Goal: Task Accomplishment & Management: Manage account settings

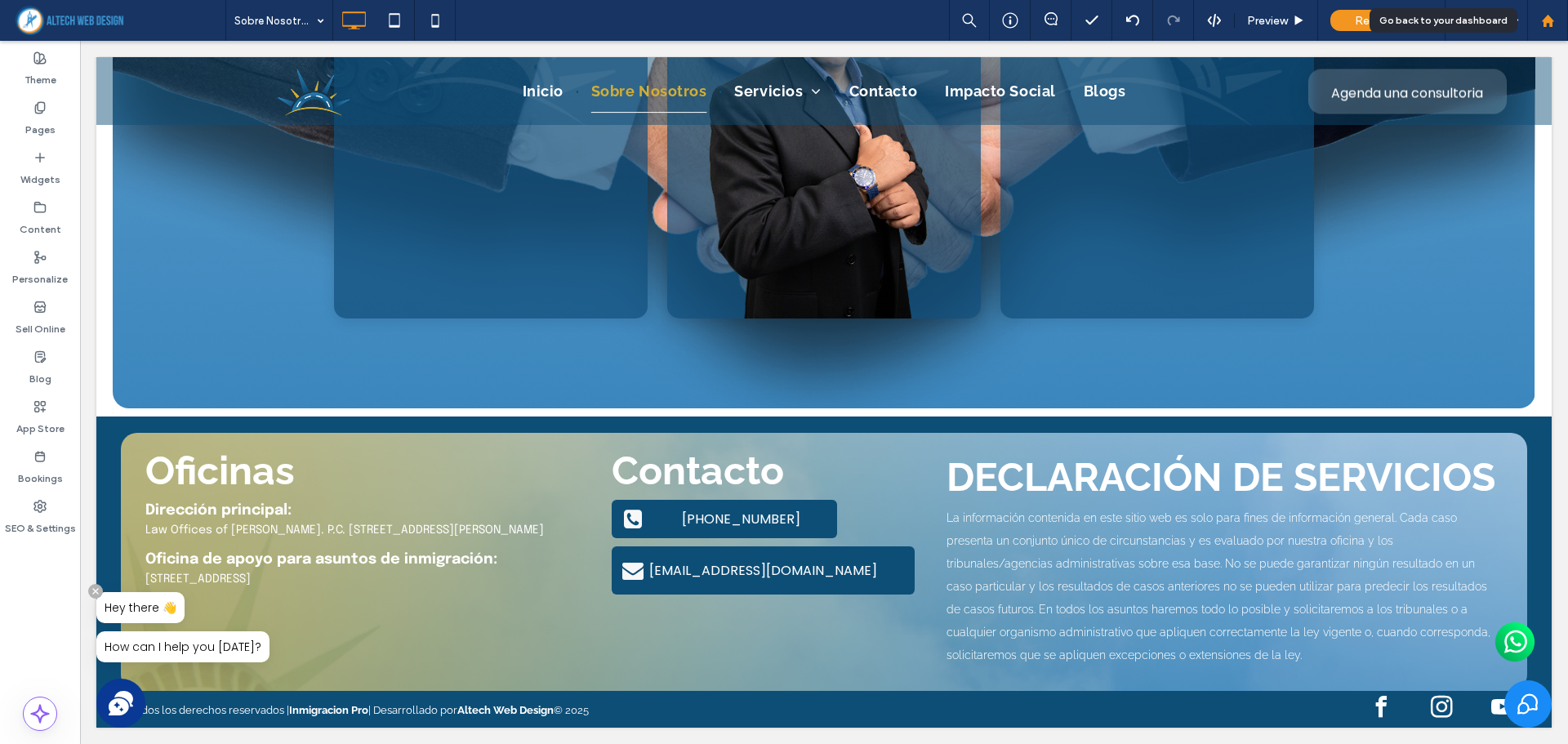
click at [1538, 21] on div at bounding box center [1548, 20] width 39 height 14
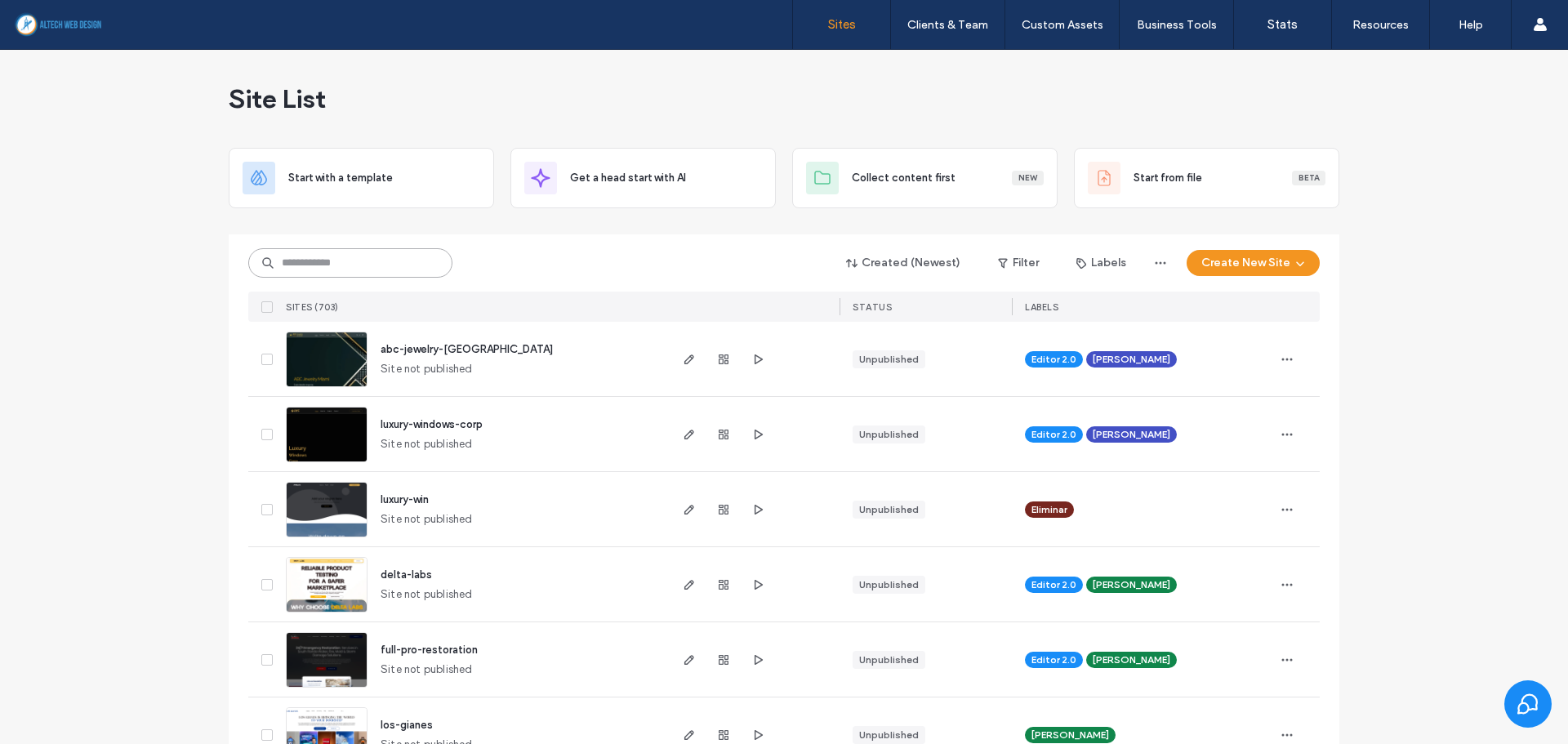
click at [348, 266] on input at bounding box center [350, 263] width 205 height 29
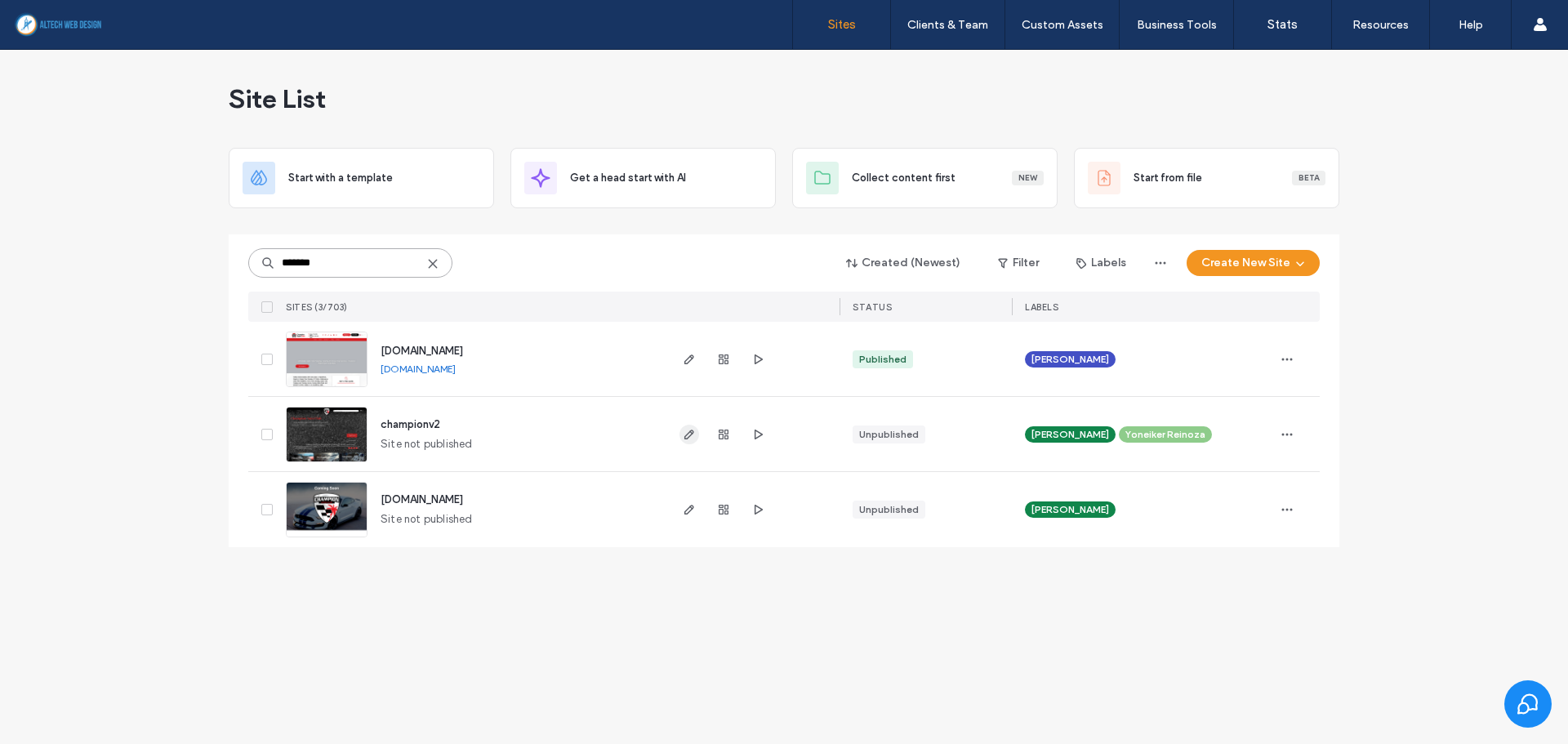
type input "*******"
click at [682, 434] on span "button" at bounding box center [689, 434] width 19 height 19
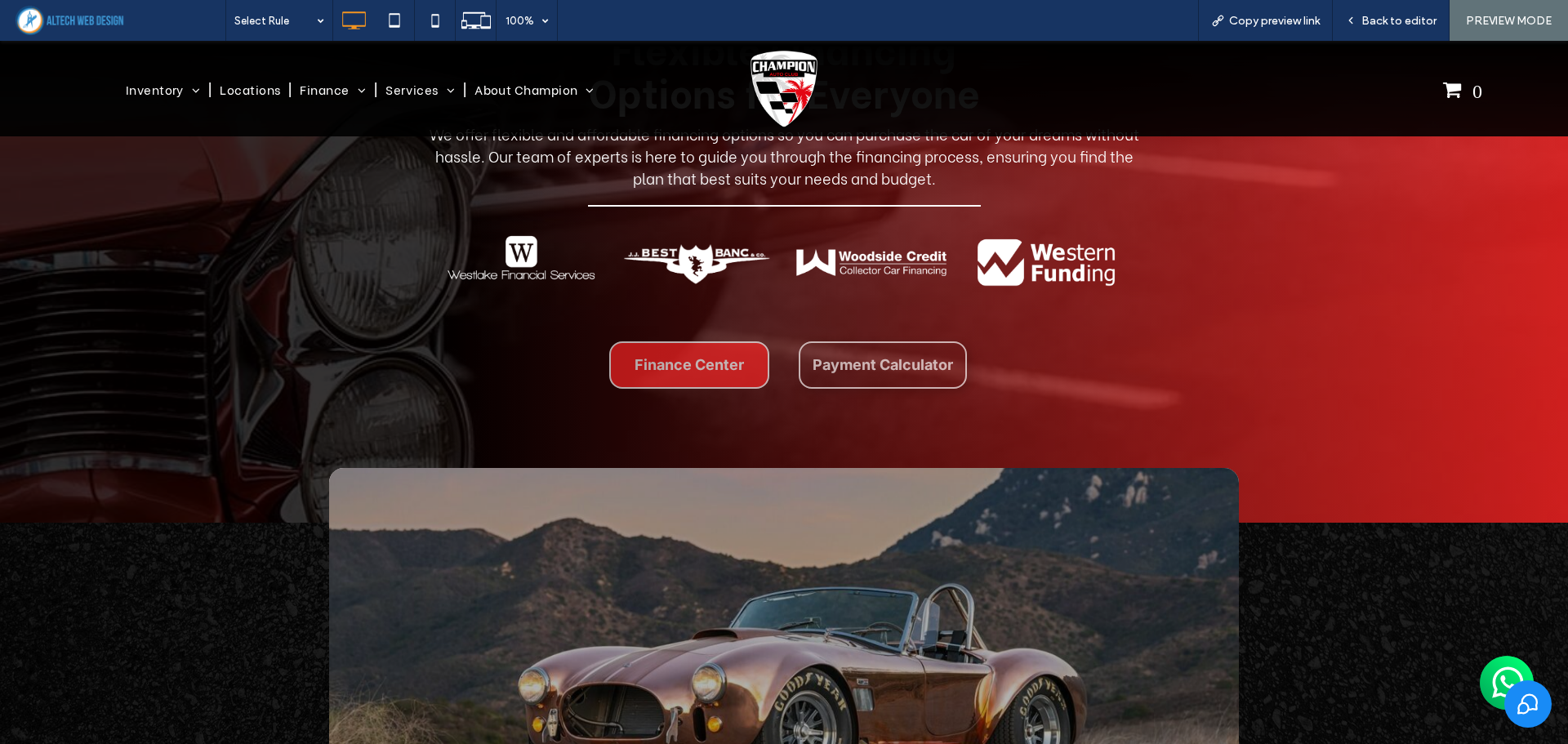
scroll to position [1960, 0]
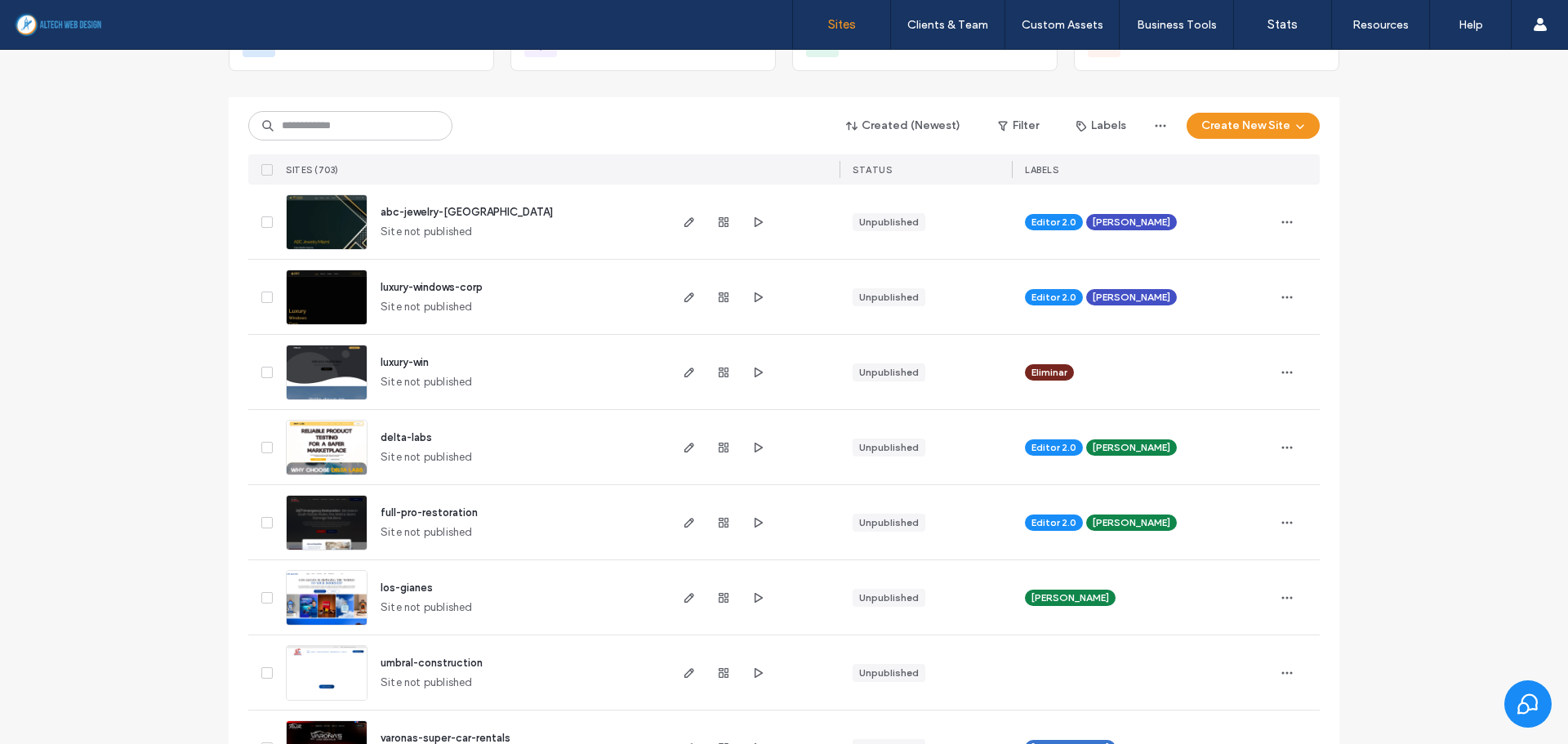
scroll to position [245, 0]
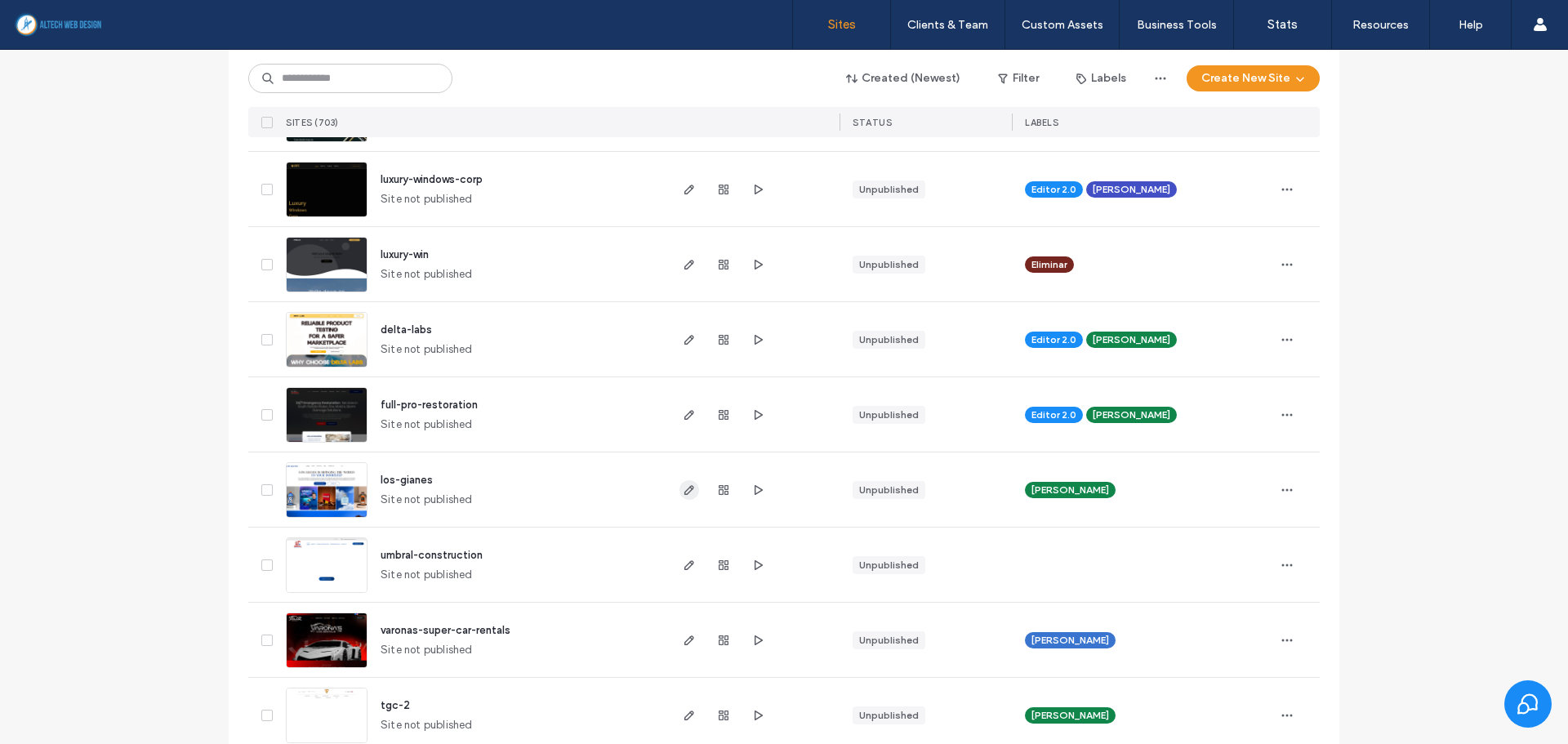
click at [684, 499] on span "button" at bounding box center [689, 489] width 19 height 19
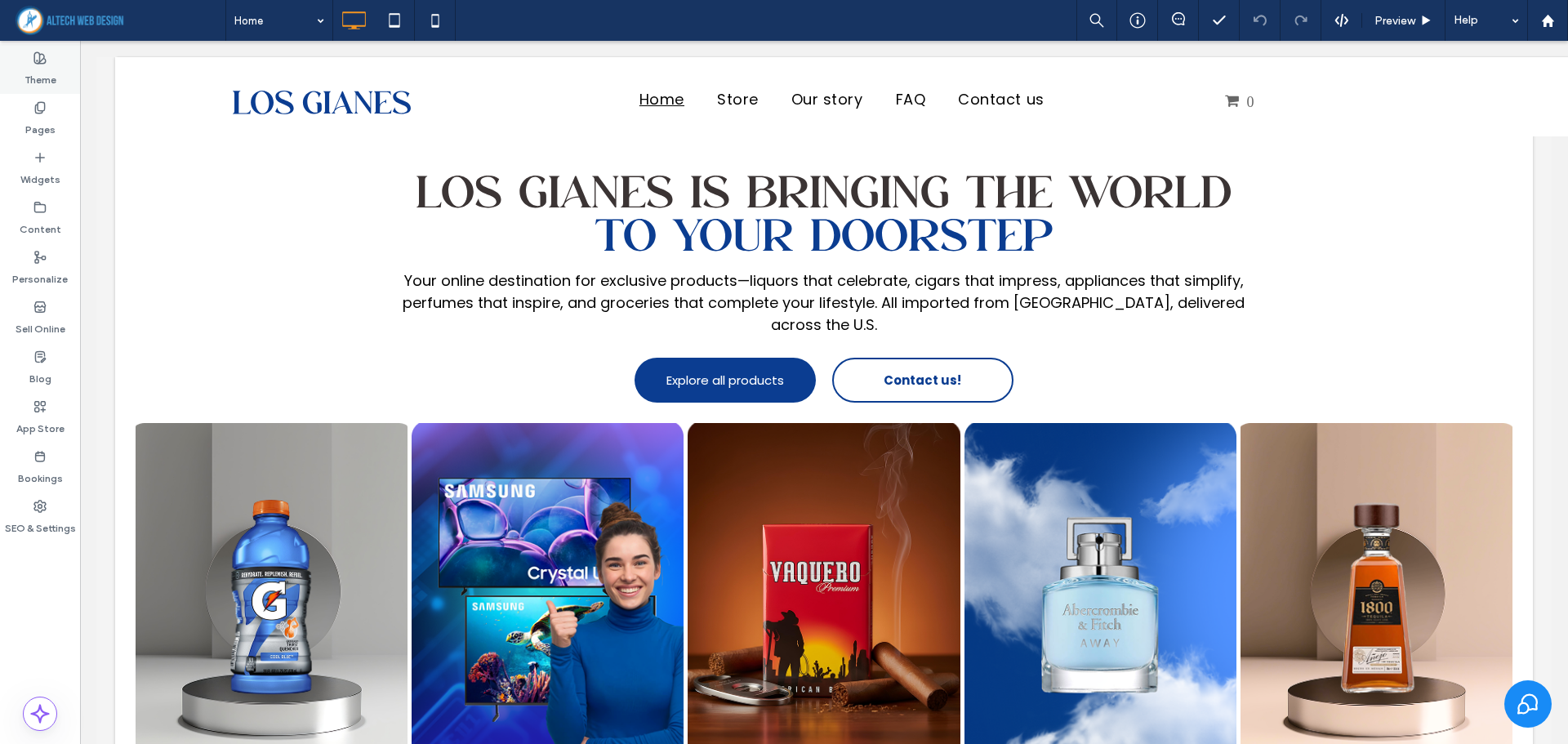
click at [50, 83] on label "Theme" at bounding box center [40, 75] width 32 height 23
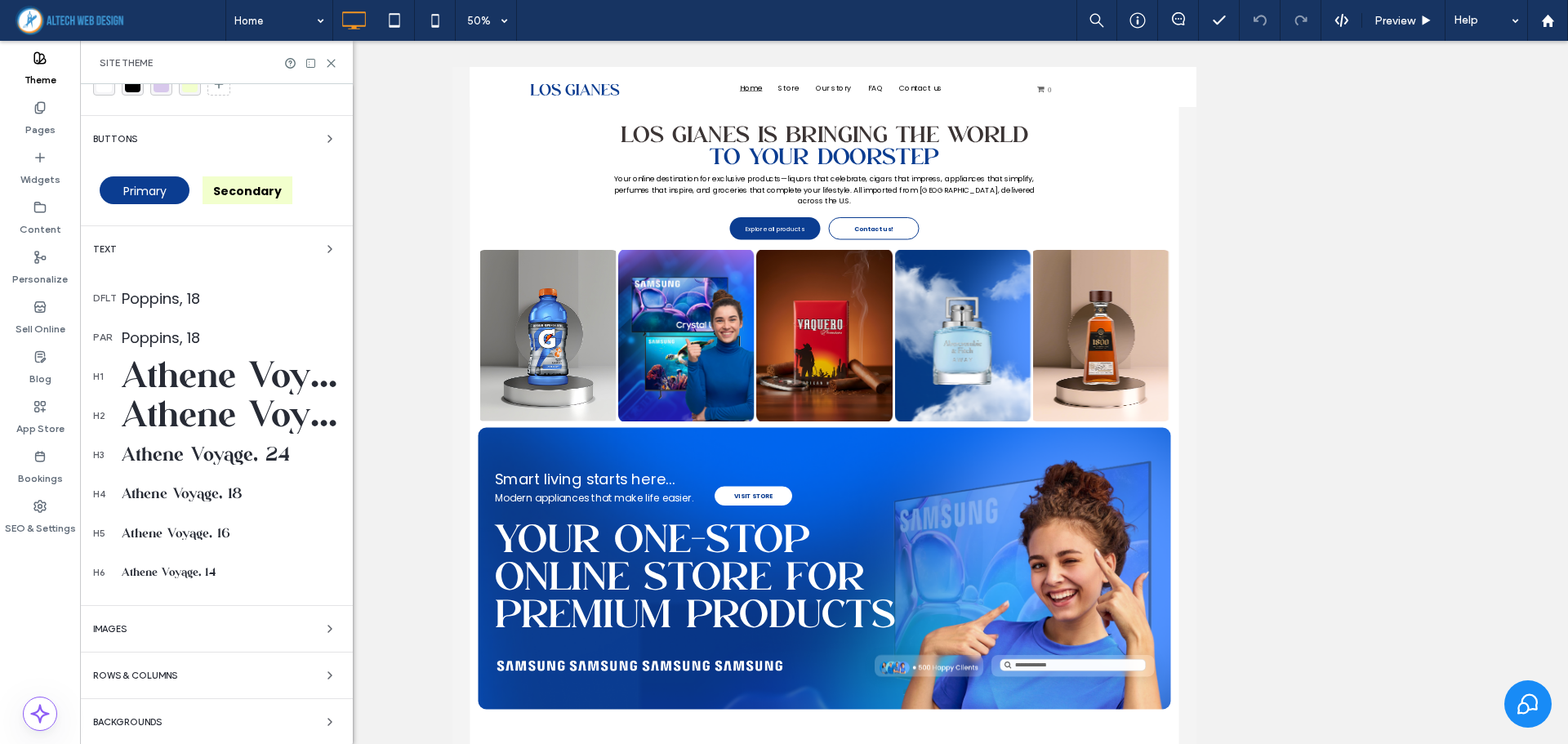
scroll to position [112, 0]
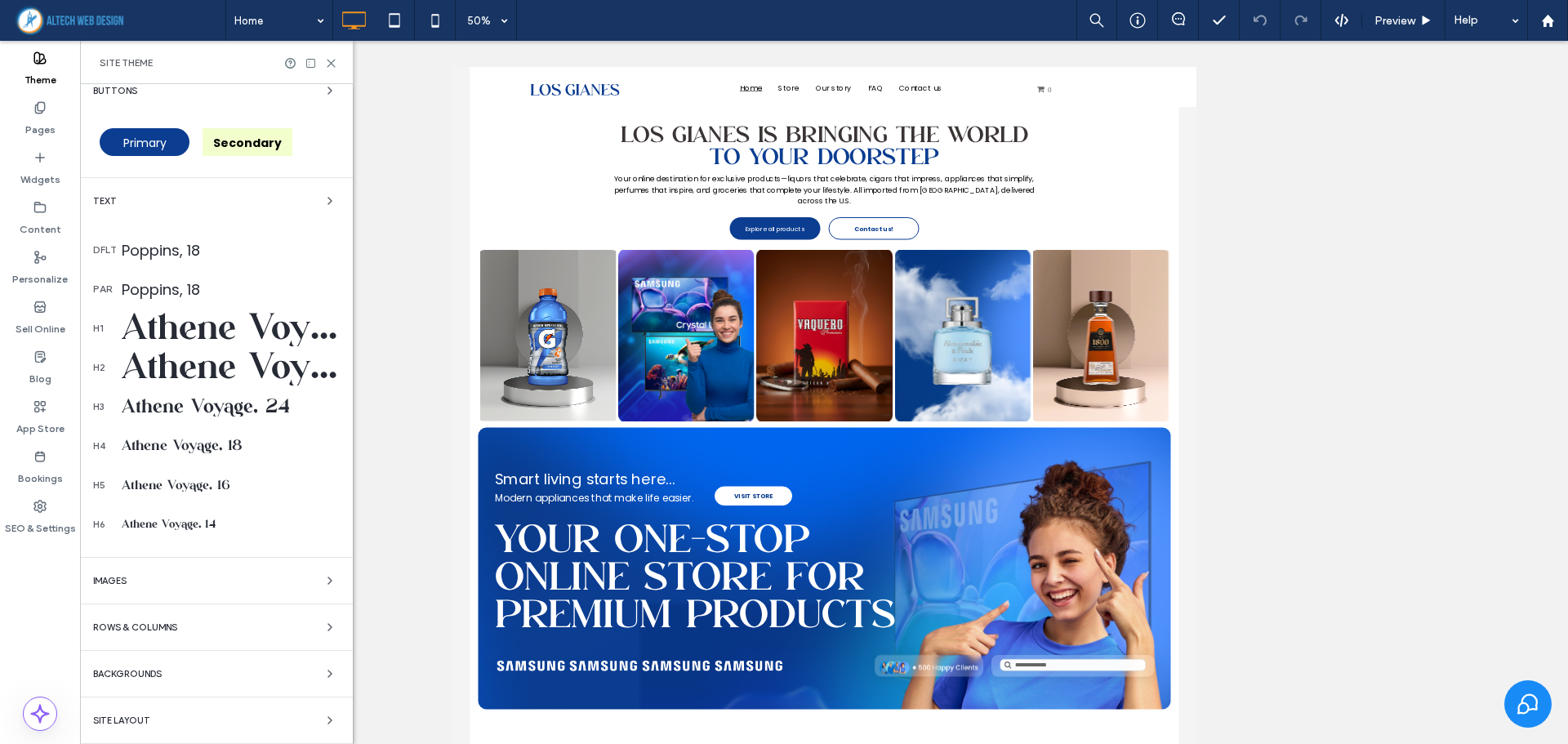
click at [197, 718] on div "Site Layout" at bounding box center [216, 720] width 247 height 19
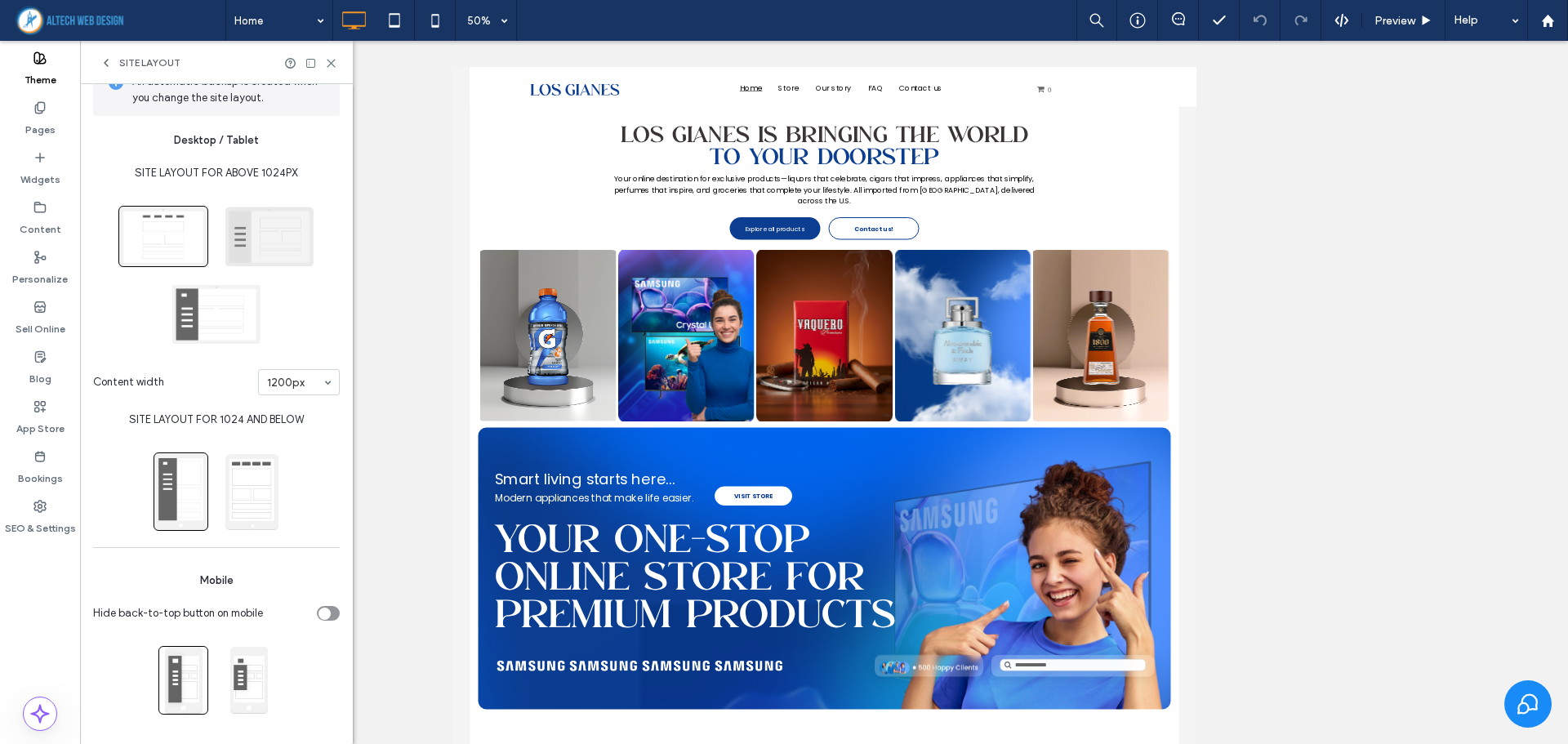
scroll to position [50, 0]
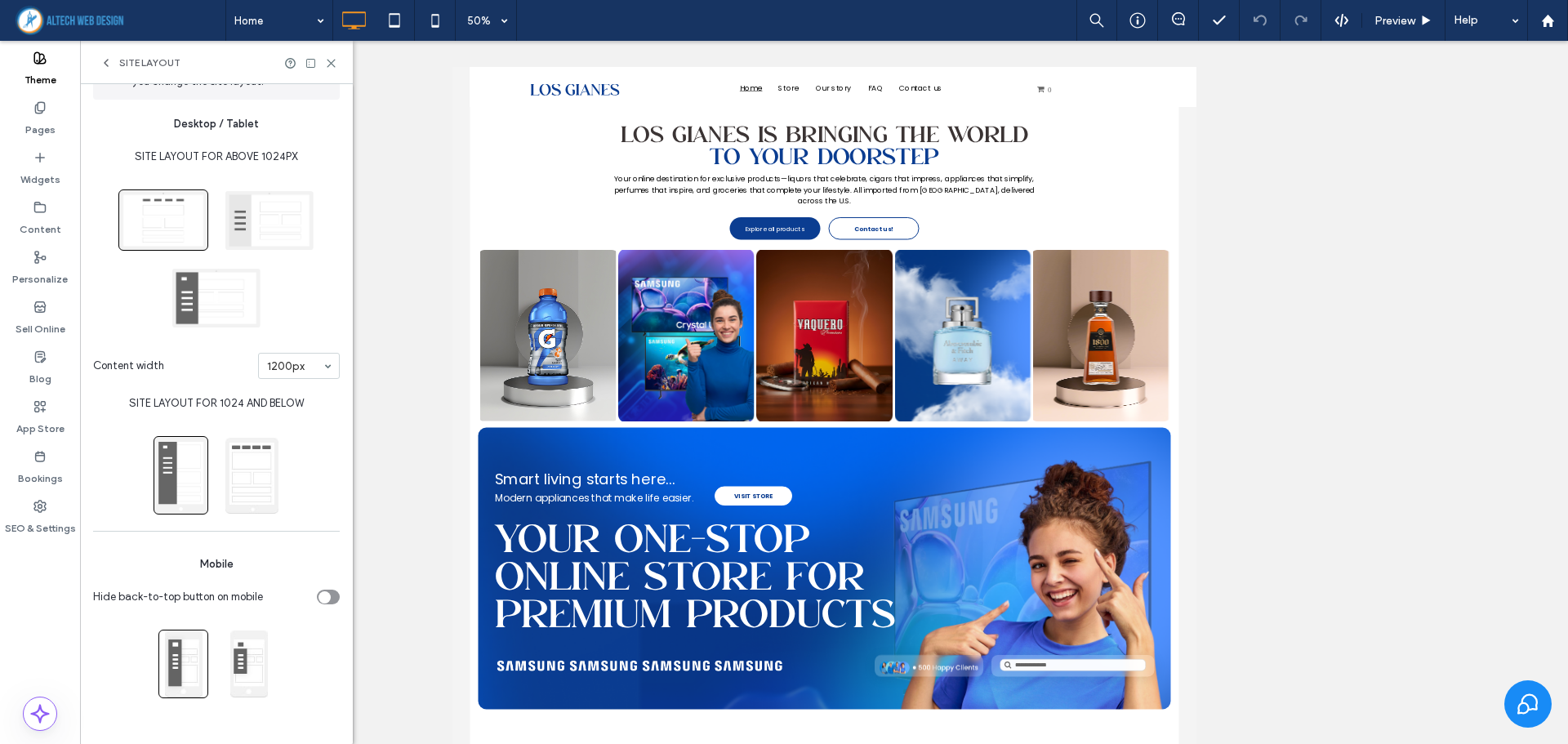
click at [273, 311] on div at bounding box center [216, 259] width 247 height 155
click at [322, 601] on div "Hide back-to-top button on mobile" at bounding box center [328, 597] width 23 height 15
click at [329, 597] on icon "Hide back-to-top button on mobile" at bounding box center [332, 596] width 6 height 5
click at [328, 71] on div "Site Layout" at bounding box center [216, 62] width 272 height 43
click at [331, 63] on use at bounding box center [331, 63] width 7 height 7
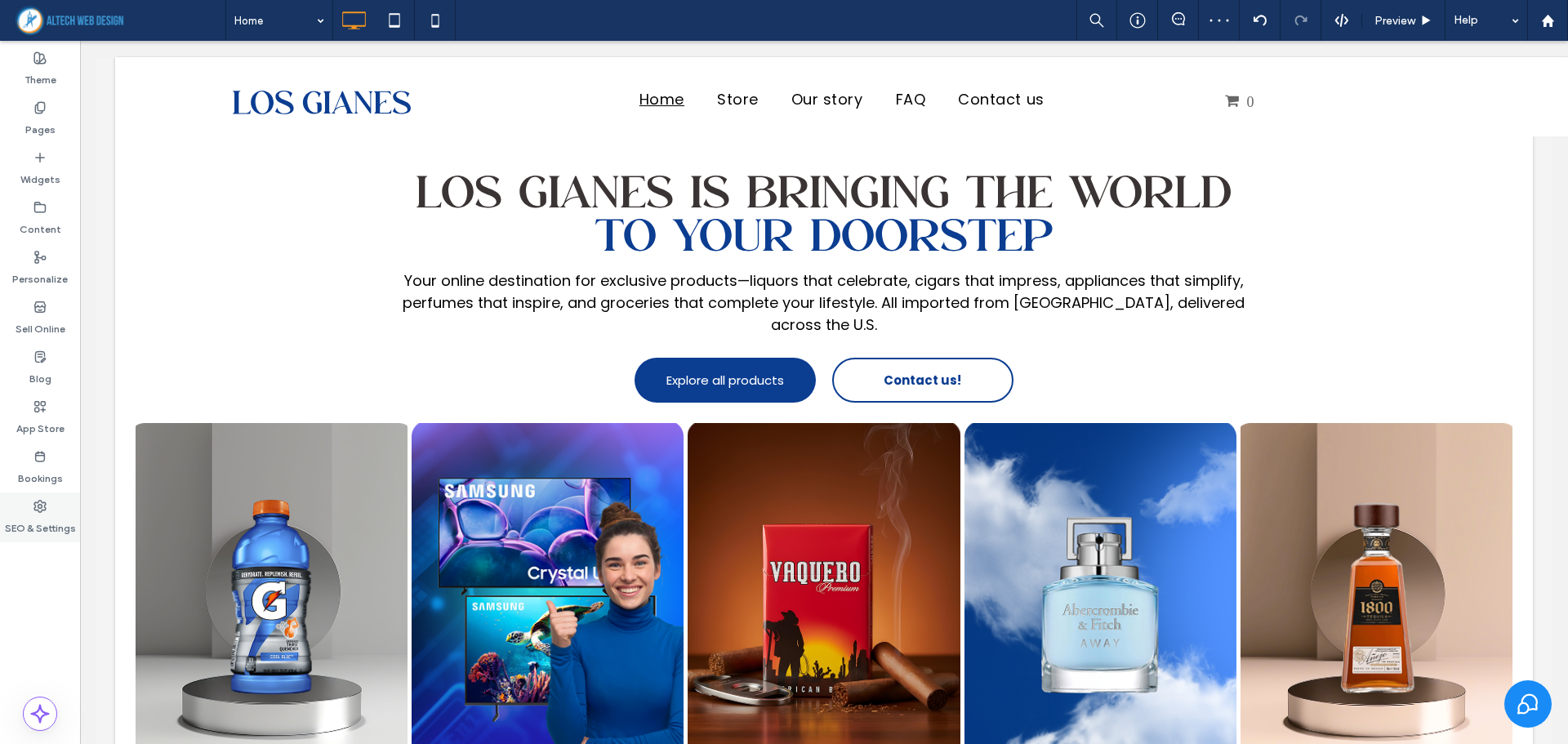
click at [43, 516] on label "SEO & Settings" at bounding box center [39, 524] width 71 height 23
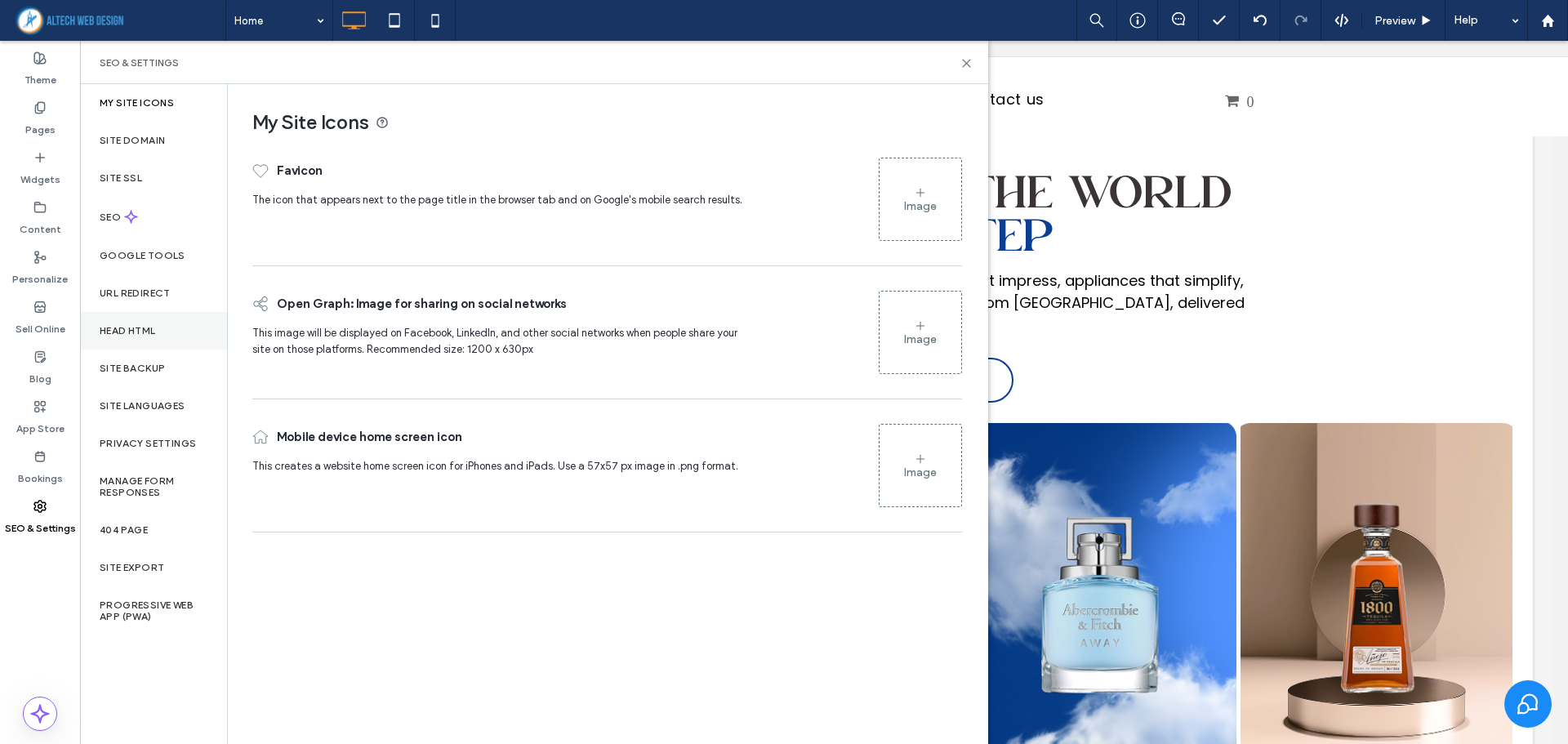
click at [160, 320] on div "Head HTML" at bounding box center [153, 330] width 147 height 38
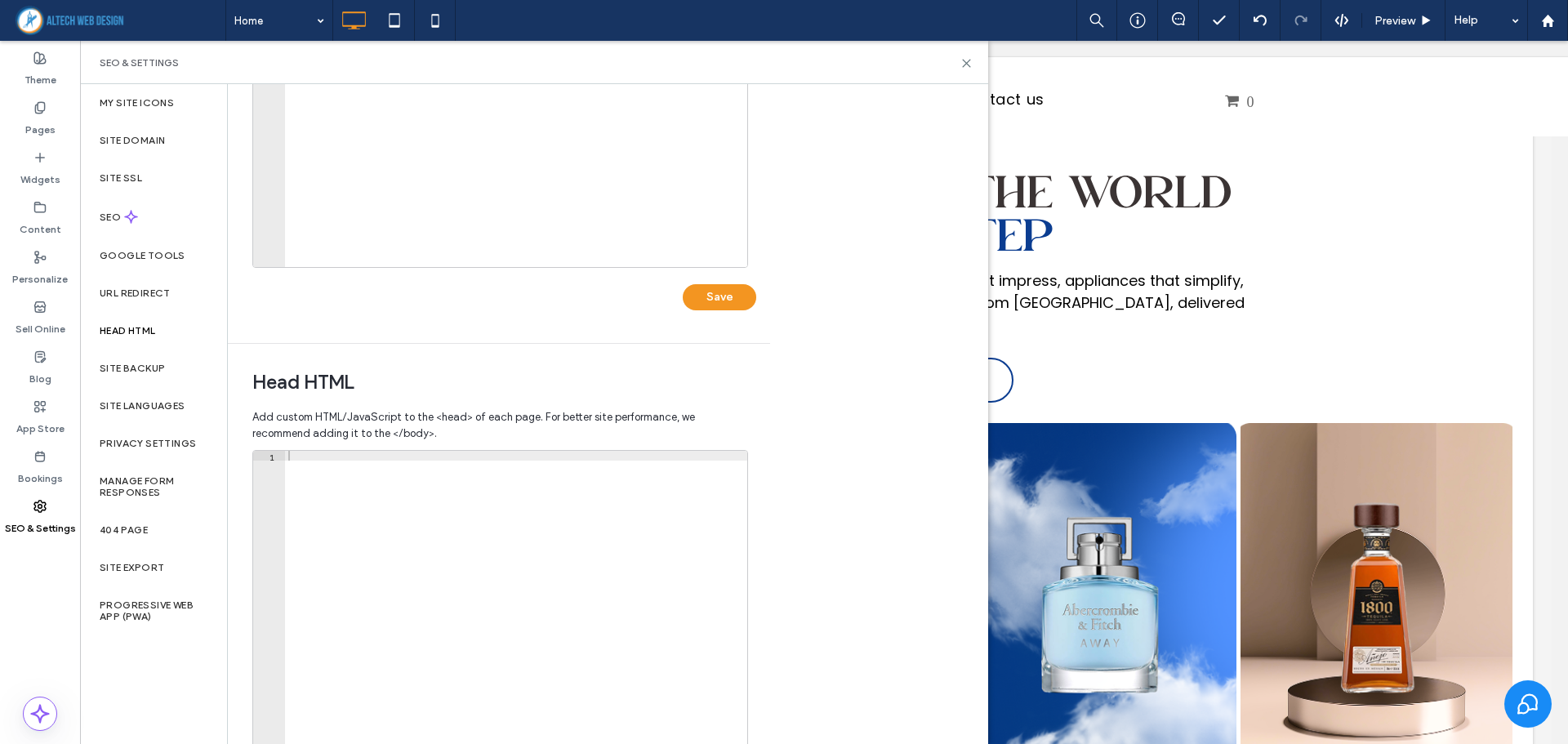
scroll to position [375, 0]
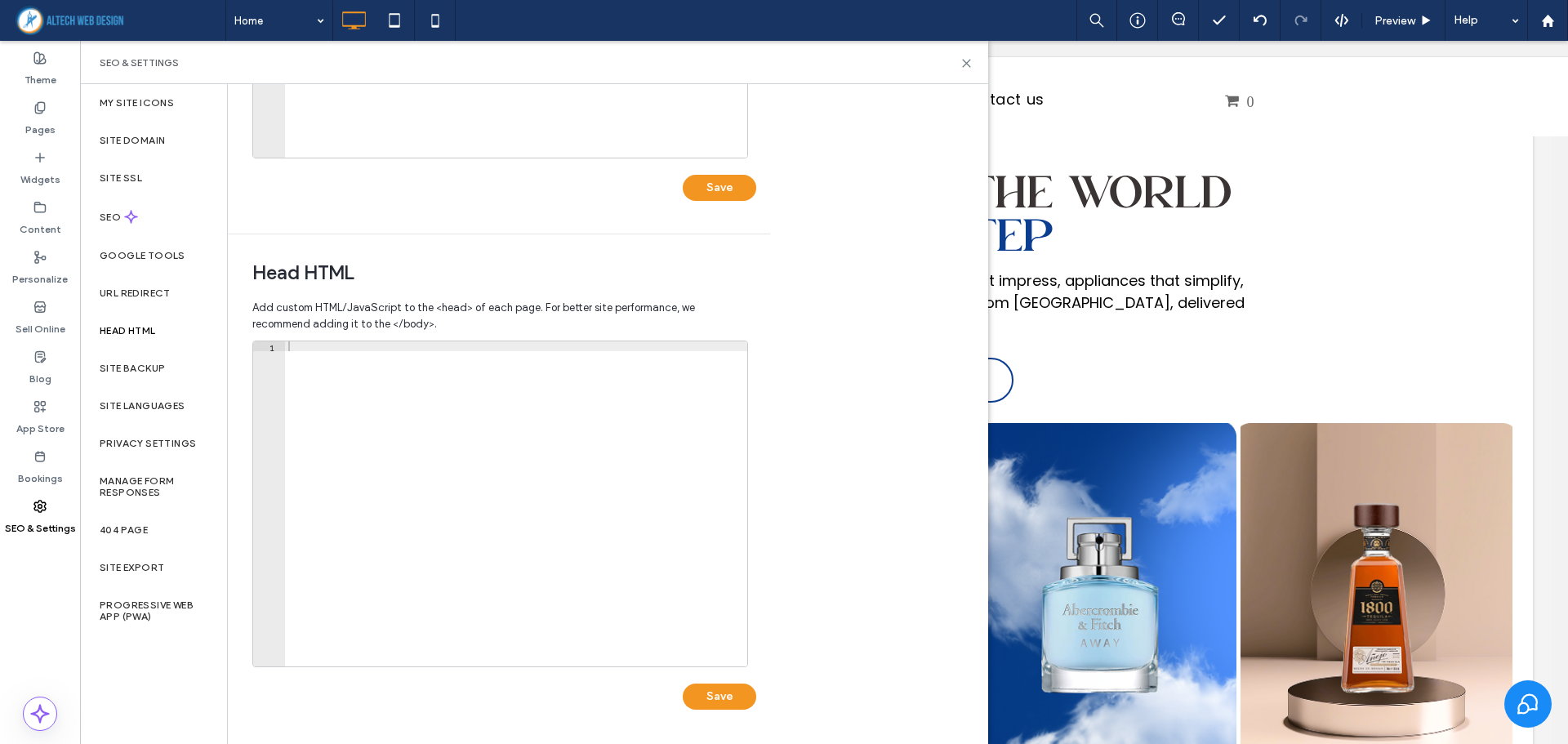
click at [473, 468] on div at bounding box center [517, 514] width 462 height 345
click at [971, 66] on icon at bounding box center [966, 62] width 12 height 12
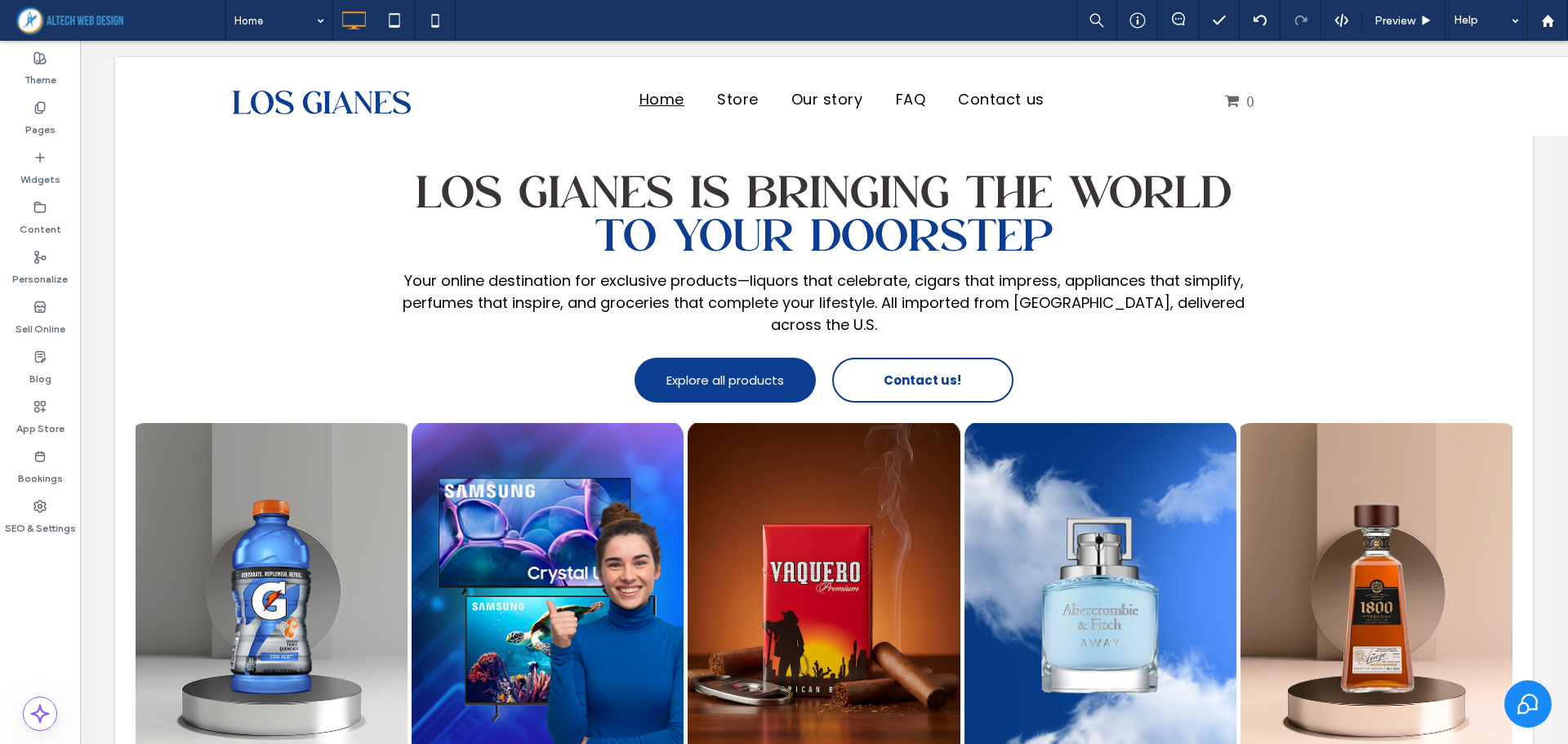
click at [1353, 12] on div "Preview Help" at bounding box center [1322, 20] width 492 height 41
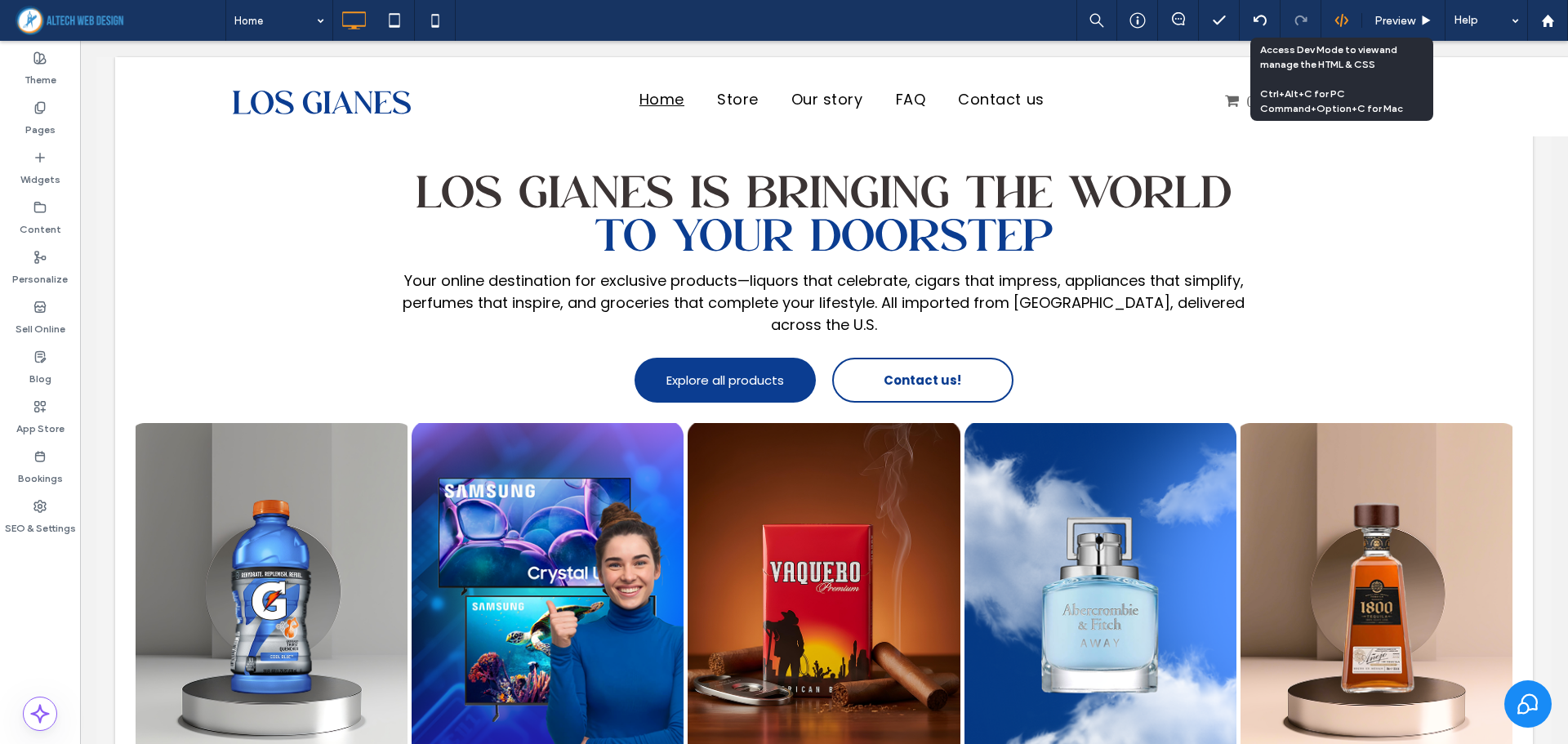
click at [1348, 16] on icon at bounding box center [1342, 20] width 15 height 15
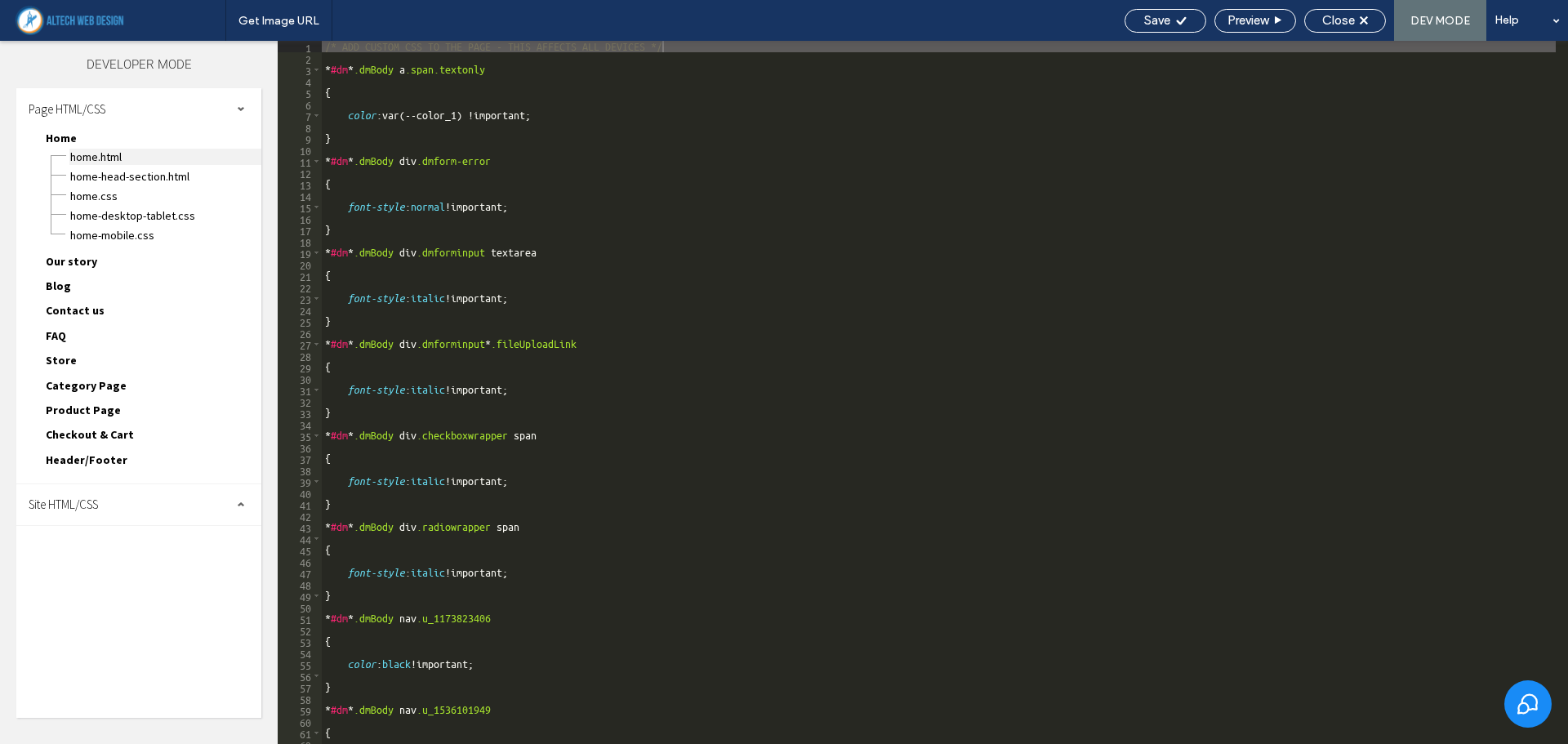
click at [133, 162] on span "Home.html" at bounding box center [165, 157] width 192 height 17
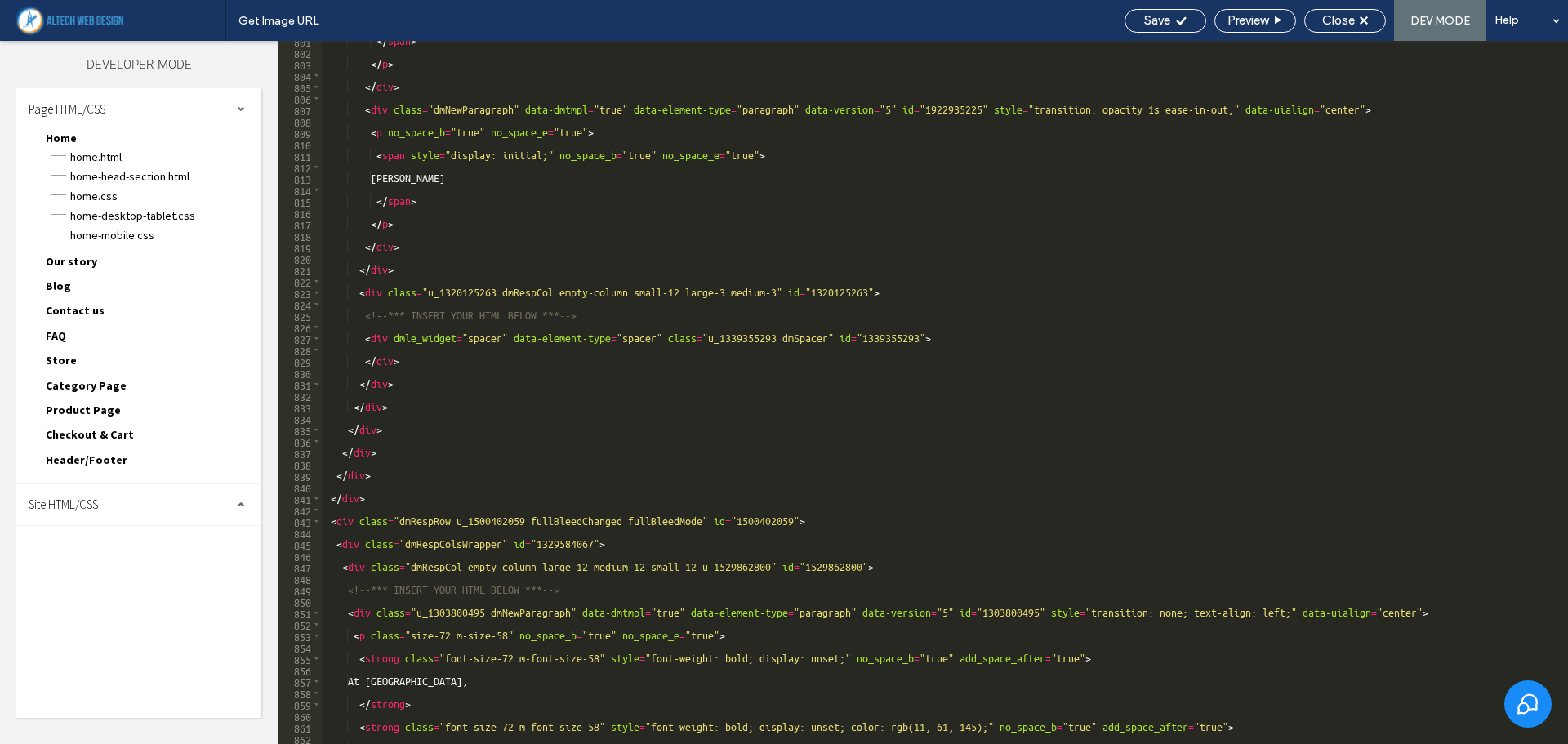
scroll to position [9251, 0]
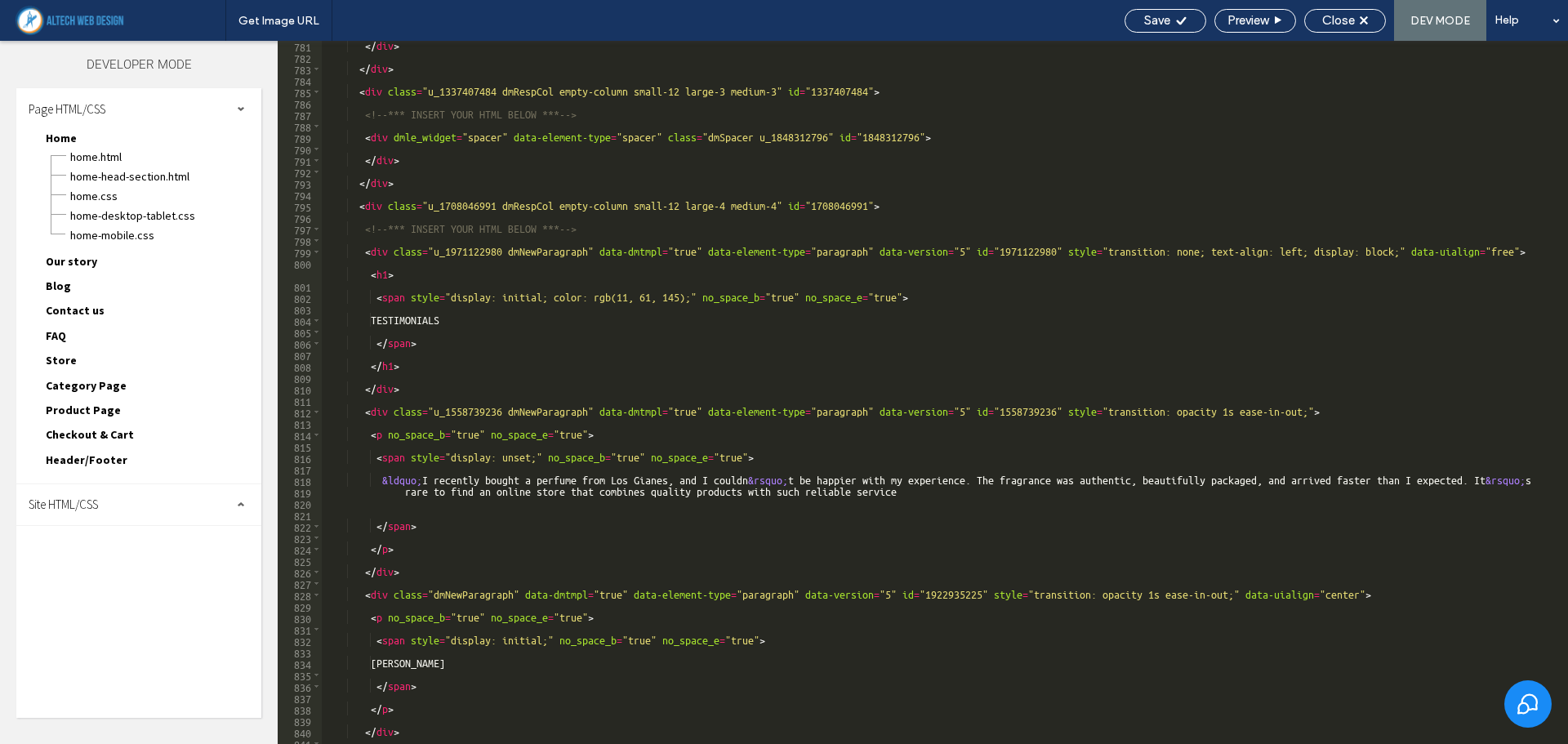
click at [98, 205] on div "Home-desktop-tablet.css" at bounding box center [165, 214] width 192 height 19
click at [100, 194] on span "Home.css" at bounding box center [165, 196] width 192 height 17
type textarea "**********"
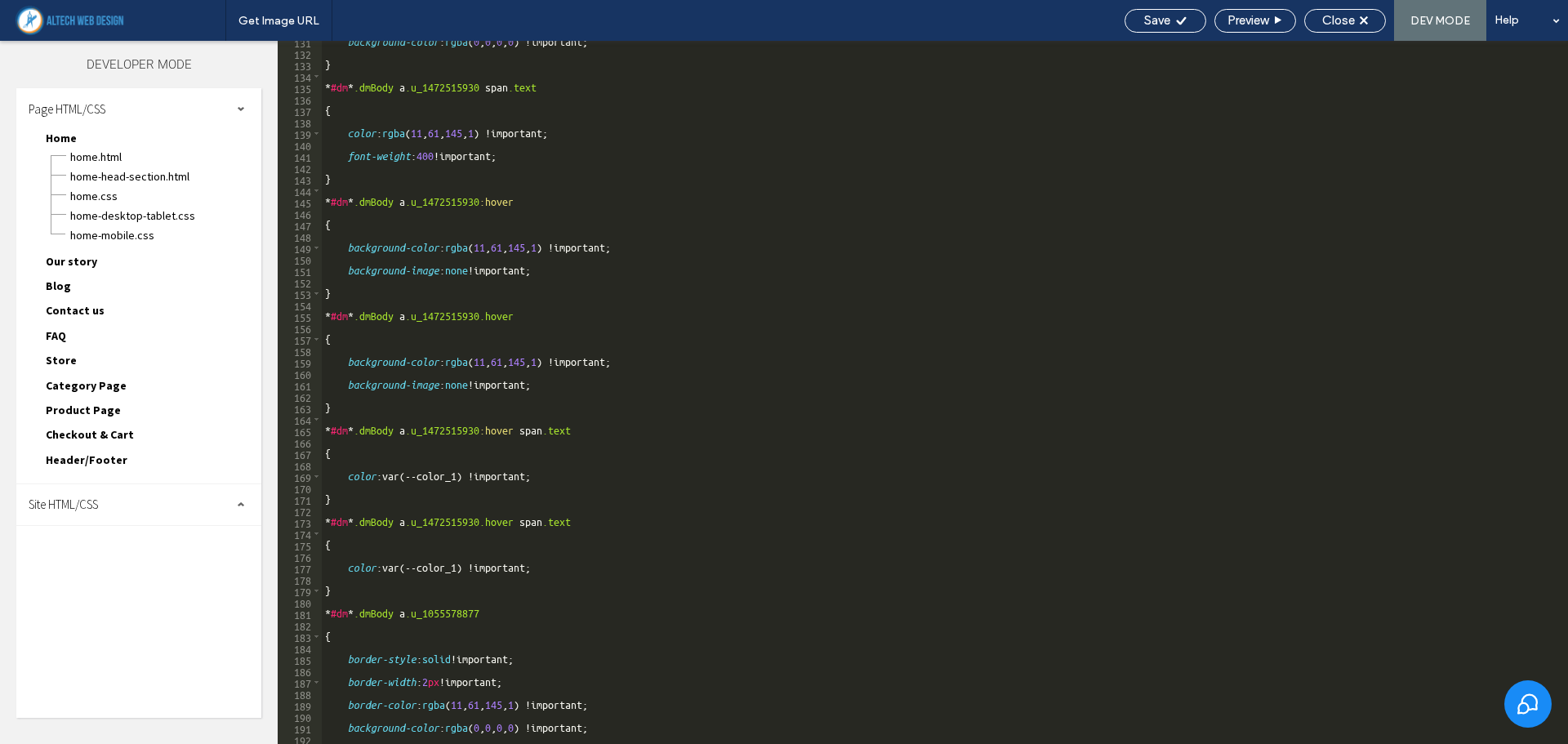
scroll to position [0, 0]
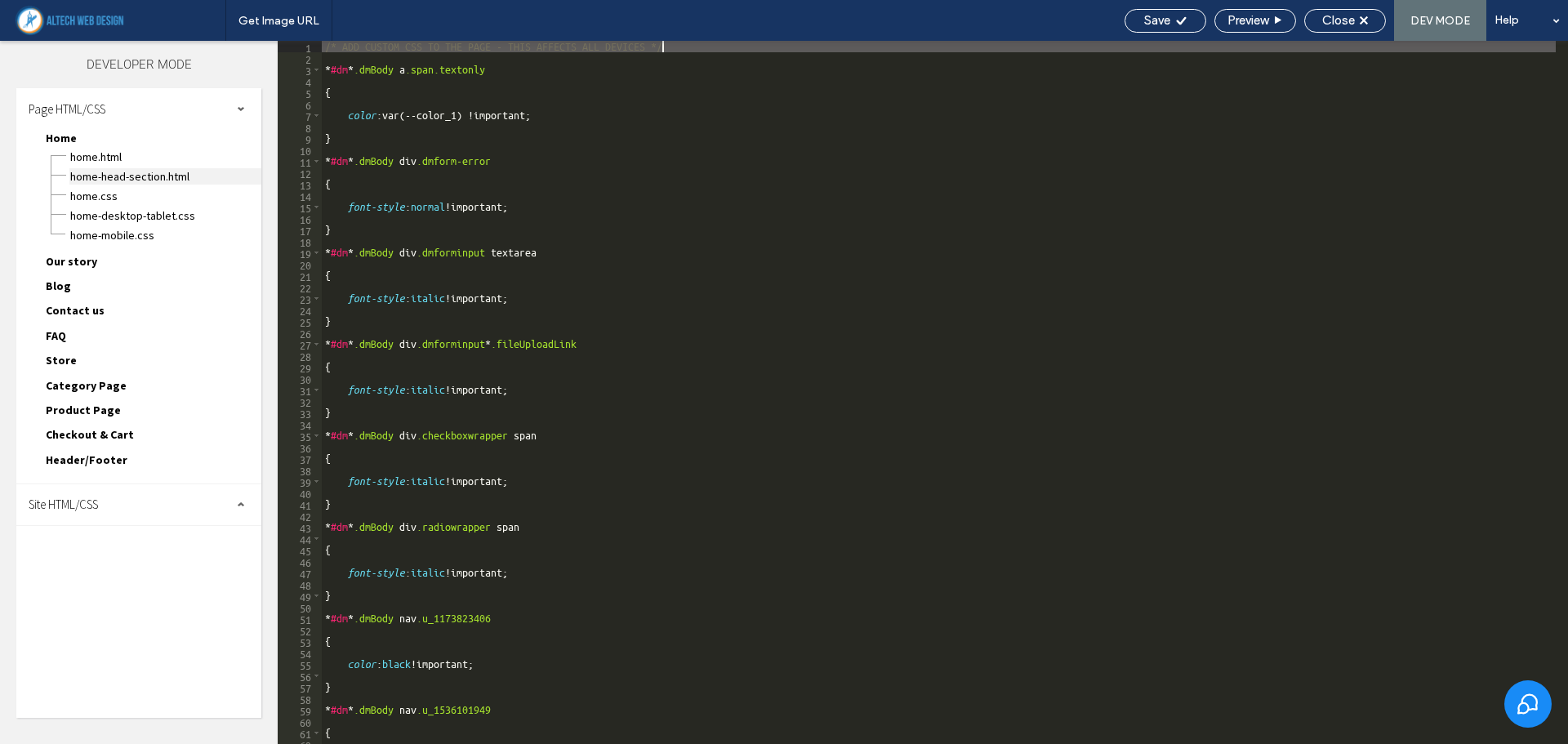
click at [172, 182] on span "Home-head-section.html" at bounding box center [165, 176] width 192 height 17
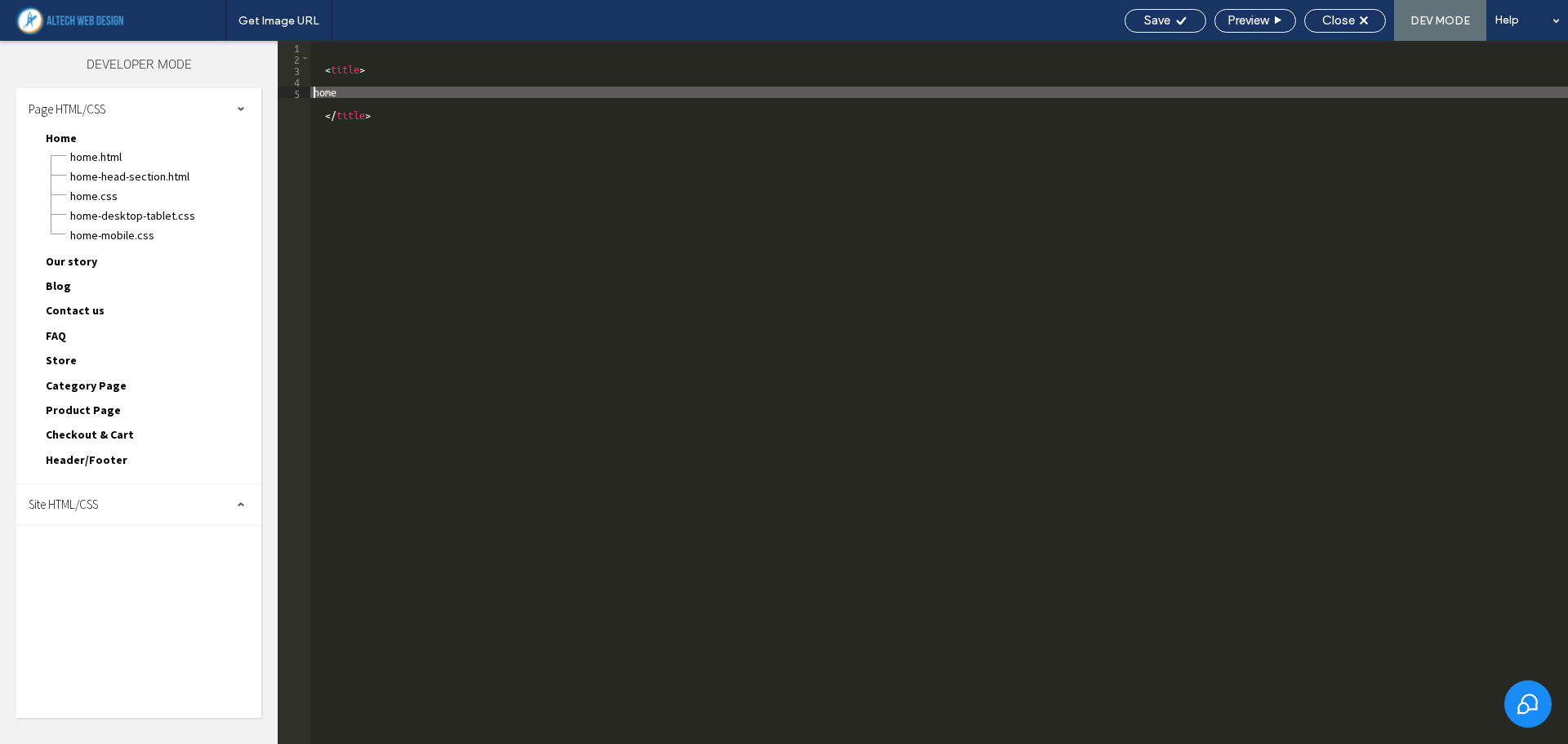
click at [368, 93] on div "< title > home </ title >" at bounding box center [939, 404] width 1258 height 726
click at [452, 155] on div "< title > home </ title >" at bounding box center [939, 404] width 1258 height 726
click at [454, 167] on div "< title > home </ title >" at bounding box center [939, 404] width 1258 height 726
click at [436, 165] on div "< title > home </ title >" at bounding box center [939, 404] width 1258 height 726
click at [147, 175] on span "Home-head-section.html" at bounding box center [165, 176] width 192 height 17
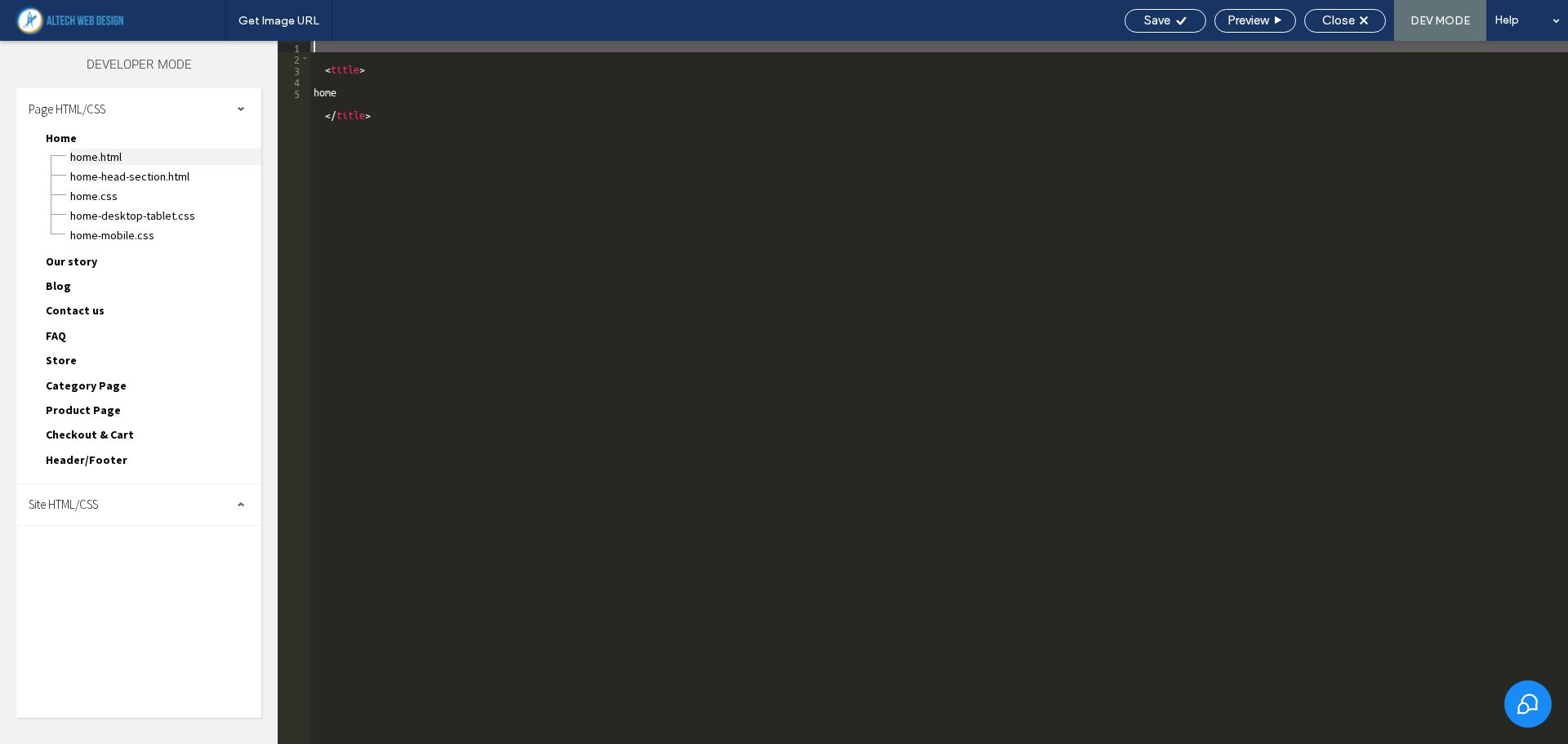
click at [148, 155] on span "Home.html" at bounding box center [165, 157] width 192 height 17
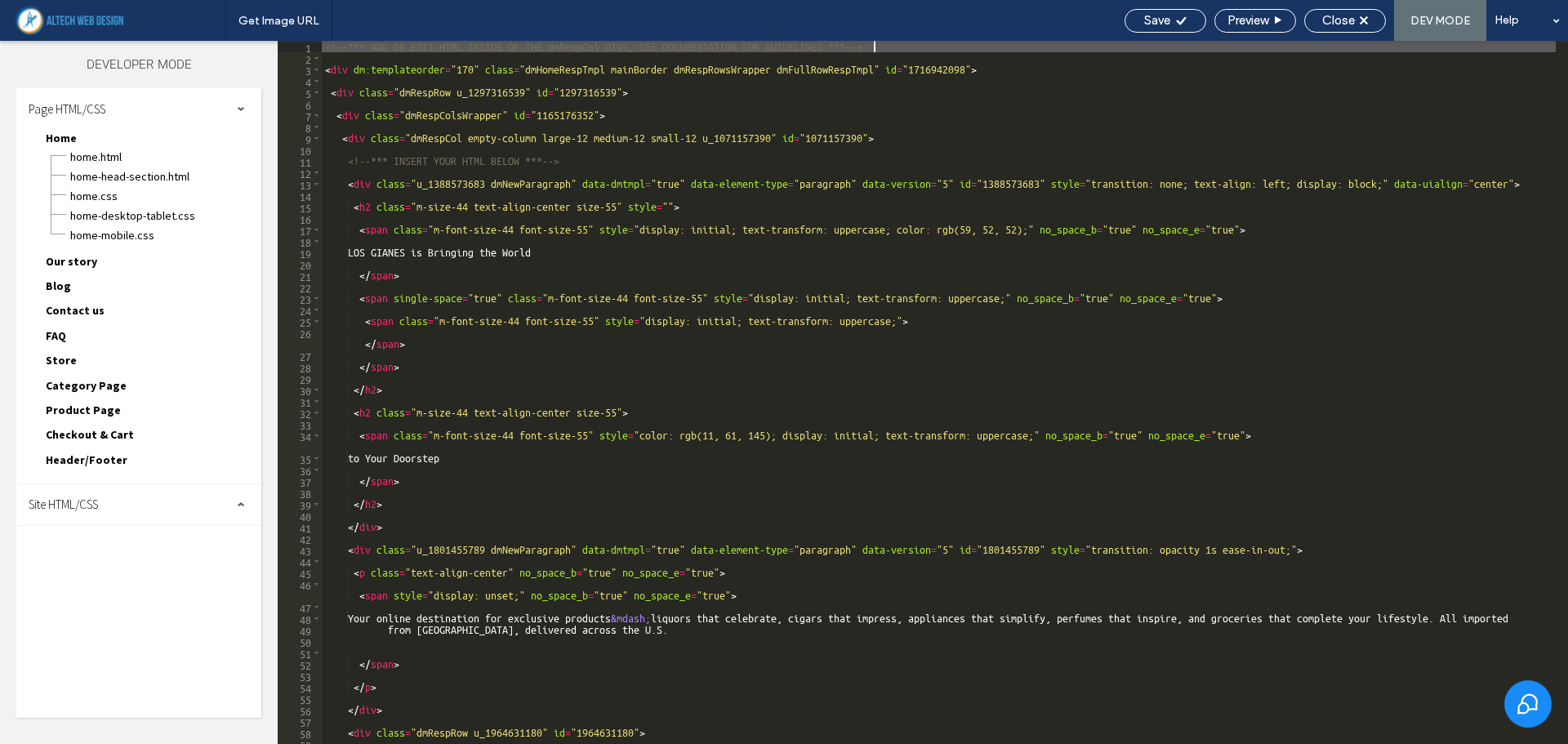
click at [150, 185] on div "Home.css" at bounding box center [165, 194] width 192 height 19
click at [150, 219] on span "Home-desktop-tablet.css" at bounding box center [165, 216] width 192 height 17
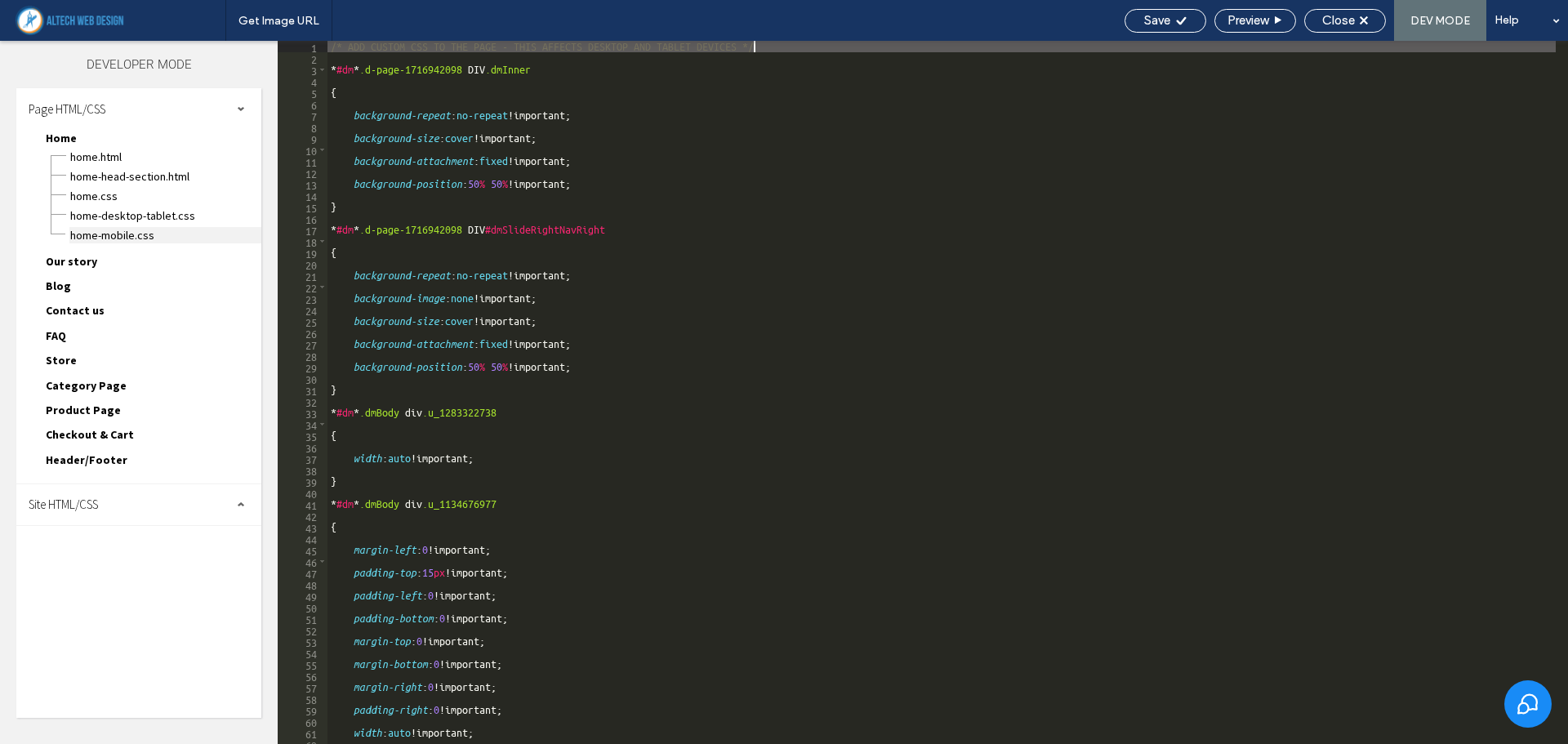
click at [150, 235] on span "Home-mobile.css" at bounding box center [165, 236] width 192 height 17
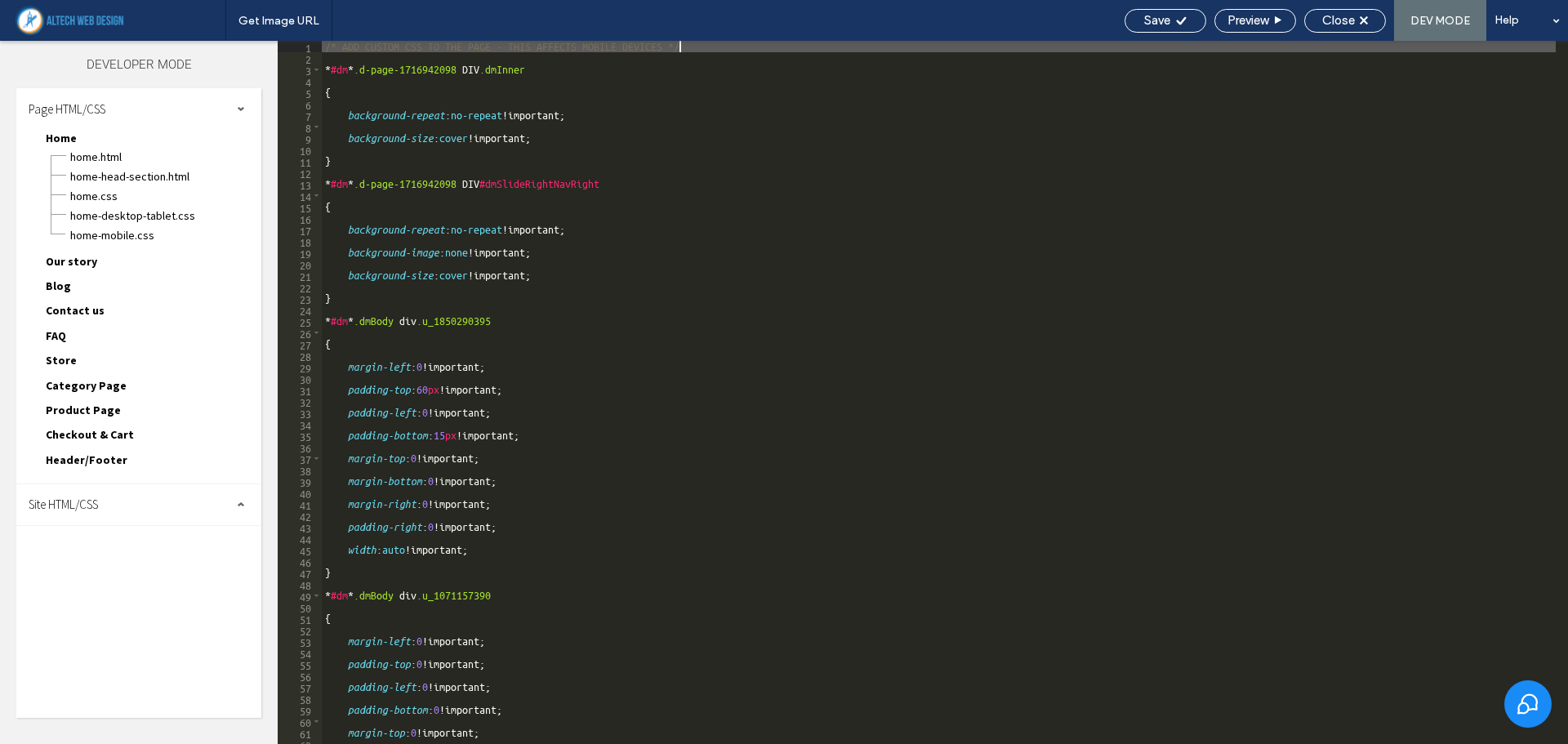
click at [78, 261] on span "Our story" at bounding box center [72, 261] width 51 height 15
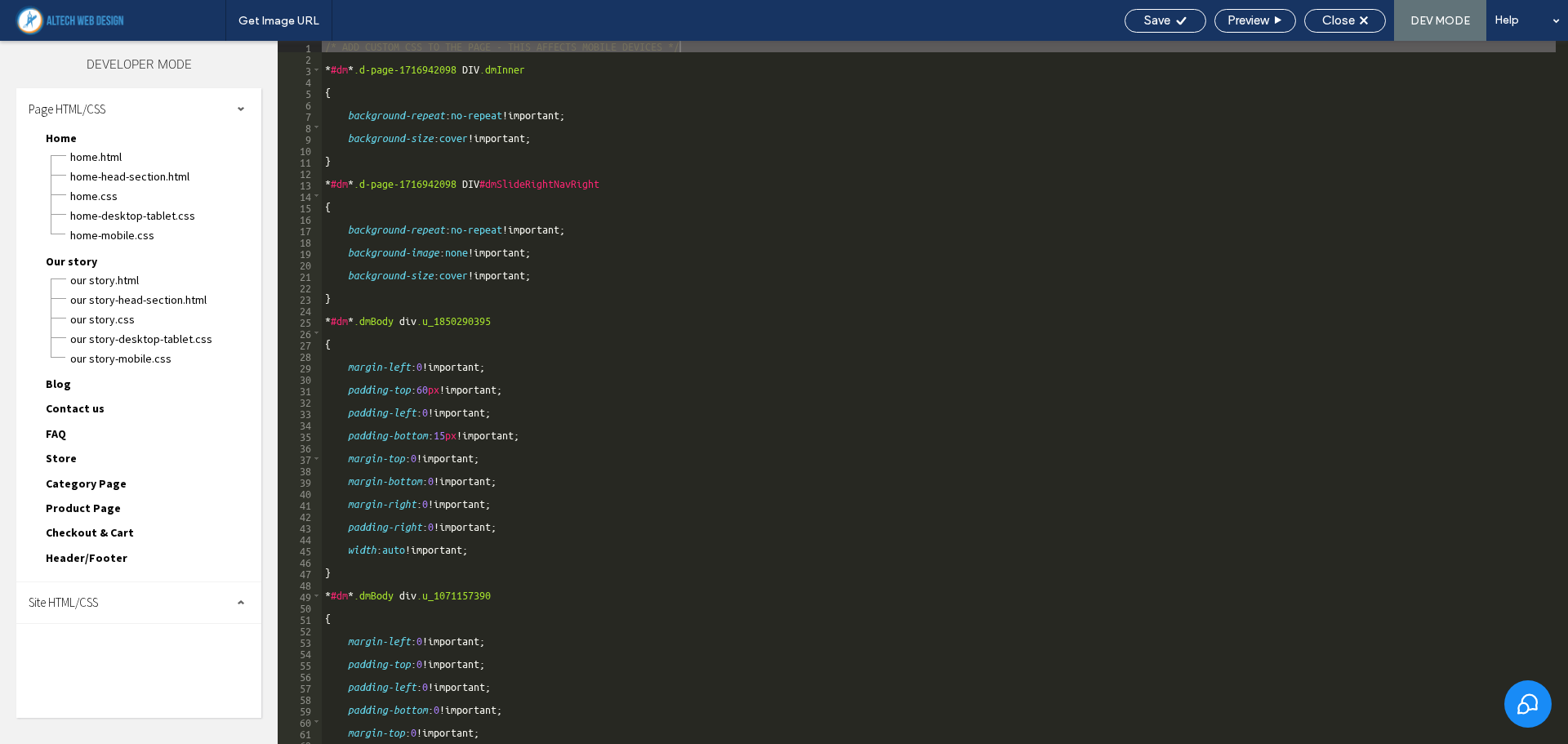
click at [80, 261] on span "Our story" at bounding box center [72, 261] width 51 height 15
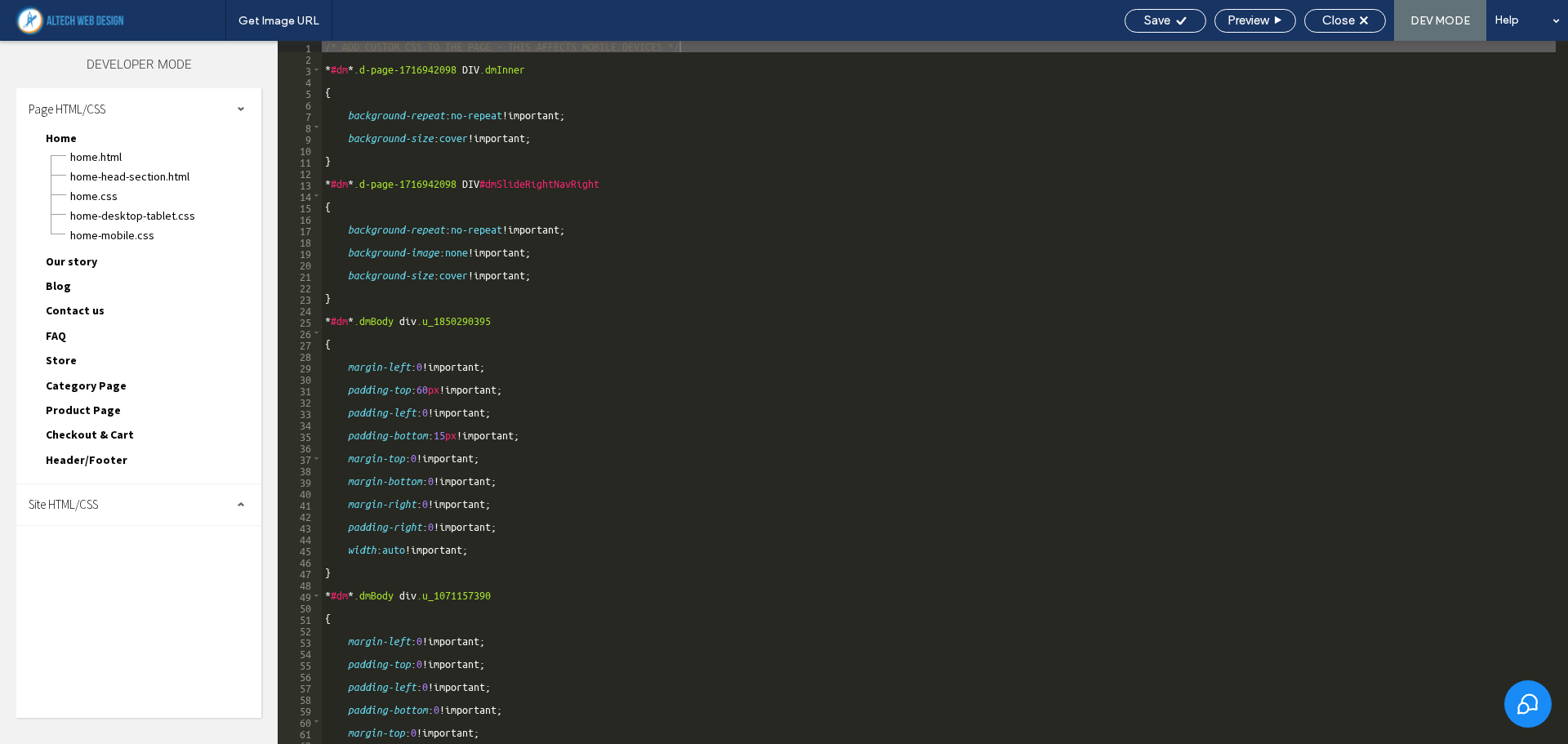
click at [65, 459] on span "Header/Footer" at bounding box center [86, 460] width 82 height 15
click at [111, 476] on span "header.html" at bounding box center [165, 479] width 192 height 17
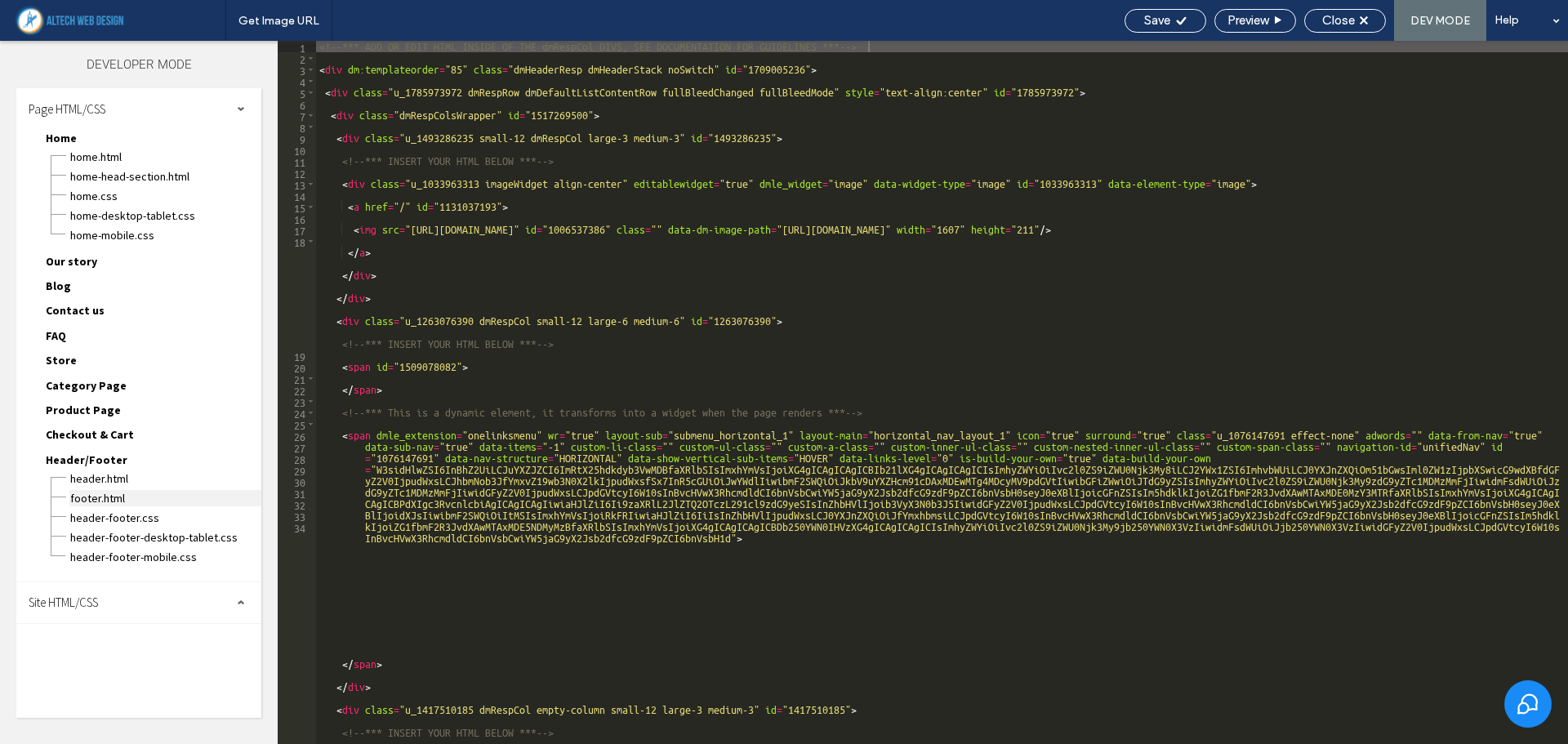
click at [178, 495] on span "footer.html" at bounding box center [165, 498] width 192 height 17
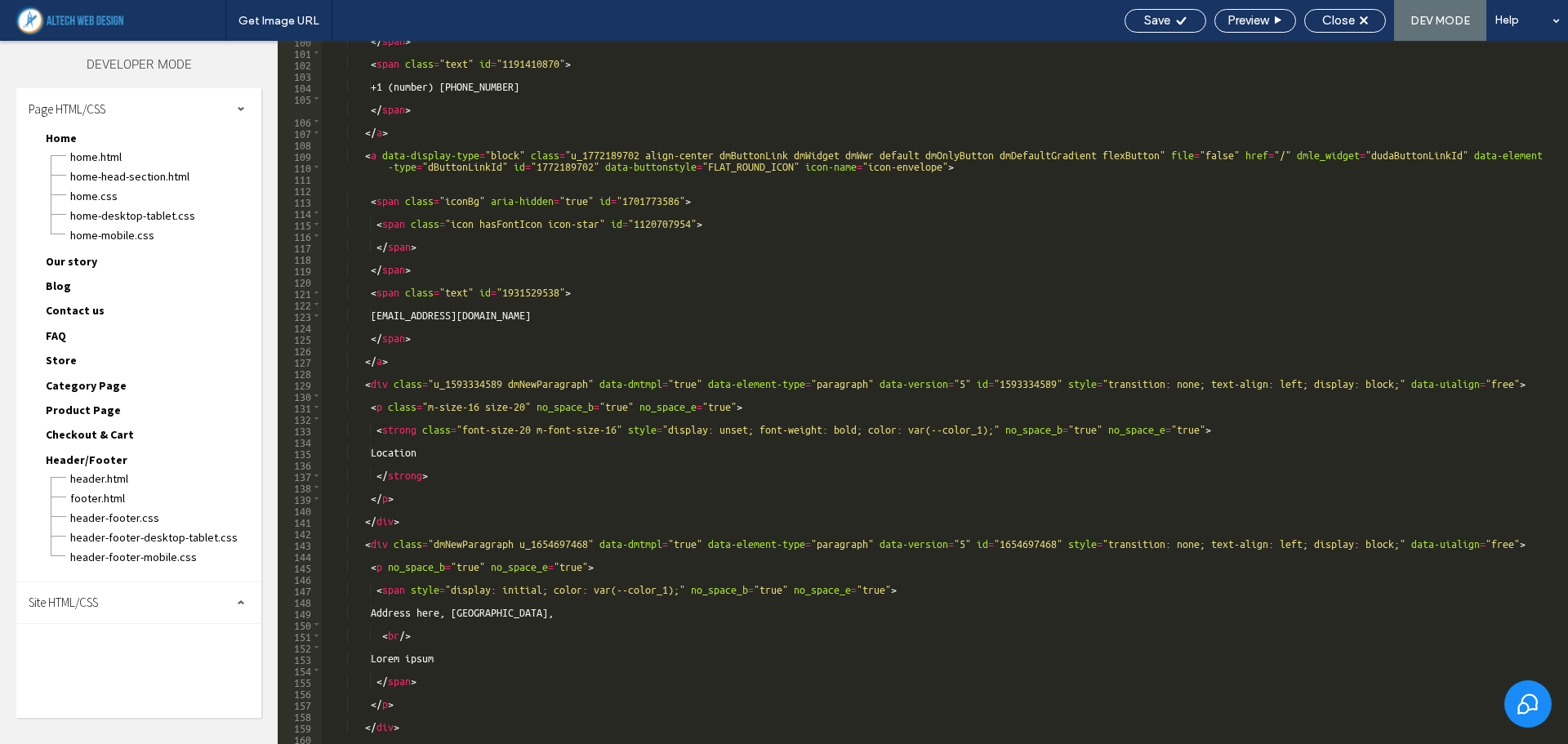
scroll to position [1286, 0]
click at [183, 592] on div "Site HTML/CSS" at bounding box center [139, 603] width 245 height 41
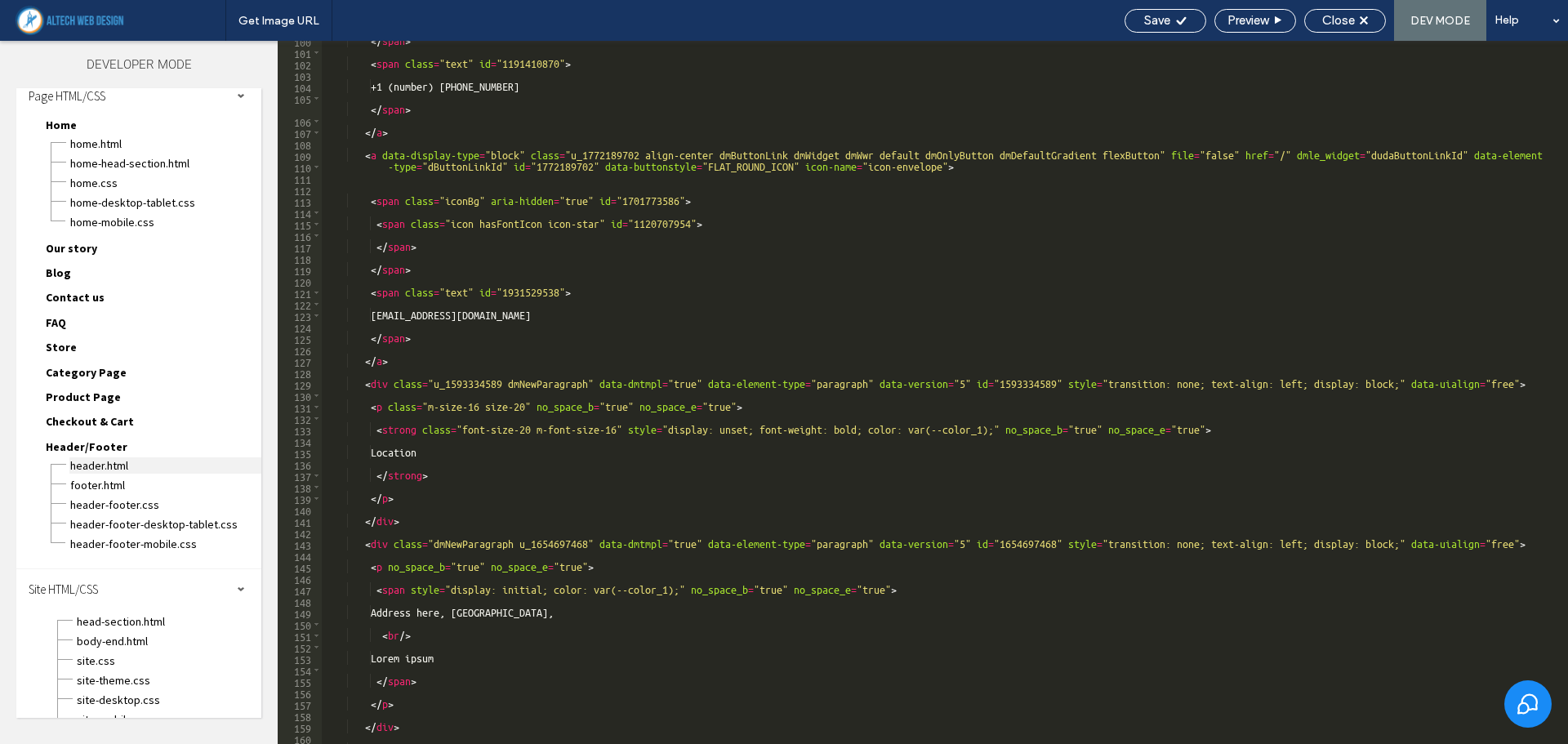
scroll to position [34, 0]
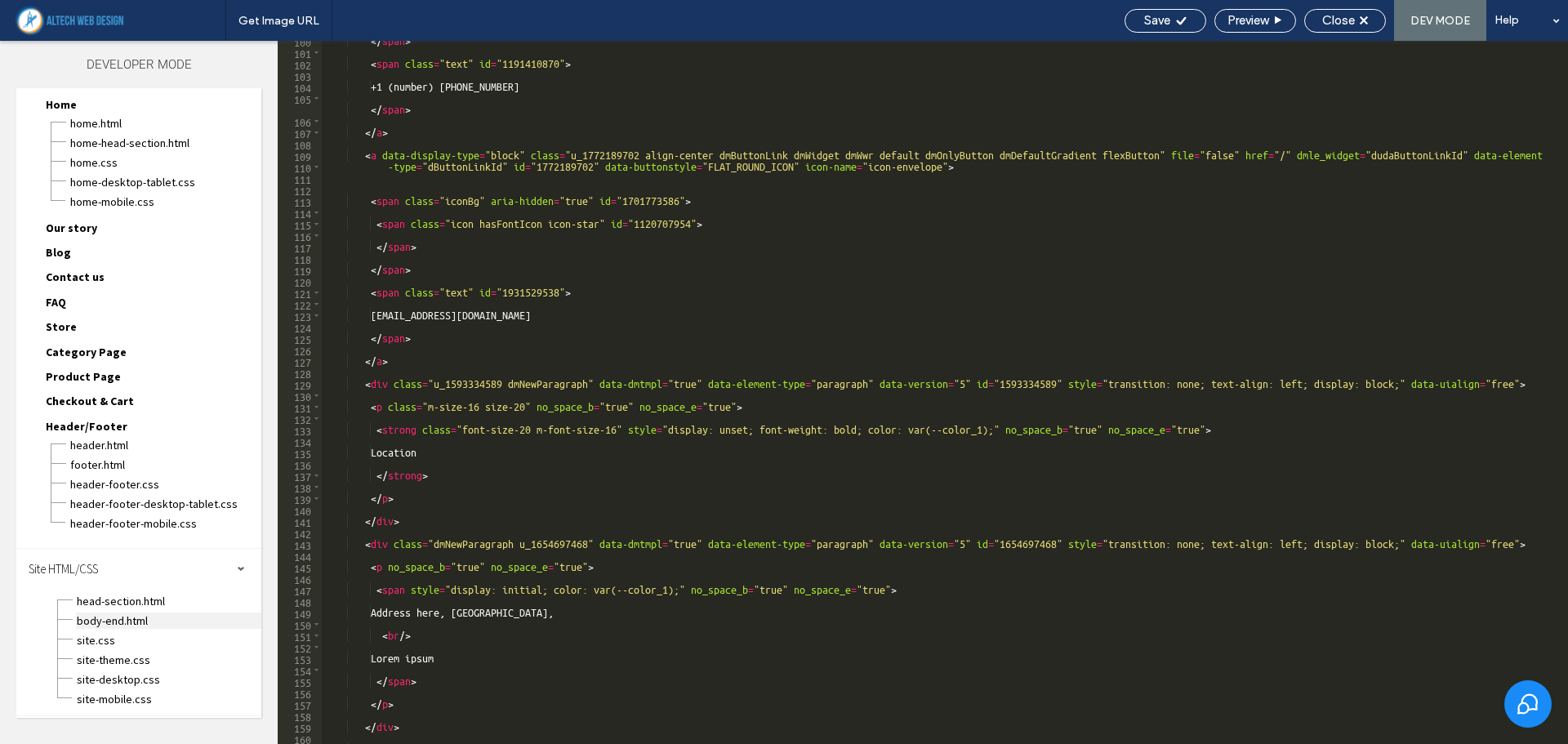
click at [160, 617] on span "body-end.html" at bounding box center [169, 621] width 185 height 17
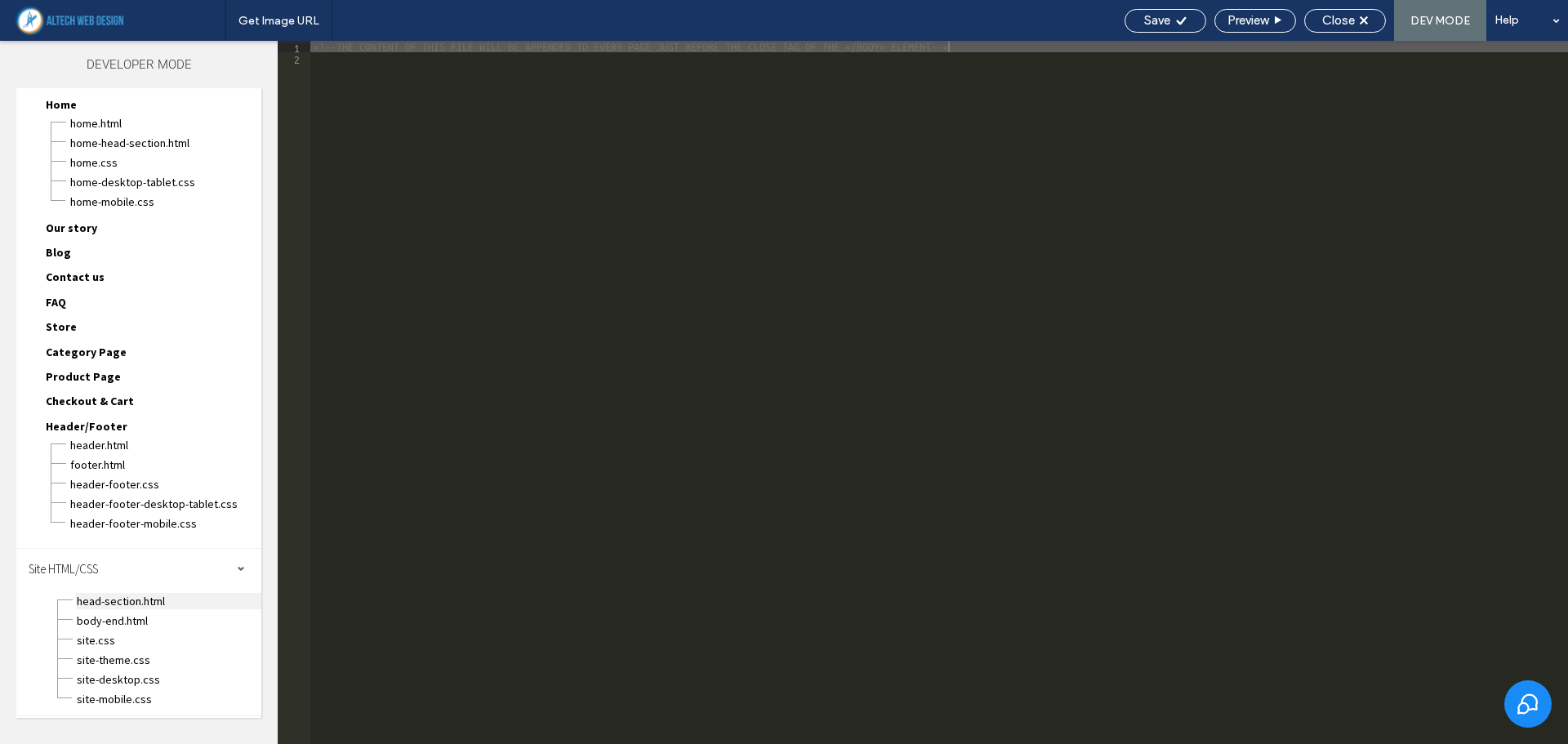
click at [156, 606] on span "head-section.html" at bounding box center [169, 601] width 185 height 17
click at [154, 619] on span "body-end.html" at bounding box center [169, 621] width 185 height 17
click at [145, 634] on span "site.css" at bounding box center [169, 640] width 185 height 17
click at [141, 647] on span "site.css" at bounding box center [169, 640] width 185 height 17
click at [138, 654] on span "site-theme.css" at bounding box center [169, 660] width 185 height 17
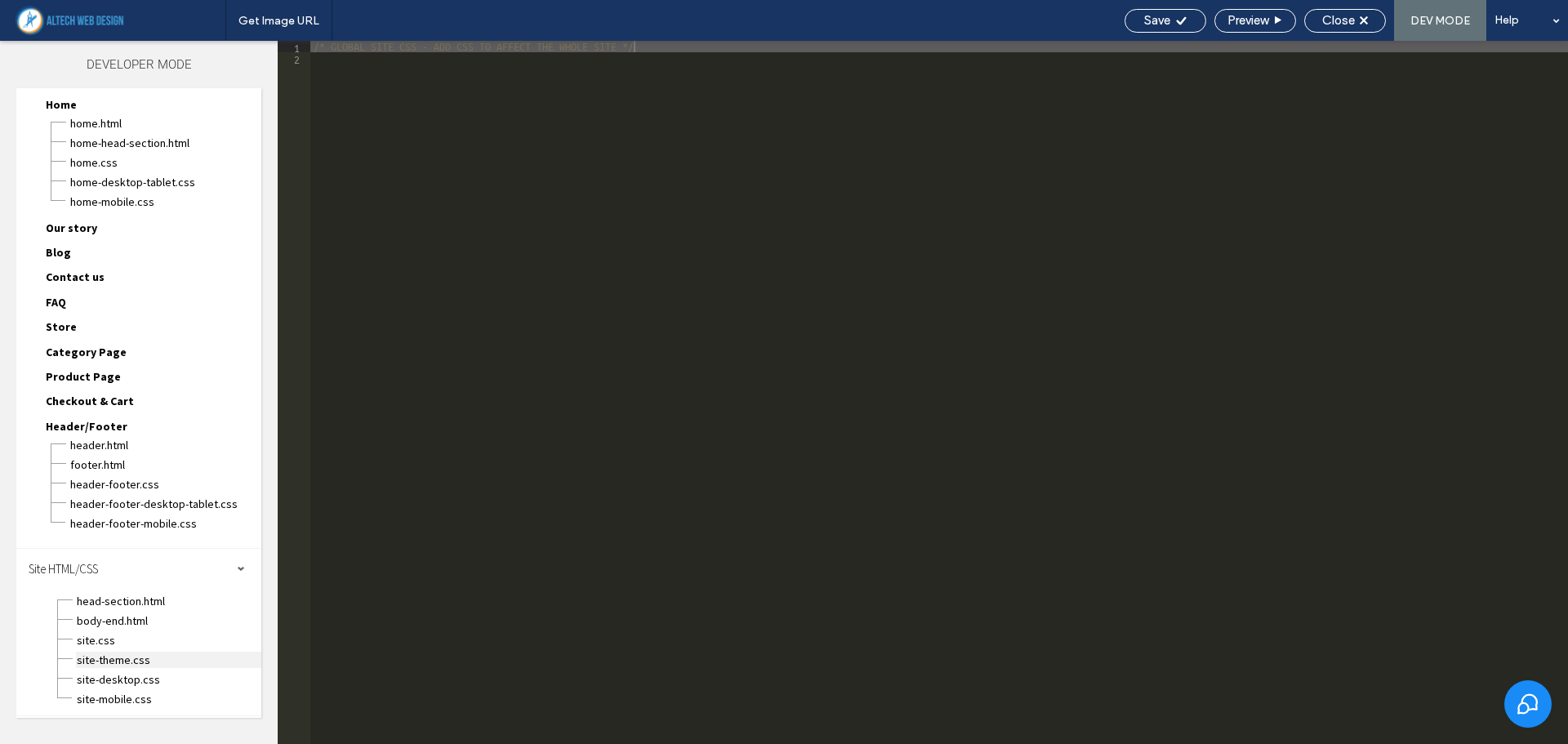
scroll to position [0, 0]
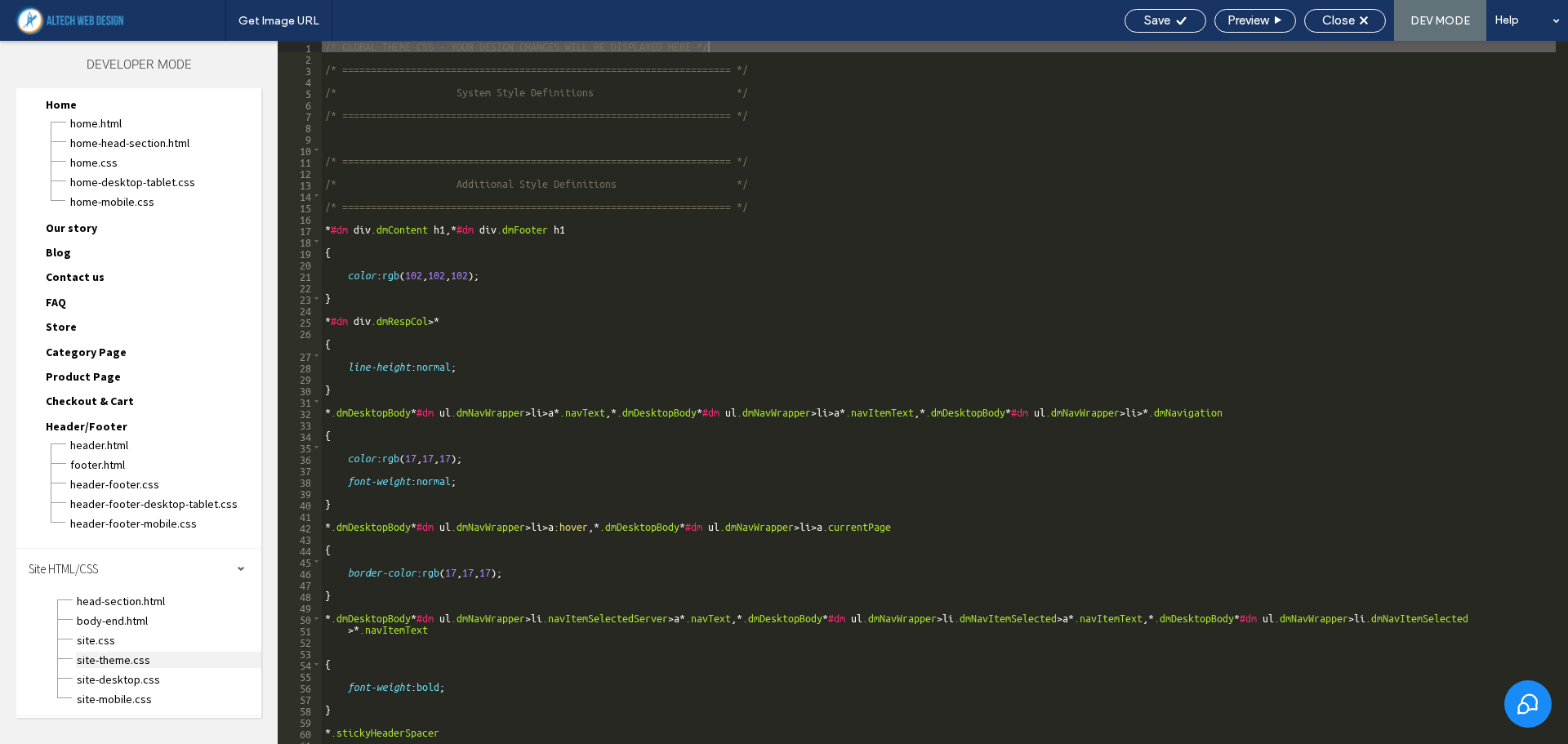
click at [145, 658] on span "site-theme.css" at bounding box center [169, 660] width 185 height 17
click at [140, 673] on span "site-desktop.css" at bounding box center [169, 680] width 185 height 17
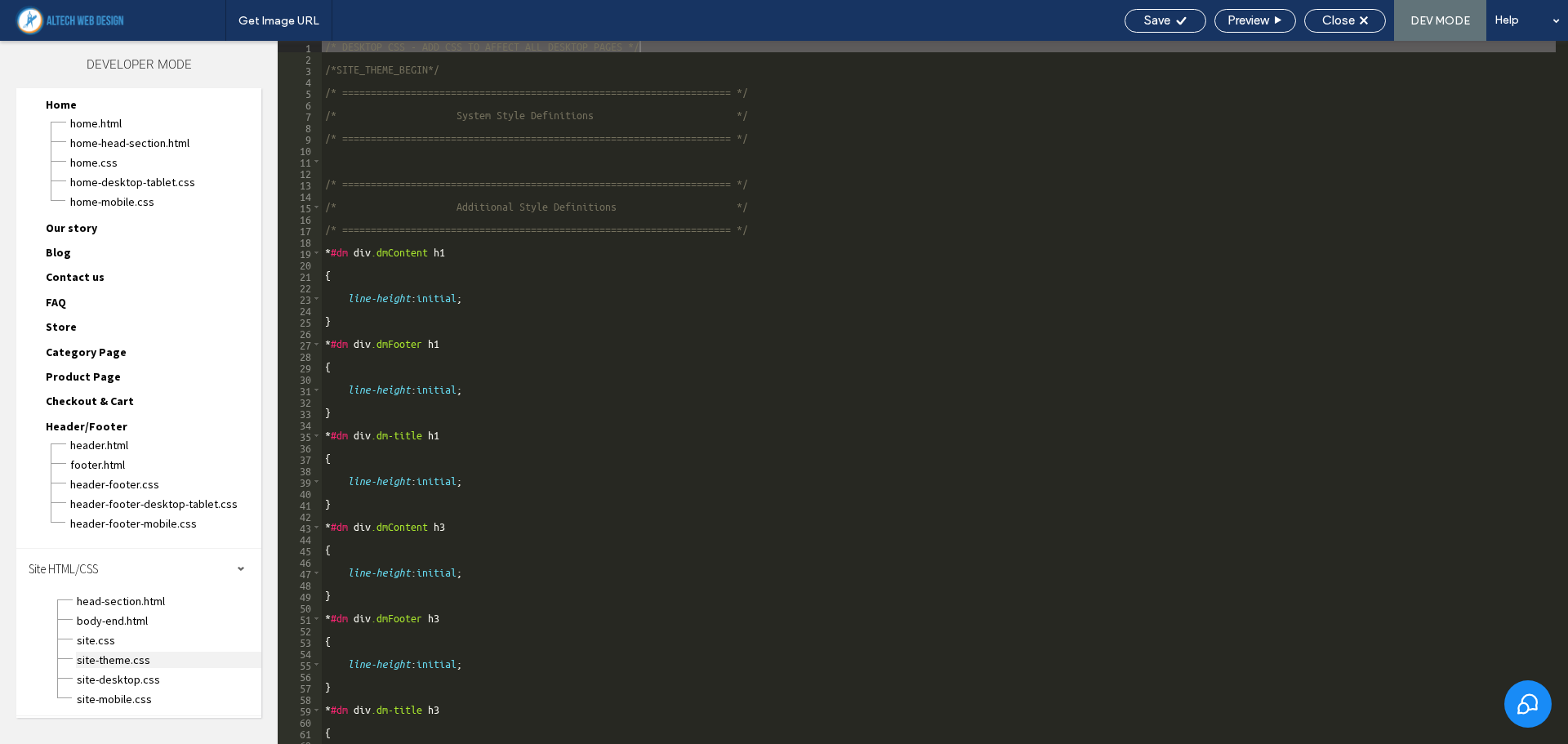
click at [141, 660] on span "site-theme.css" at bounding box center [169, 660] width 185 height 17
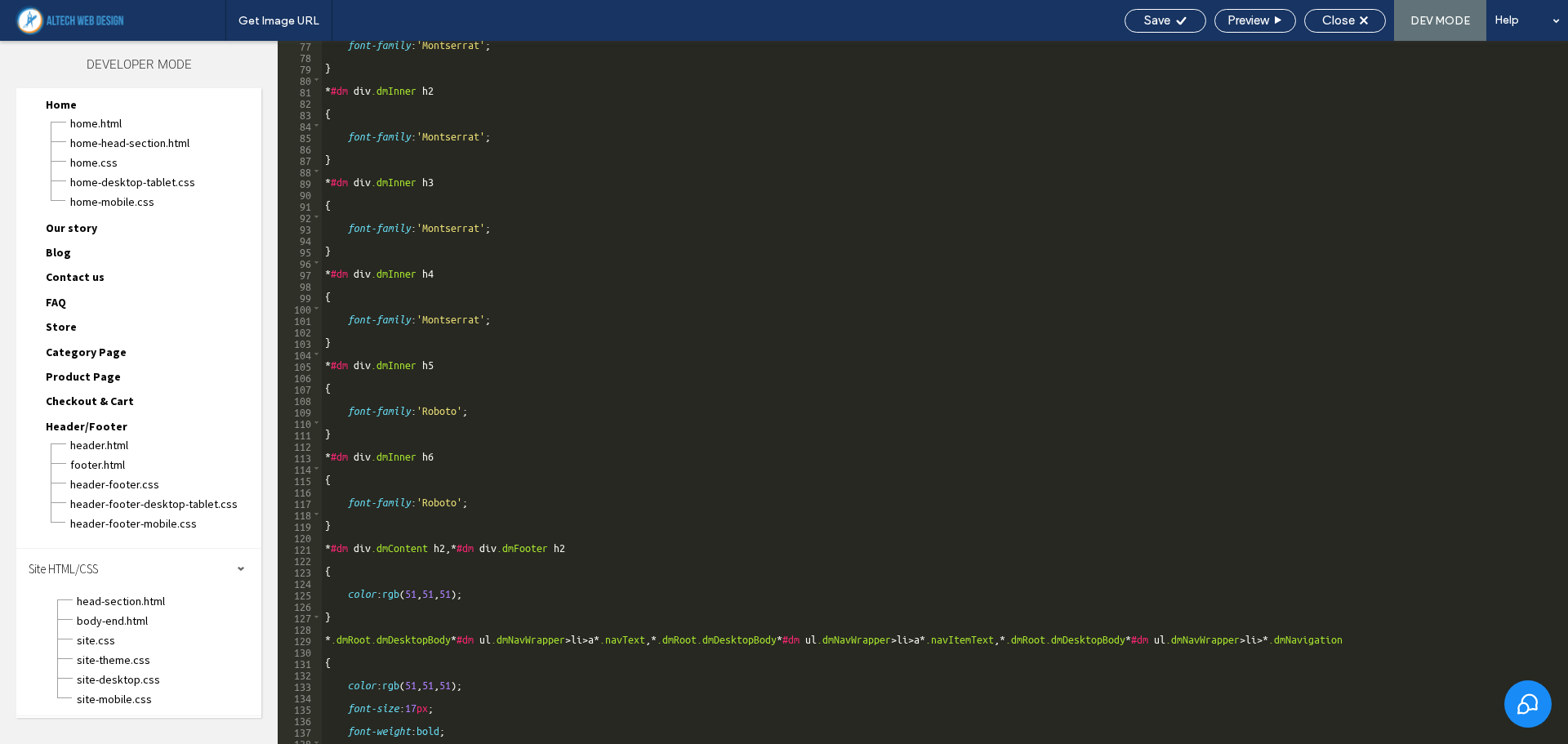
scroll to position [1176, 0]
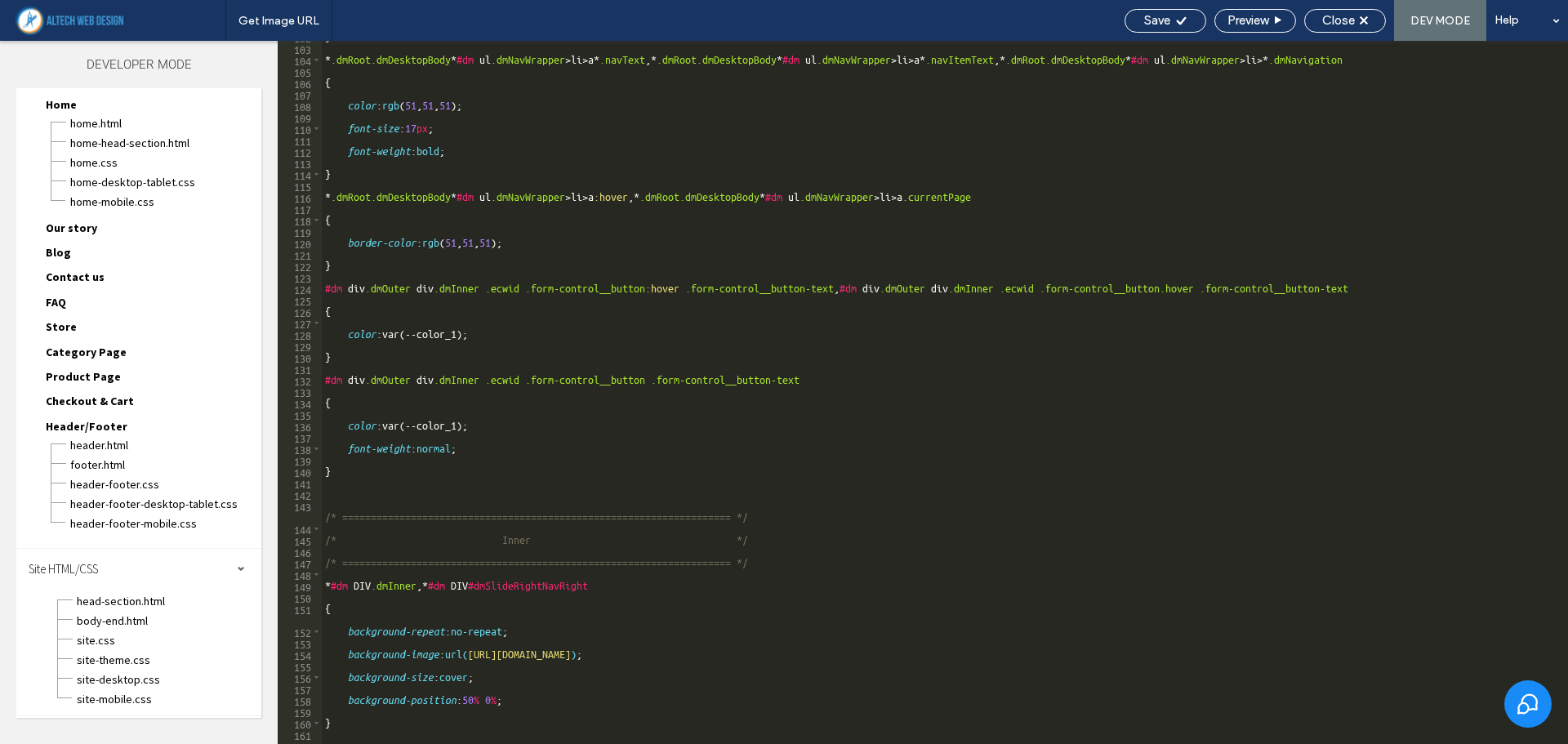
click at [161, 688] on div "site-mobile.css" at bounding box center [169, 697] width 185 height 19
click at [160, 678] on span "site-desktop.css" at bounding box center [169, 680] width 185 height 17
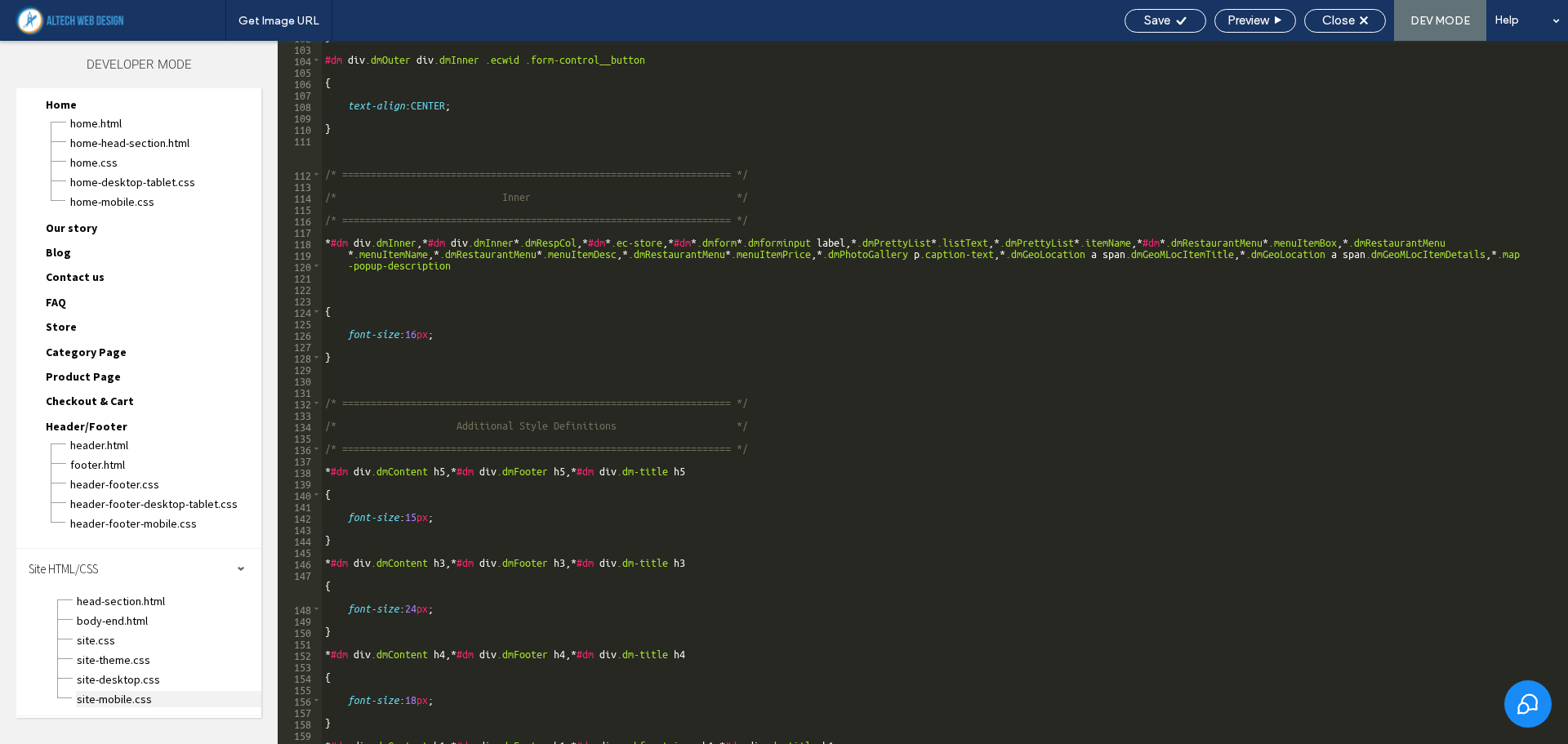
click at [156, 695] on span "site-mobile.css" at bounding box center [169, 699] width 185 height 17
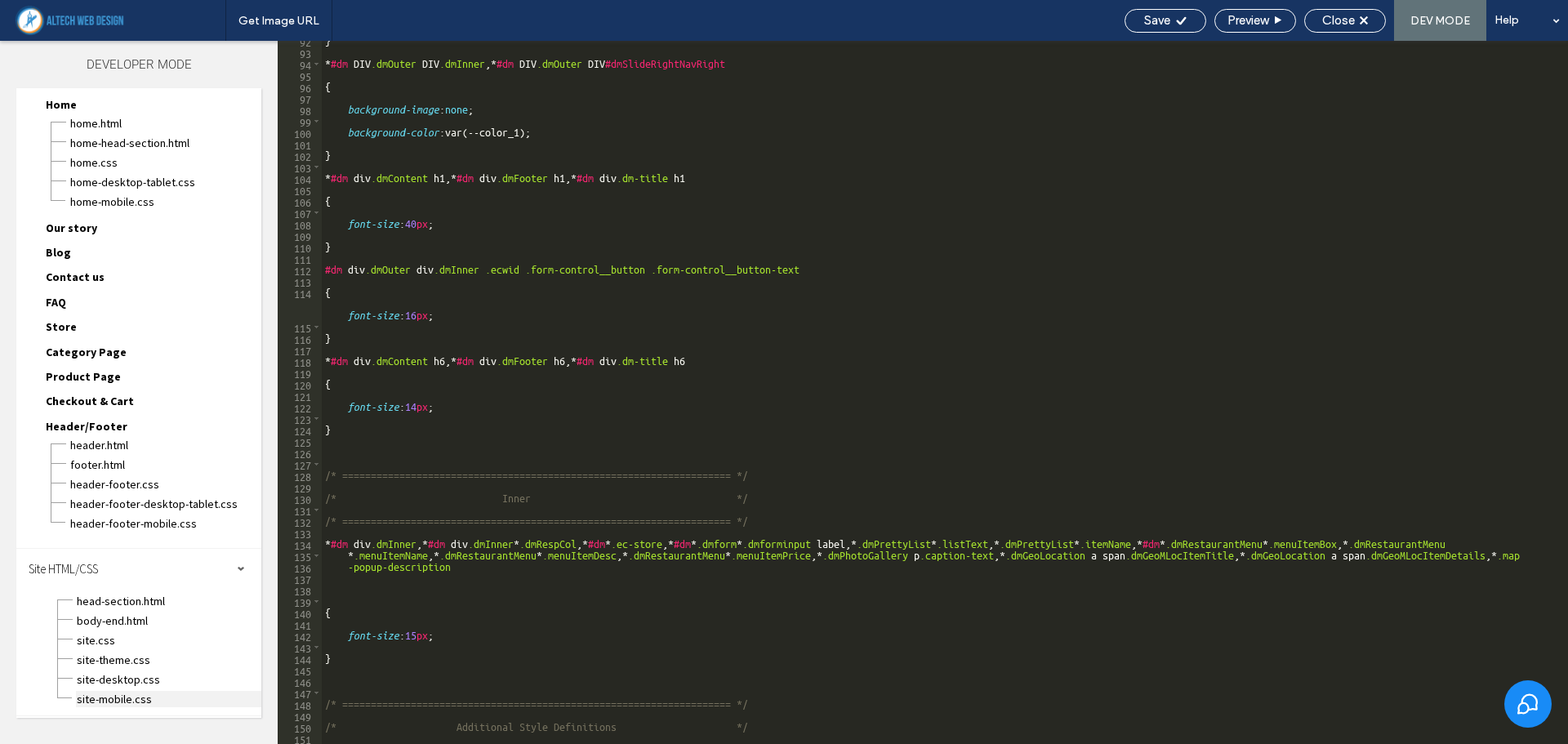
scroll to position [1046, 0]
click at [141, 516] on span "header-footer-mobile.css" at bounding box center [165, 524] width 192 height 17
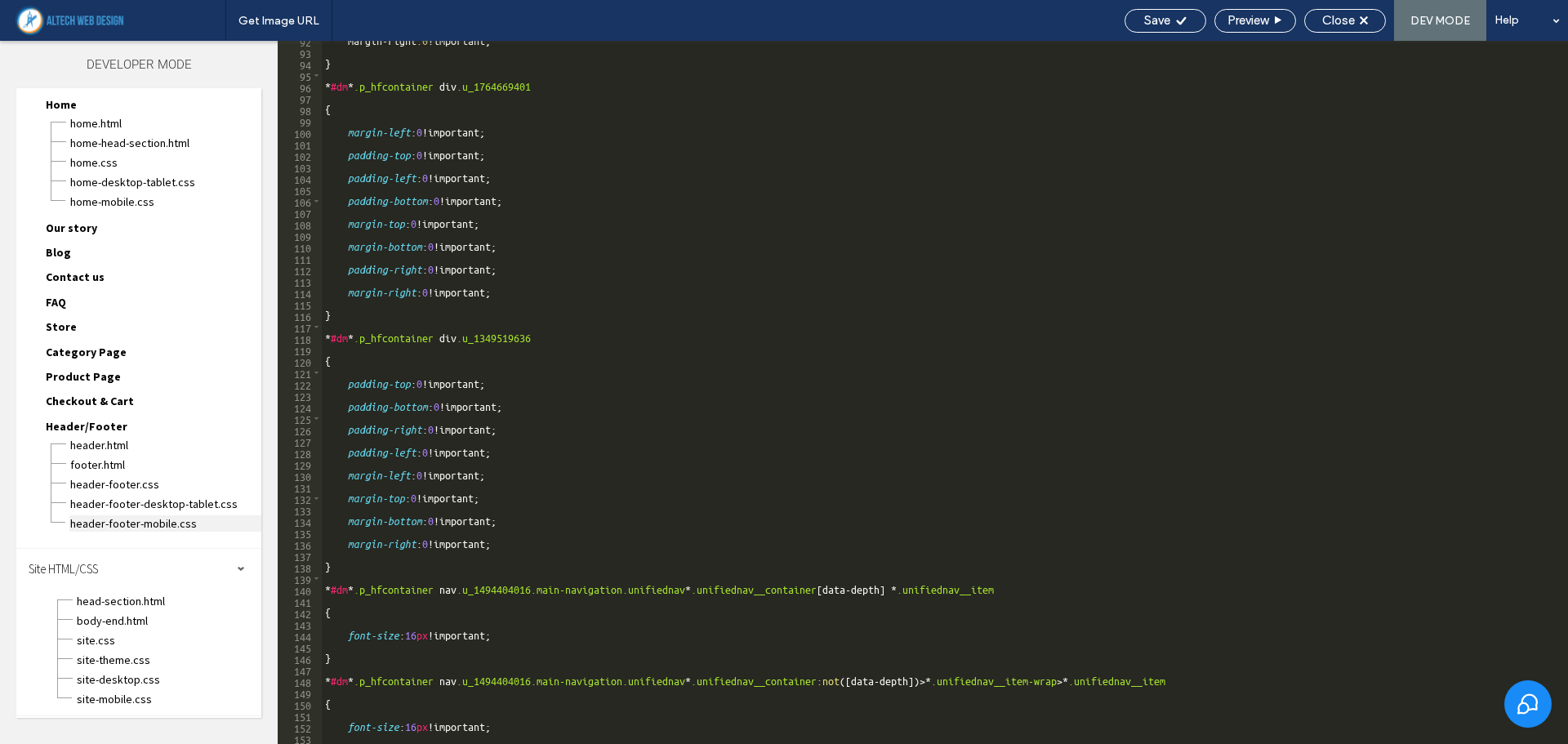
click at [141, 527] on span "header-footer-mobile.css" at bounding box center [165, 524] width 192 height 17
click at [148, 504] on span "header-footer-desktop-tablet.css" at bounding box center [165, 504] width 192 height 17
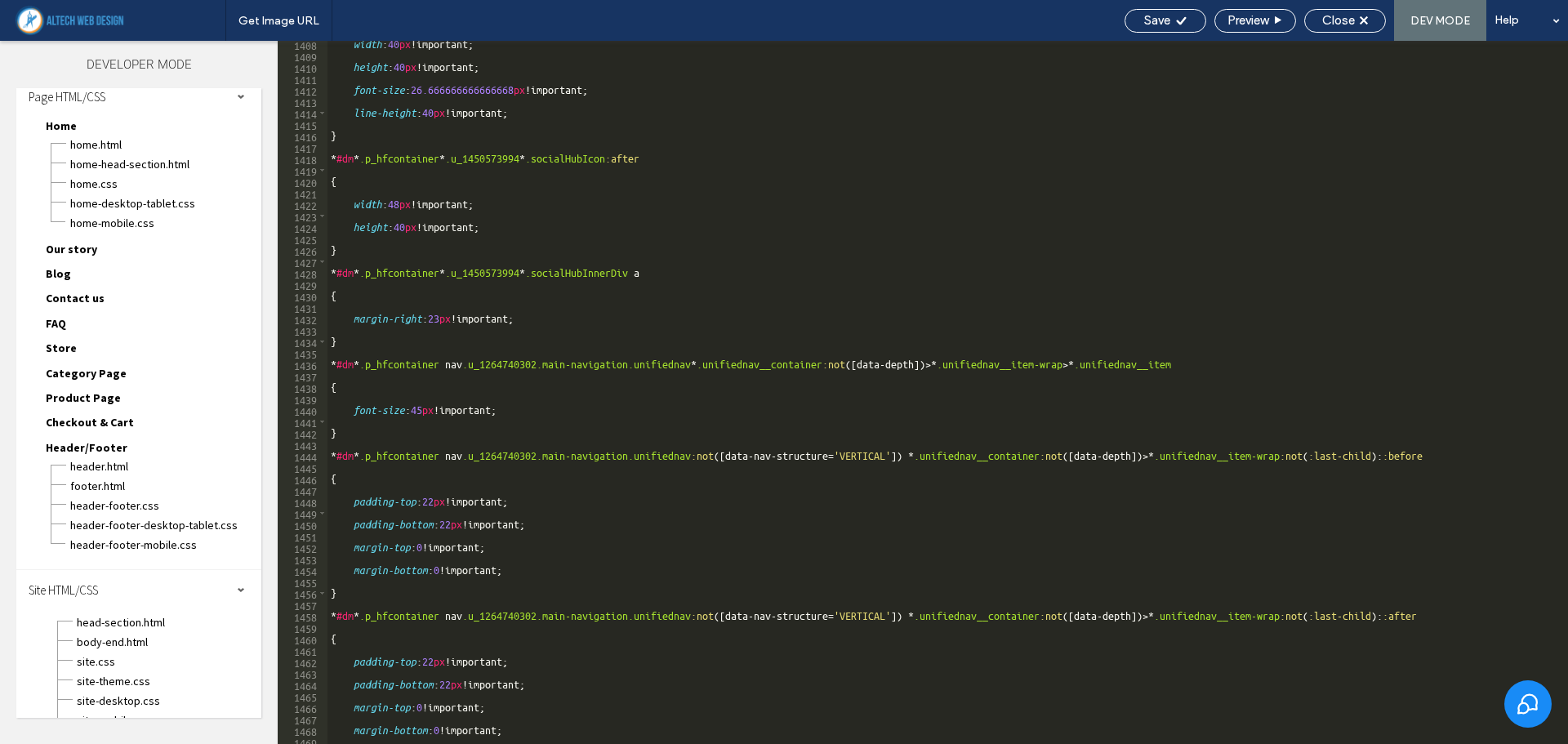
scroll to position [0, 0]
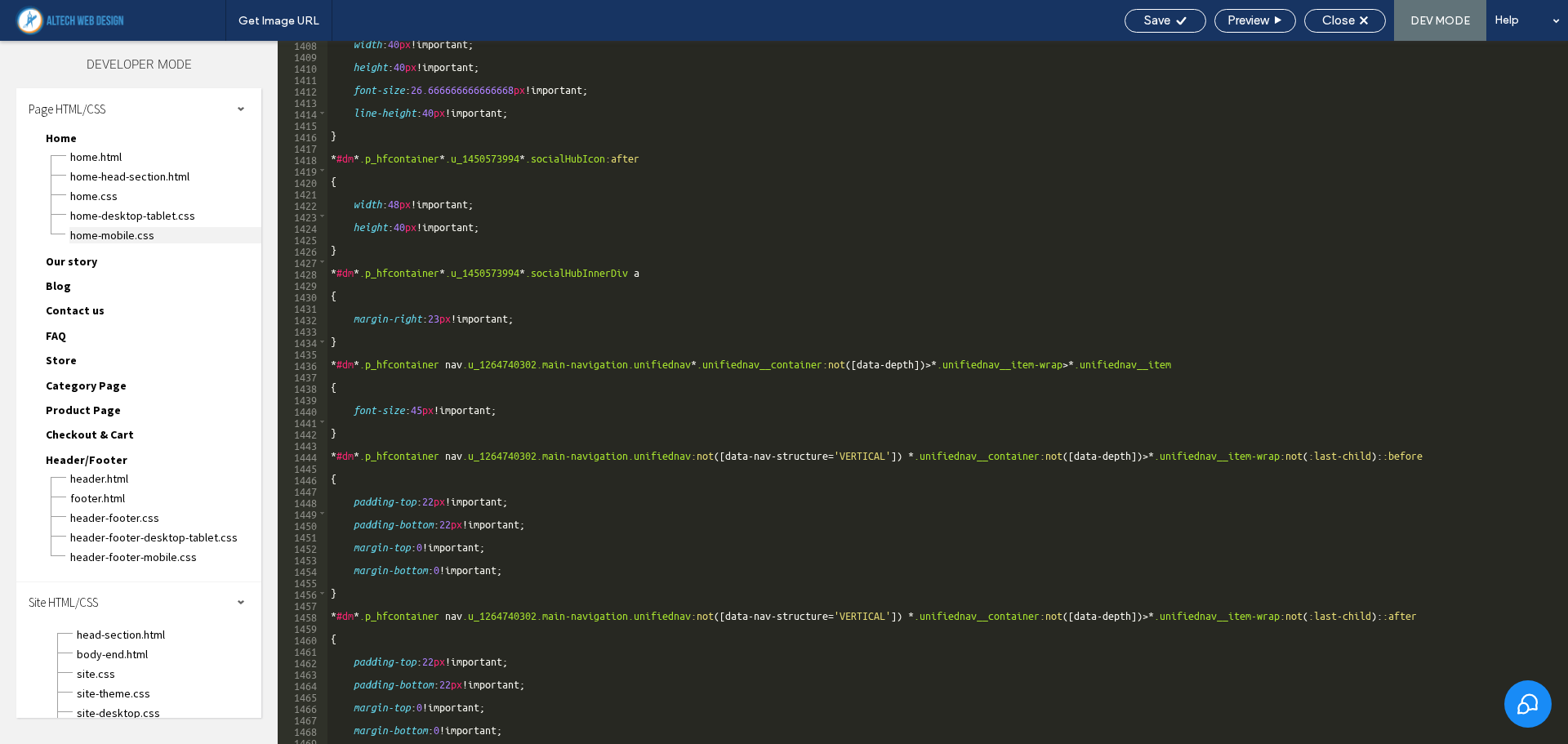
click at [134, 235] on span "Home-mobile.css" at bounding box center [165, 236] width 192 height 17
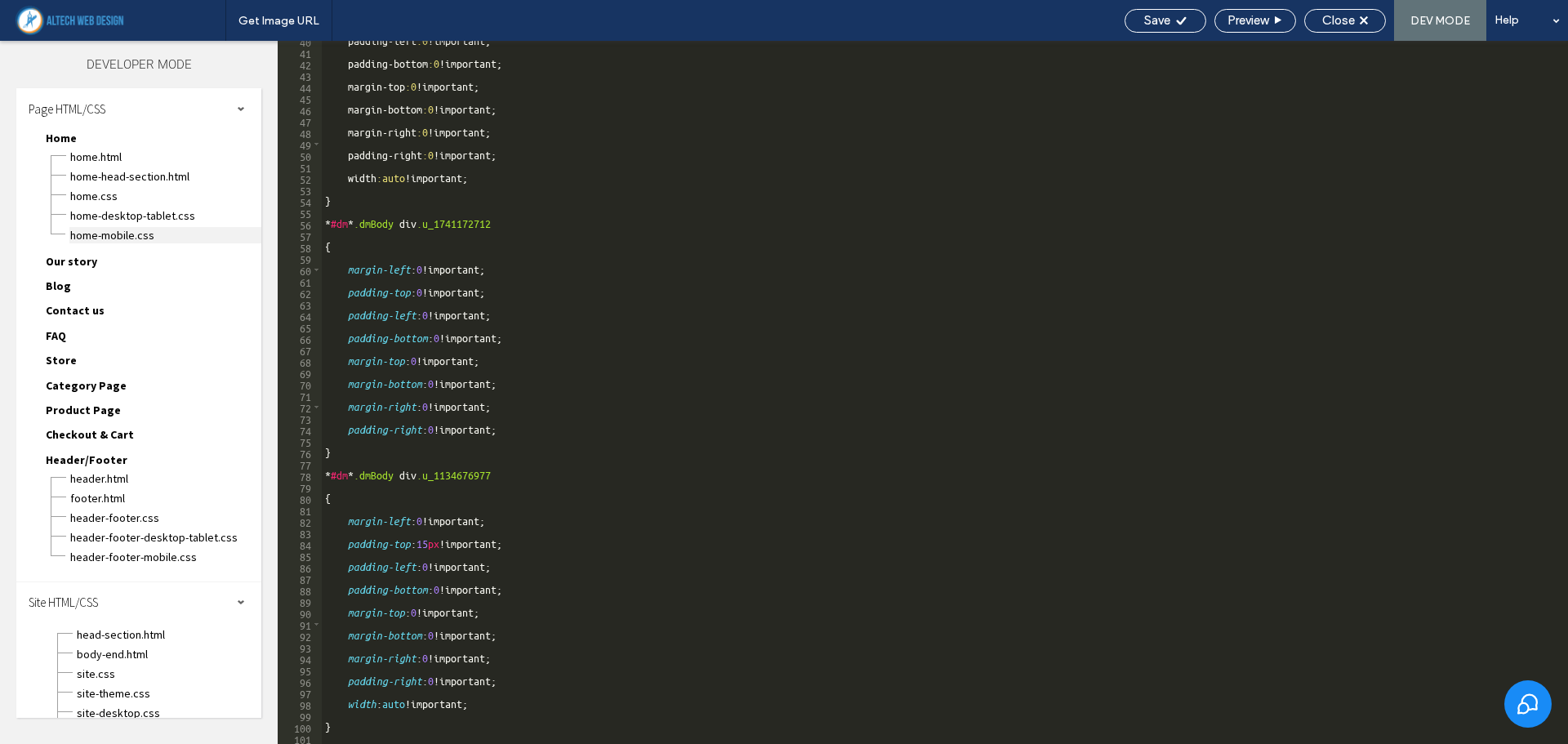
scroll to position [451, 0]
click at [106, 390] on span "Category Page" at bounding box center [86, 385] width 81 height 15
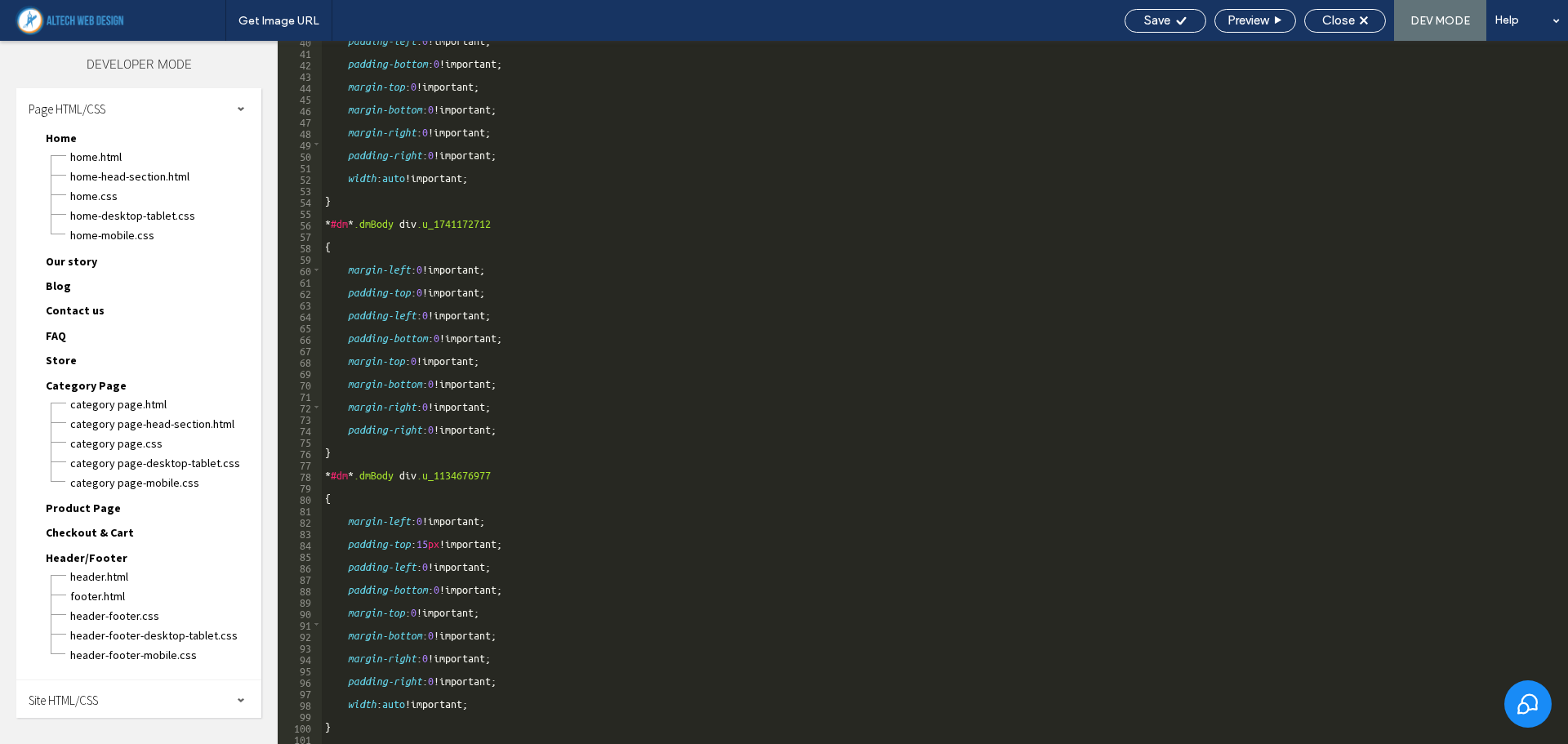
click at [110, 393] on div "Category Page.html" at bounding box center [165, 402] width 192 height 19
click at [86, 501] on span "Product Page" at bounding box center [83, 508] width 75 height 15
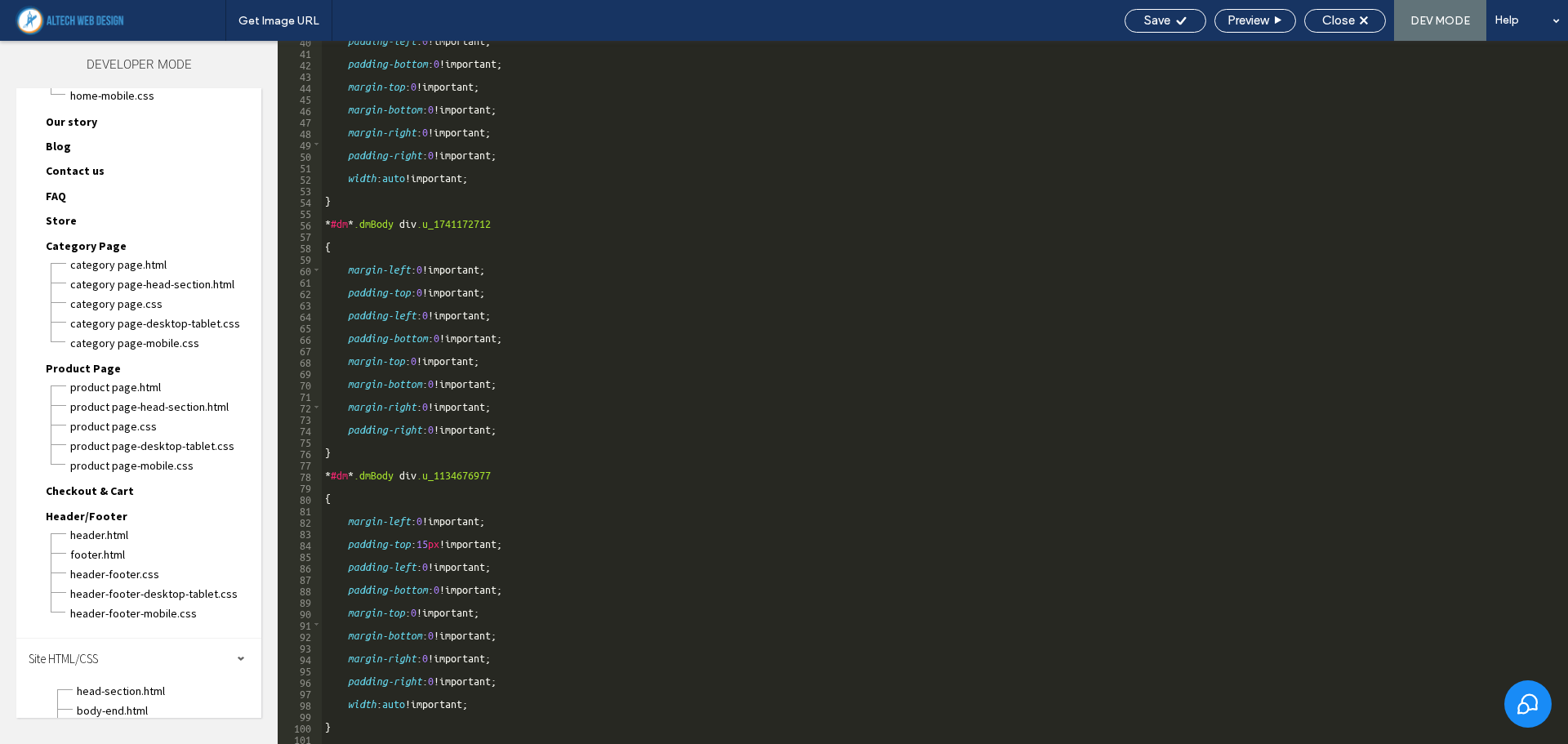
scroll to position [163, 0]
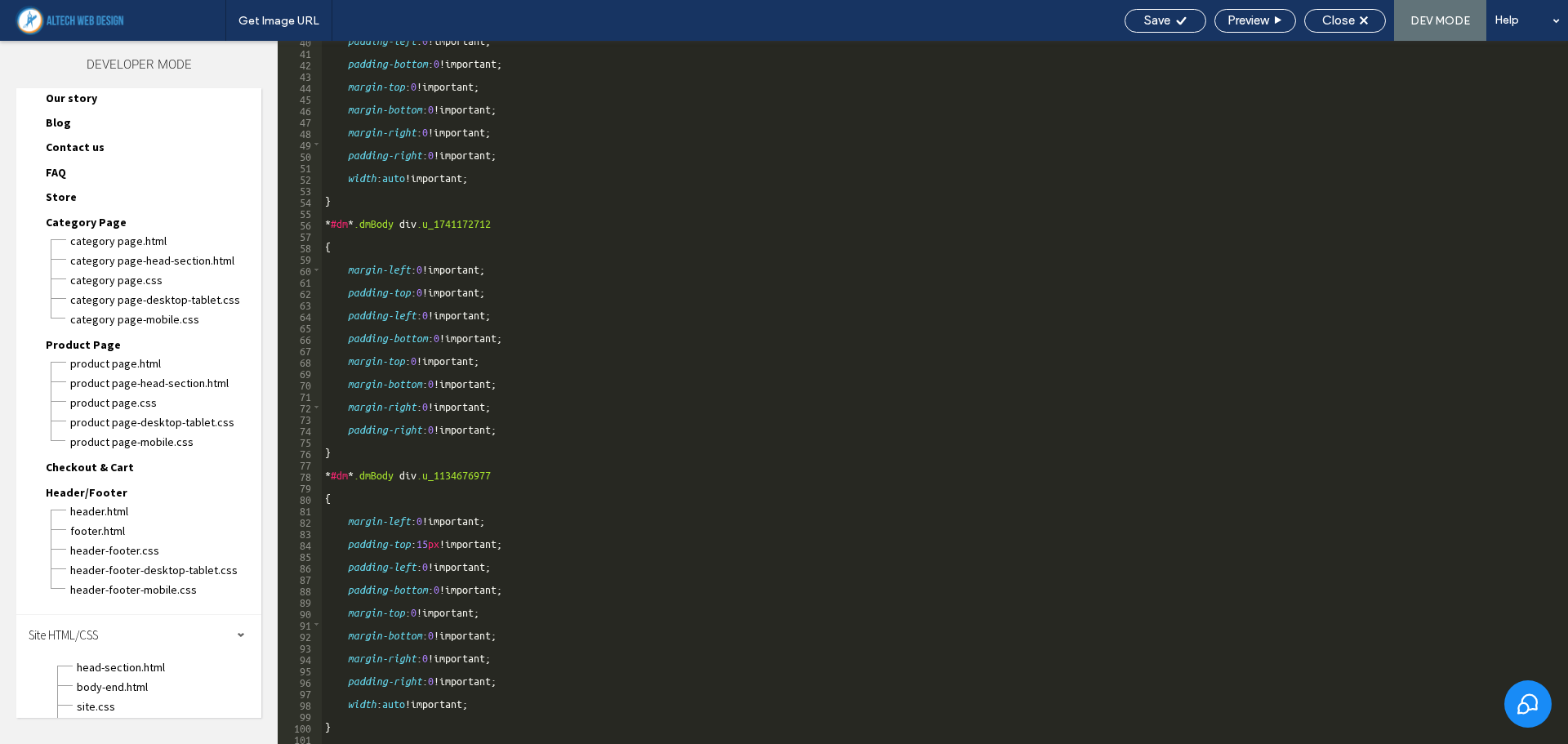
click at [110, 463] on span "Checkout & Cart" at bounding box center [90, 467] width 88 height 15
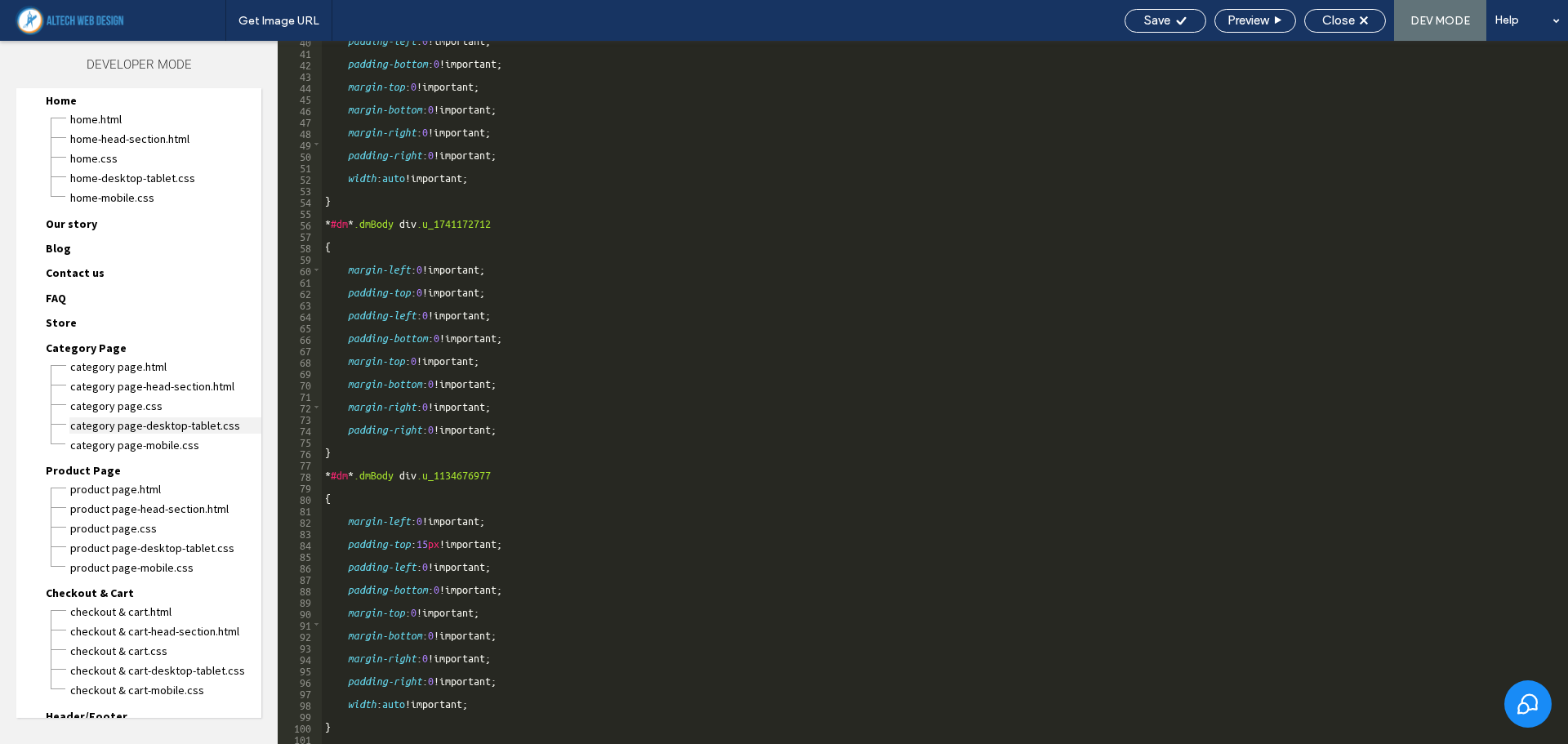
scroll to position [0, 0]
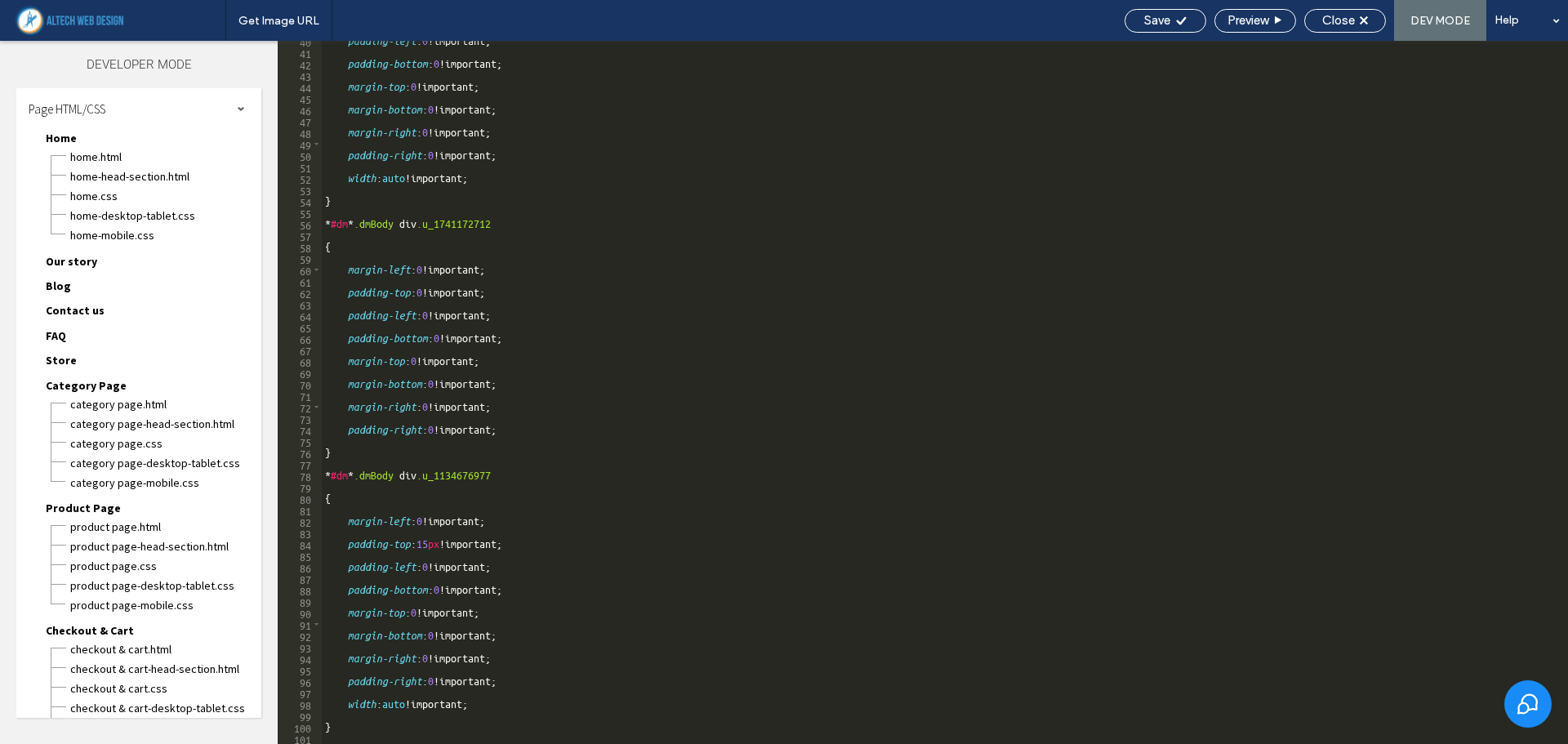
click at [95, 271] on div "Our story Our story.html Our story-head-section.html Our story.css Our story-de…" at bounding box center [147, 263] width 228 height 25
click at [96, 266] on div "Our story Our story.html Our story-head-section.html Our story.css Our story-de…" at bounding box center [147, 263] width 228 height 25
click at [92, 264] on span "Our story" at bounding box center [72, 261] width 51 height 15
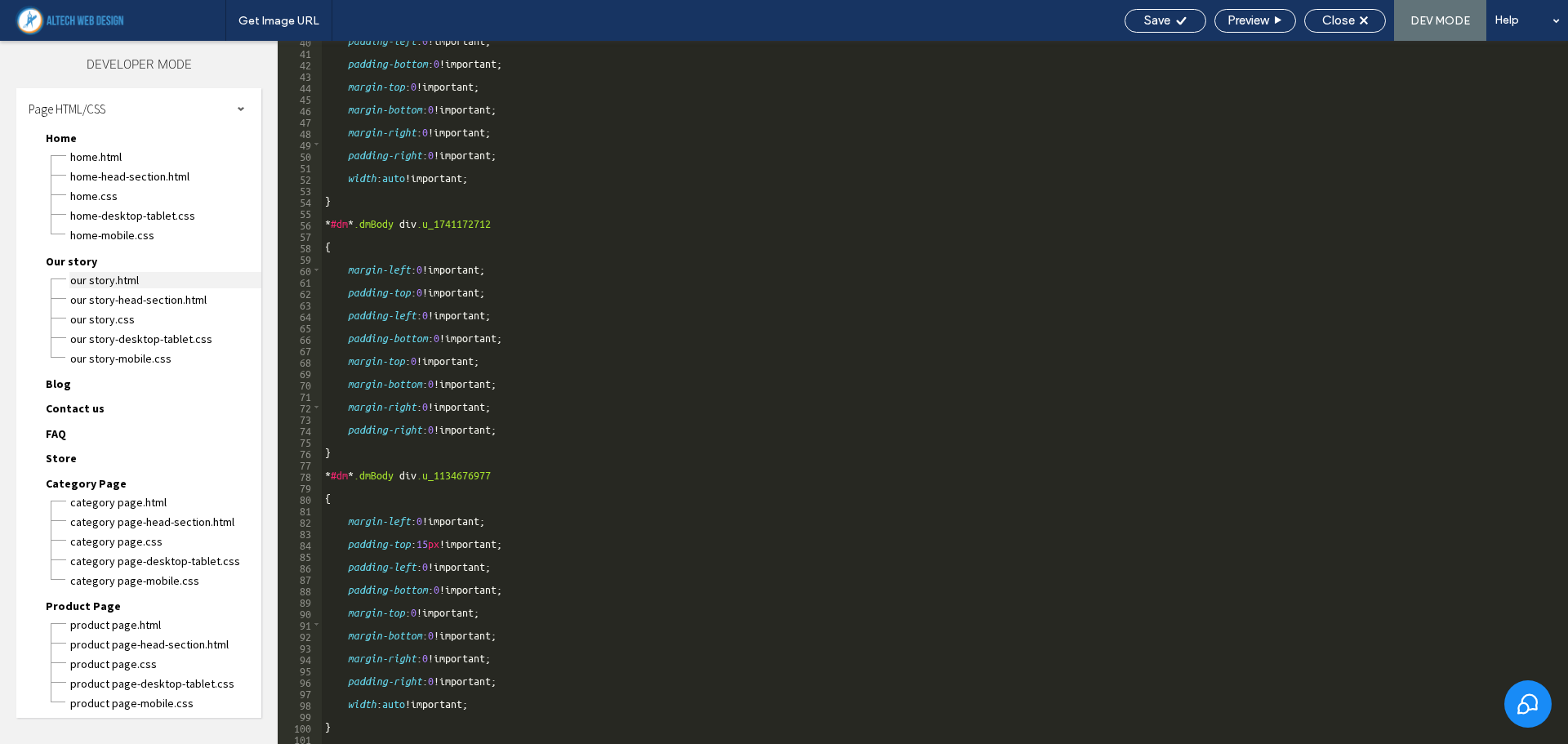
click at [110, 279] on span "Our story.html" at bounding box center [165, 280] width 192 height 17
type textarea "**********"
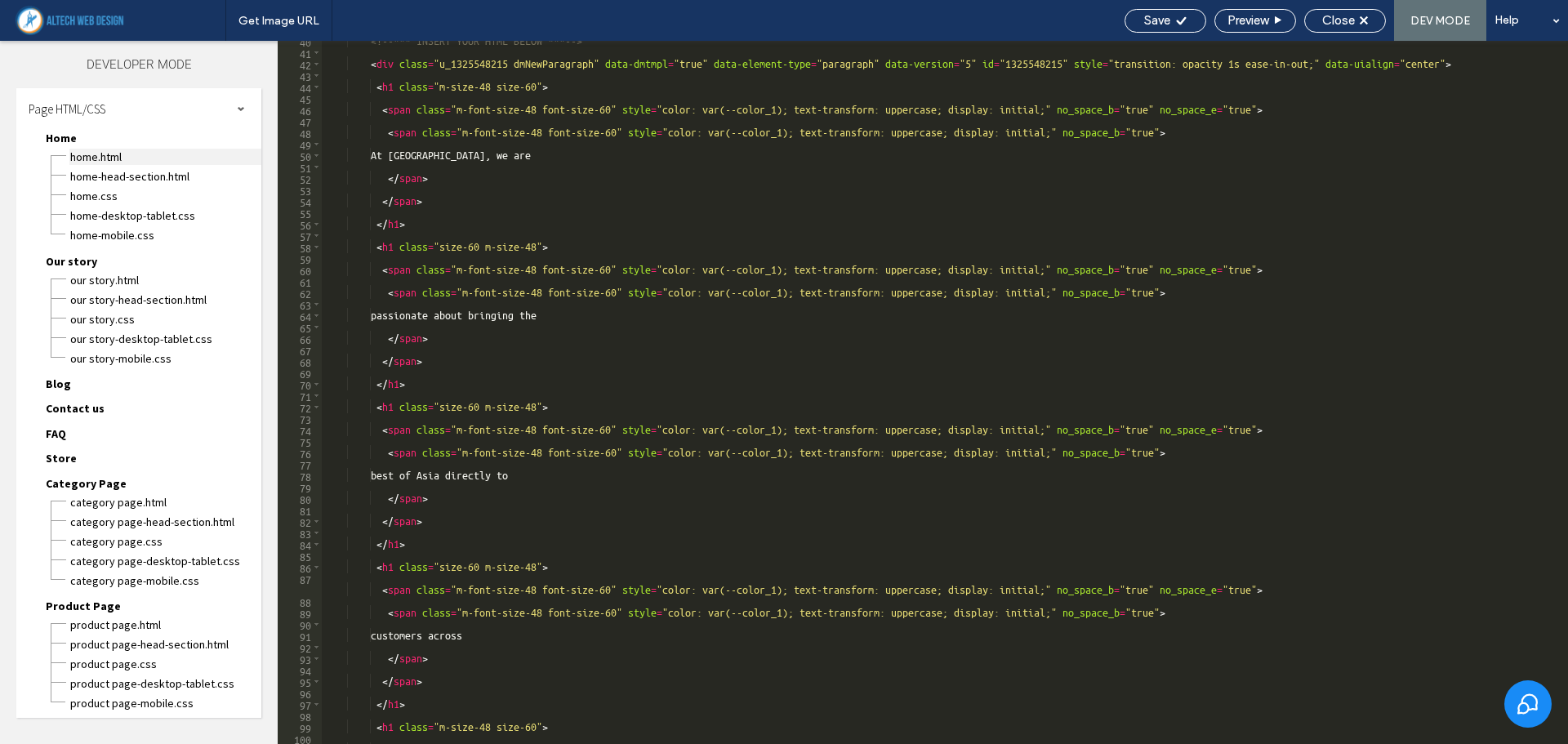
click at [96, 157] on span "Home.html" at bounding box center [165, 157] width 192 height 17
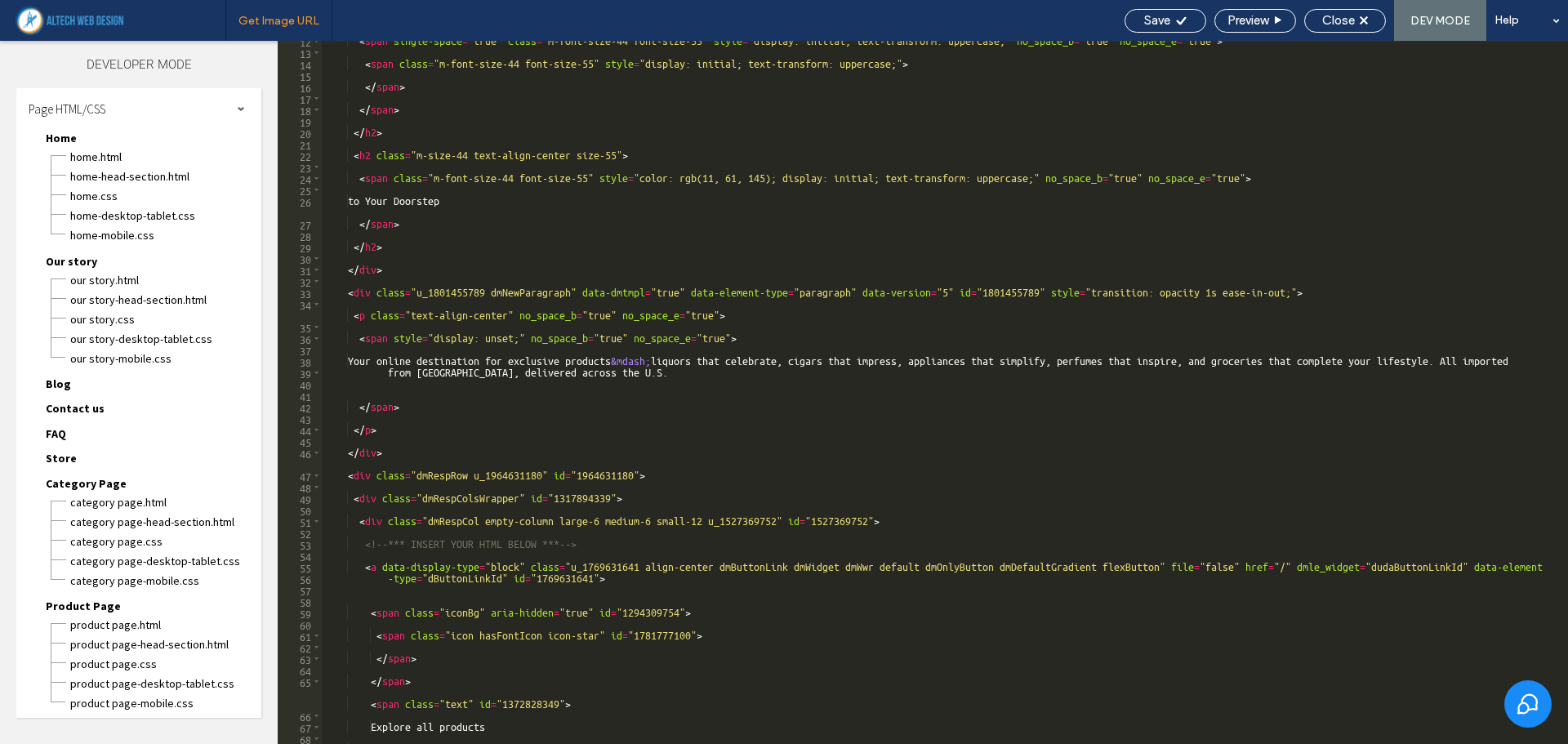
scroll to position [131, 0]
click at [1329, 25] on span "Close" at bounding box center [1339, 20] width 33 height 15
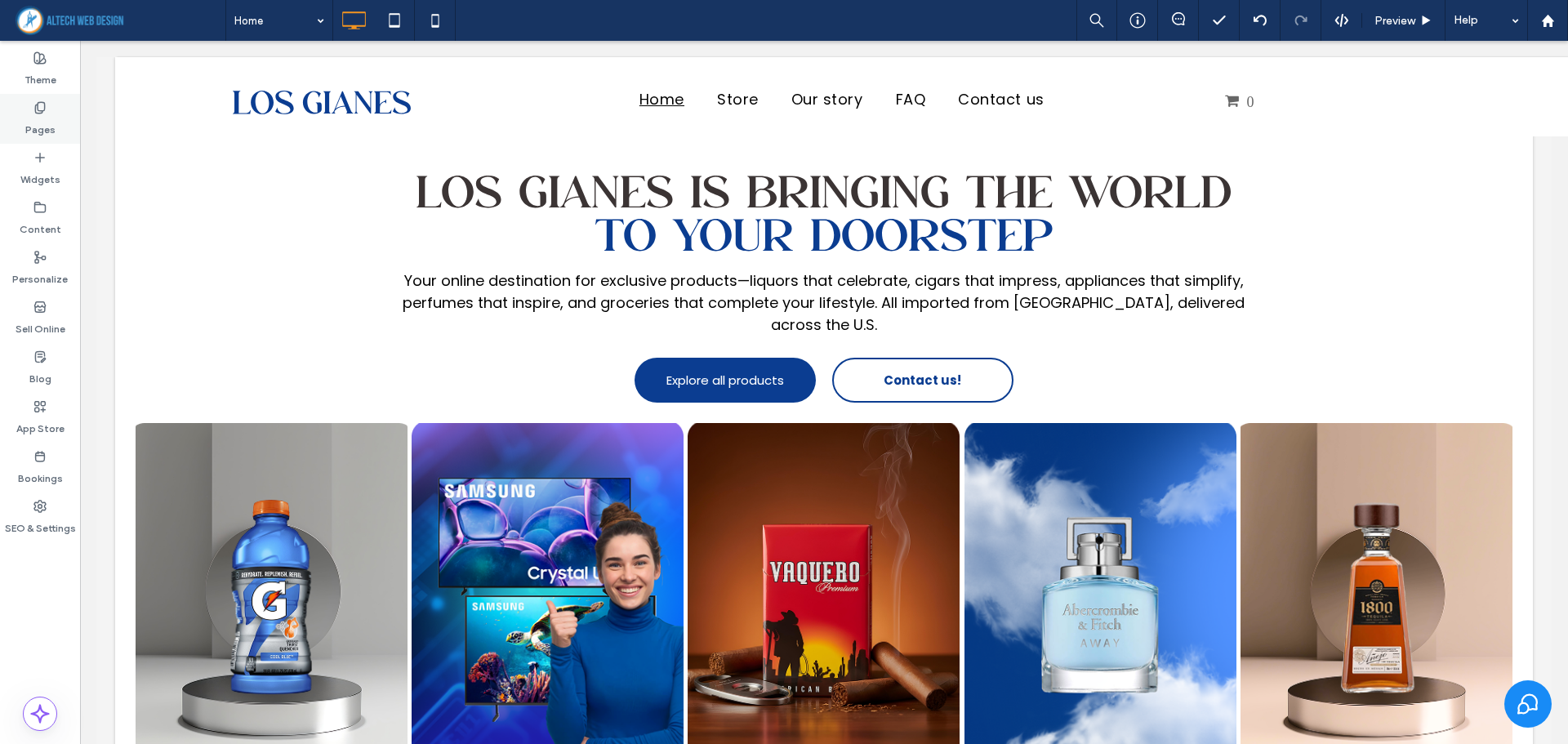
click at [32, 120] on label "Pages" at bounding box center [40, 126] width 30 height 23
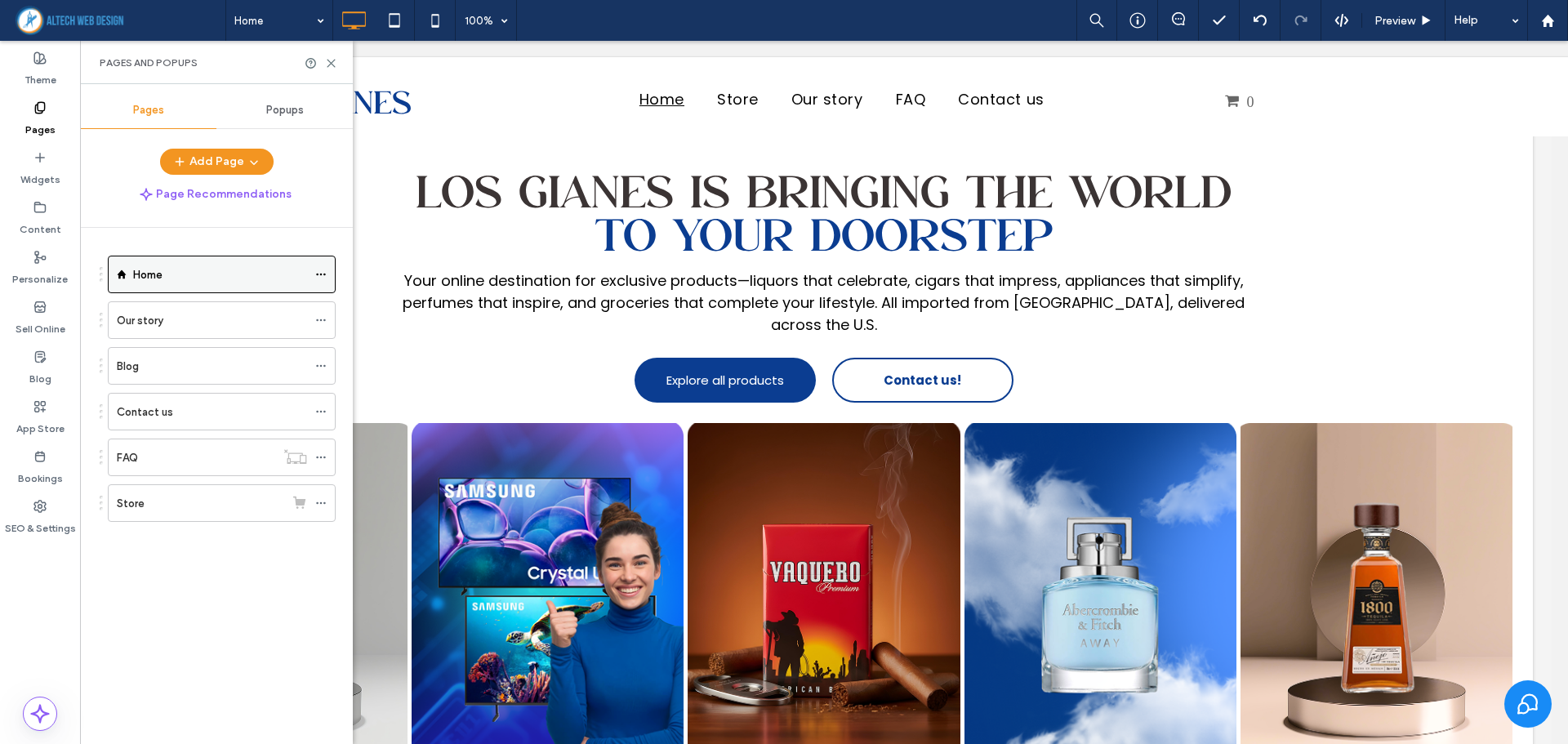
click at [322, 275] on icon at bounding box center [321, 274] width 11 height 11
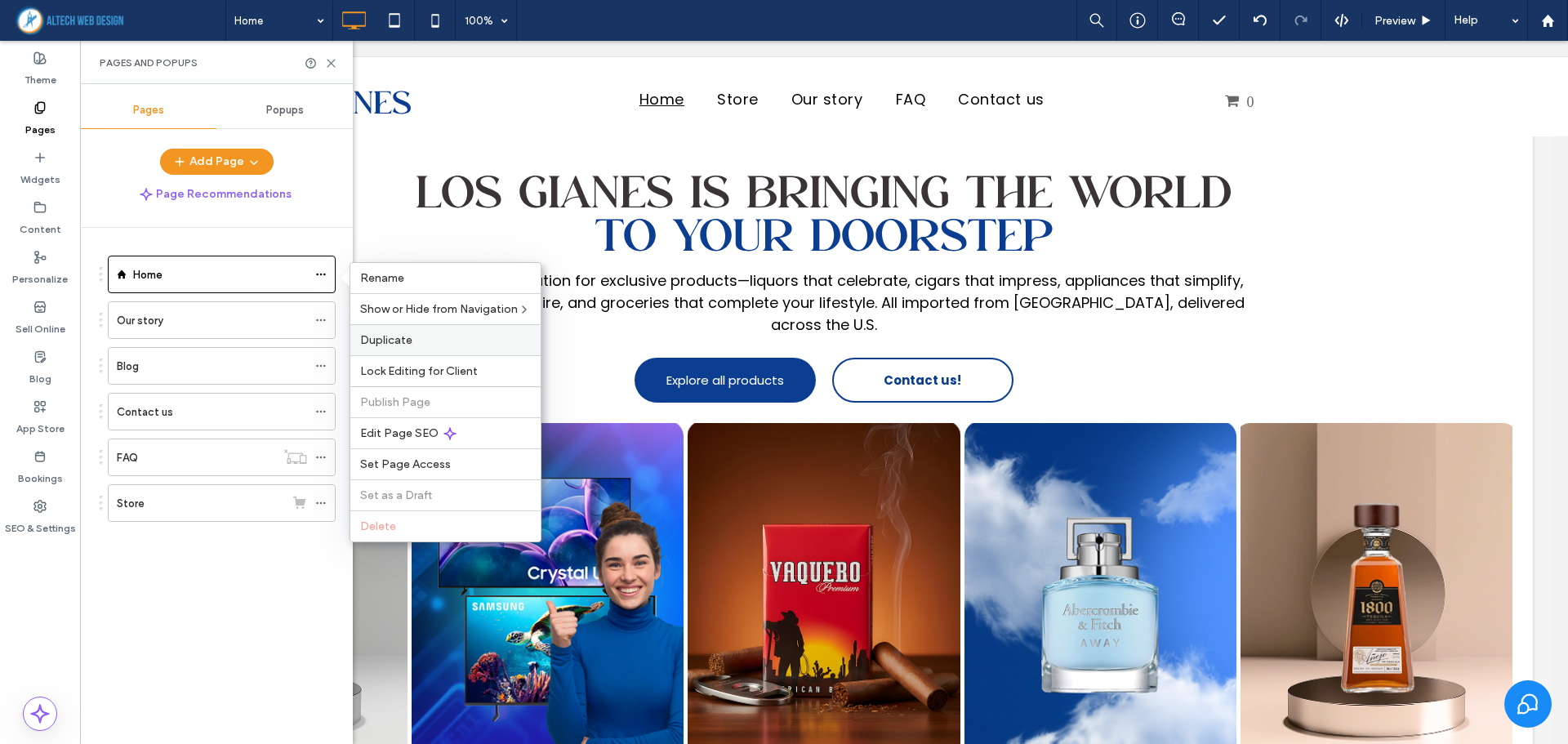
click at [364, 343] on span "Duplicate" at bounding box center [386, 339] width 52 height 14
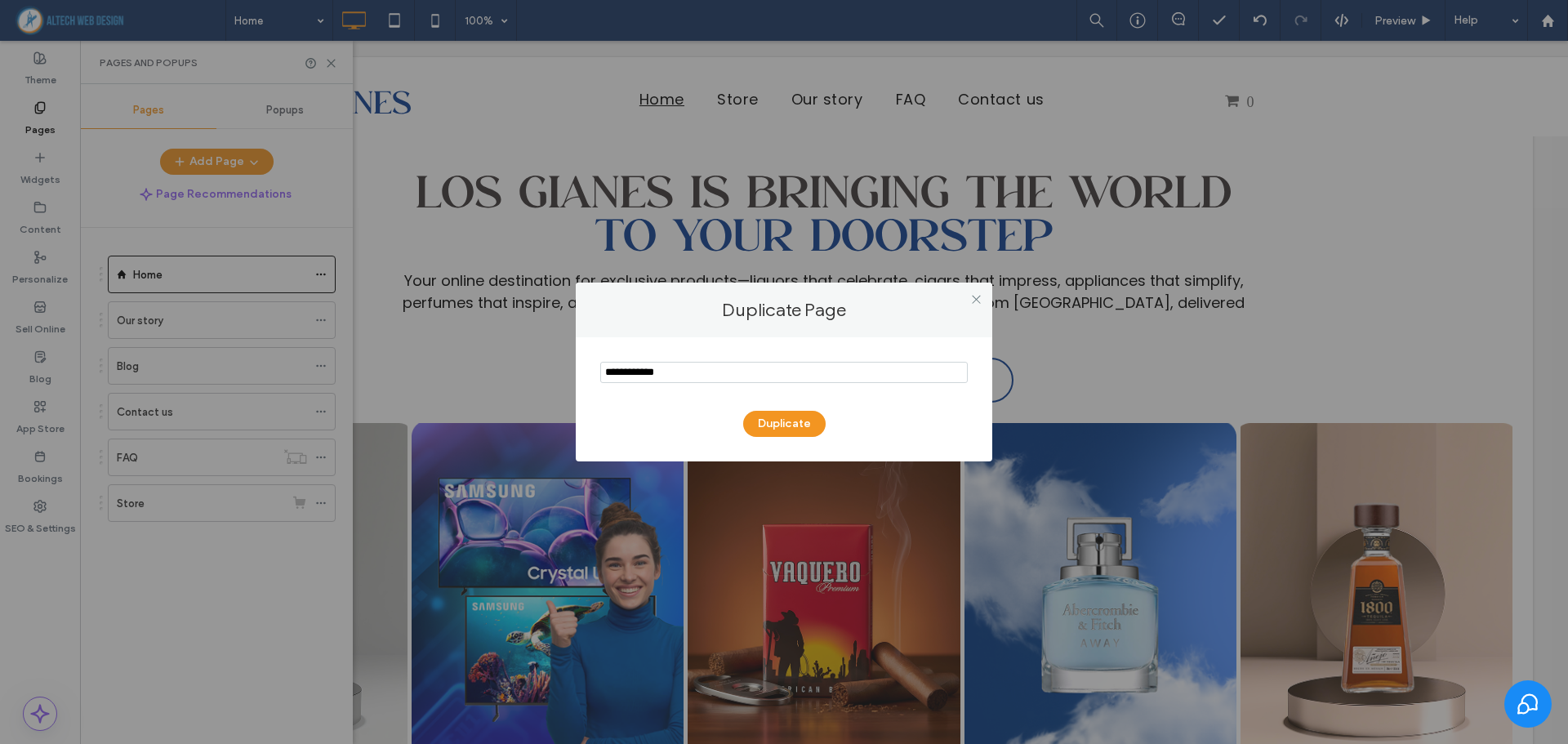
click at [807, 438] on div "Duplicate" at bounding box center [784, 399] width 417 height 124
click at [804, 428] on button "Duplicate" at bounding box center [784, 424] width 83 height 26
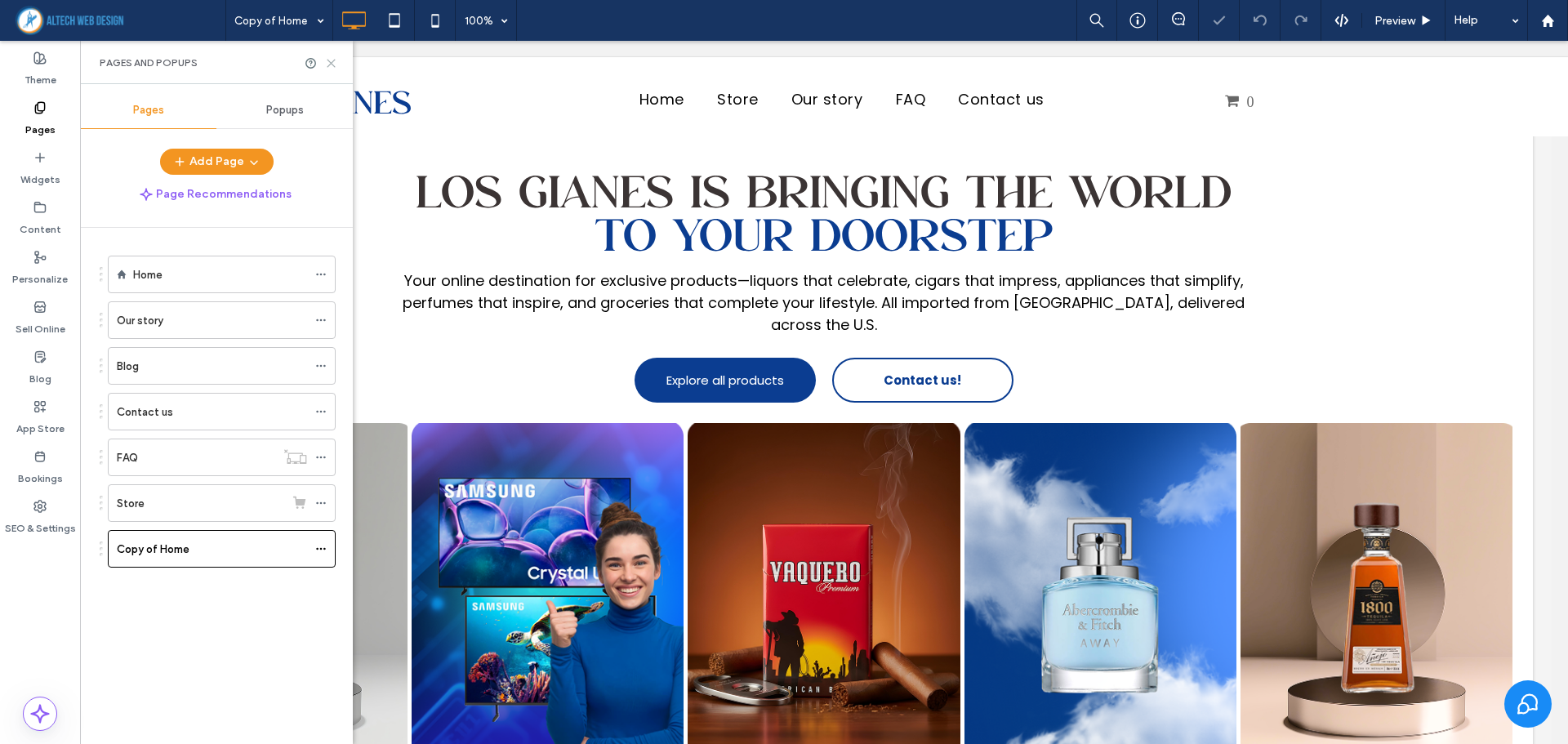
click at [331, 66] on icon at bounding box center [330, 62] width 12 height 12
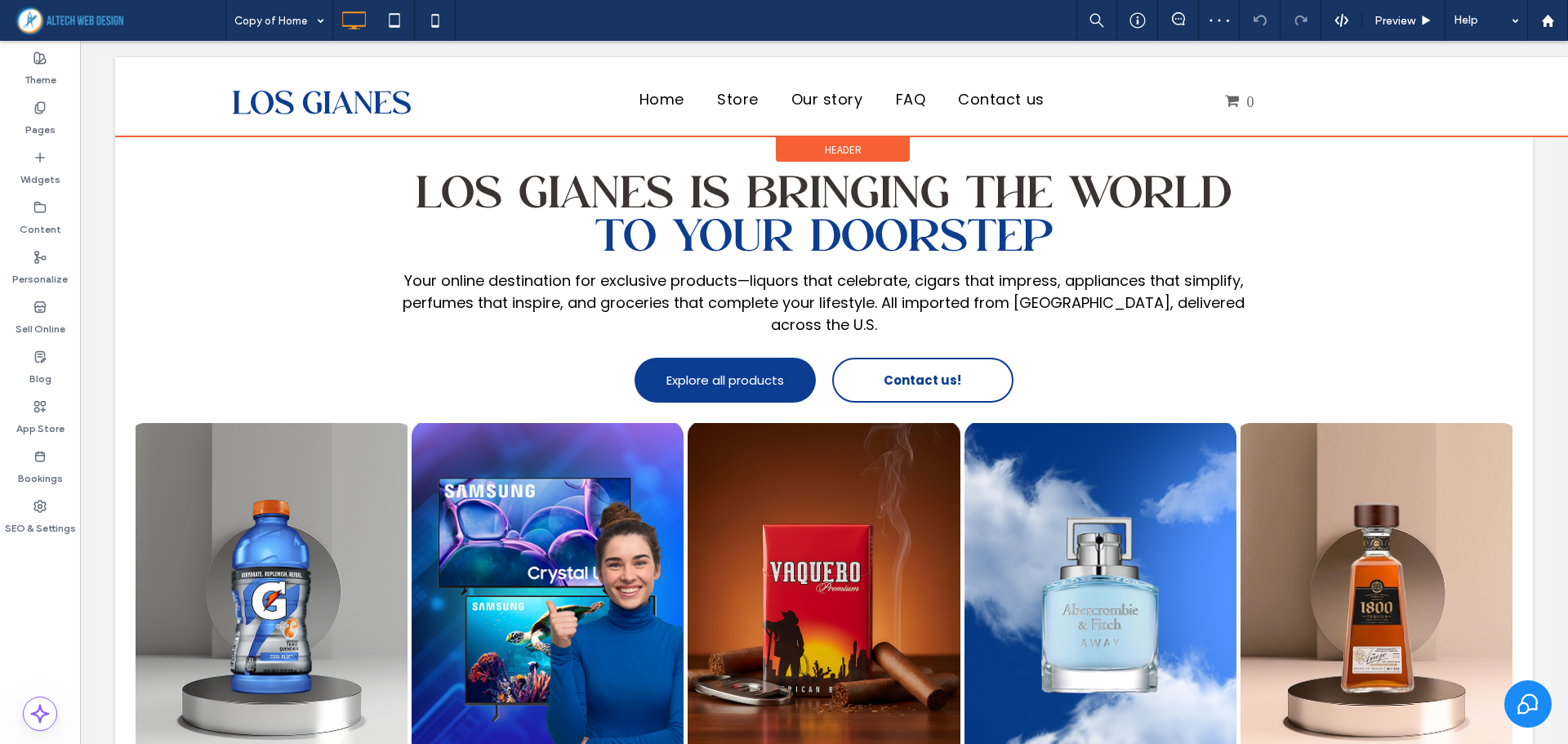
click at [830, 150] on span "Header" at bounding box center [843, 150] width 37 height 14
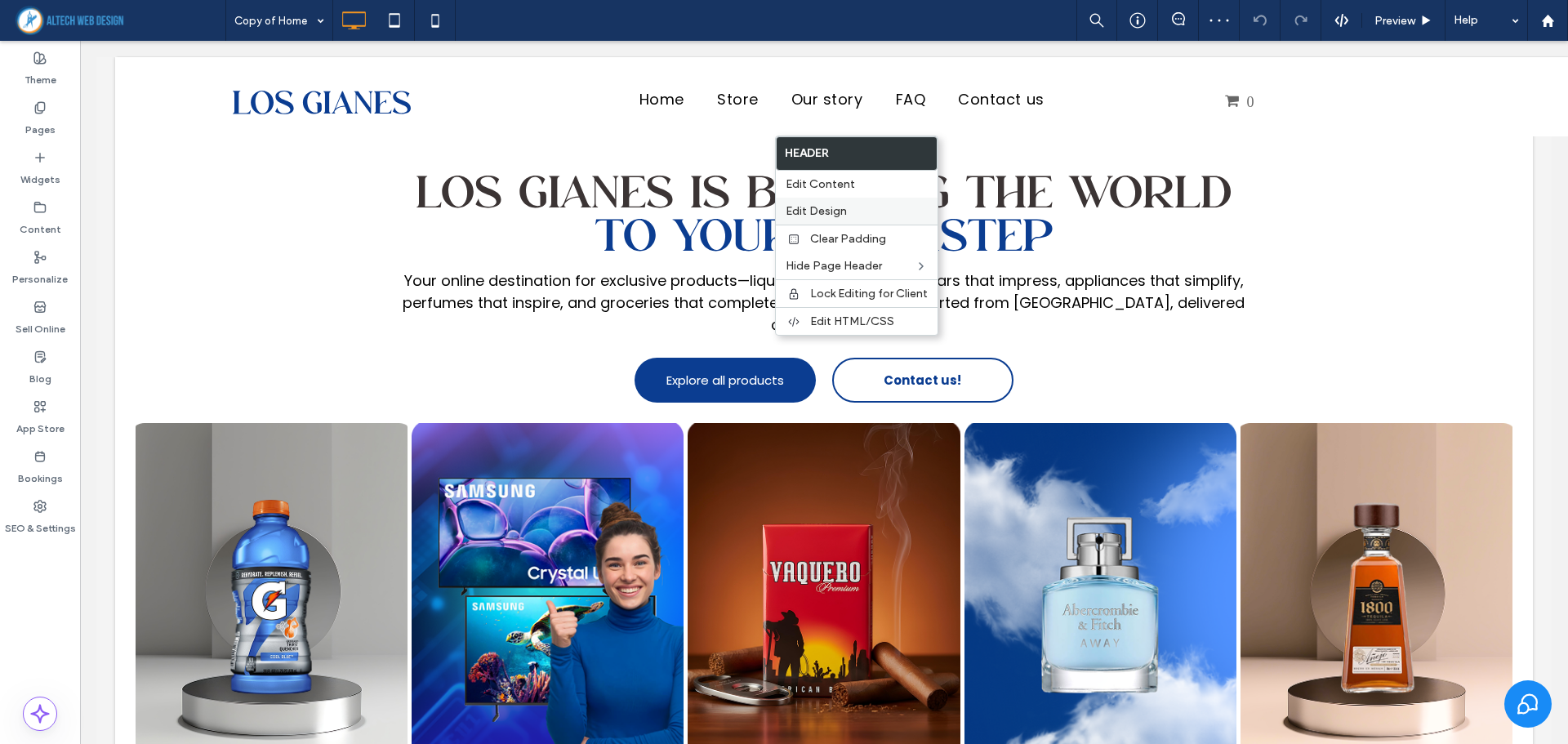
click at [831, 205] on span "Edit Design" at bounding box center [816, 211] width 61 height 14
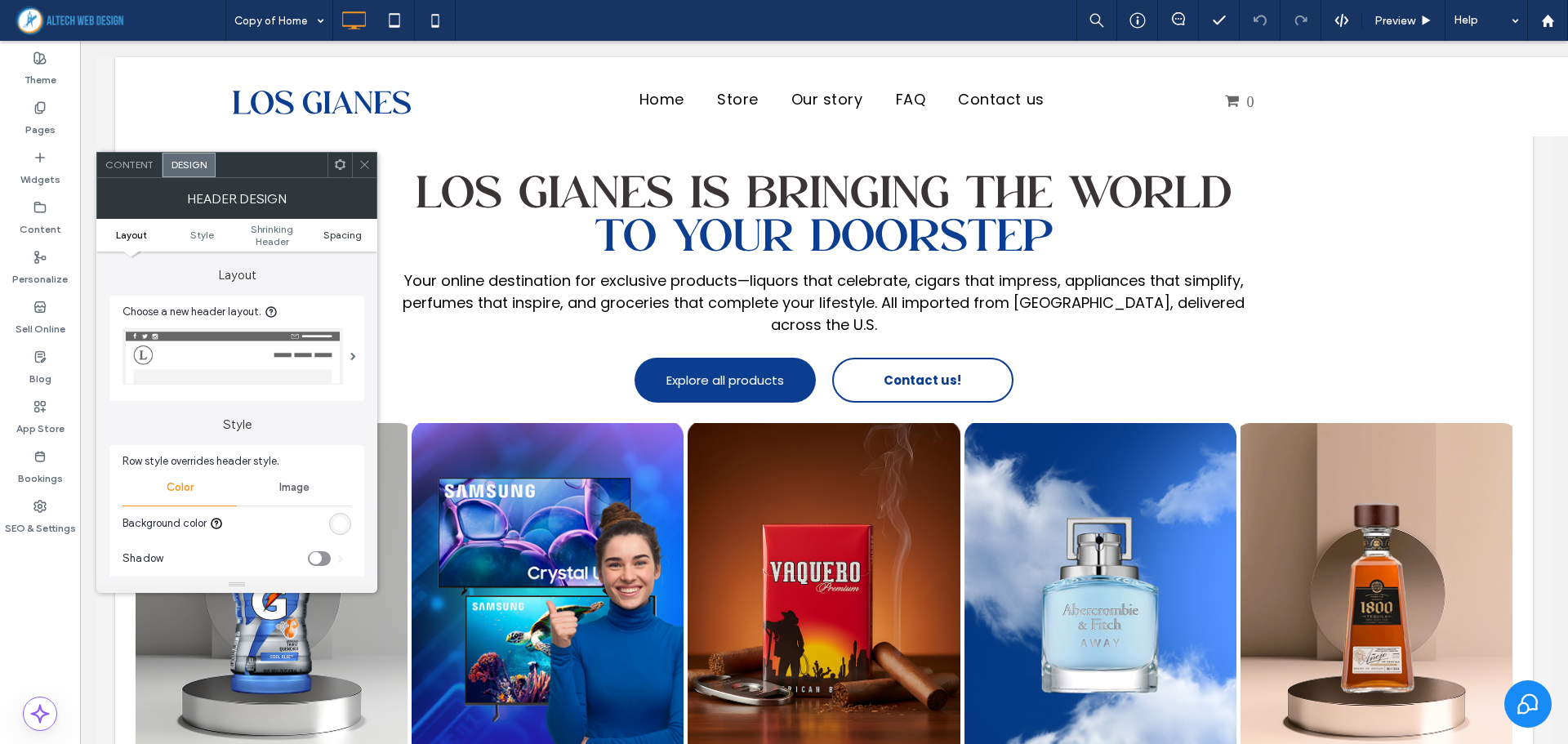
click at [328, 235] on span "Spacing" at bounding box center [343, 234] width 39 height 12
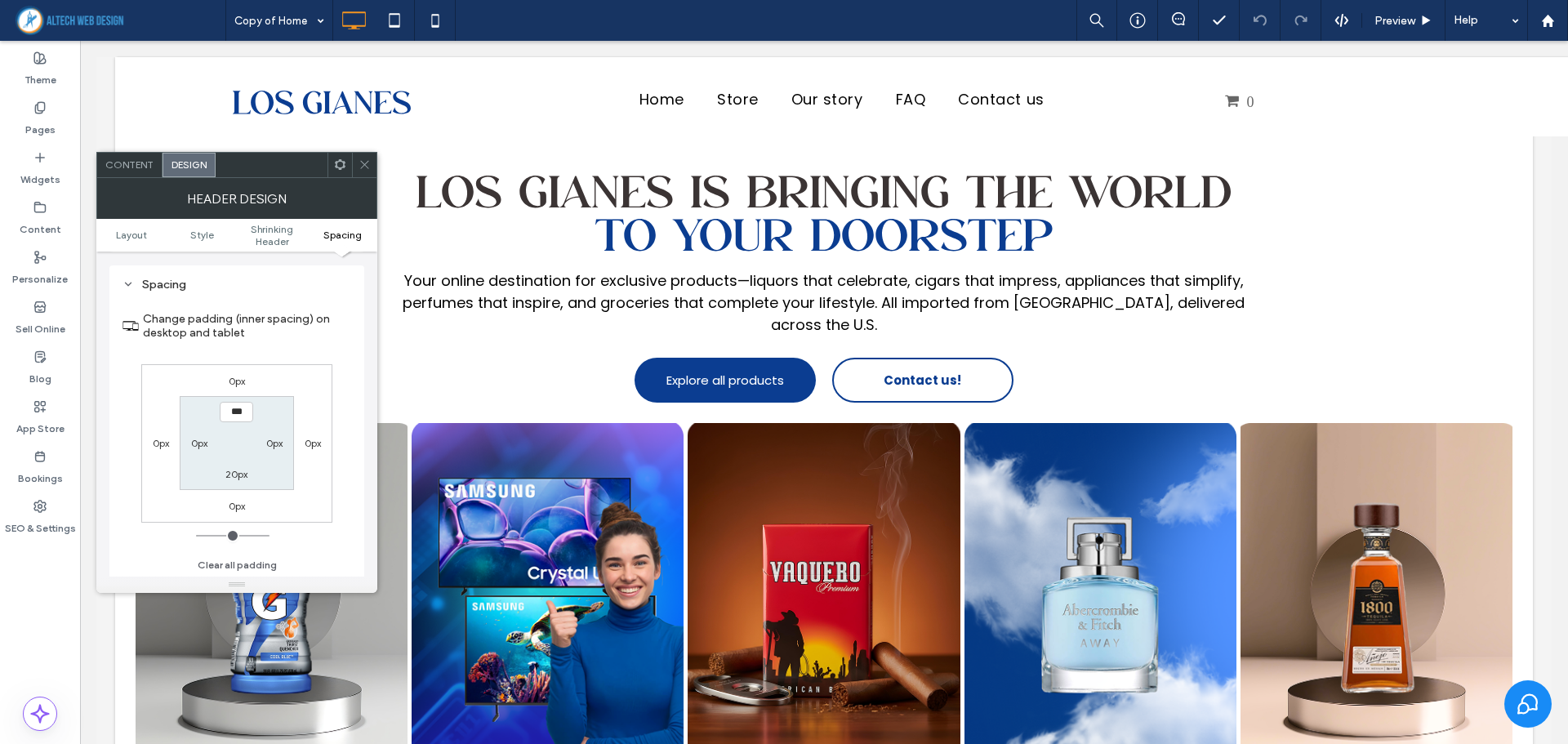
scroll to position [547, 0]
click at [360, 166] on icon at bounding box center [364, 164] width 12 height 12
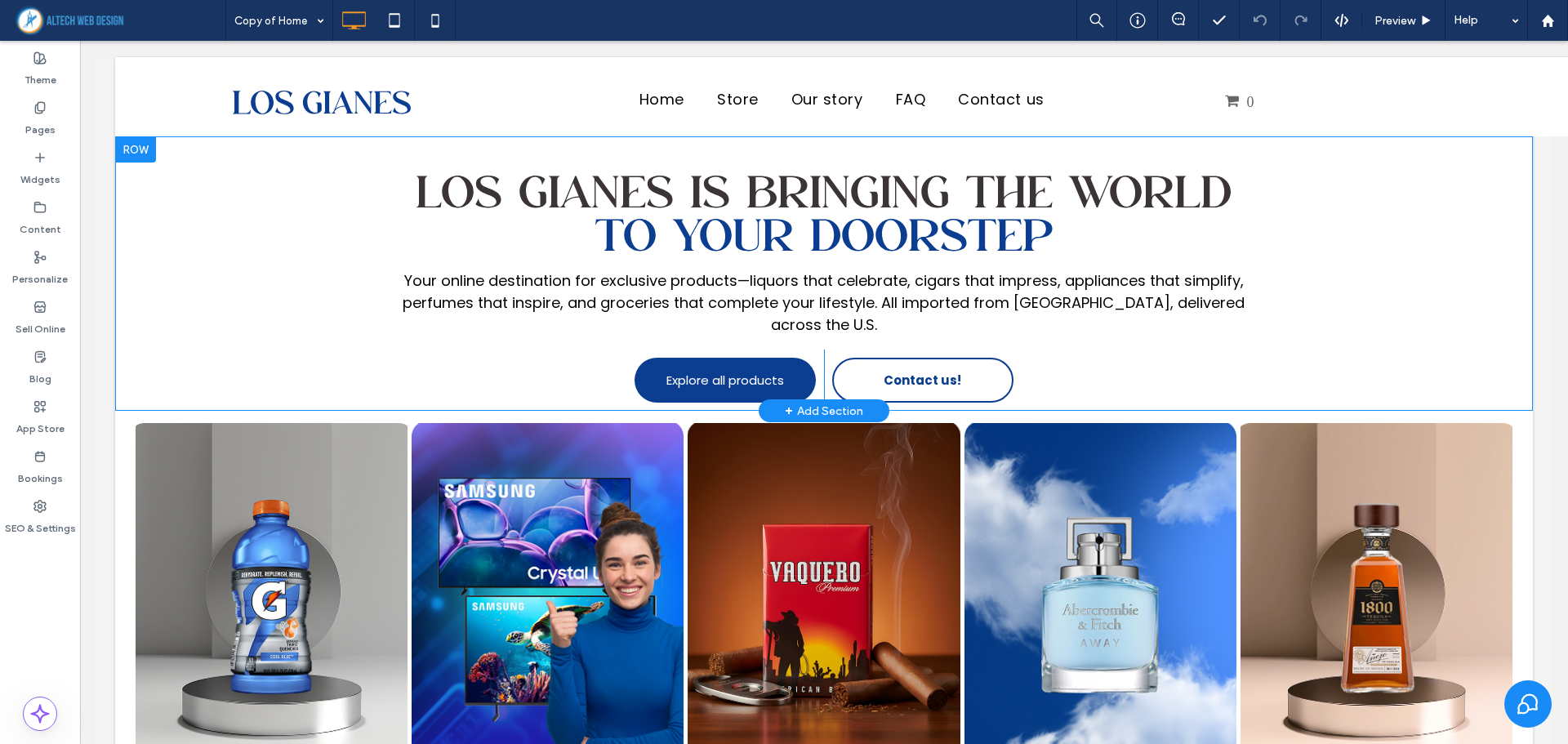
click at [150, 148] on div at bounding box center [136, 150] width 41 height 26
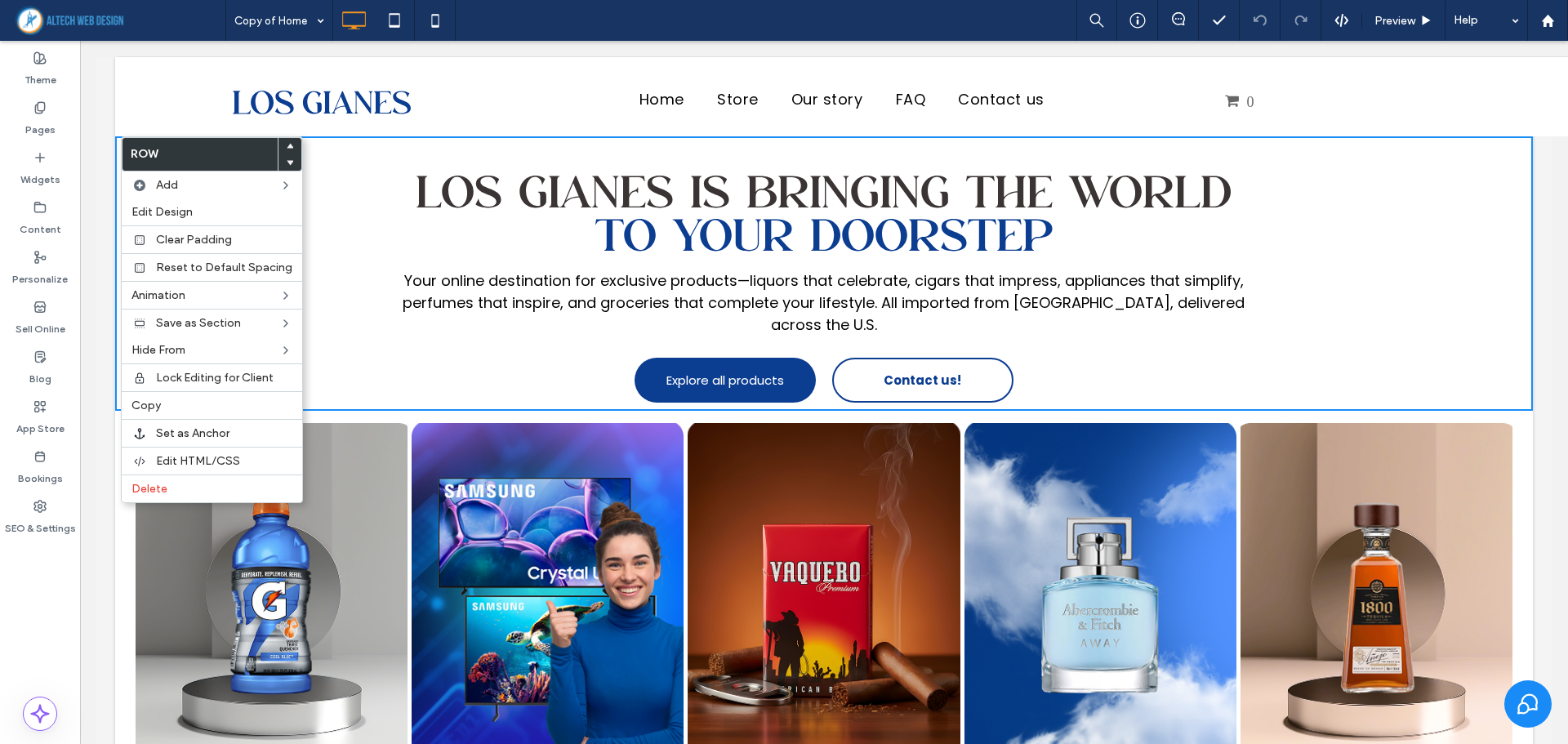
drag, startPoint x: 1537, startPoint y: 250, endPoint x: 1541, endPoint y: 242, distance: 8.9
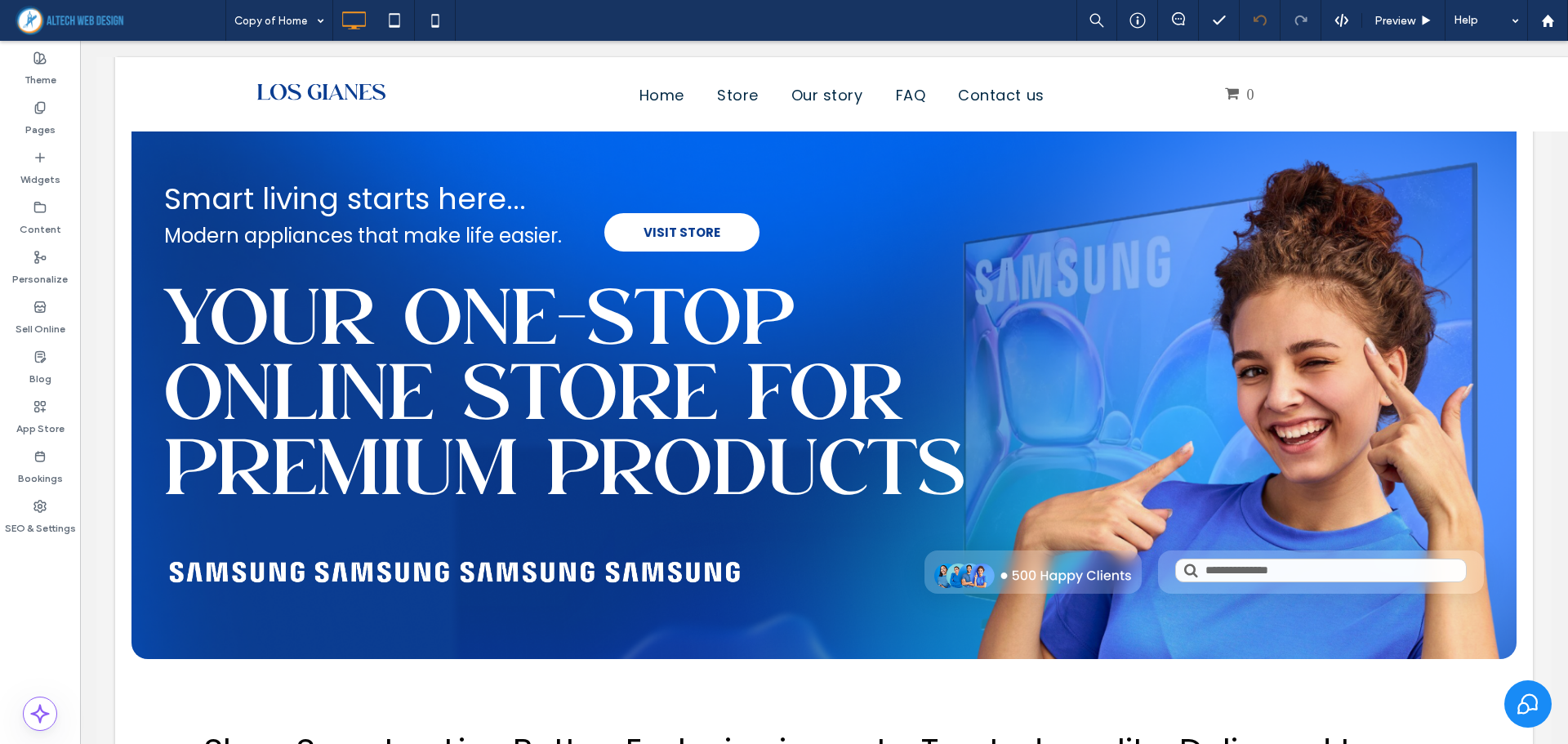
scroll to position [735, 0]
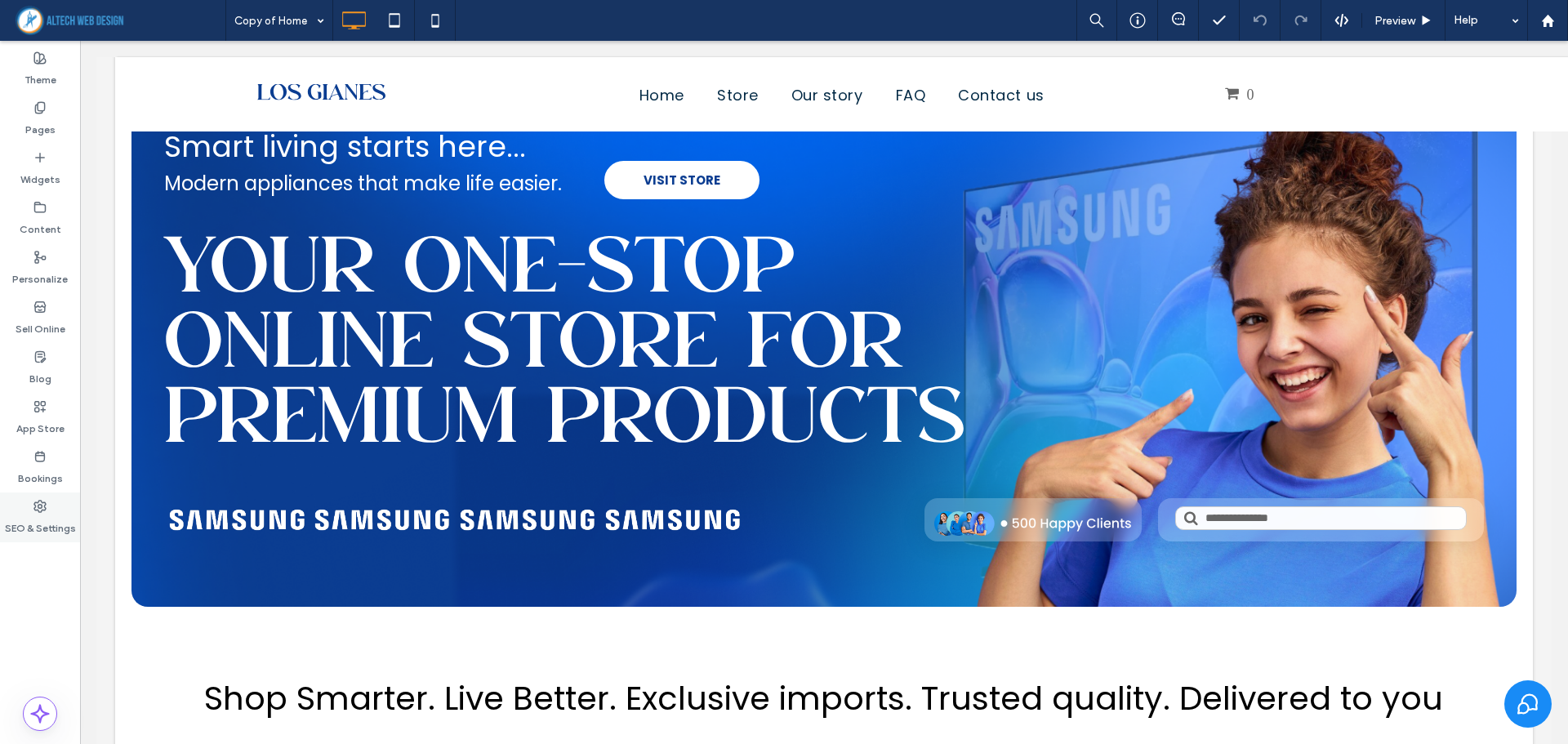
click at [33, 507] on div "SEO & Settings" at bounding box center [39, 517] width 80 height 50
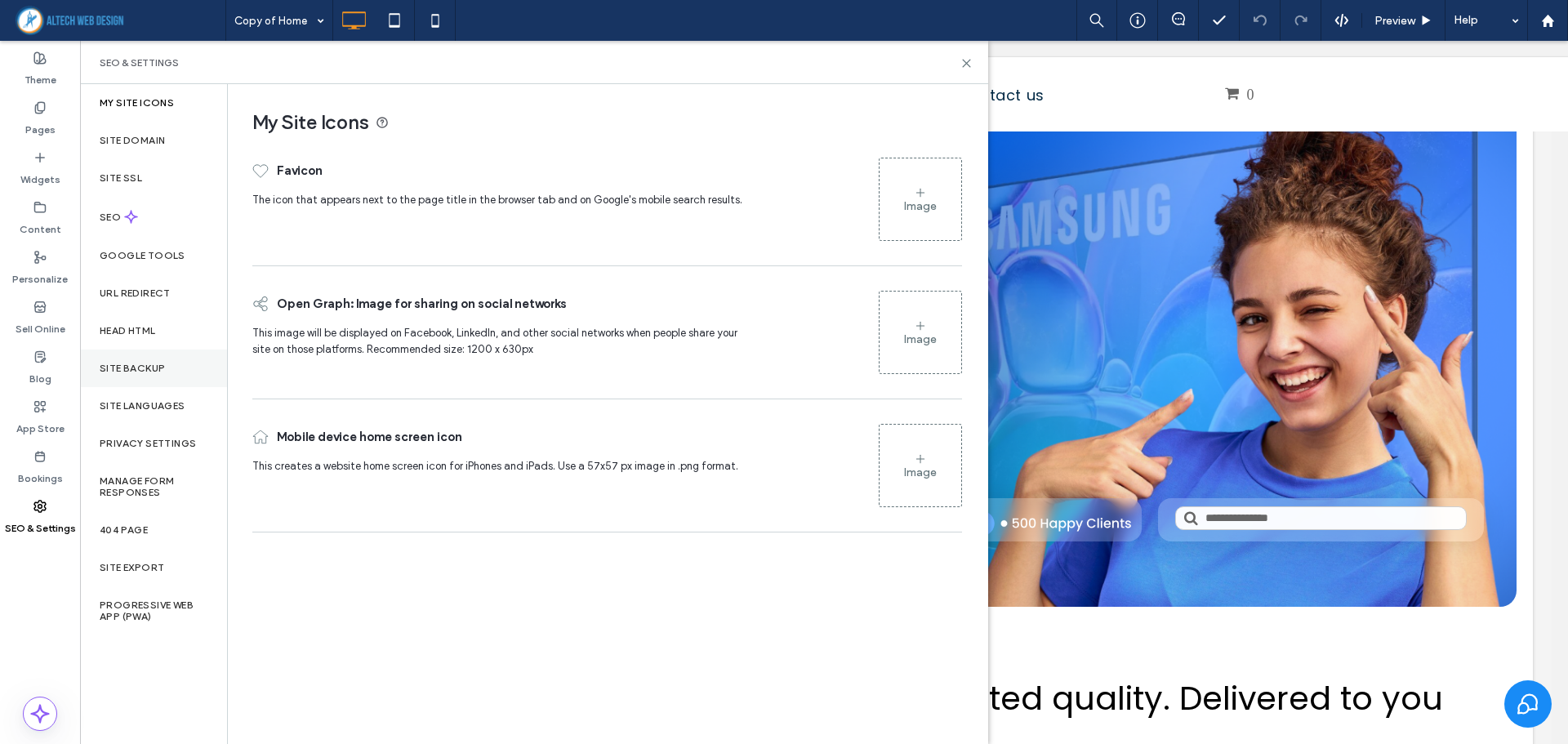
click at [189, 361] on div "Site Backup" at bounding box center [153, 368] width 147 height 38
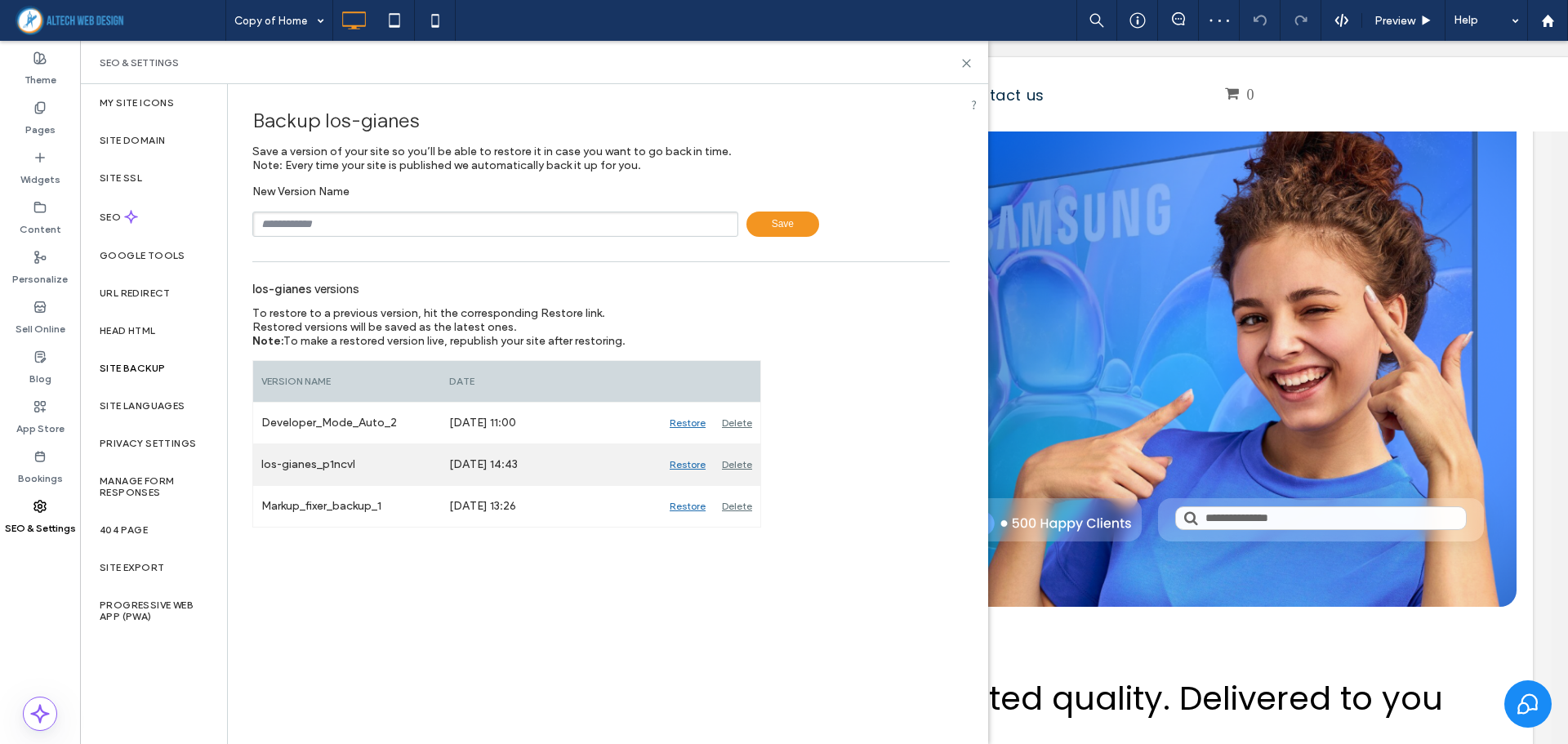
click at [350, 473] on div "los-gianes_p1ncvl" at bounding box center [347, 464] width 188 height 41
click at [522, 467] on div "Sep 30, 2025 14:43" at bounding box center [551, 464] width 220 height 41
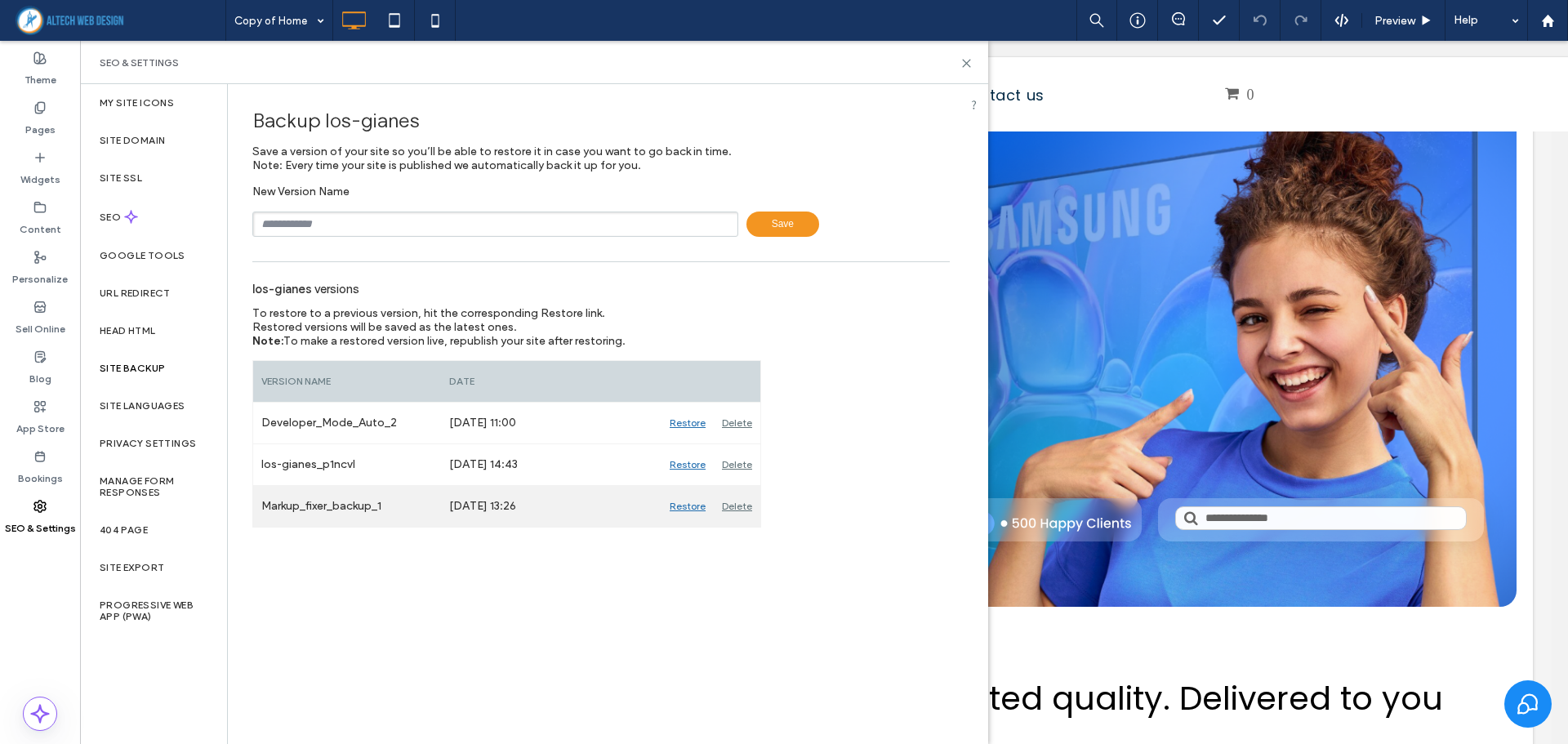
click at [364, 488] on div "Markup_fixer_backup_1" at bounding box center [347, 506] width 188 height 41
click at [361, 503] on div "Markup_fixer_backup_1" at bounding box center [347, 506] width 188 height 41
click at [549, 522] on div "Sep 30, 2025 13:26" at bounding box center [551, 506] width 220 height 41
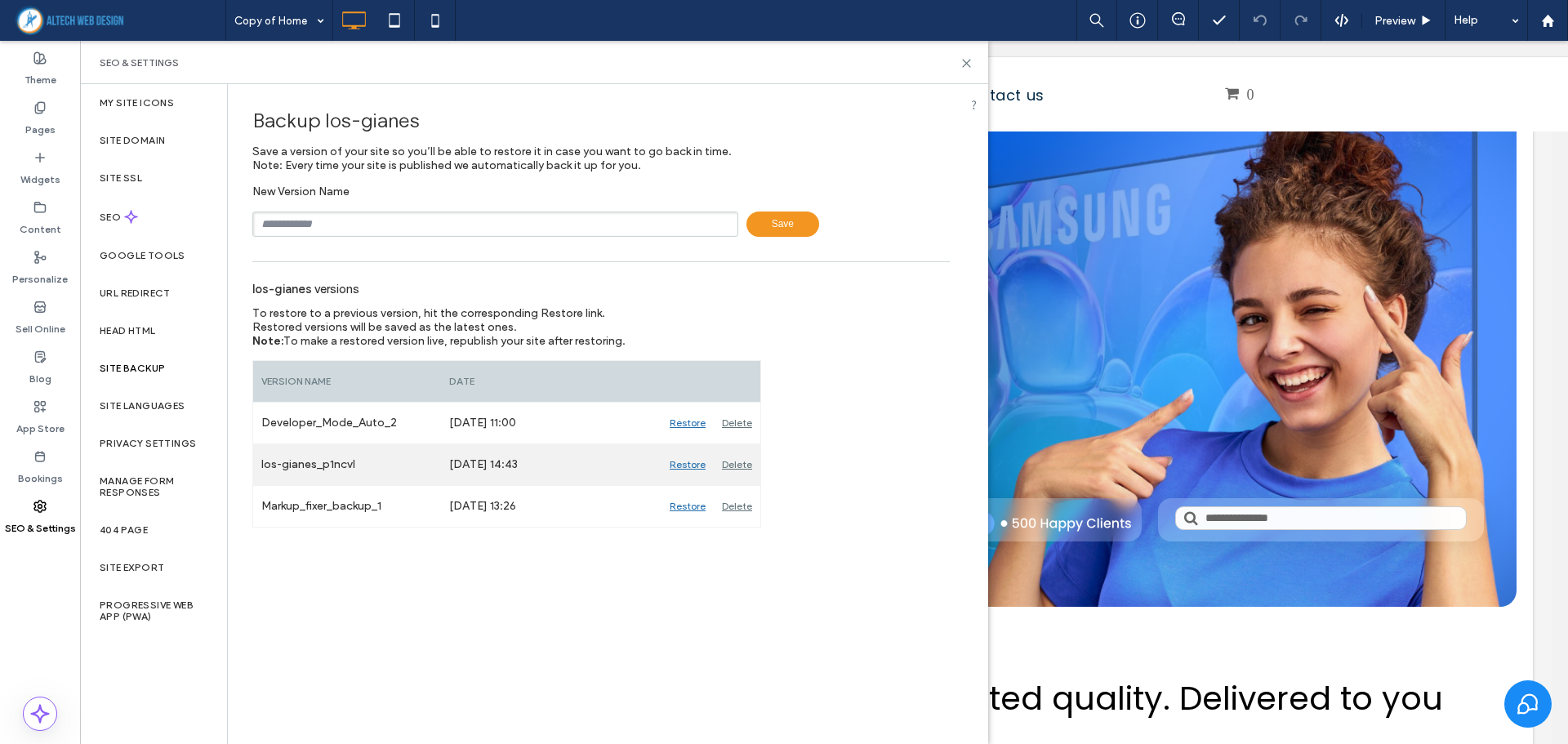
click at [510, 466] on div "Sep 30, 2025 14:43" at bounding box center [551, 464] width 220 height 41
click at [965, 64] on use at bounding box center [967, 63] width 7 height 7
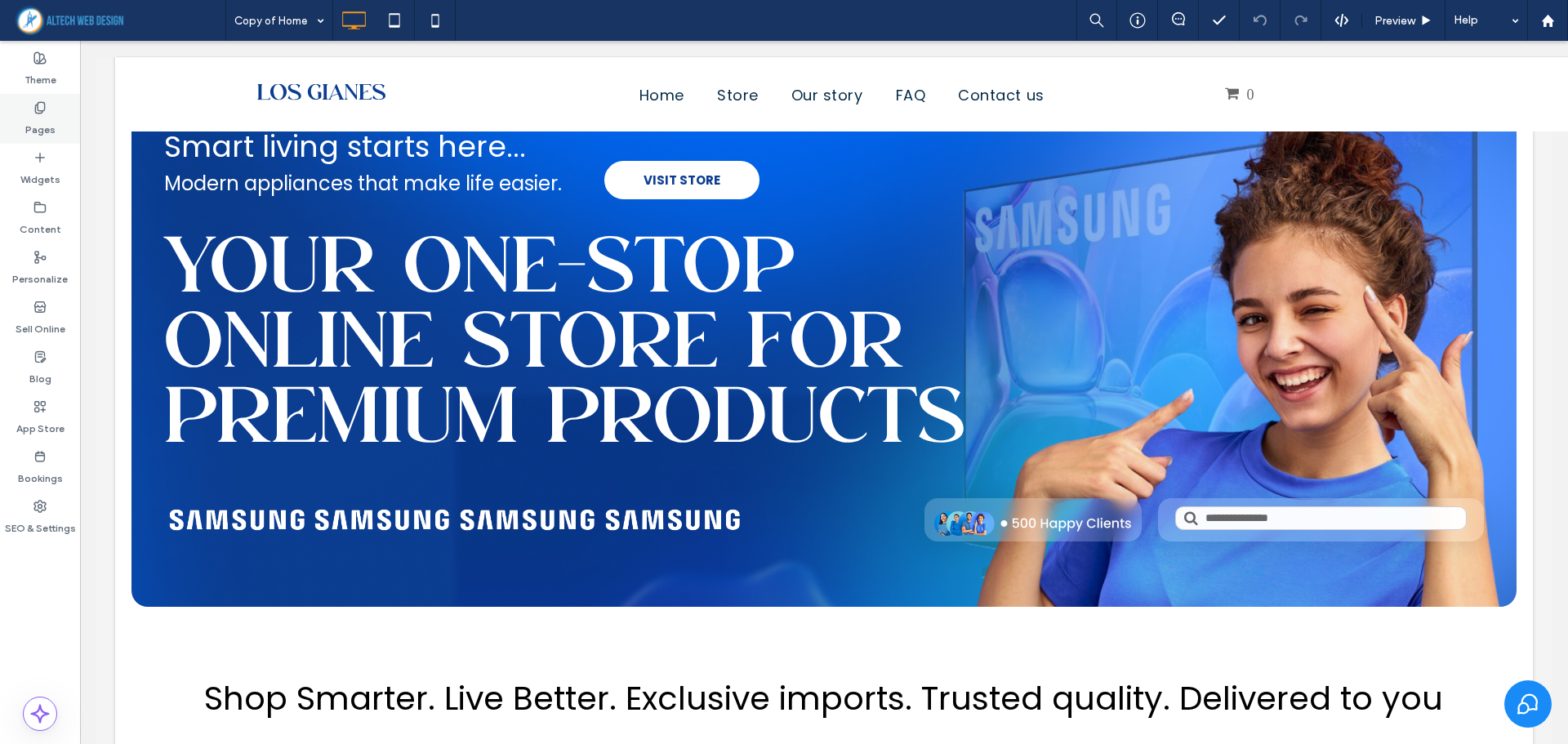
click at [12, 112] on div "Pages" at bounding box center [39, 118] width 80 height 50
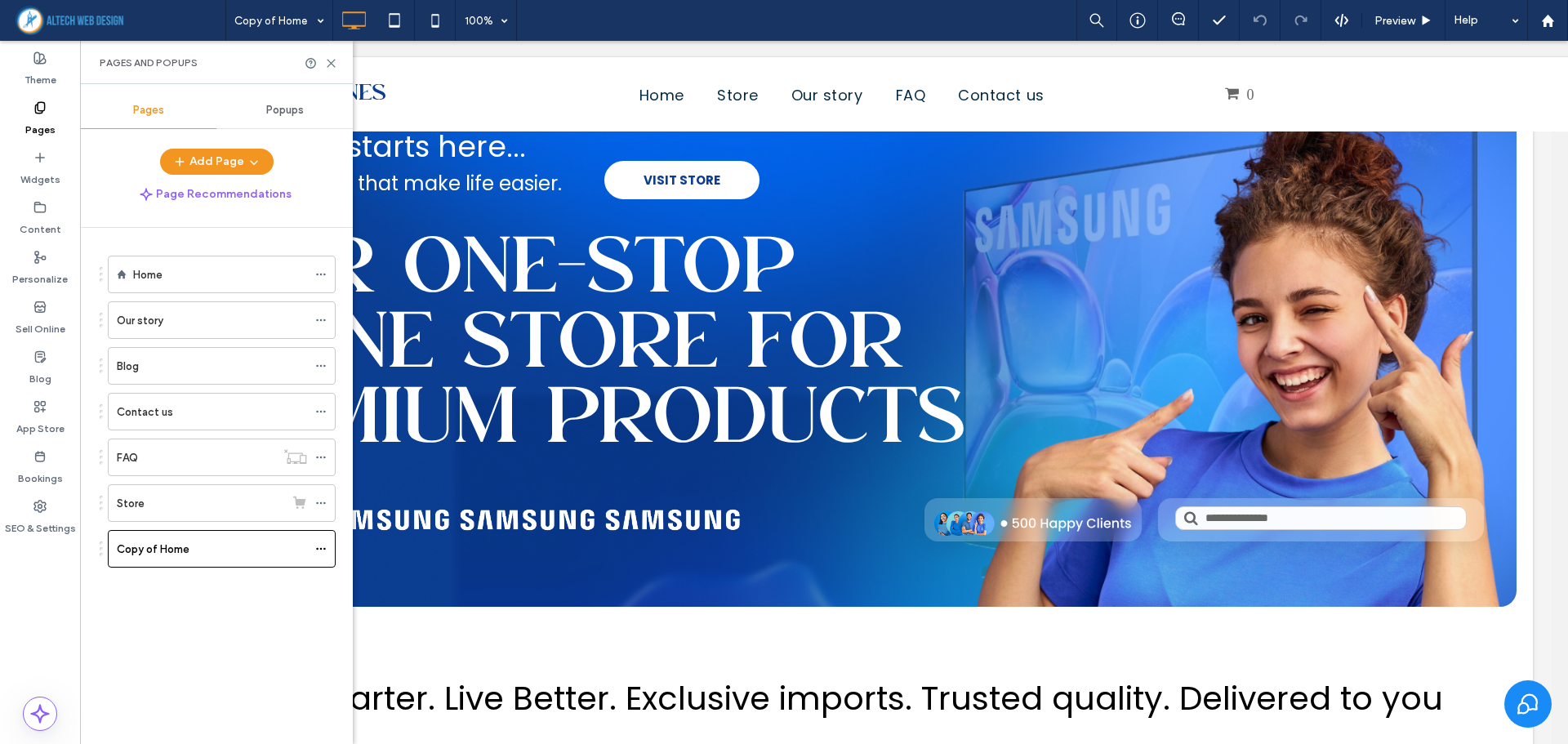
click at [18, 114] on div "Pages" at bounding box center [39, 118] width 80 height 50
click at [45, 123] on label "Pages" at bounding box center [40, 126] width 30 height 23
click at [51, 76] on label "Theme" at bounding box center [40, 75] width 32 height 23
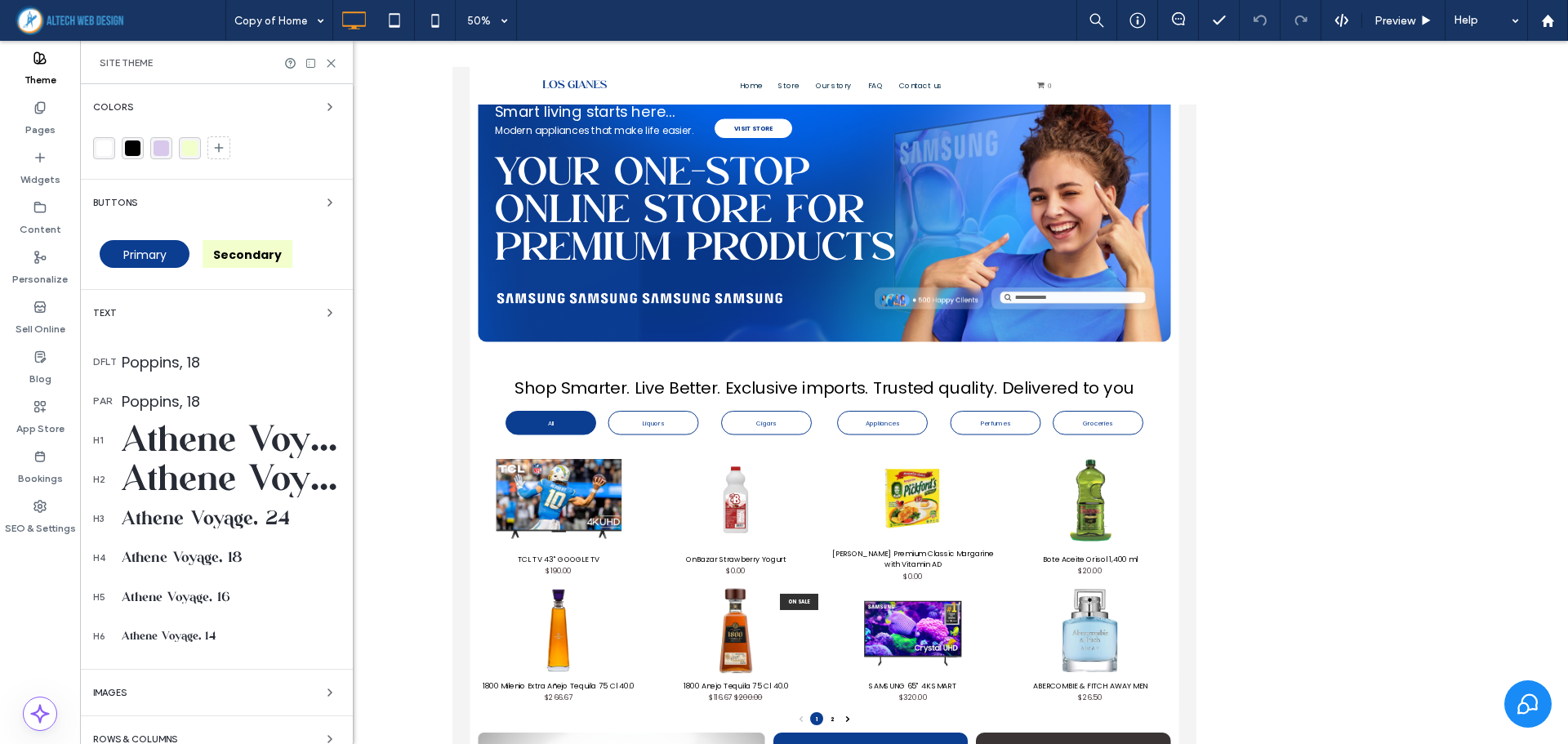
click at [51, 76] on label "Theme" at bounding box center [40, 75] width 32 height 23
click at [328, 63] on icon at bounding box center [330, 62] width 12 height 12
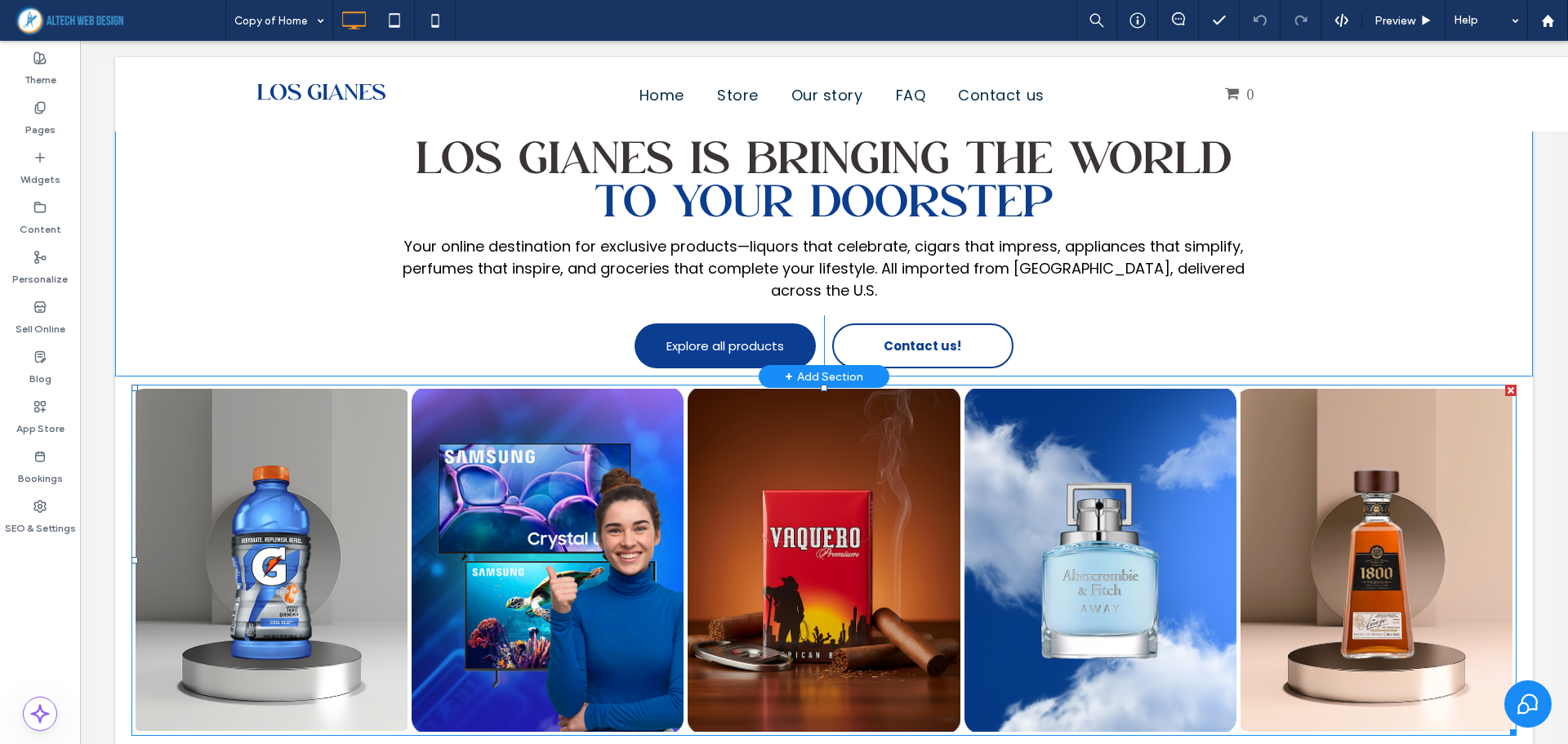
scroll to position [0, 0]
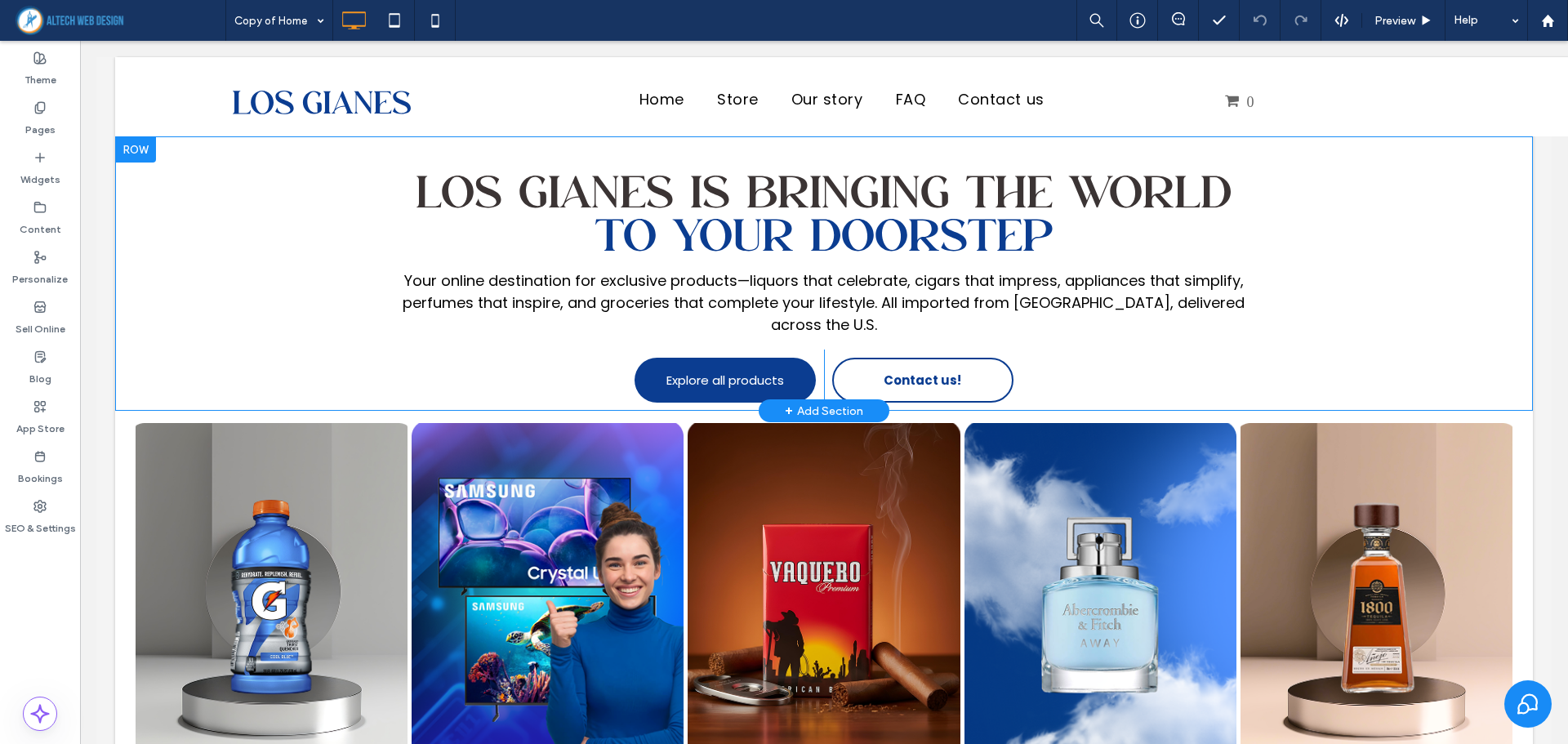
click at [147, 152] on div at bounding box center [136, 150] width 41 height 26
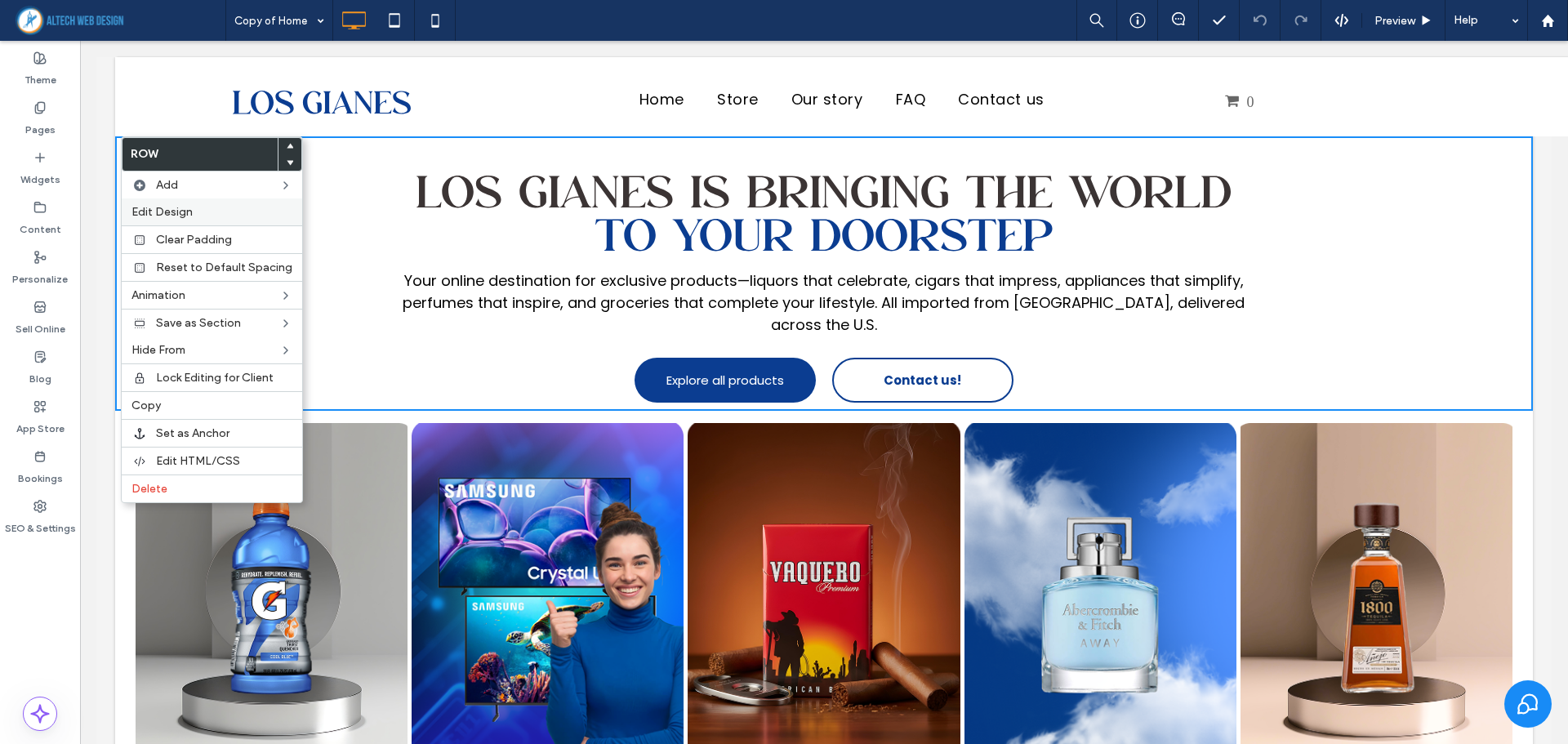
click at [163, 212] on span "Edit Design" at bounding box center [161, 211] width 61 height 14
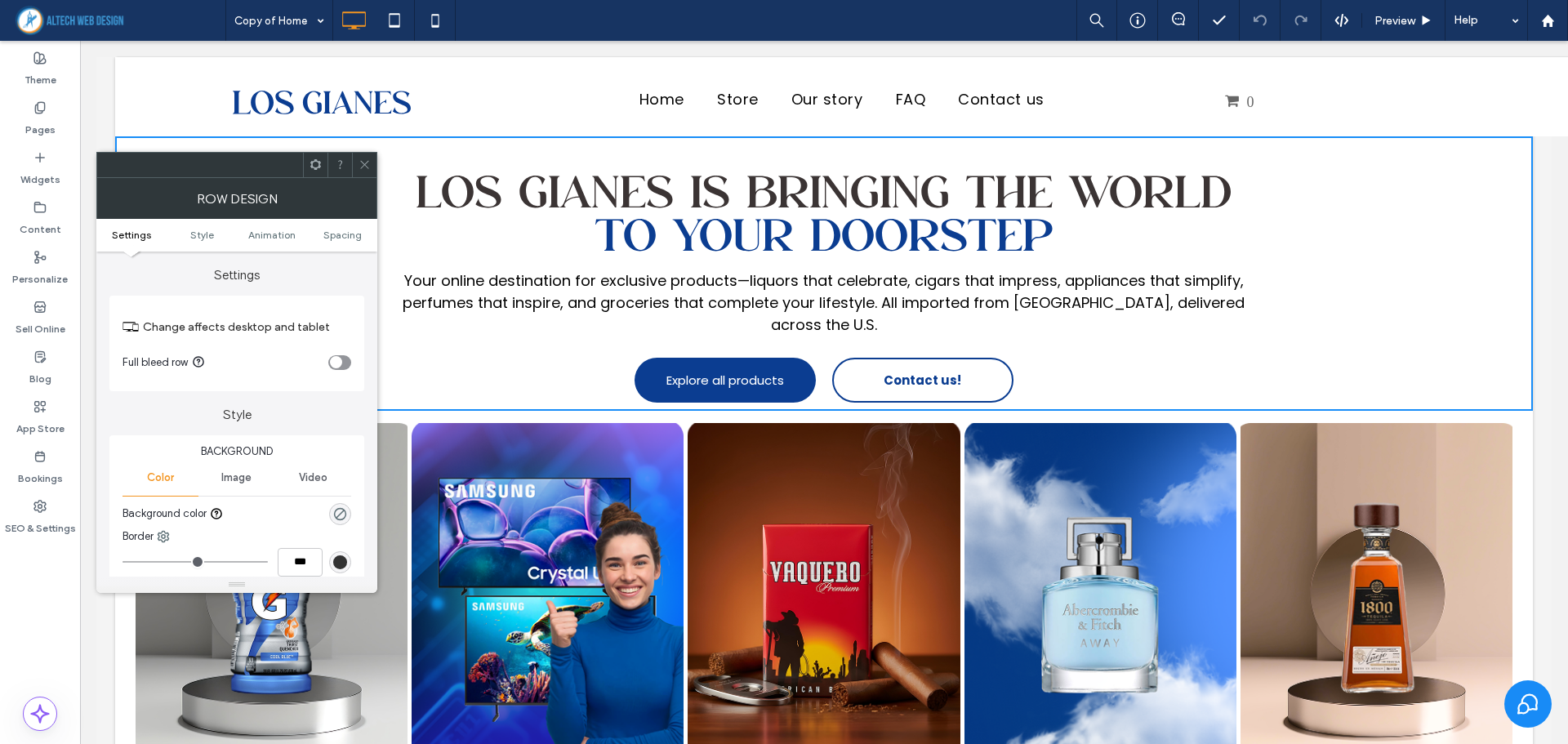
click at [339, 361] on icon "toggle" at bounding box center [335, 362] width 6 height 5
click at [339, 361] on div "toggle" at bounding box center [344, 361] width 12 height 12
click at [362, 228] on ul "Settings Style Animation Spacing" at bounding box center [237, 236] width 281 height 33
click at [361, 229] on link "Spacing" at bounding box center [342, 234] width 71 height 12
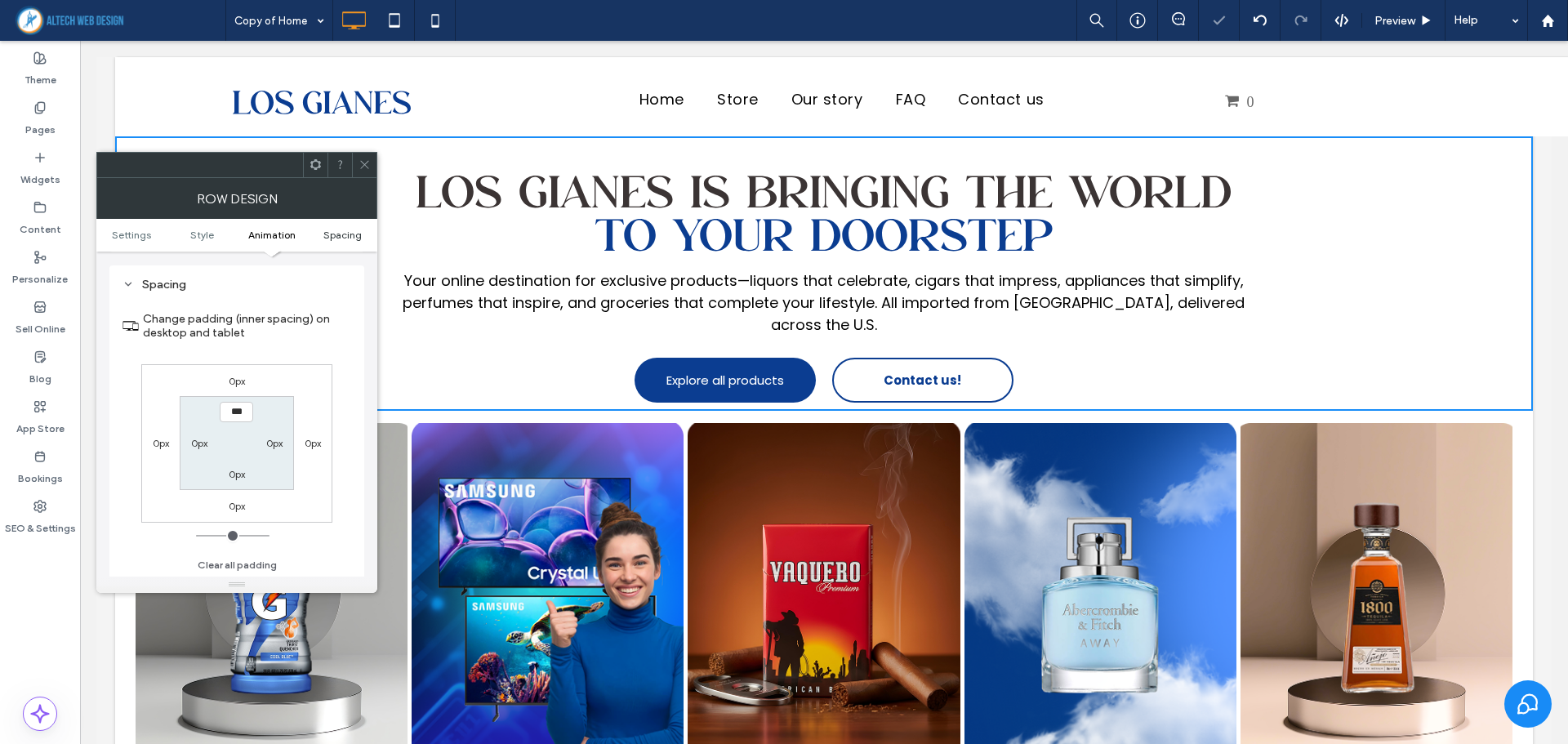
scroll to position [450, 0]
click at [361, 229] on link "Spacing" at bounding box center [342, 234] width 71 height 12
click at [360, 166] on icon at bounding box center [364, 164] width 12 height 12
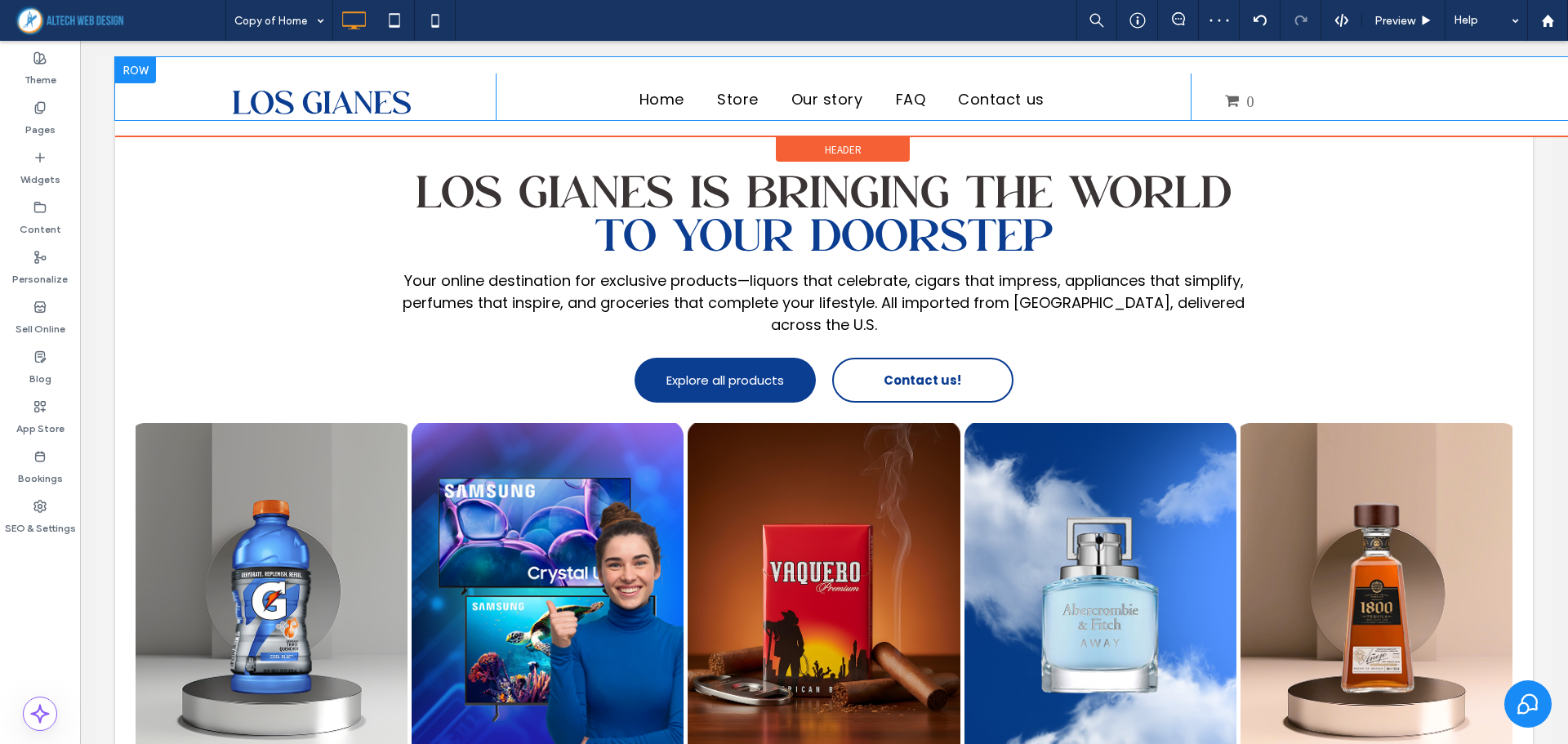
click at [138, 70] on div at bounding box center [136, 70] width 41 height 26
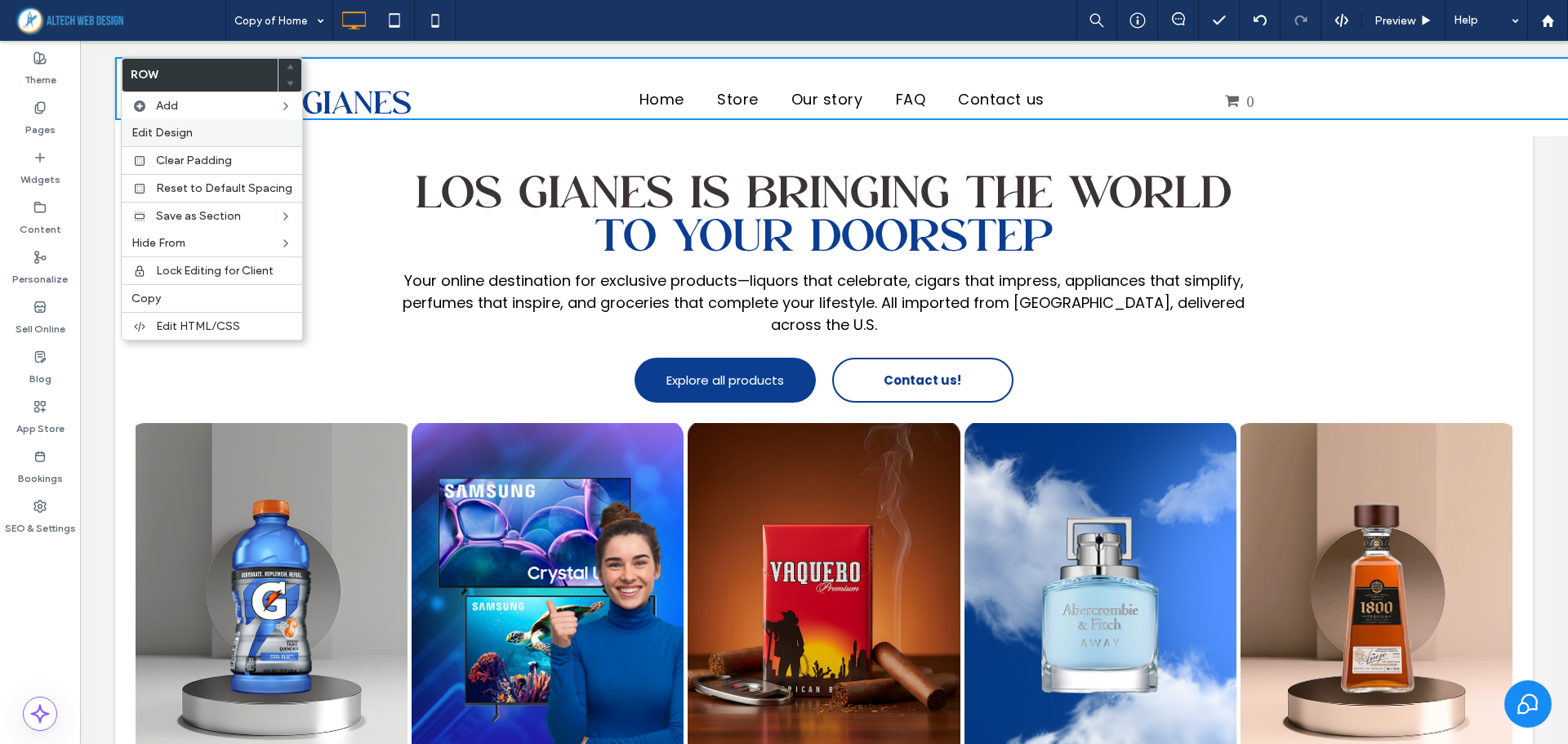
click at [159, 124] on div "Edit Design" at bounding box center [212, 132] width 181 height 27
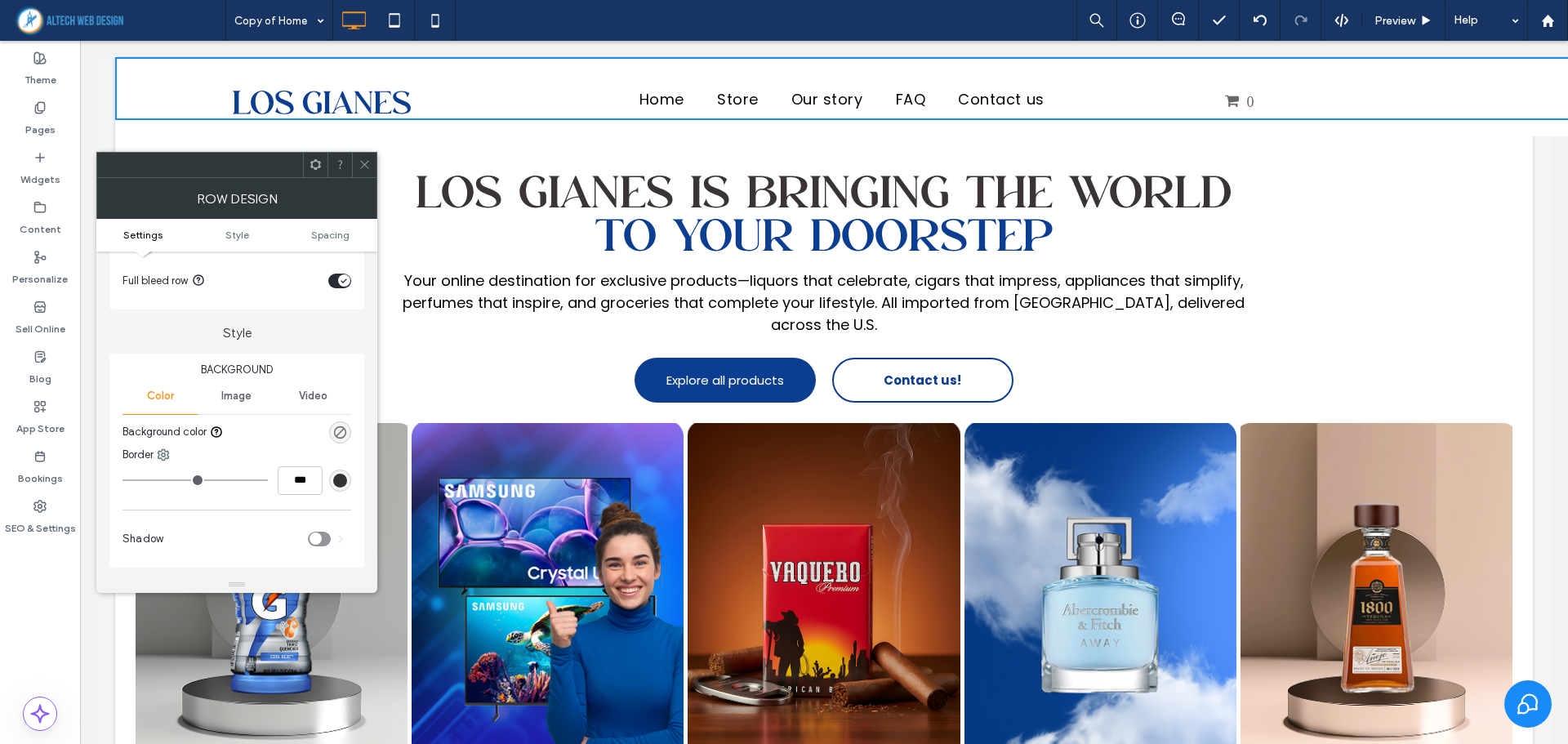
click at [328, 248] on ul "Settings Style Spacing" at bounding box center [237, 236] width 281 height 33
click at [331, 239] on span "Spacing" at bounding box center [330, 234] width 39 height 12
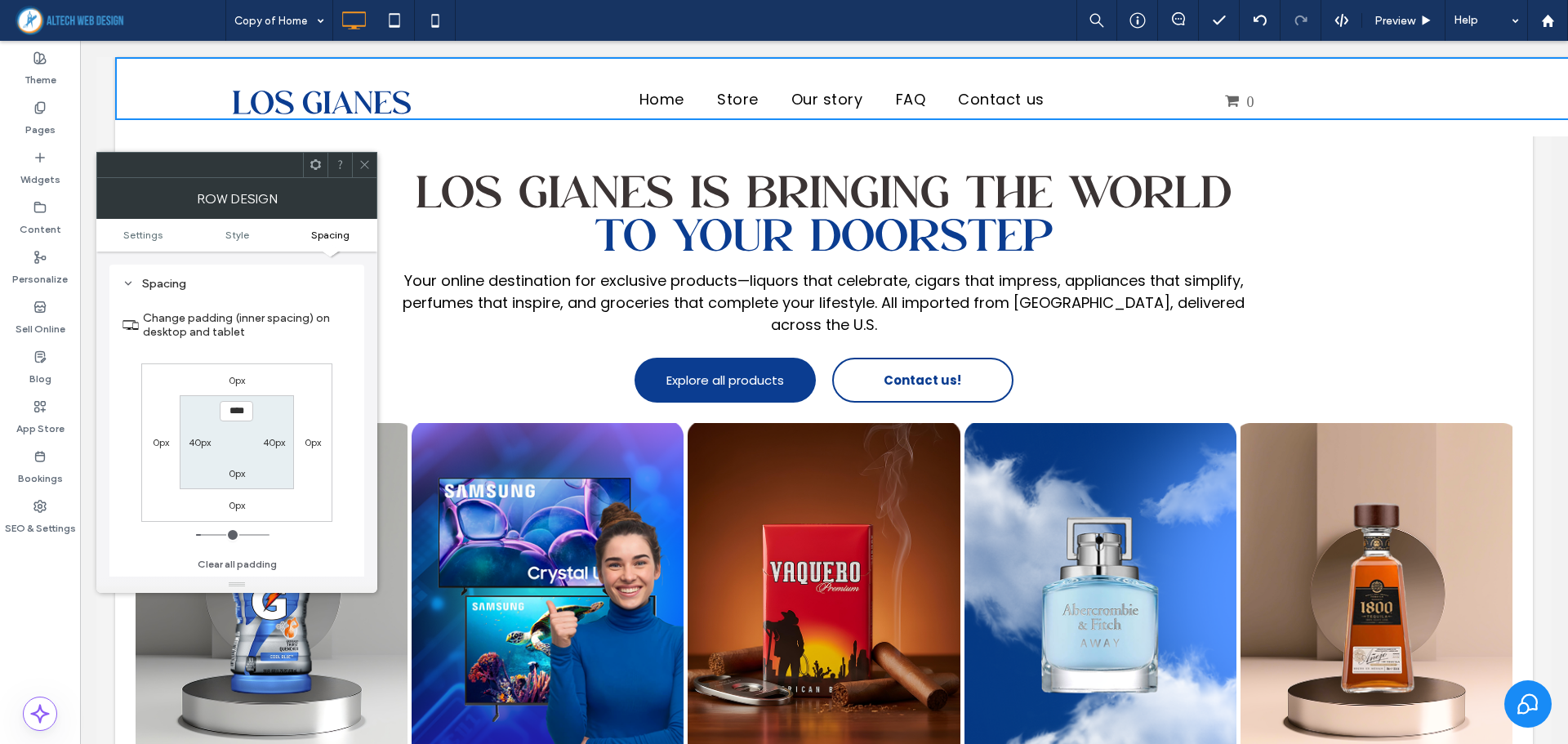
scroll to position [398, 0]
click at [361, 165] on icon at bounding box center [364, 164] width 12 height 12
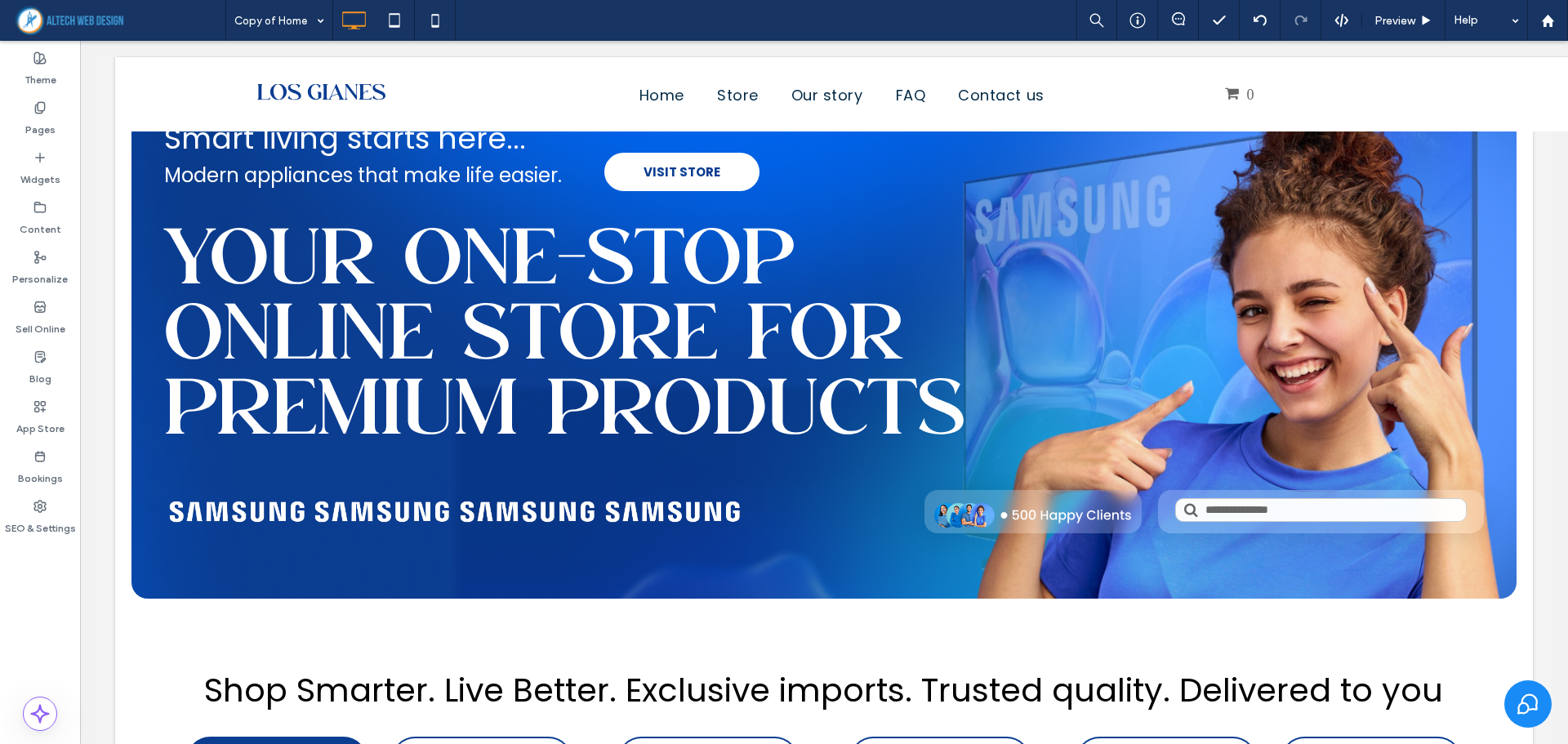
scroll to position [0, 0]
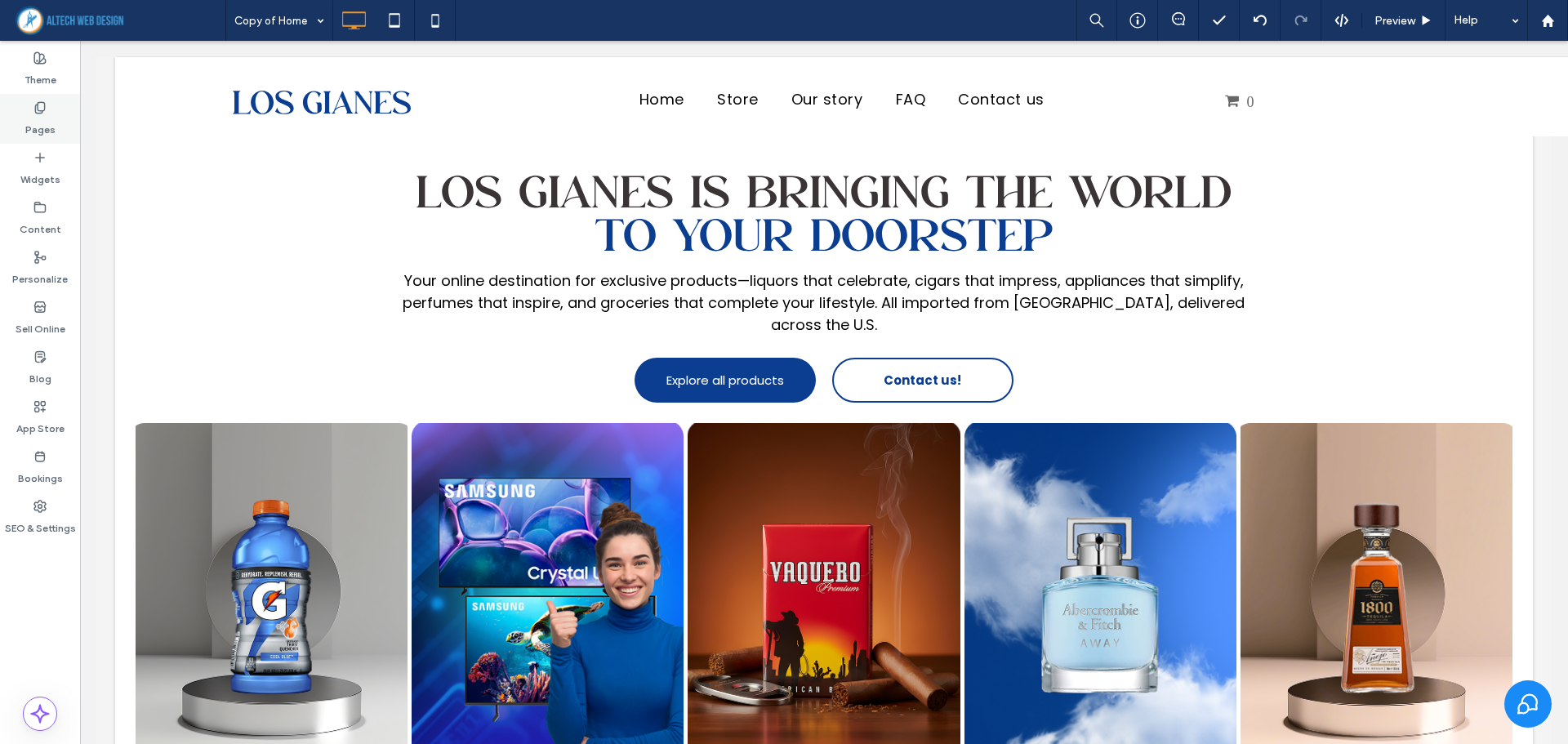
click at [52, 124] on div "Pages" at bounding box center [39, 118] width 80 height 50
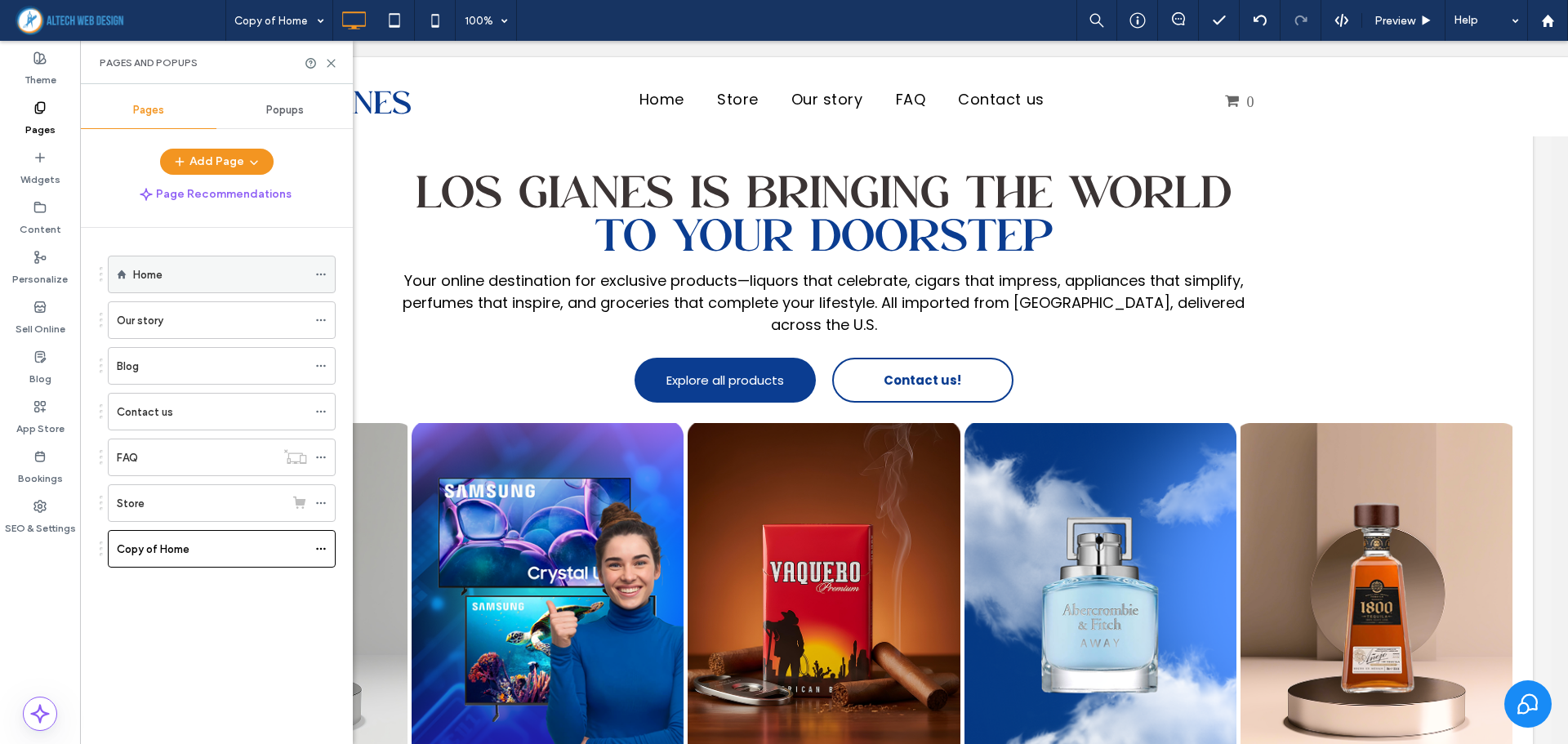
click at [158, 259] on div "Home" at bounding box center [220, 274] width 174 height 36
click at [329, 63] on icon at bounding box center [330, 62] width 12 height 12
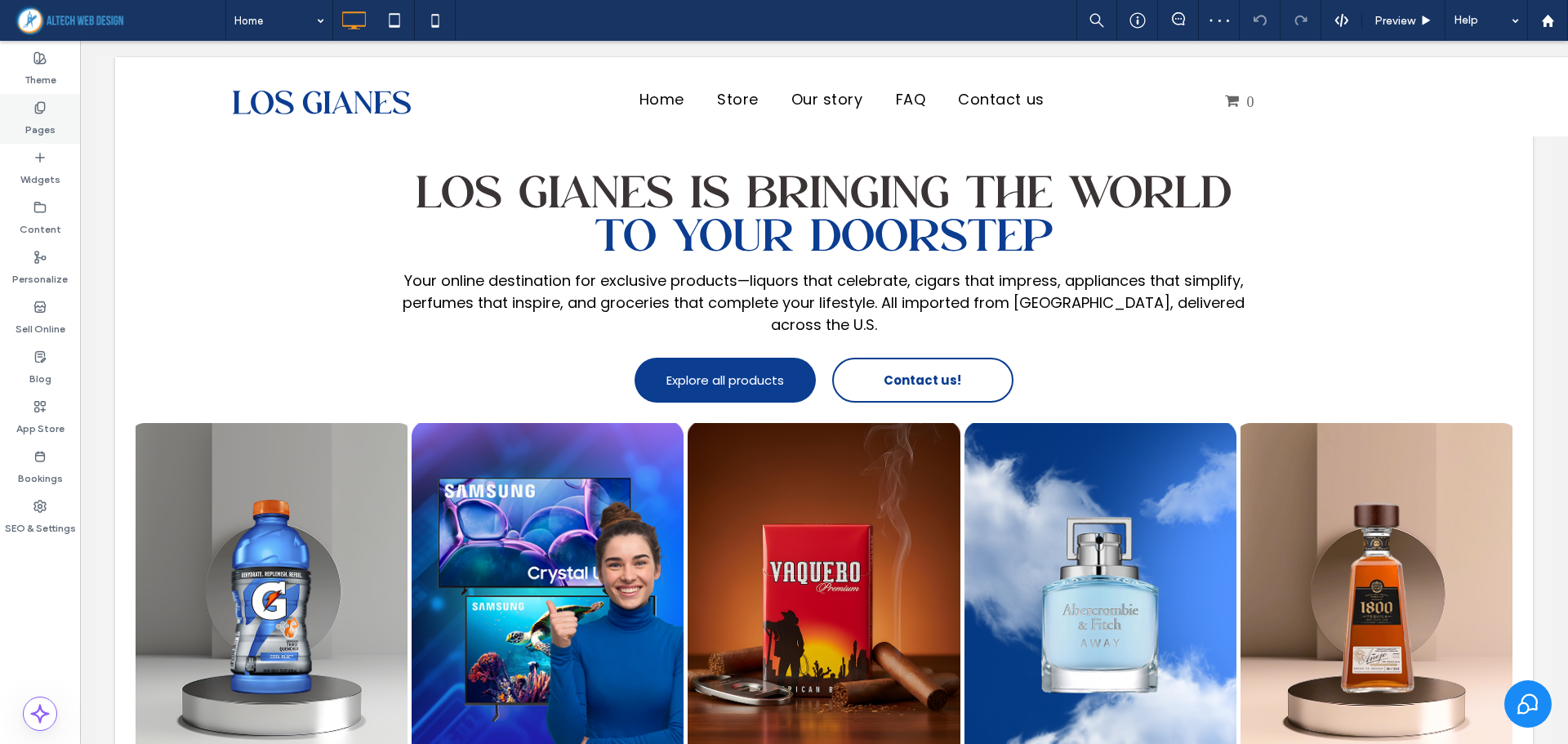
click at [63, 113] on div "Pages" at bounding box center [39, 118] width 80 height 50
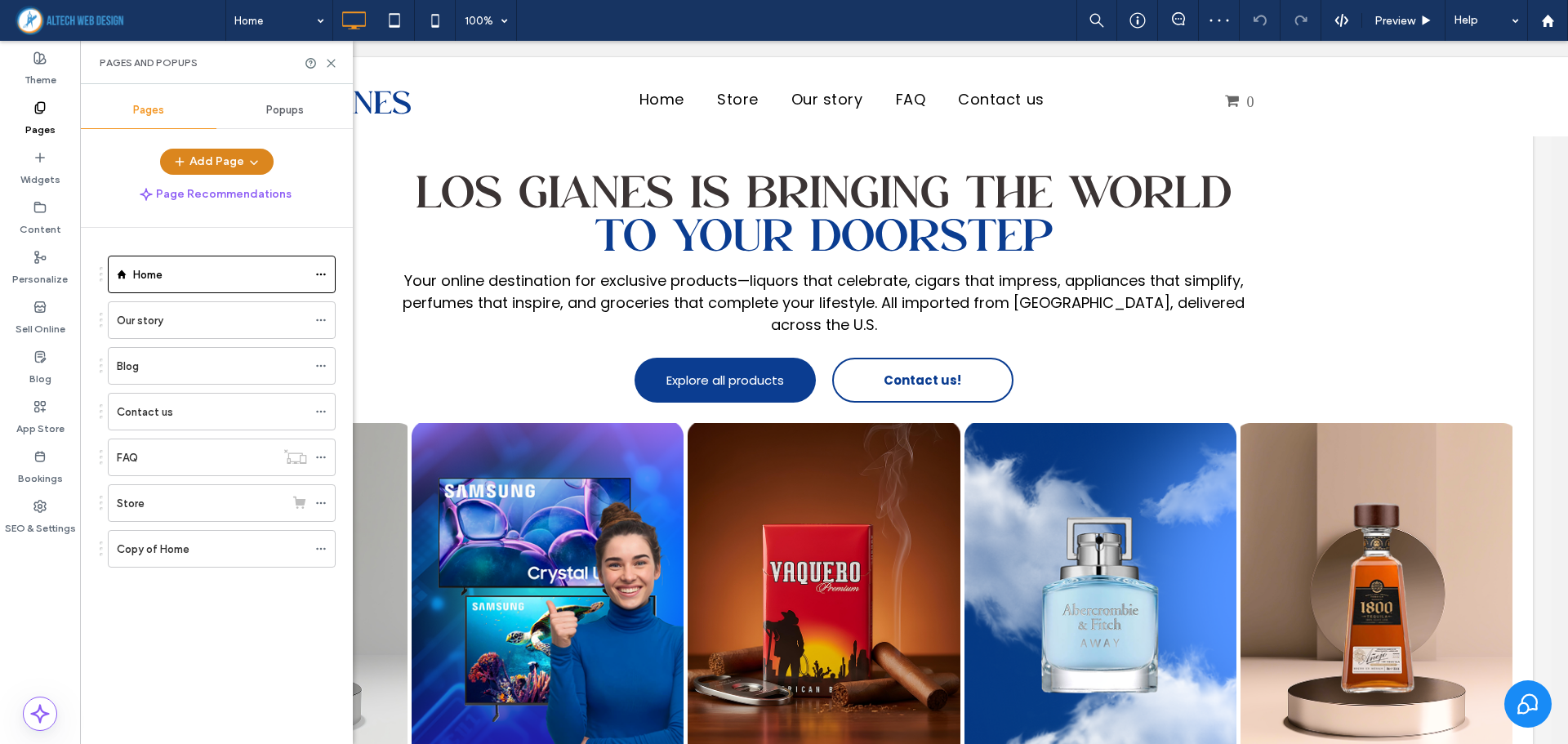
click at [241, 158] on button "Add Page" at bounding box center [217, 161] width 114 height 26
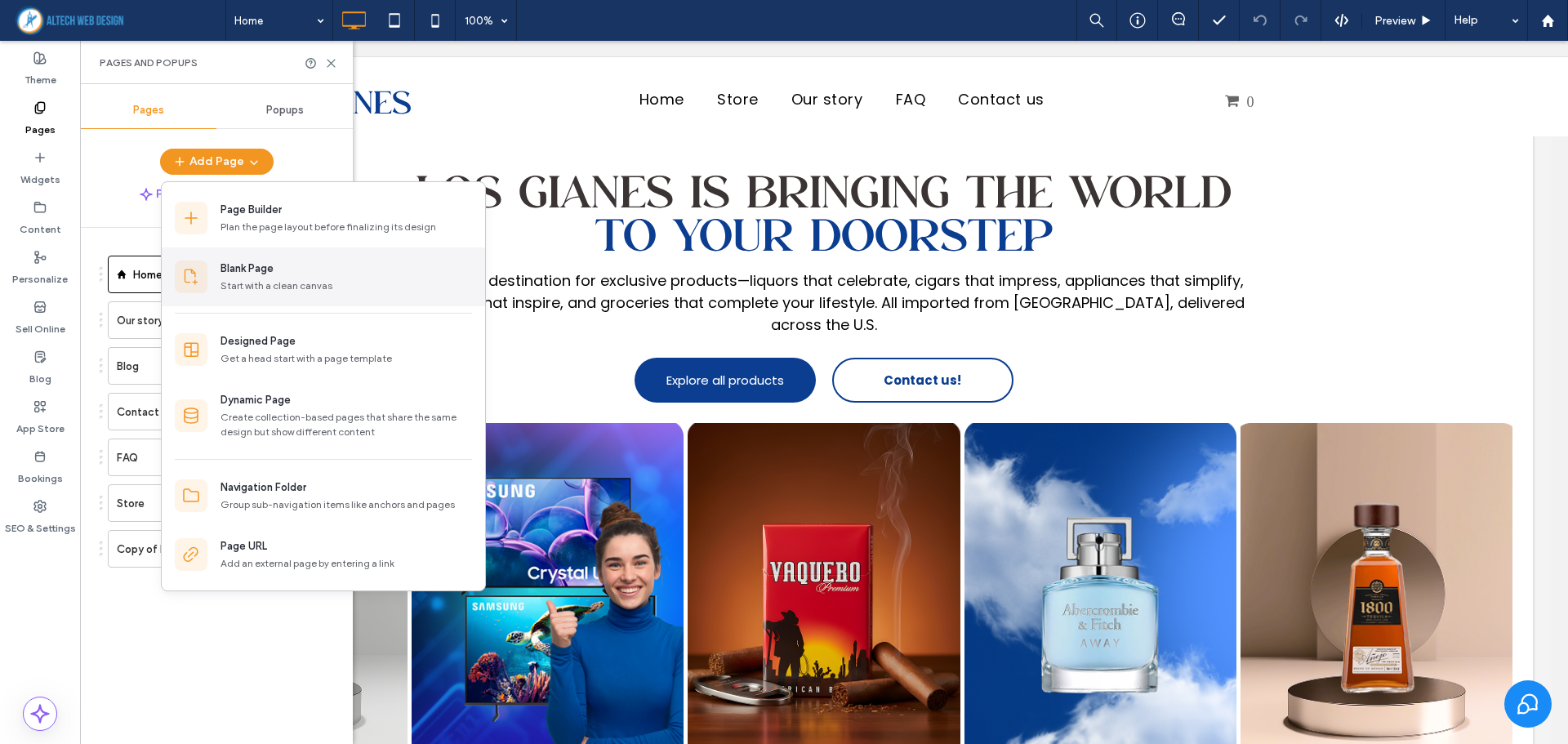
click at [243, 262] on div "Blank Page" at bounding box center [247, 269] width 53 height 17
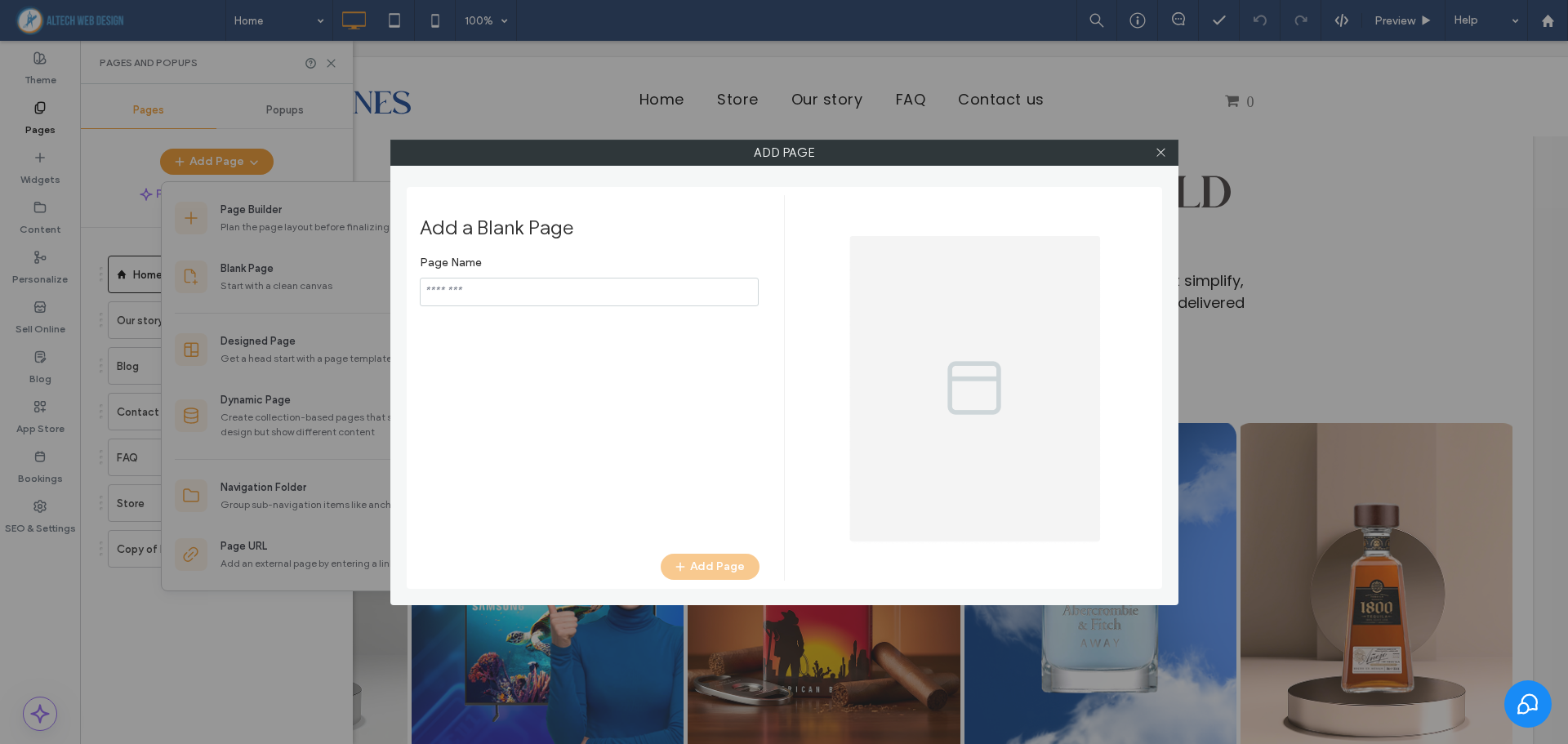
type input "**********"
drag, startPoint x: 500, startPoint y: 301, endPoint x: 406, endPoint y: 295, distance: 94.2
click at [406, 295] on div "Add a Blank Page Page Name Add Page" at bounding box center [784, 388] width 756 height 402
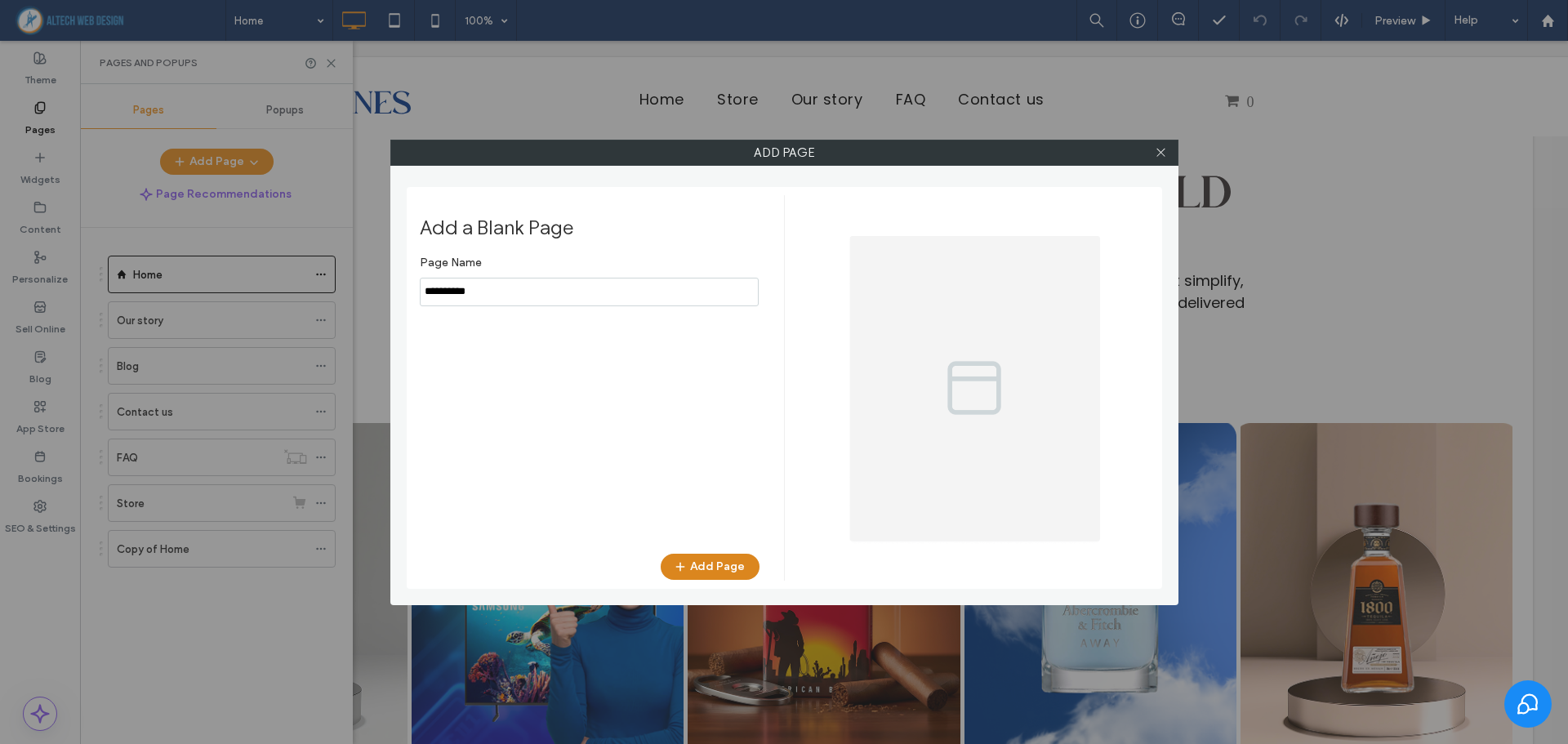
click at [690, 561] on span "button" at bounding box center [682, 567] width 17 height 25
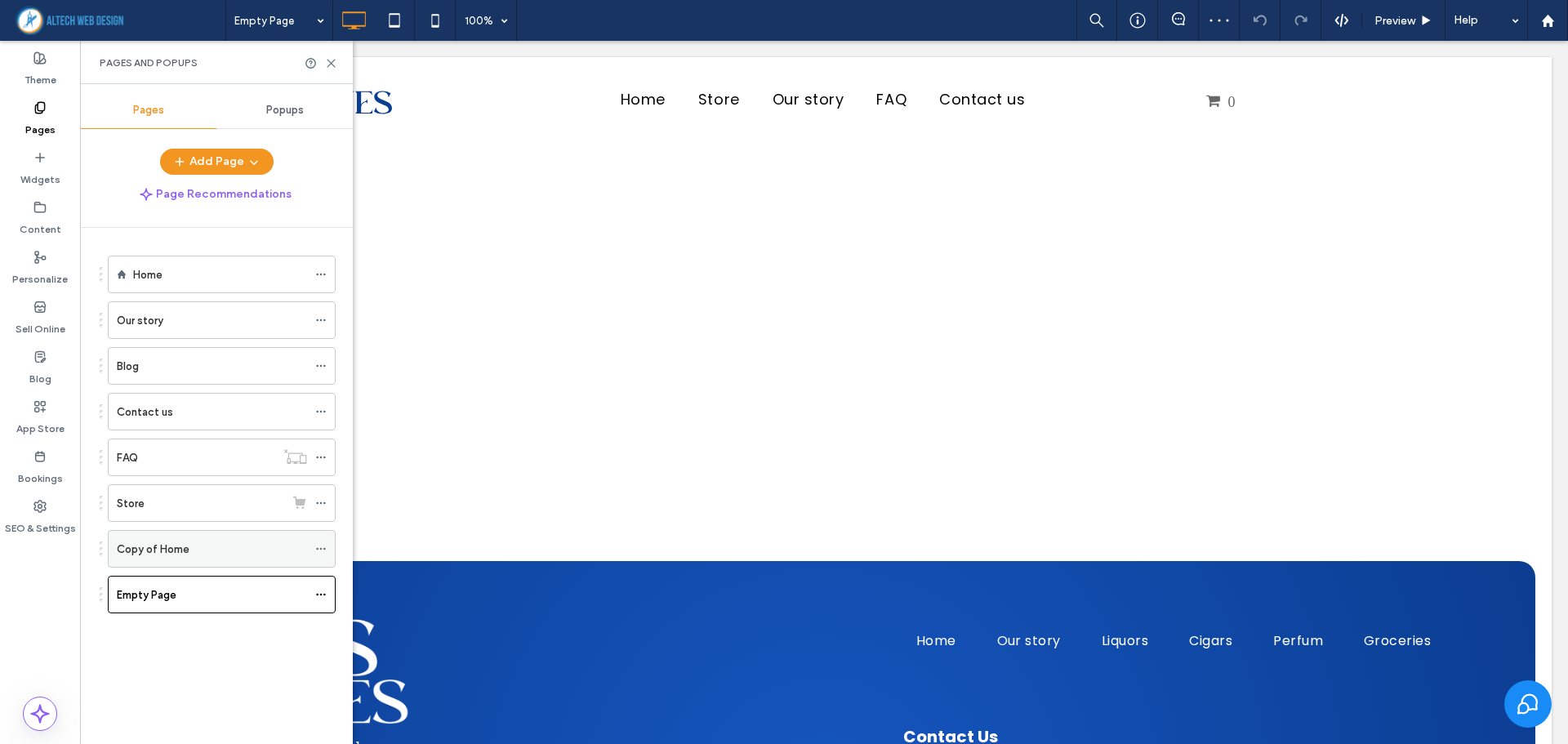
click at [195, 547] on div "Copy of Home" at bounding box center [211, 549] width 190 height 17
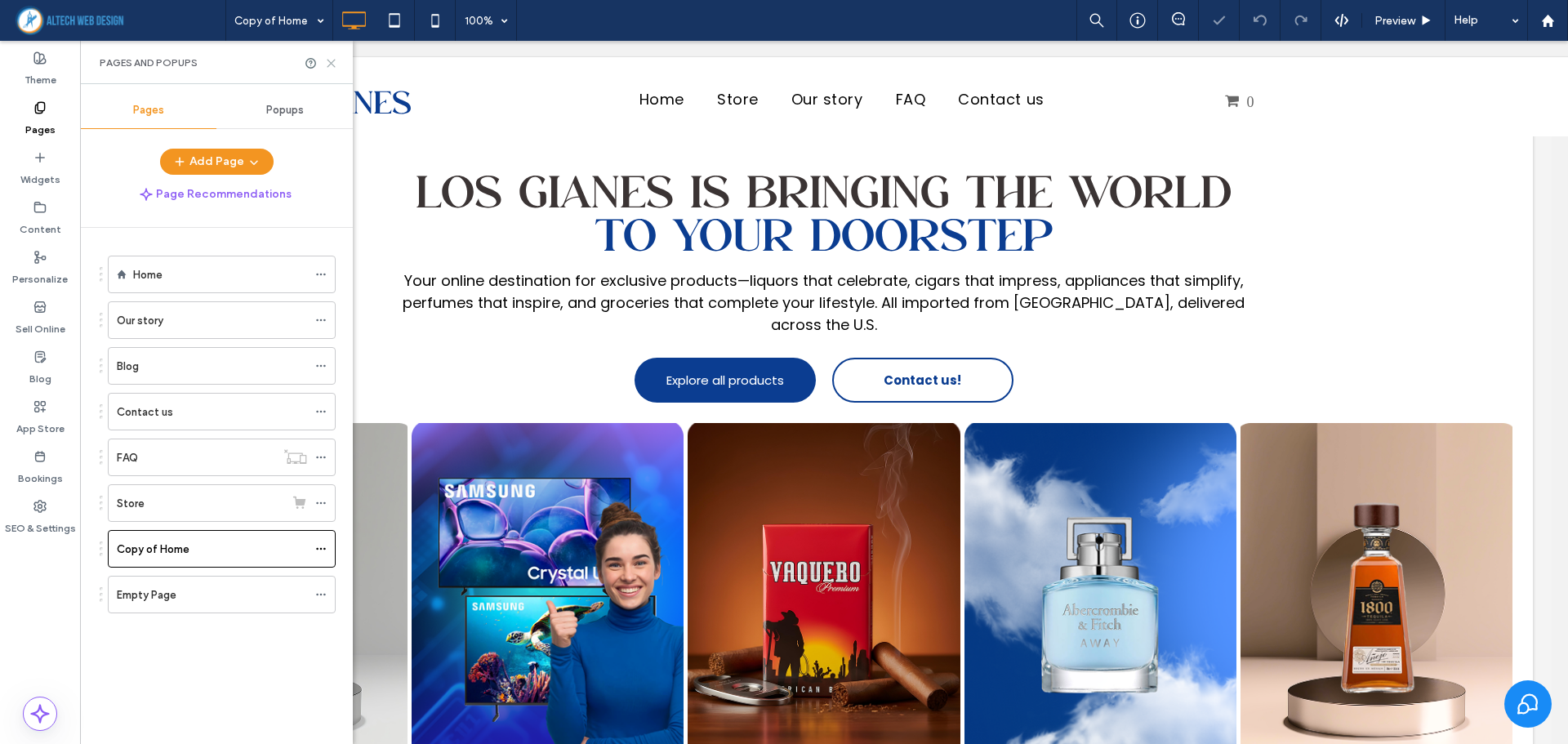
click at [329, 61] on use at bounding box center [331, 63] width 7 height 7
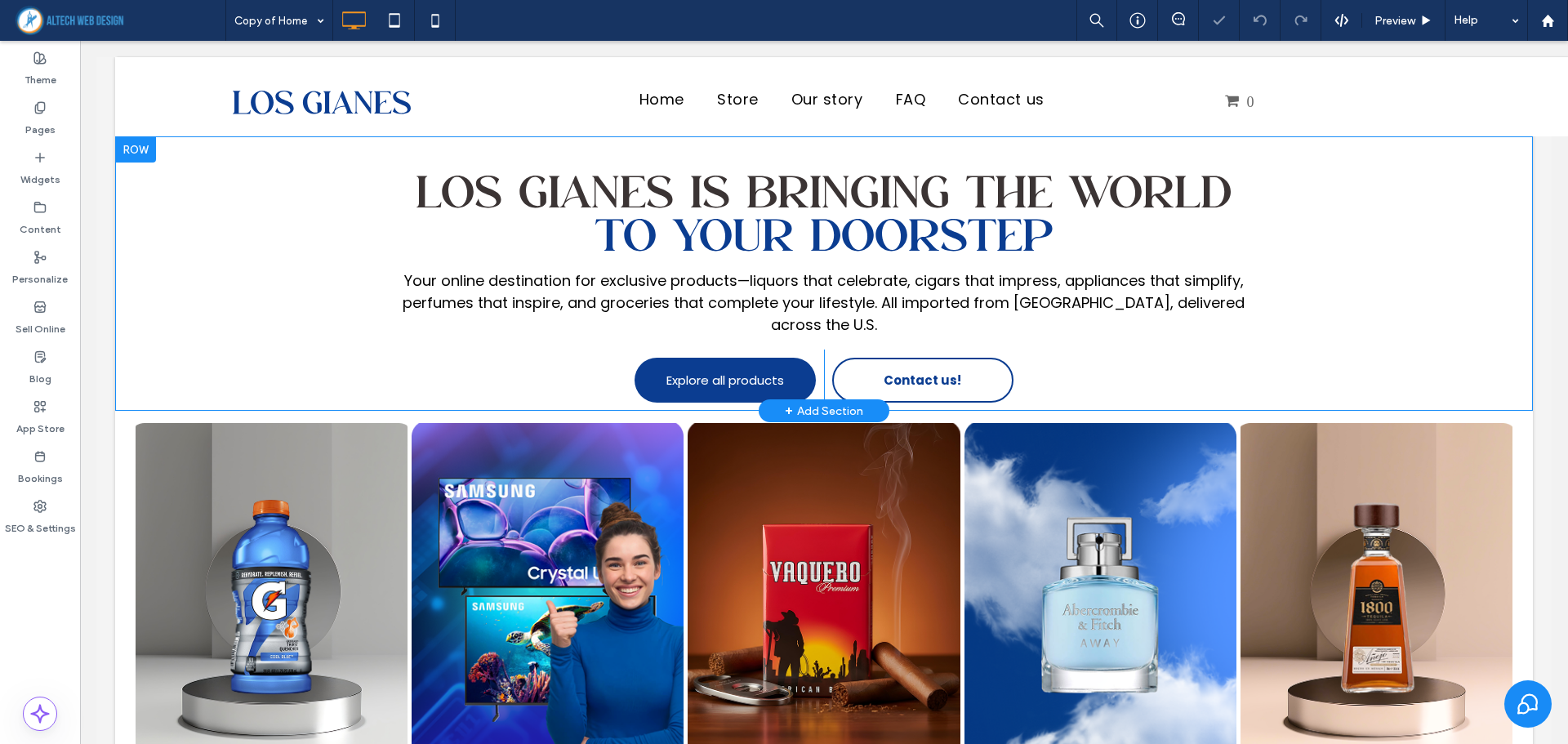
click at [145, 156] on div at bounding box center [136, 150] width 41 height 26
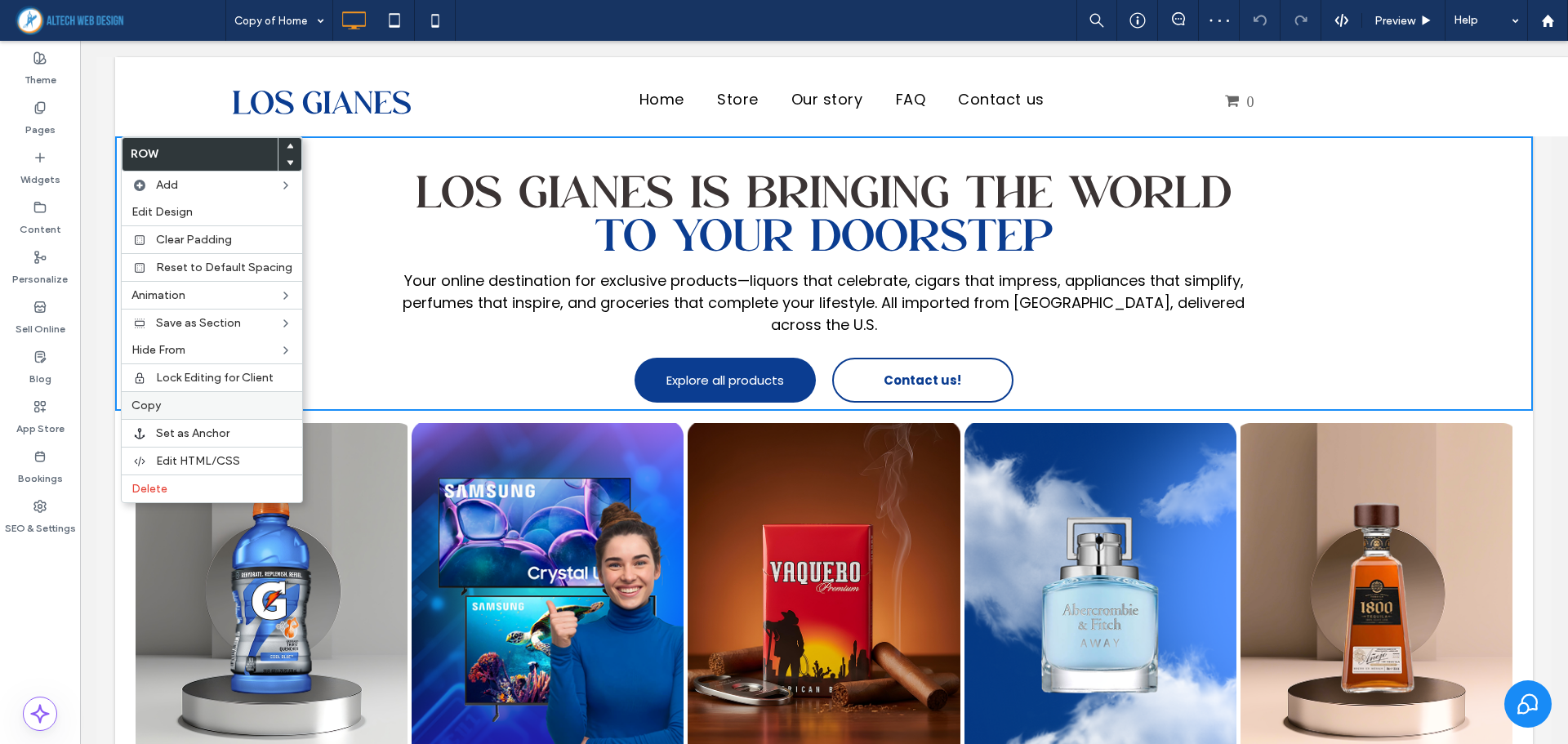
click at [160, 409] on span "Copy" at bounding box center [146, 405] width 29 height 14
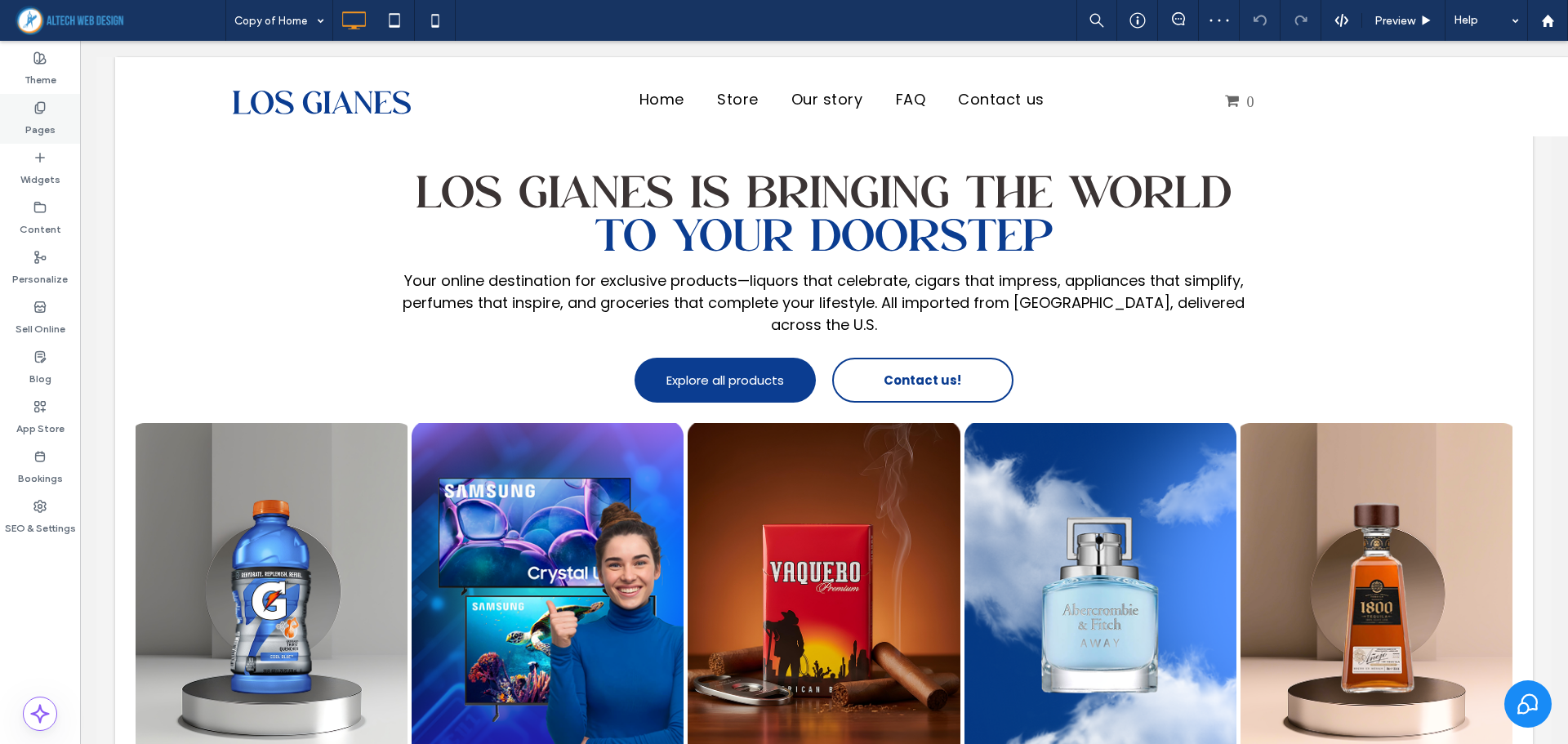
click at [43, 123] on label "Pages" at bounding box center [40, 126] width 30 height 23
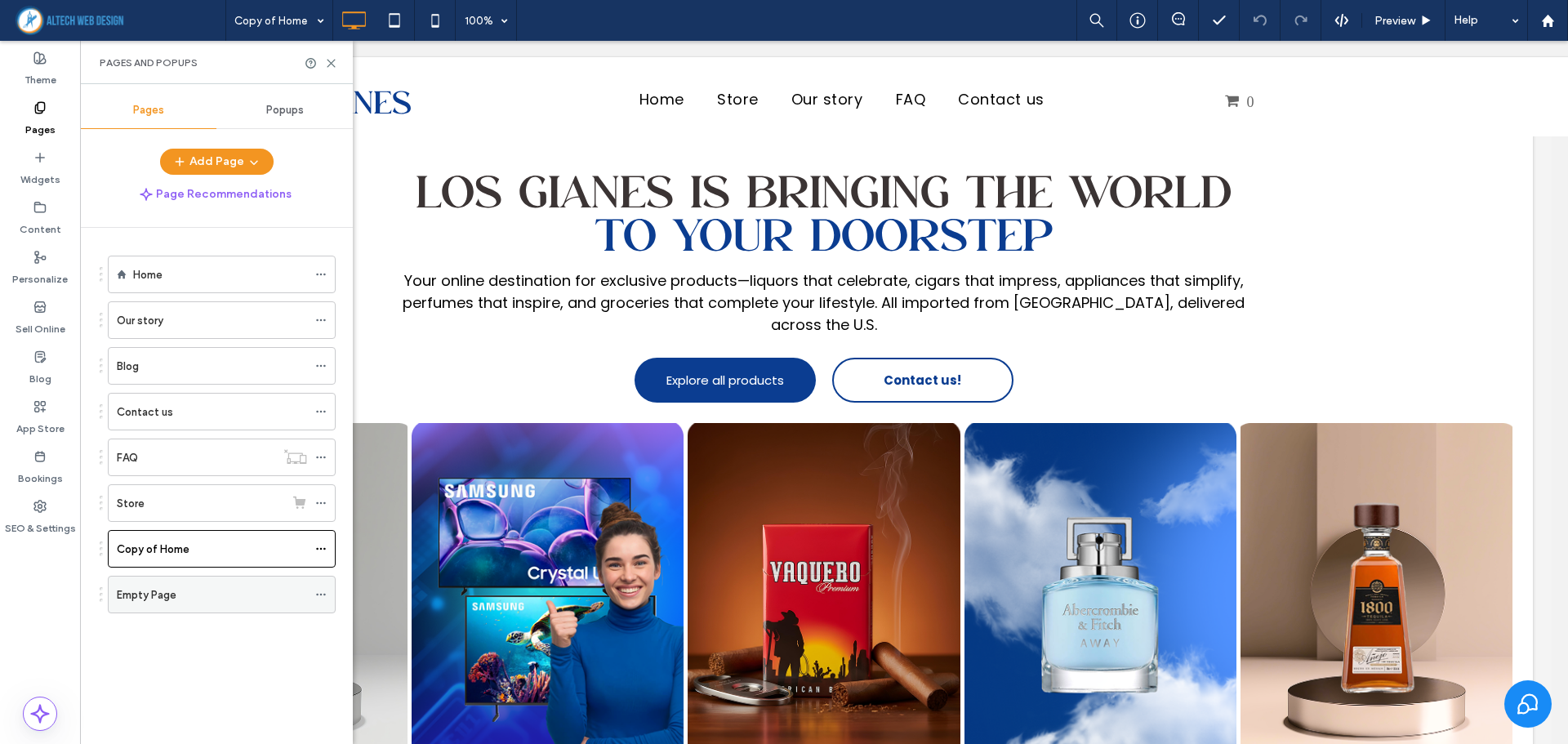
click at [157, 585] on label "Empty Page" at bounding box center [146, 594] width 60 height 28
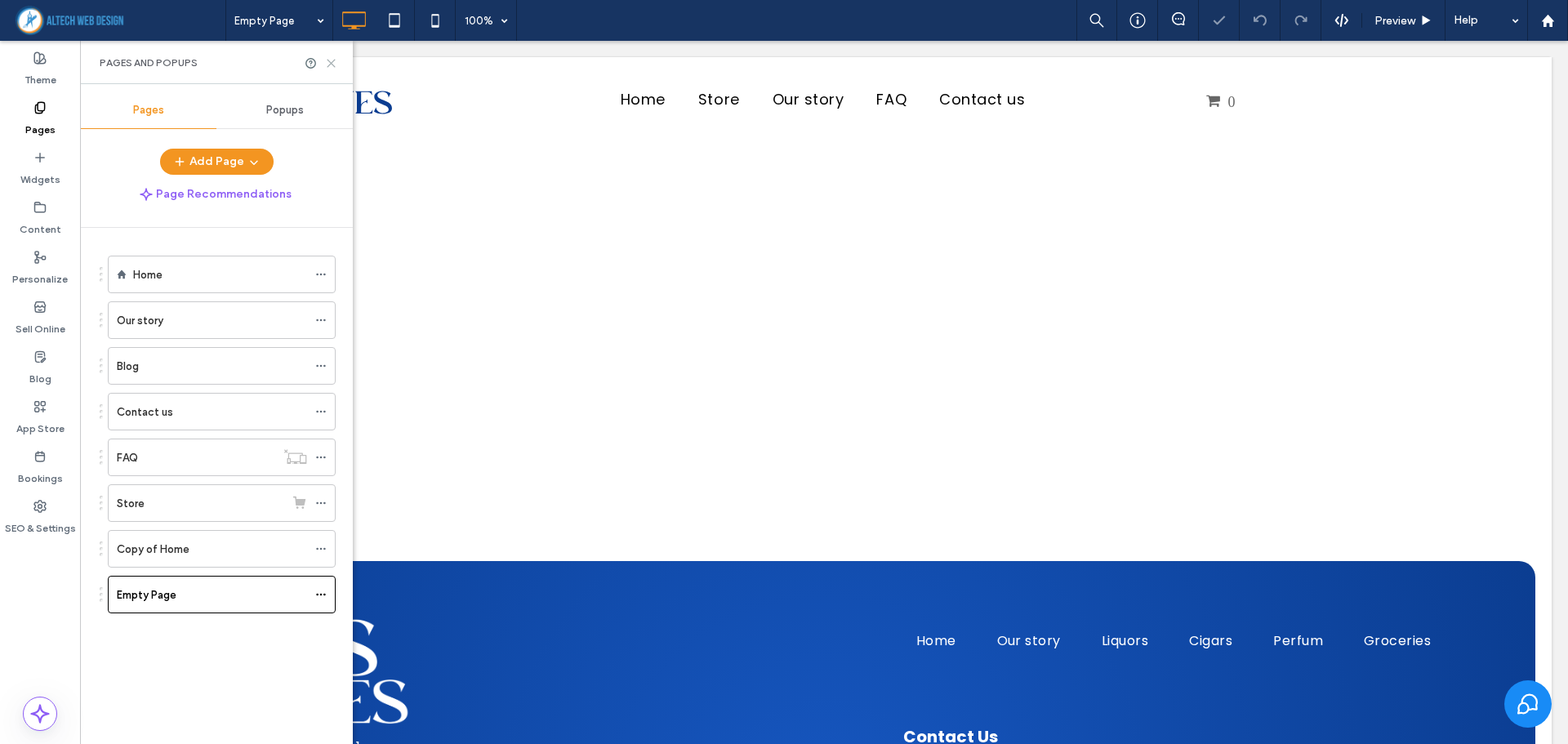
click at [331, 63] on use at bounding box center [331, 63] width 7 height 7
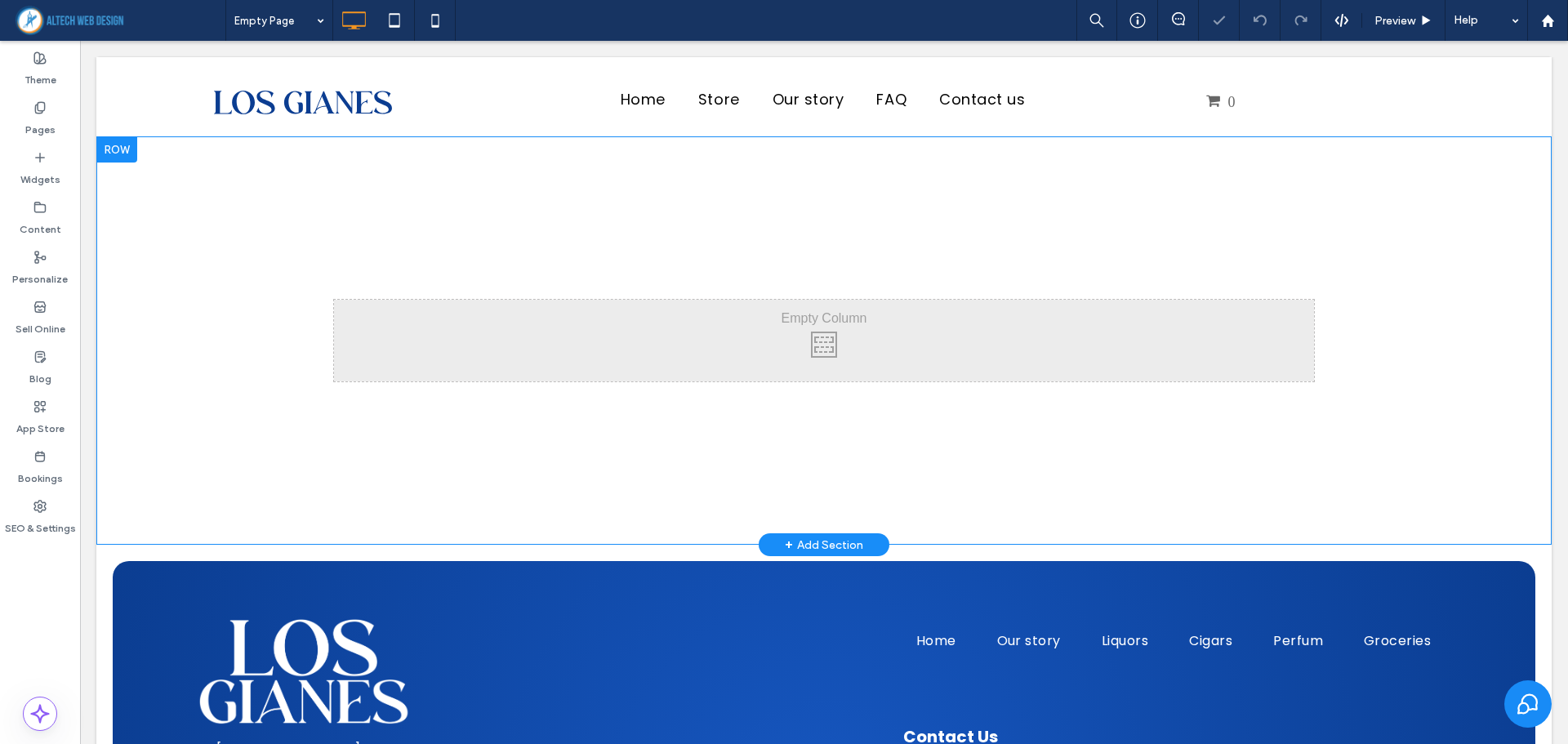
click at [117, 154] on div at bounding box center [117, 150] width 41 height 26
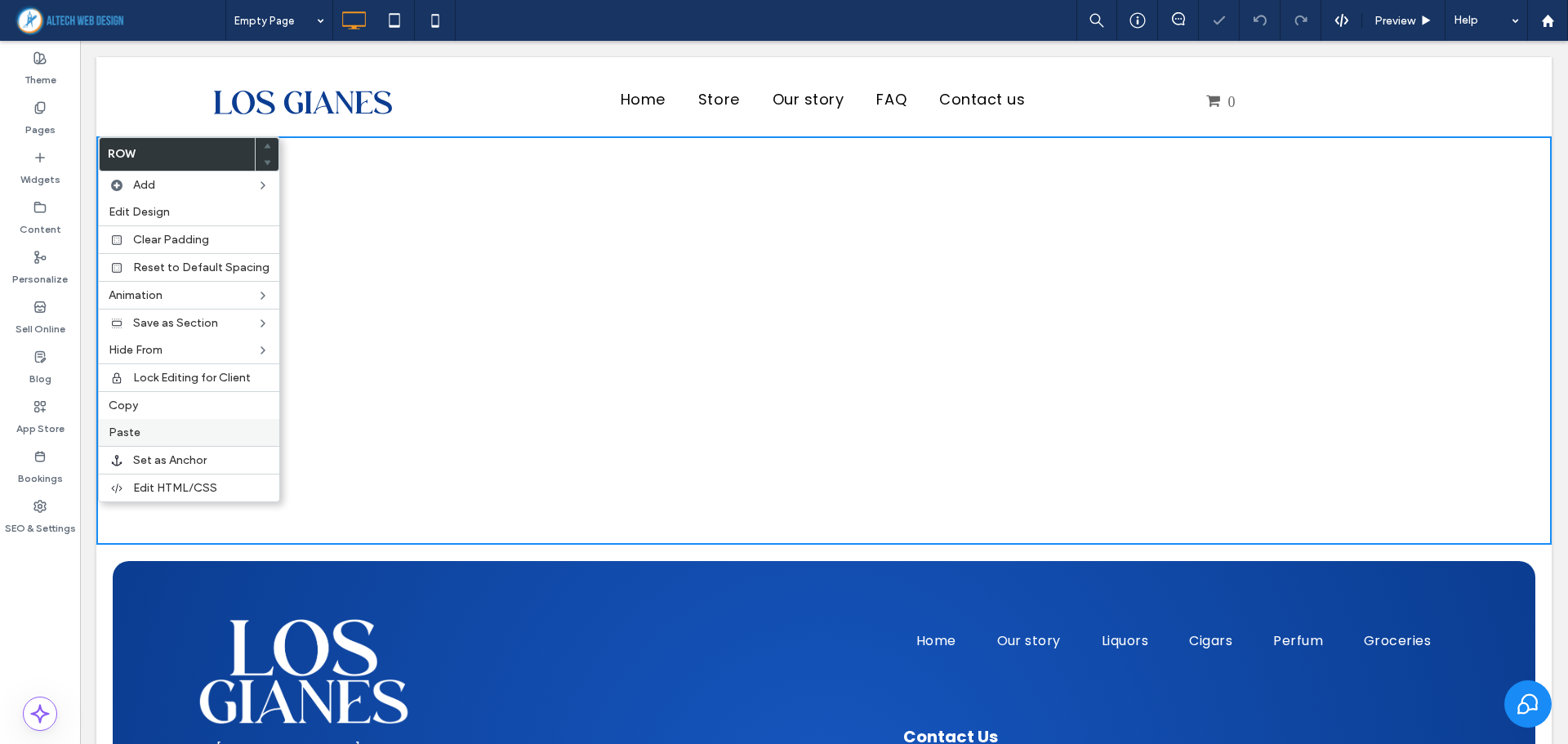
click at [141, 439] on label "Paste" at bounding box center [188, 432] width 161 height 14
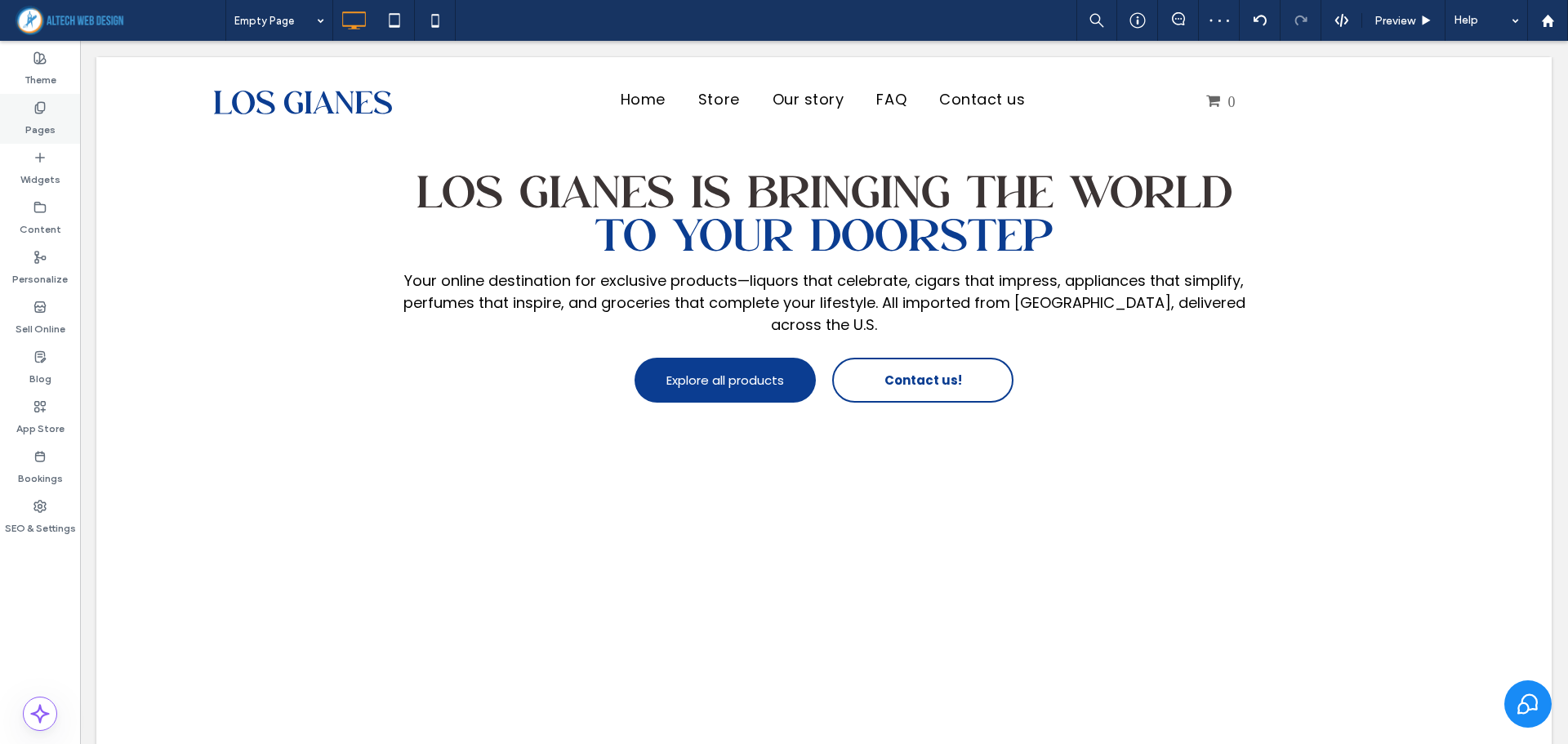
click at [62, 111] on div "Pages" at bounding box center [39, 118] width 80 height 50
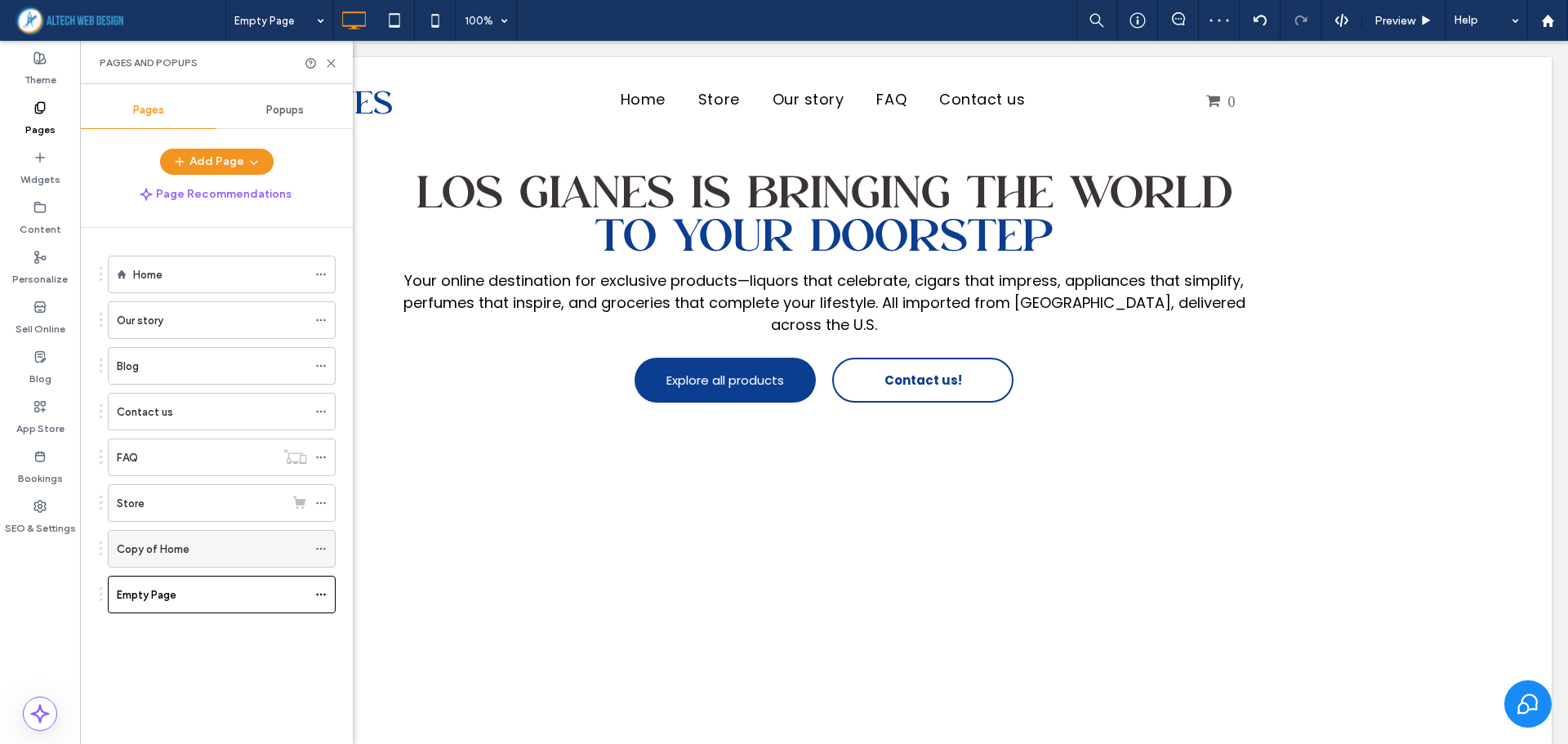
click at [123, 544] on label "Copy of Home" at bounding box center [152, 549] width 72 height 28
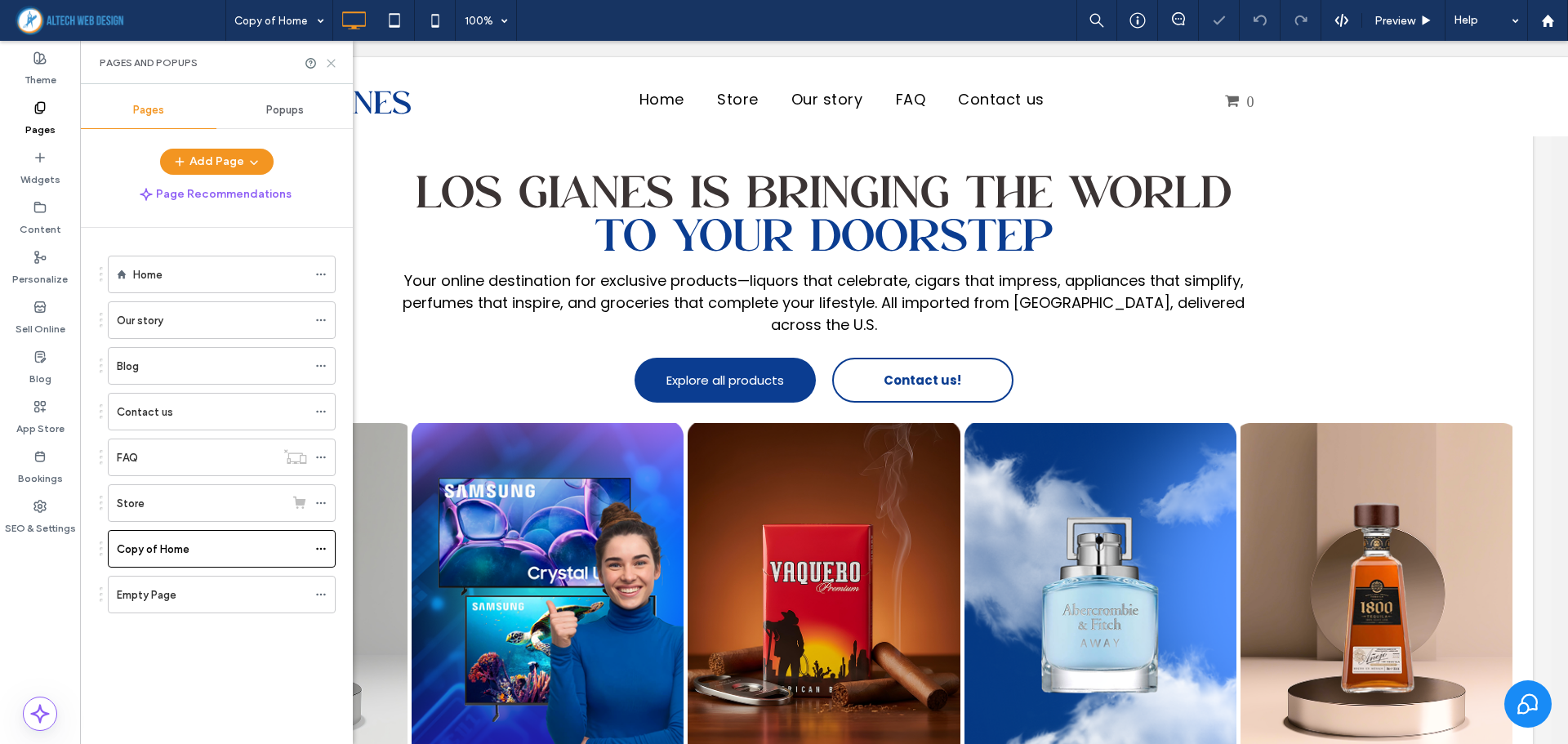
click at [328, 63] on icon at bounding box center [330, 62] width 12 height 12
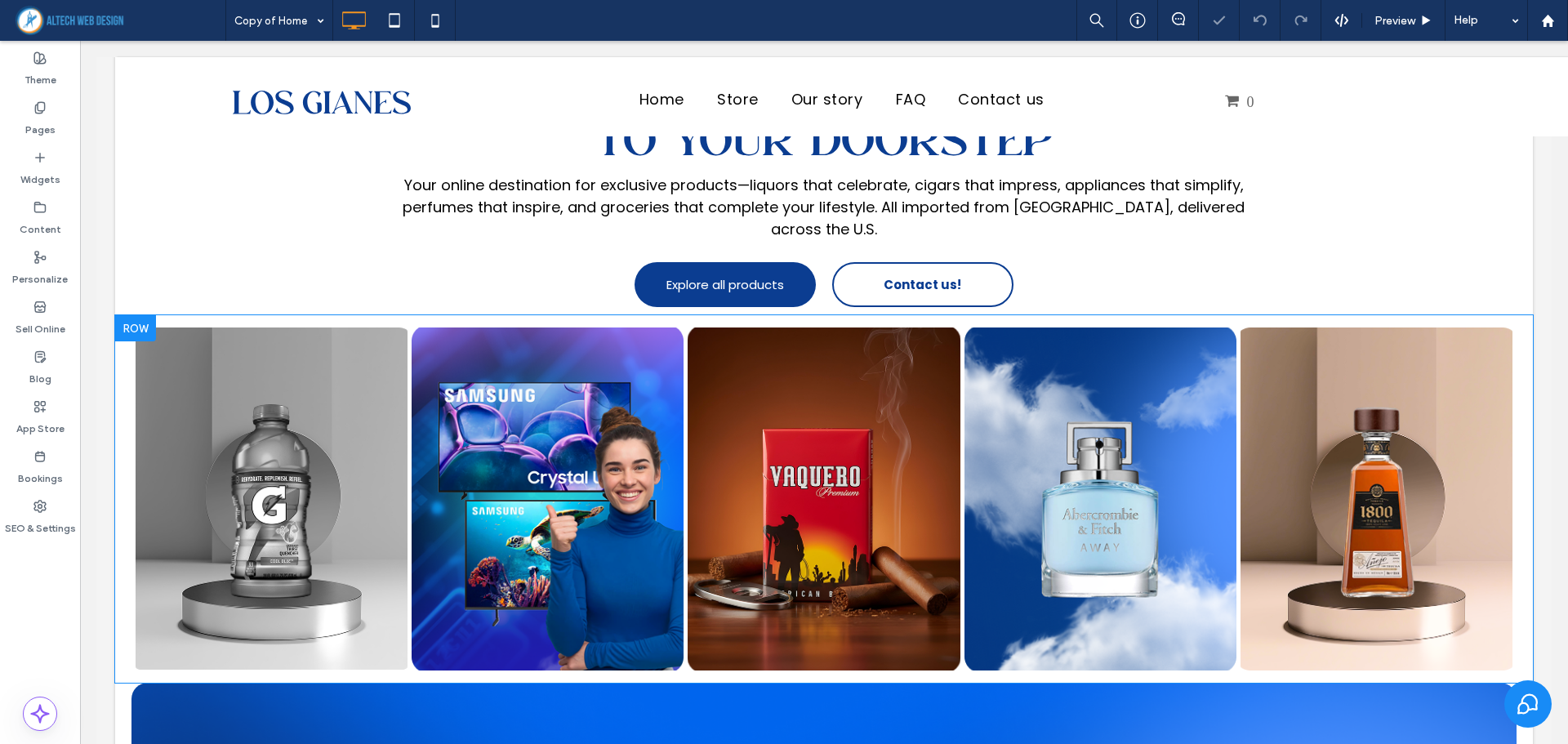
scroll to position [245, 0]
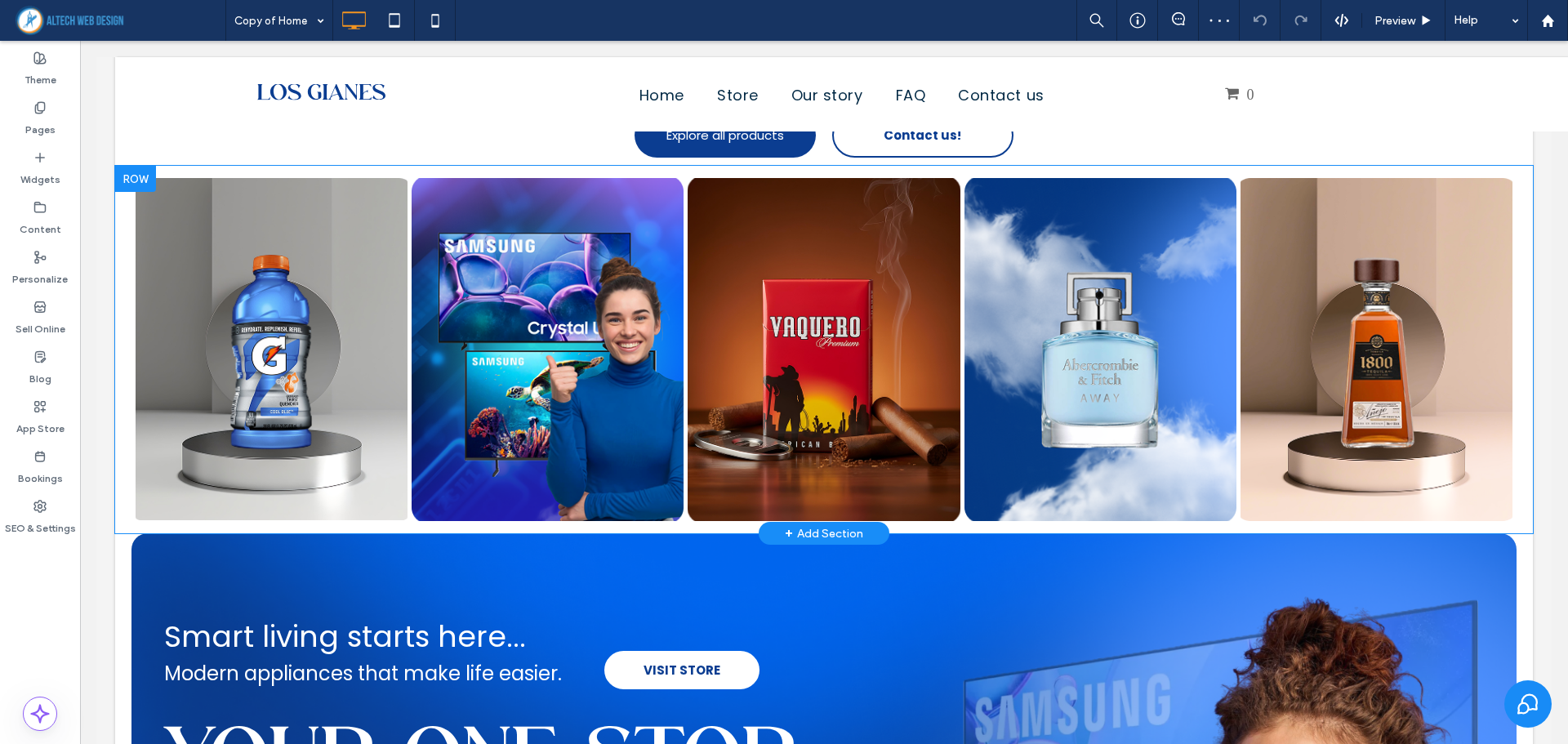
click at [143, 167] on div at bounding box center [136, 179] width 41 height 26
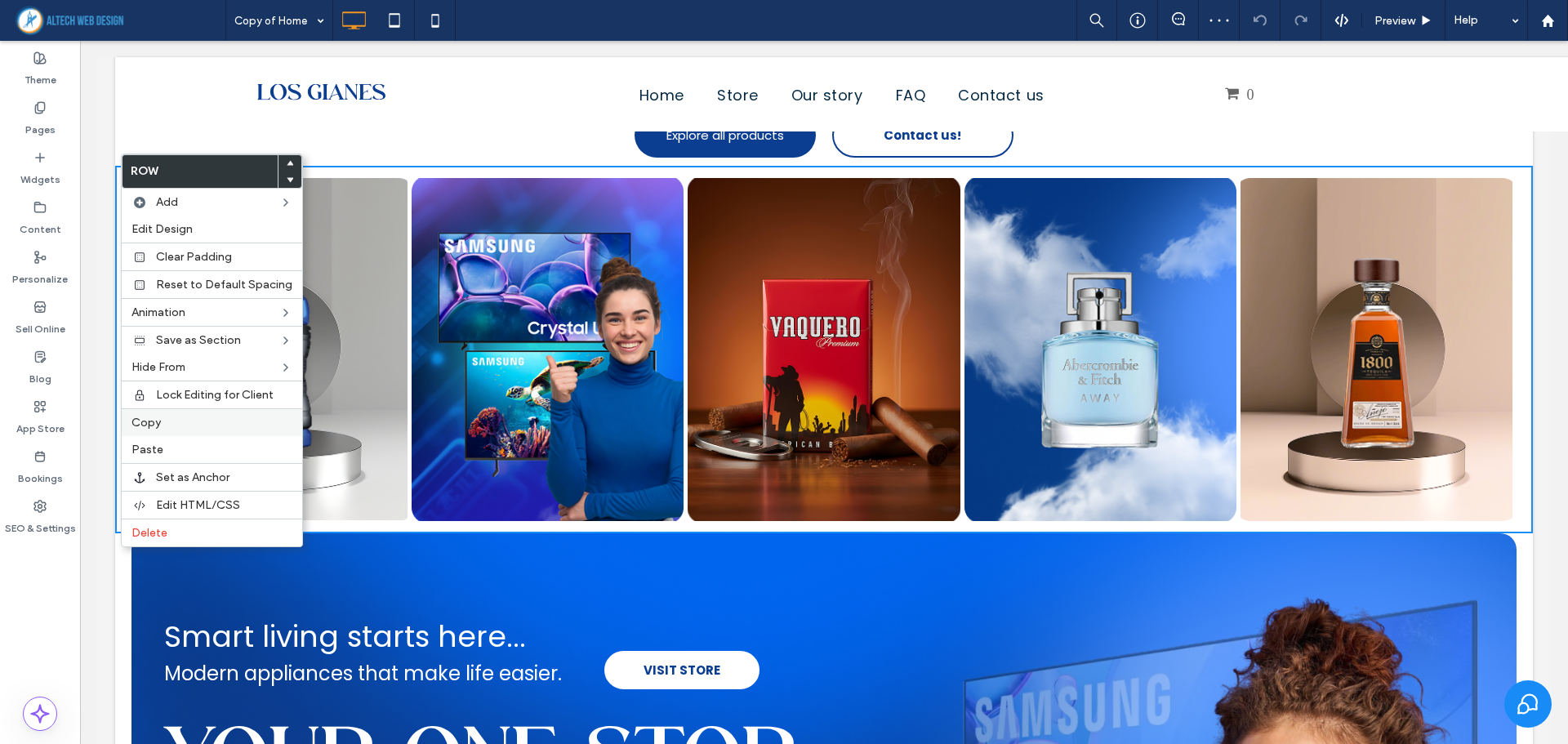
click at [158, 420] on span "Copy" at bounding box center [146, 422] width 29 height 14
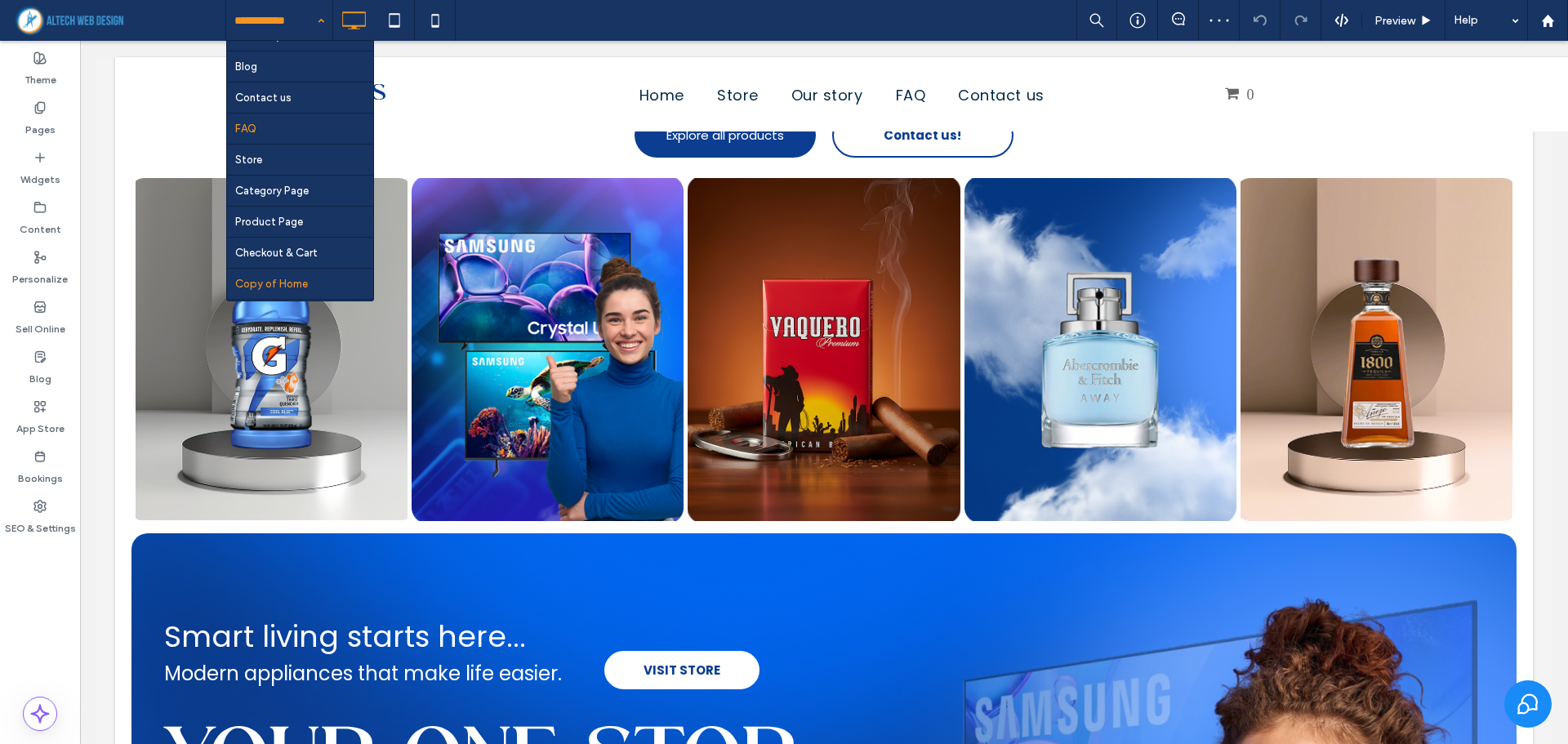
scroll to position [79, 0]
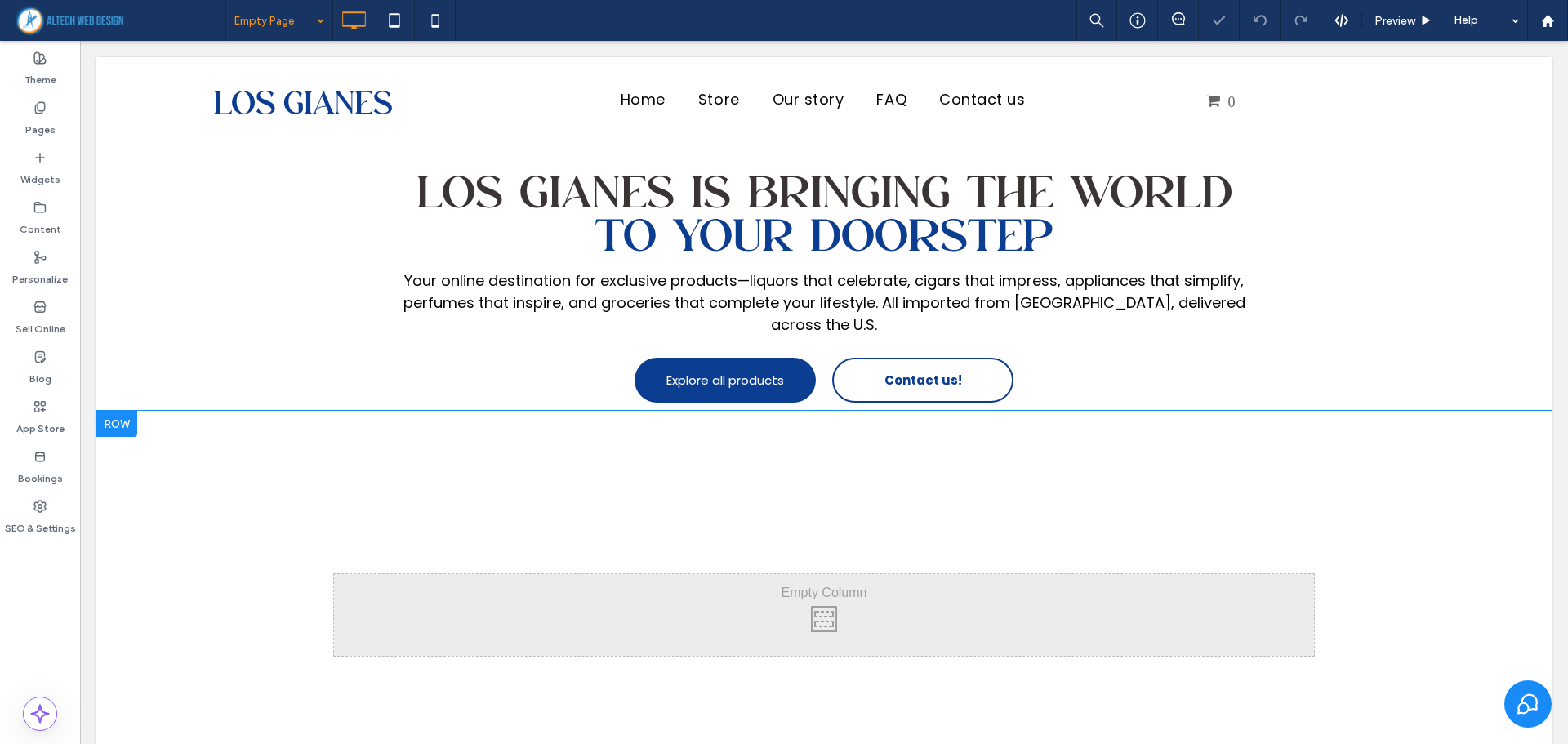
click at [132, 414] on div at bounding box center [117, 424] width 41 height 26
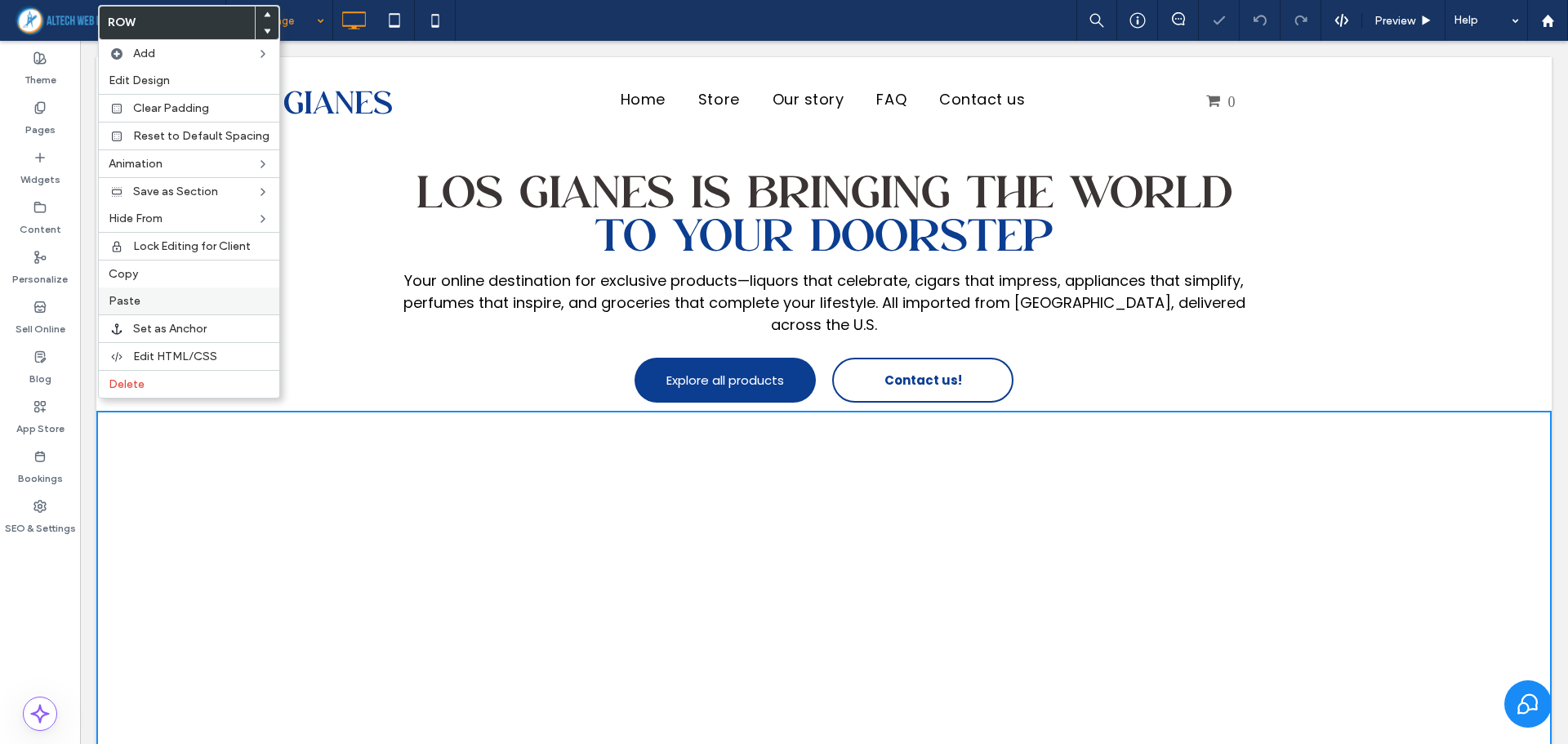
click at [130, 307] on span "Paste" at bounding box center [124, 301] width 32 height 14
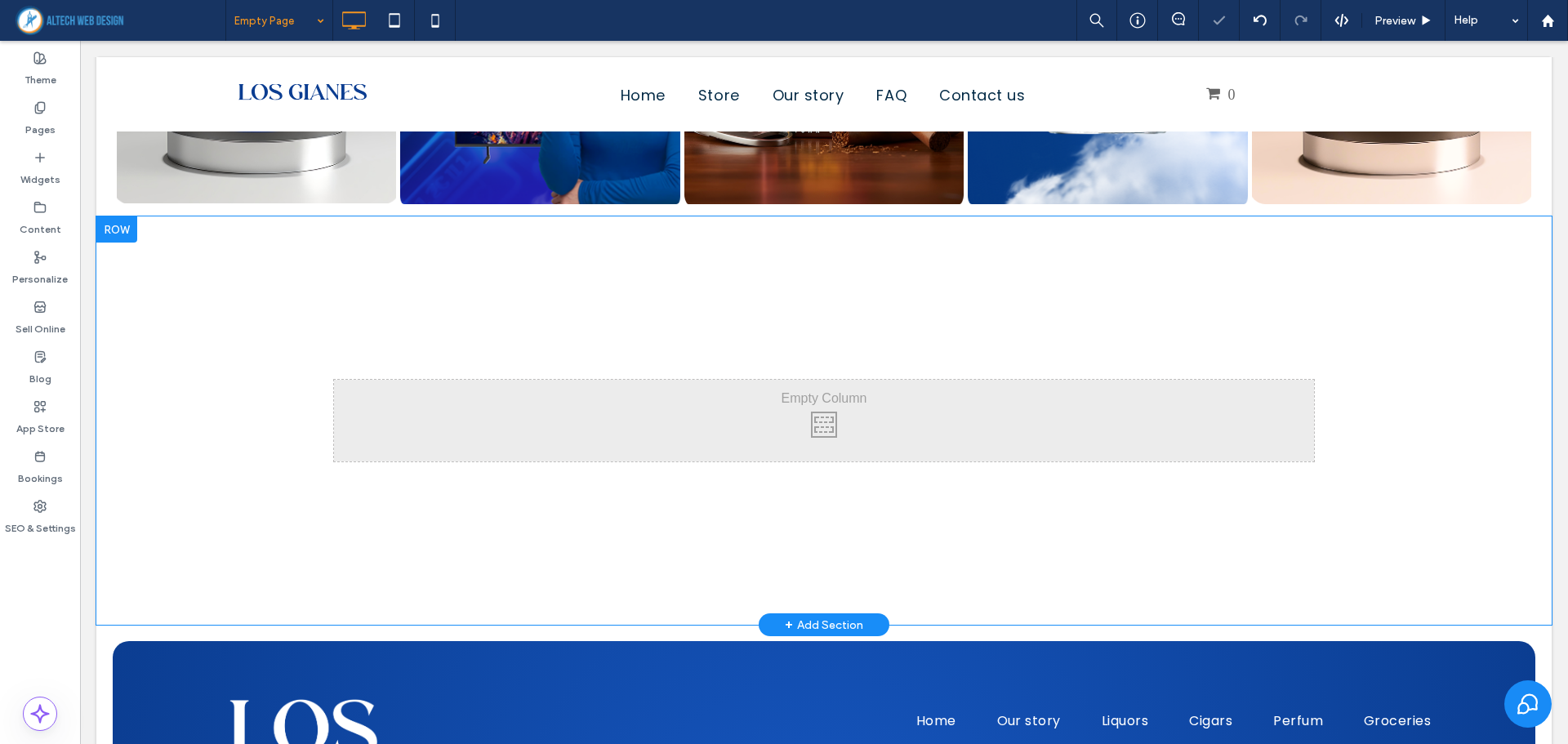
scroll to position [572, 0]
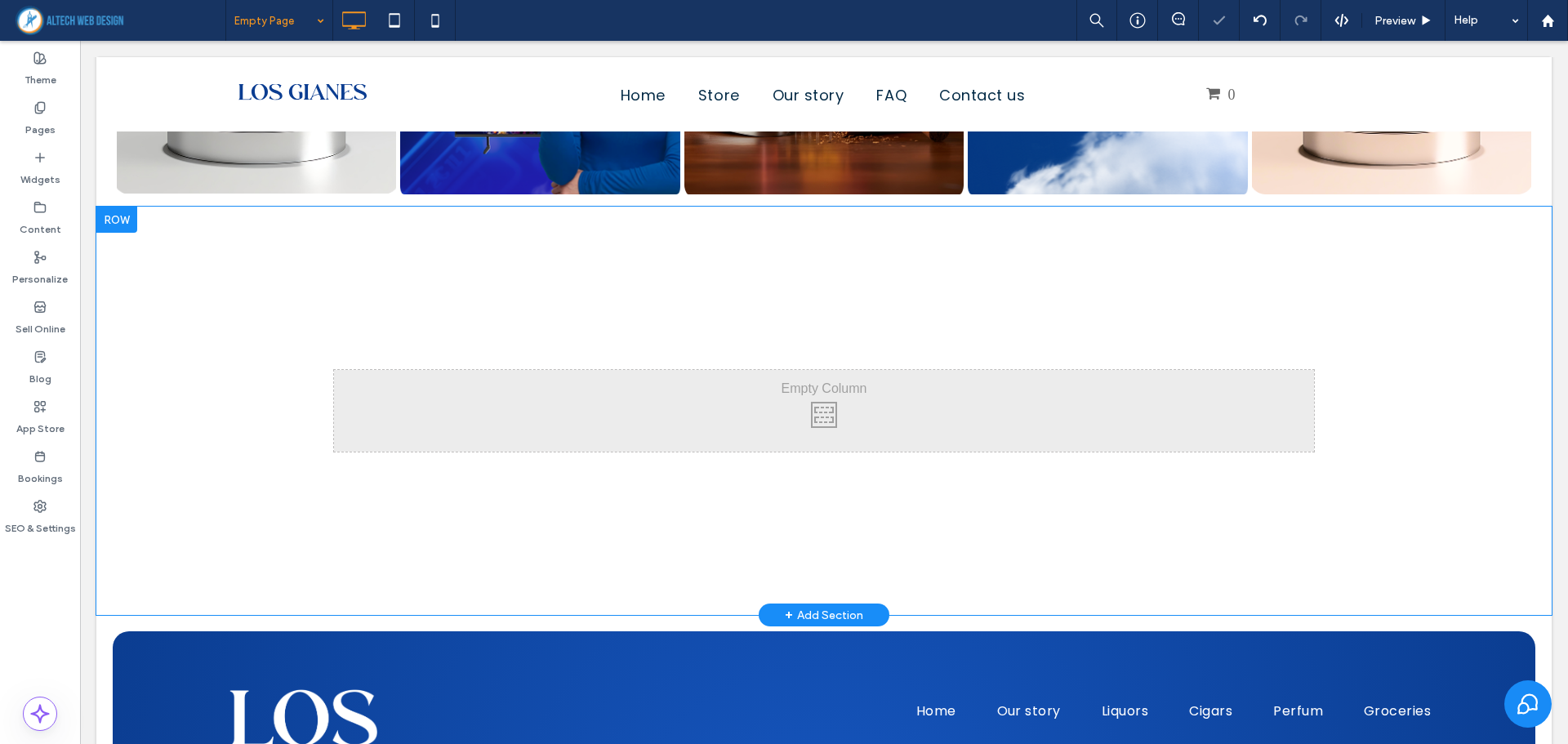
click at [130, 206] on div at bounding box center [117, 219] width 41 height 26
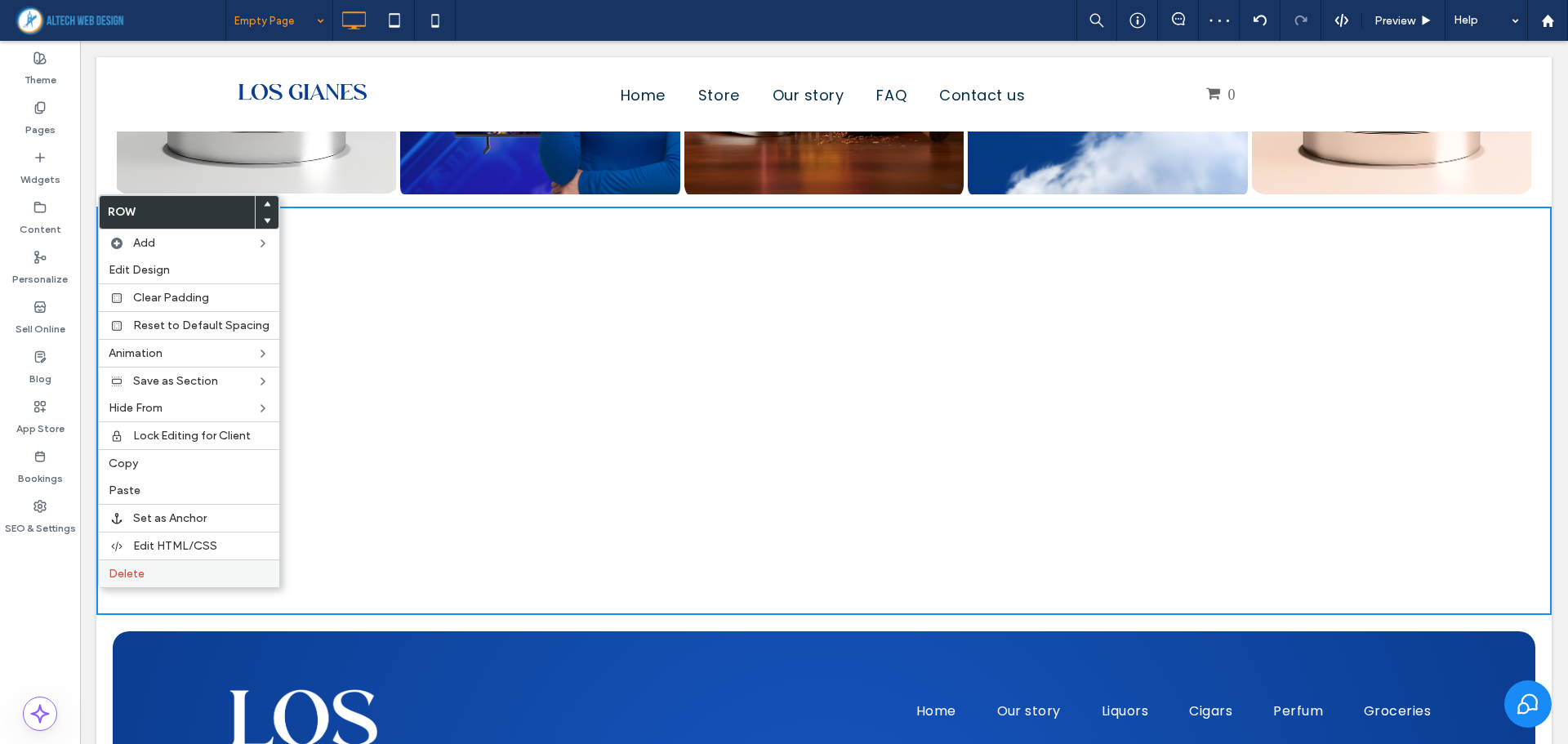
click at [128, 567] on span "Delete" at bounding box center [126, 573] width 36 height 14
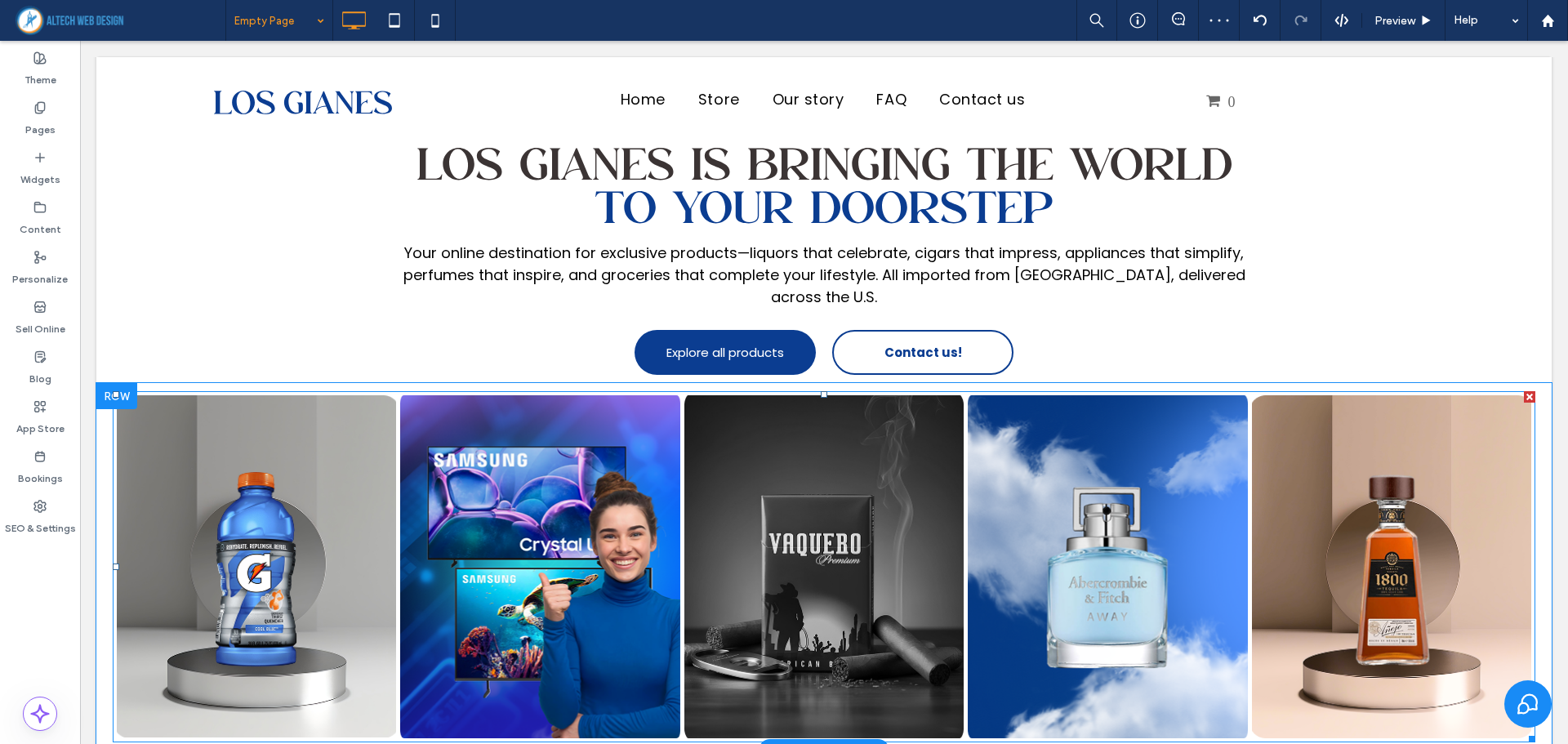
scroll to position [0, 0]
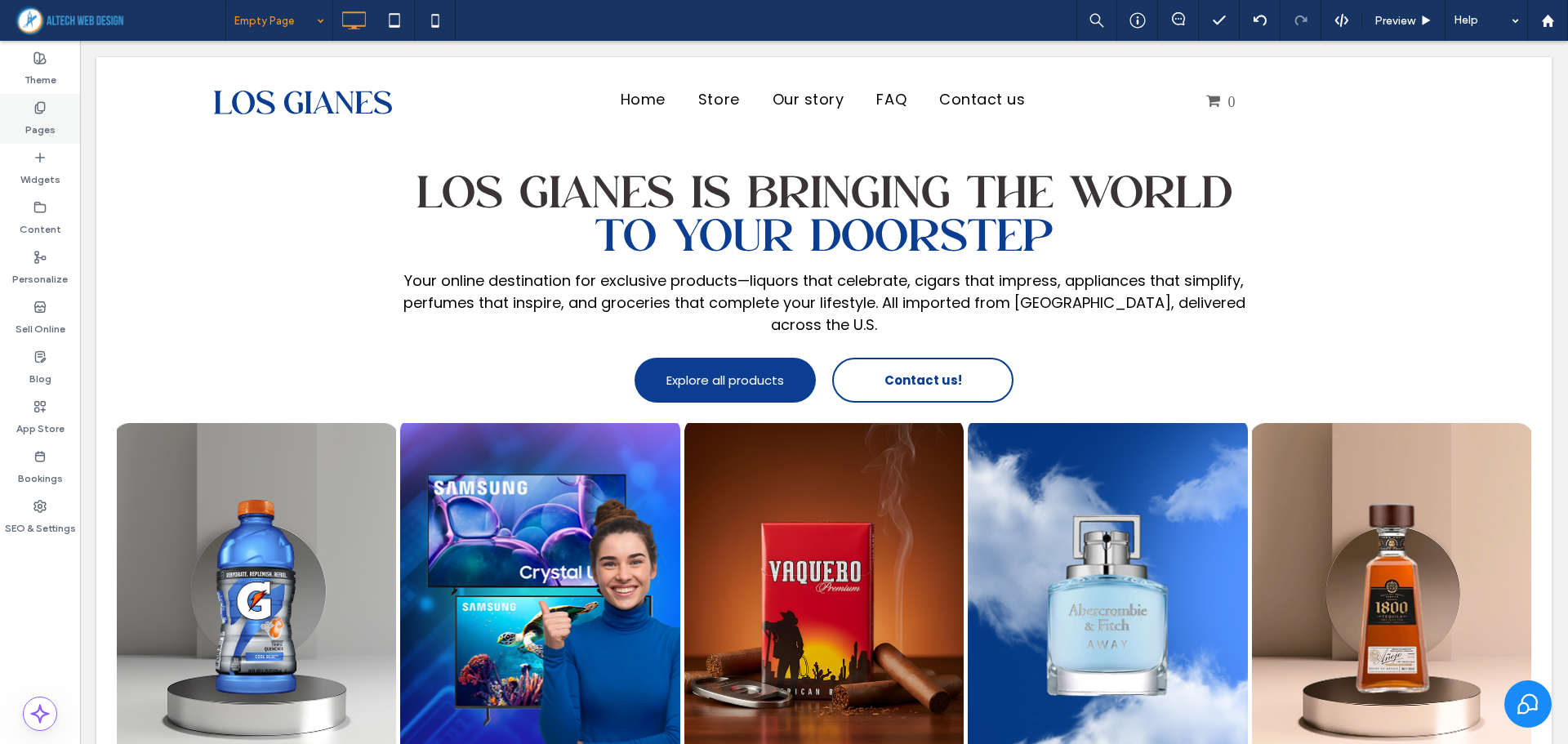
click at [49, 125] on label "Pages" at bounding box center [40, 126] width 30 height 23
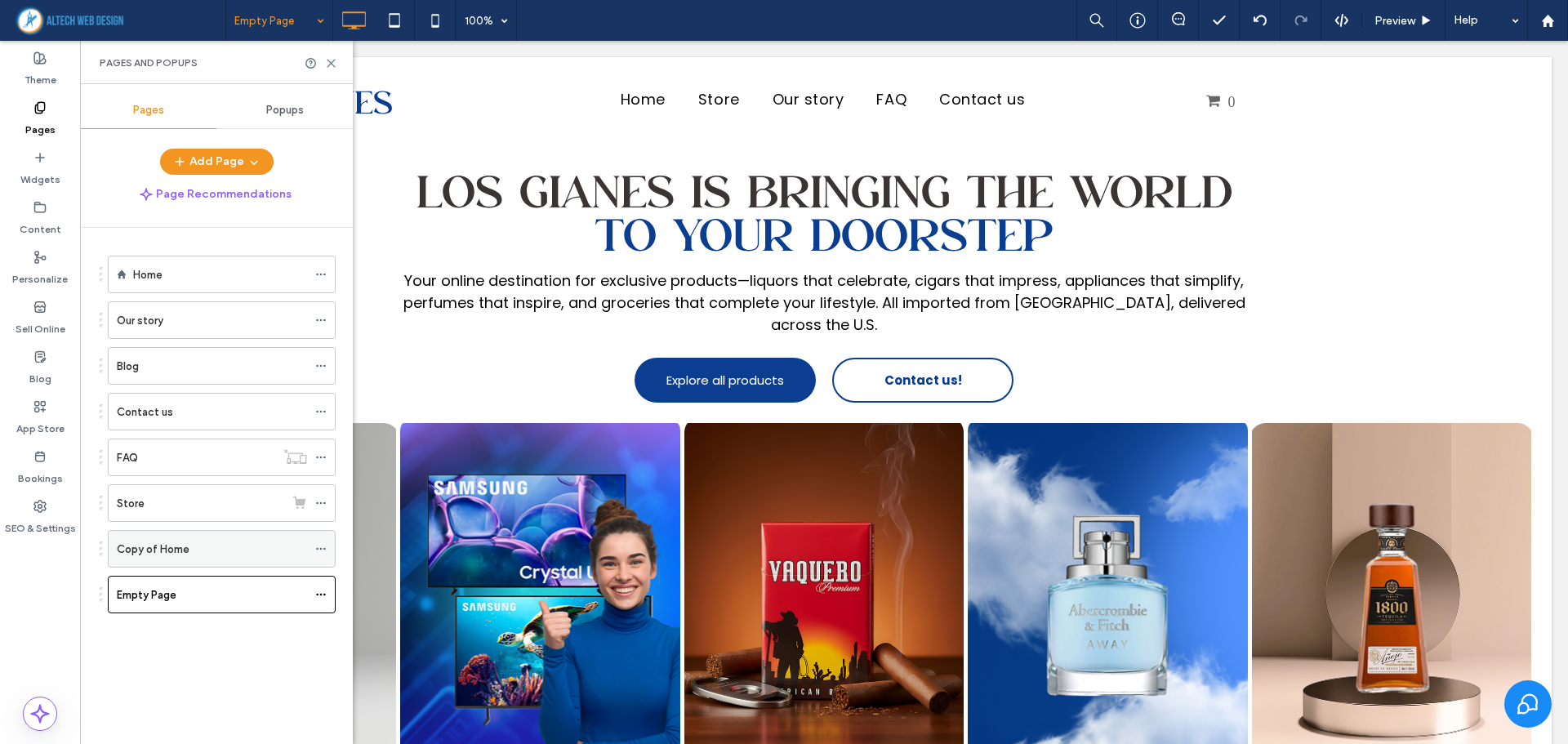
click at [169, 541] on label "Copy of Home" at bounding box center [152, 549] width 72 height 28
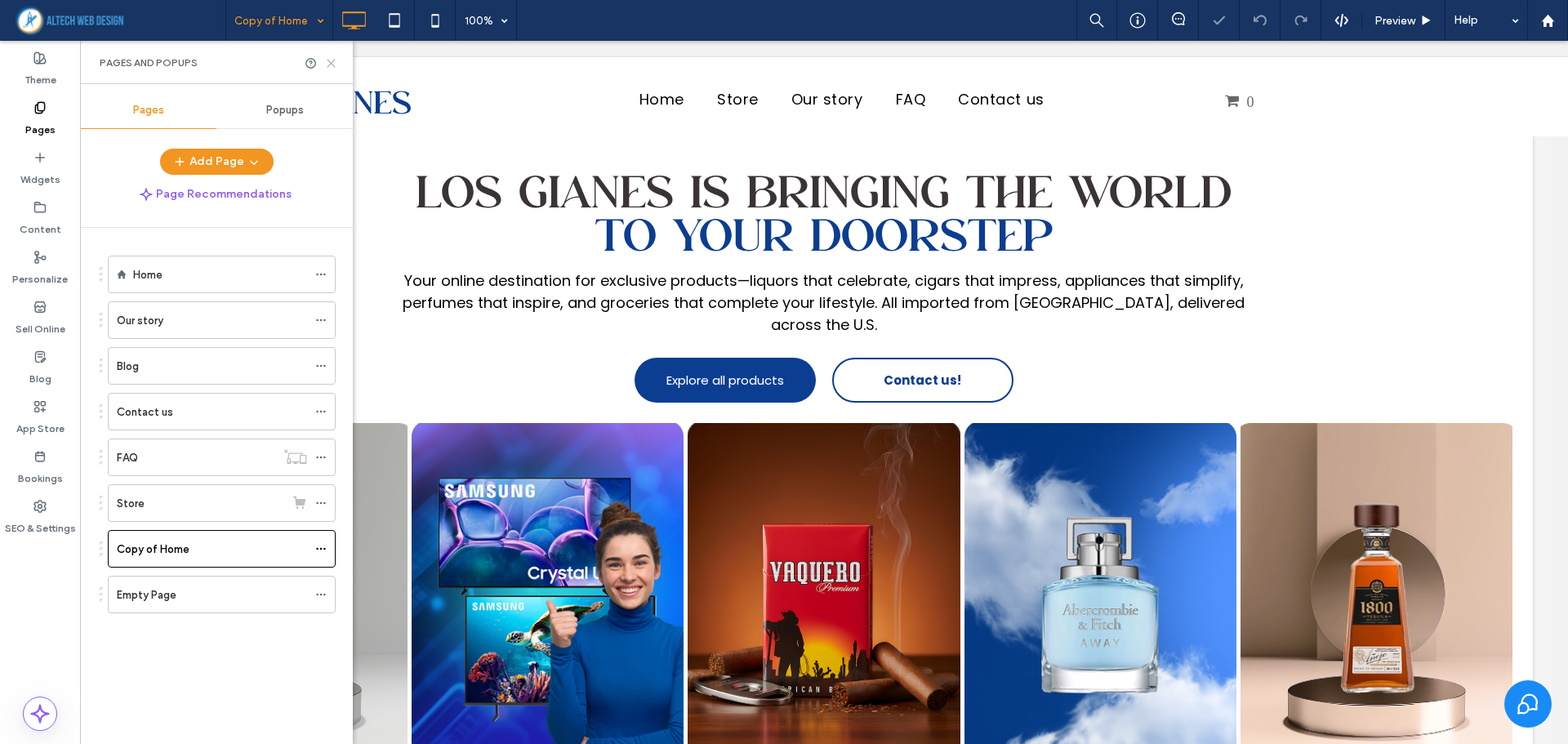
click at [327, 62] on icon at bounding box center [330, 62] width 12 height 12
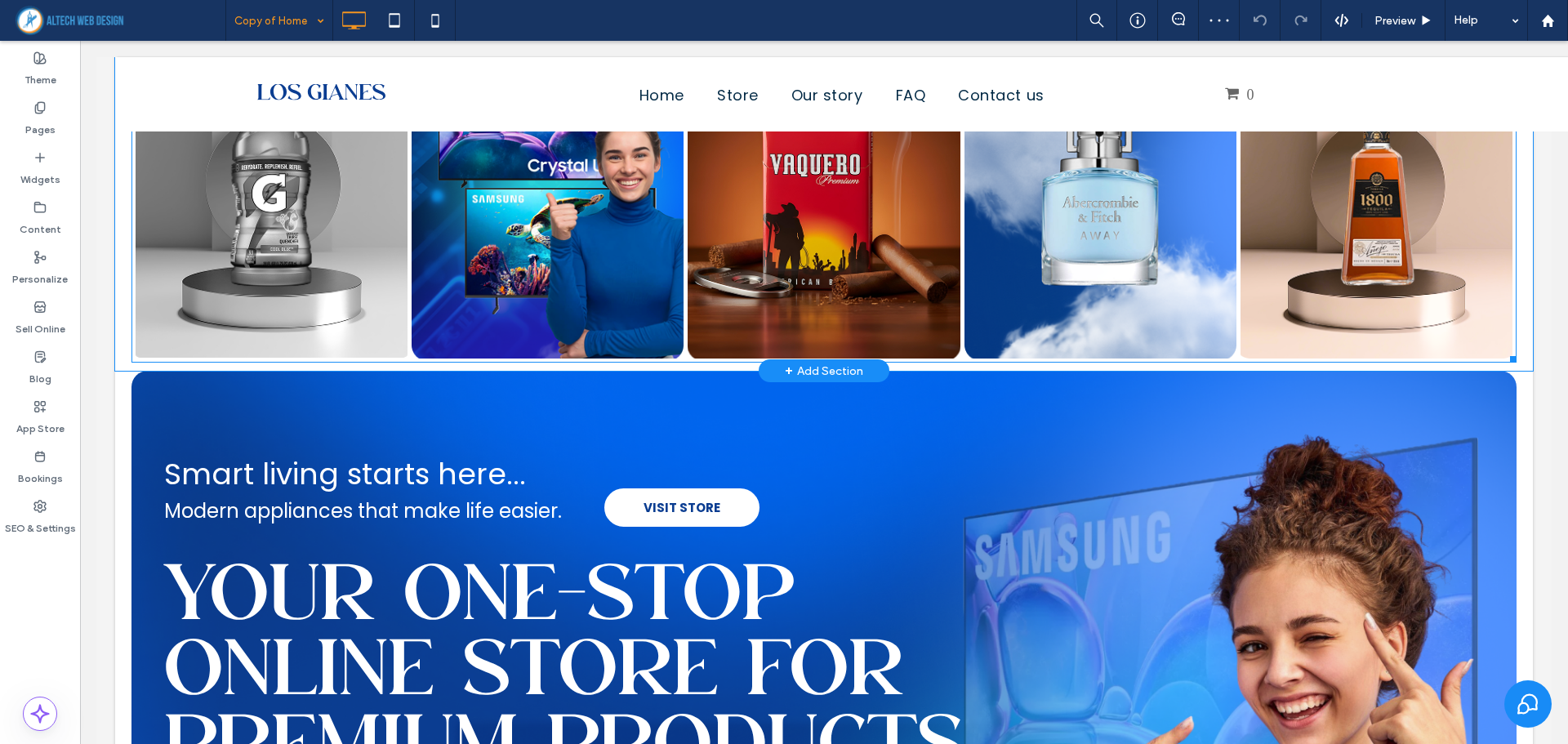
scroll to position [408, 0]
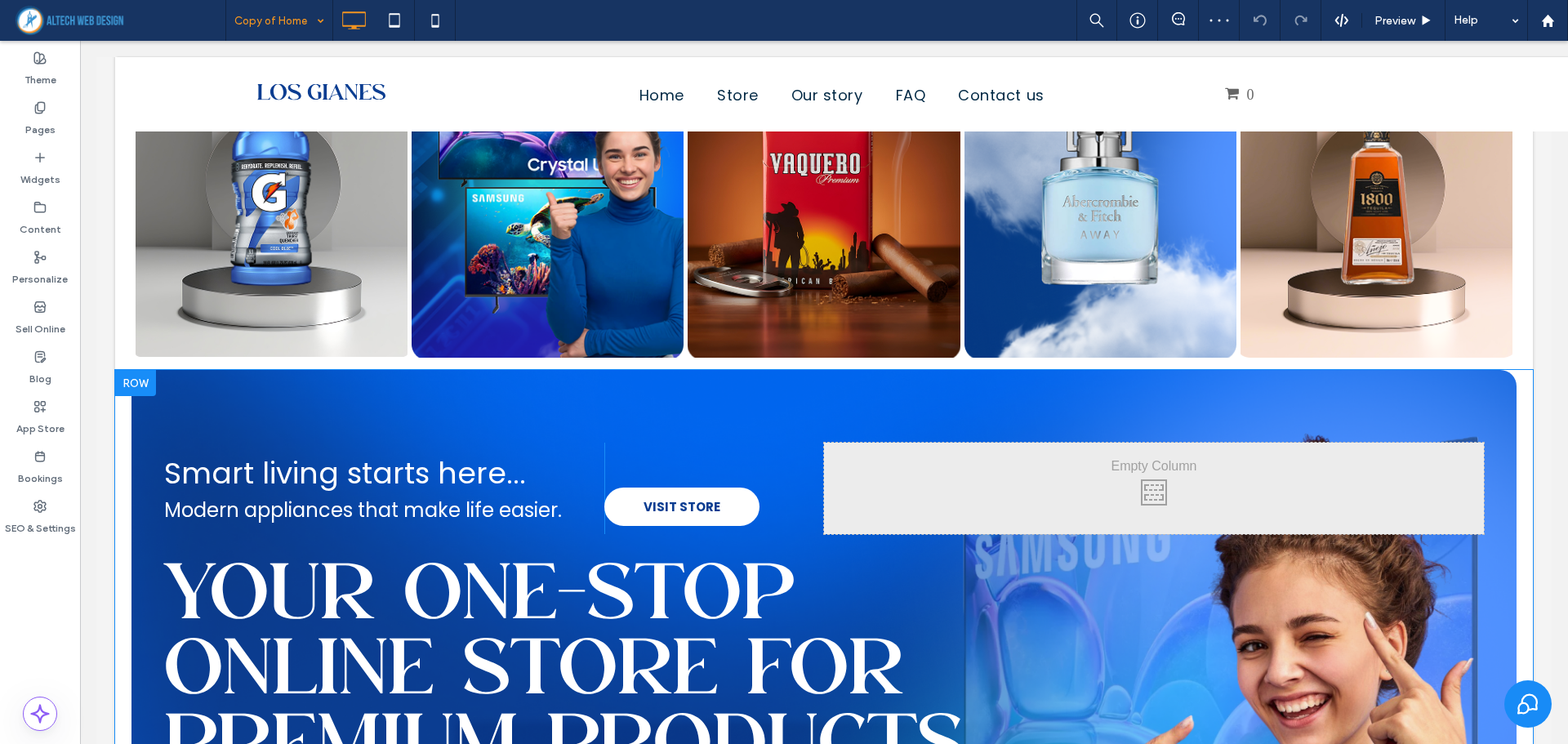
click at [123, 374] on div at bounding box center [136, 383] width 41 height 26
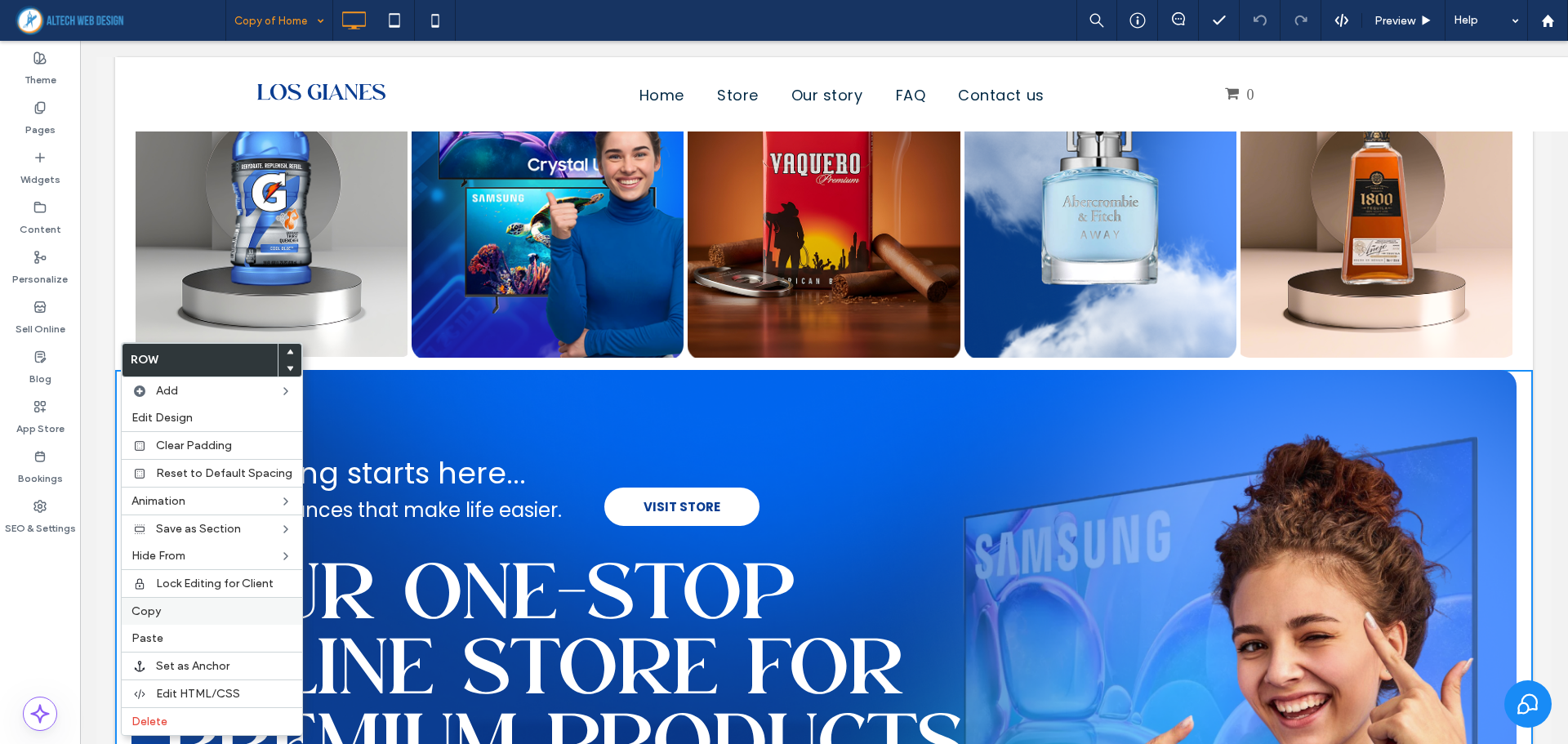
click at [155, 616] on span "Copy" at bounding box center [146, 611] width 29 height 14
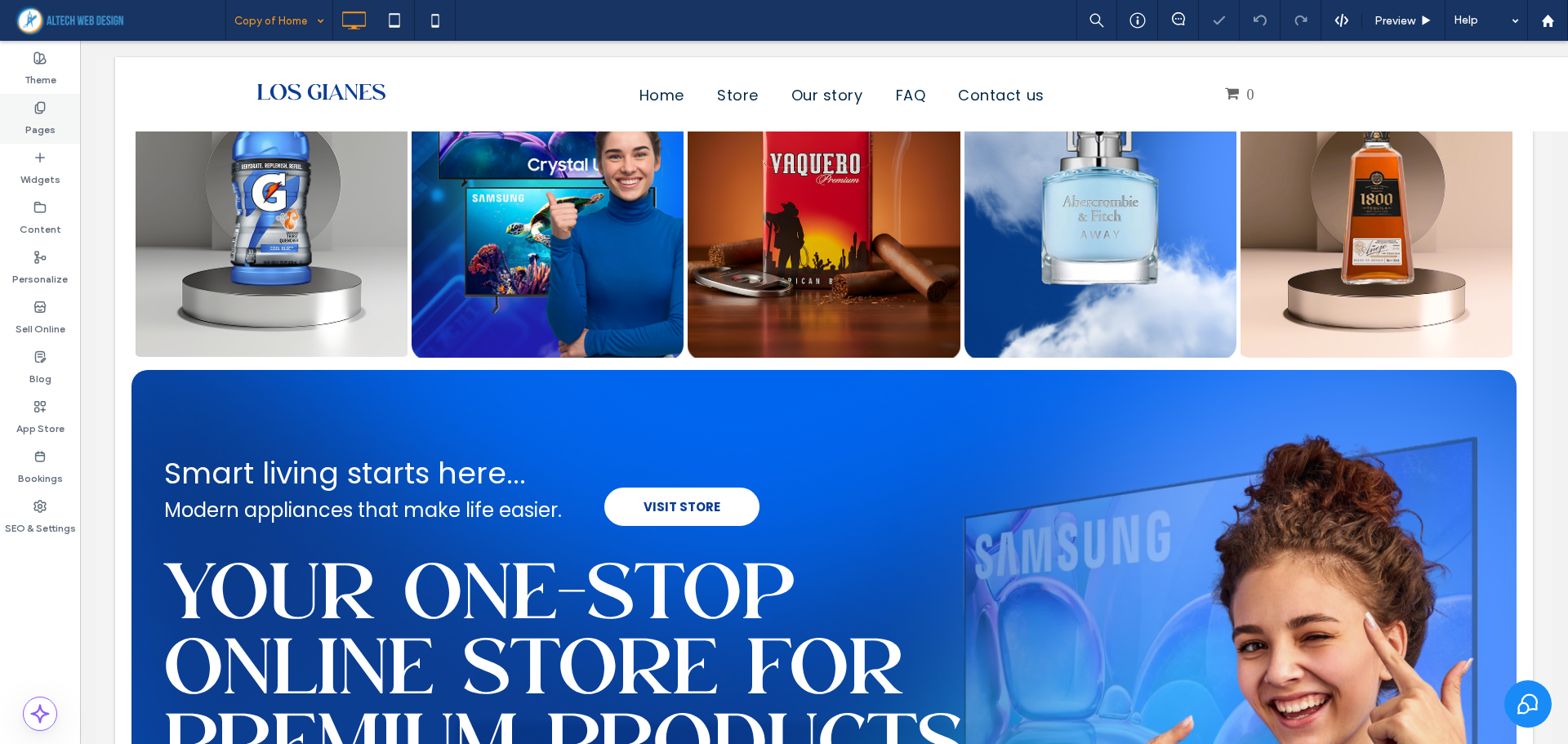
click at [48, 120] on label "Pages" at bounding box center [40, 126] width 30 height 23
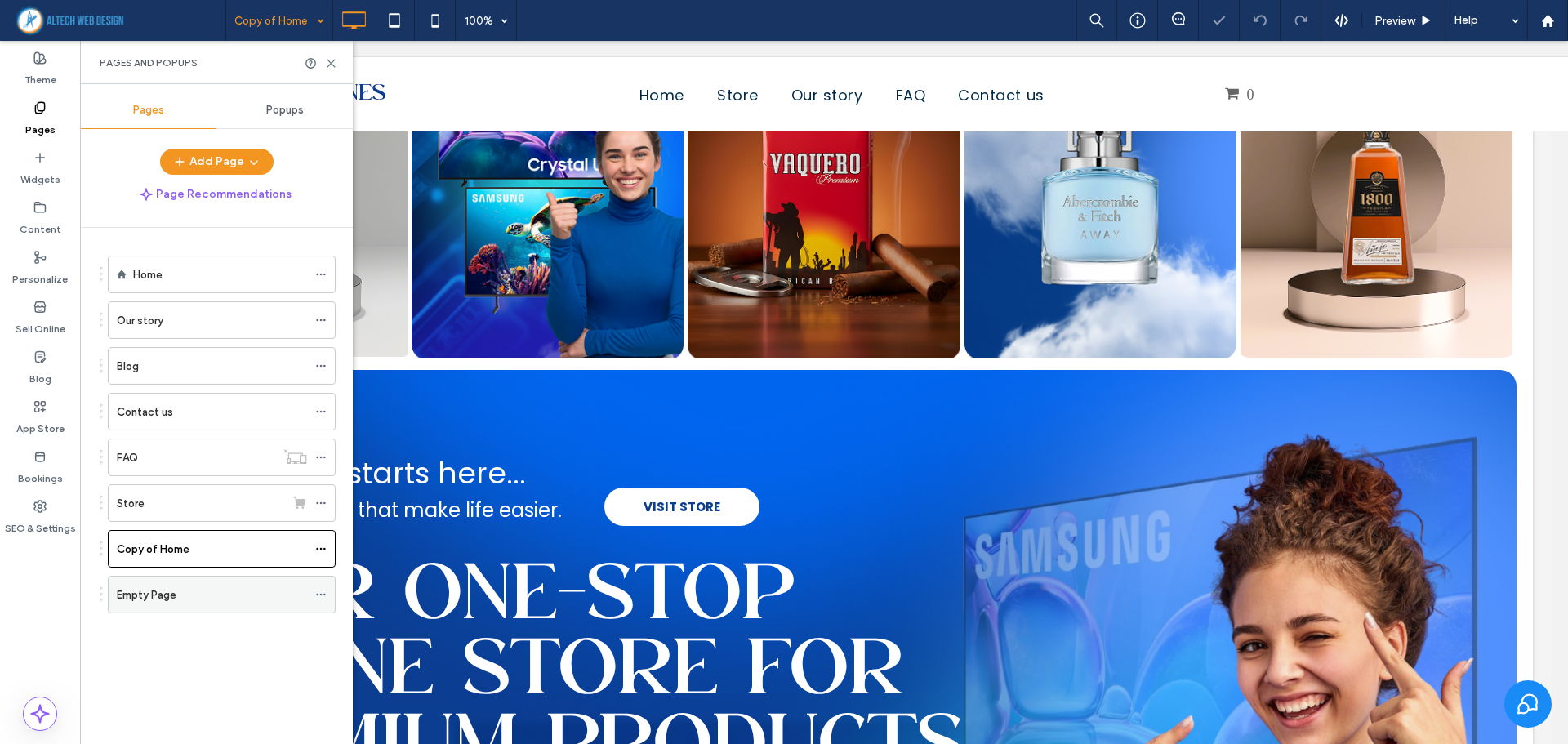
click at [173, 595] on label "Empty Page" at bounding box center [146, 594] width 60 height 28
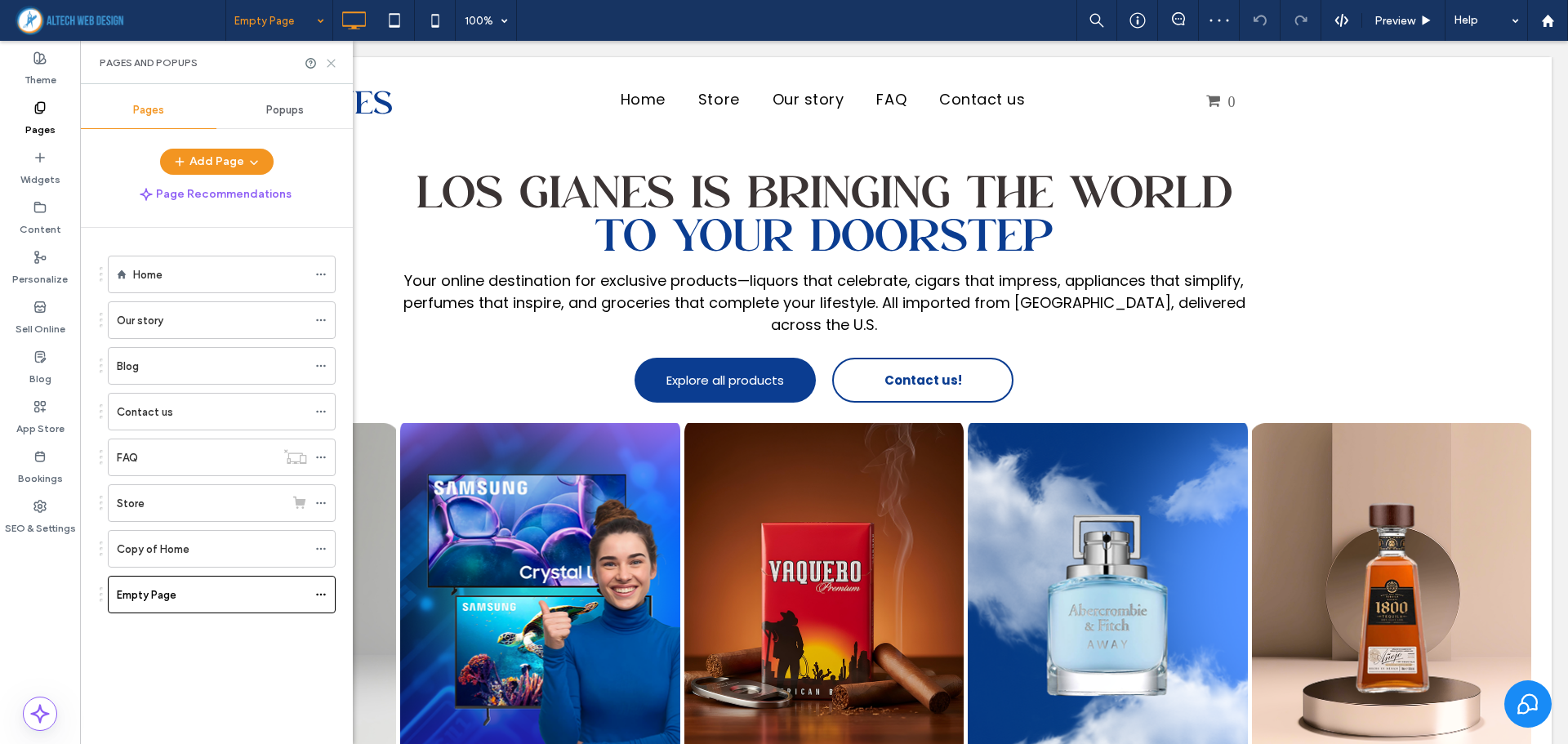
click at [332, 63] on icon at bounding box center [330, 62] width 12 height 12
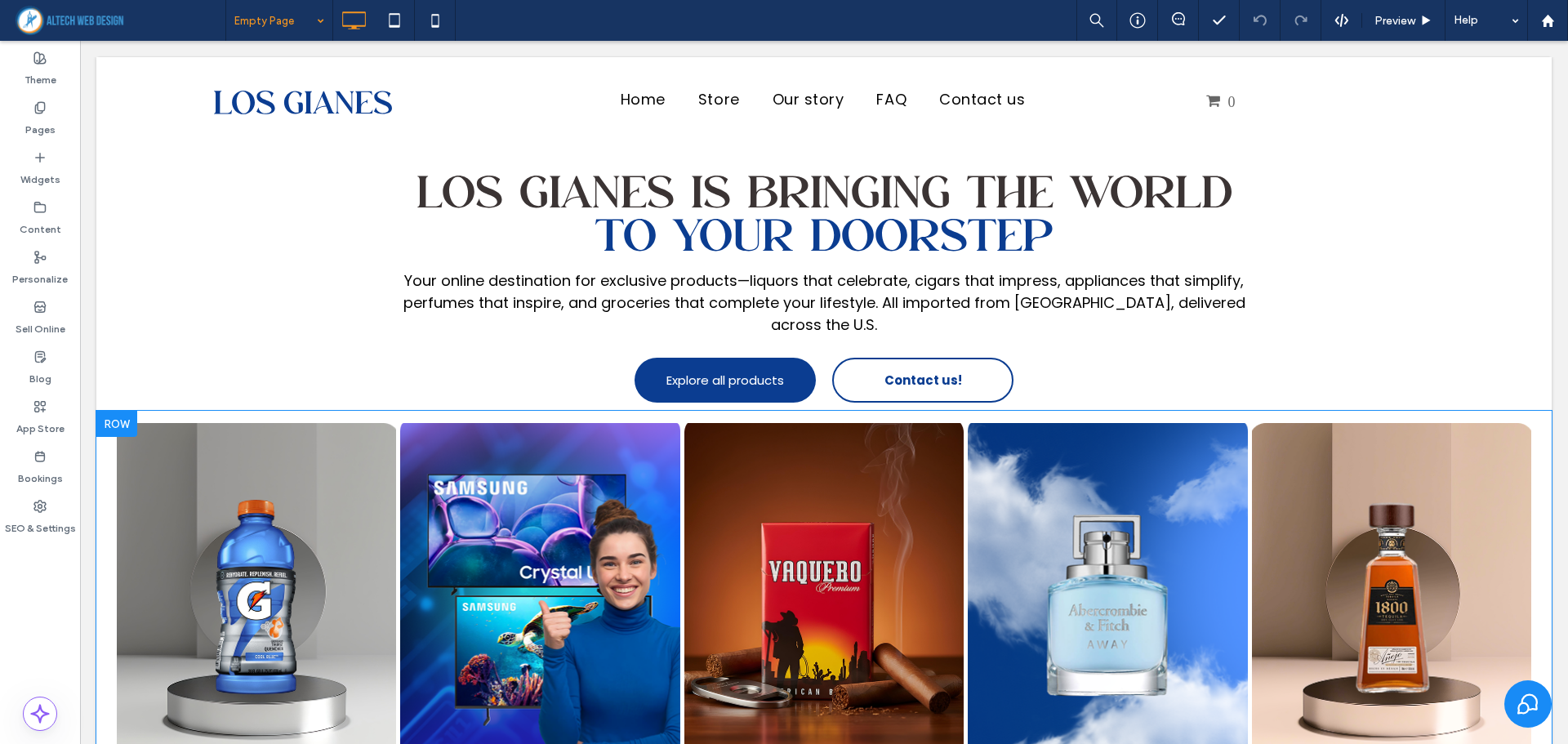
click at [108, 417] on div at bounding box center [117, 424] width 41 height 26
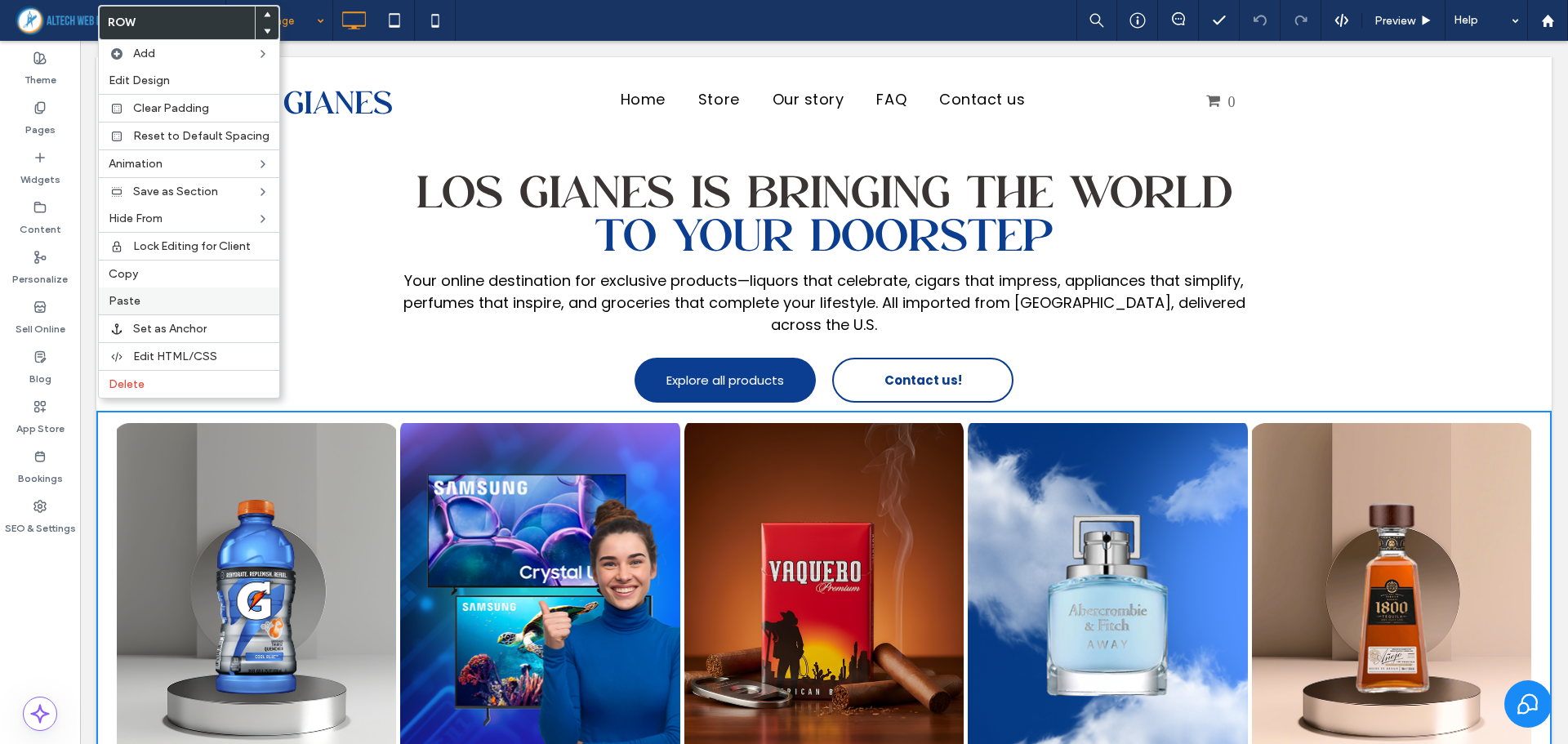
click at [143, 305] on label "Paste" at bounding box center [188, 301] width 161 height 14
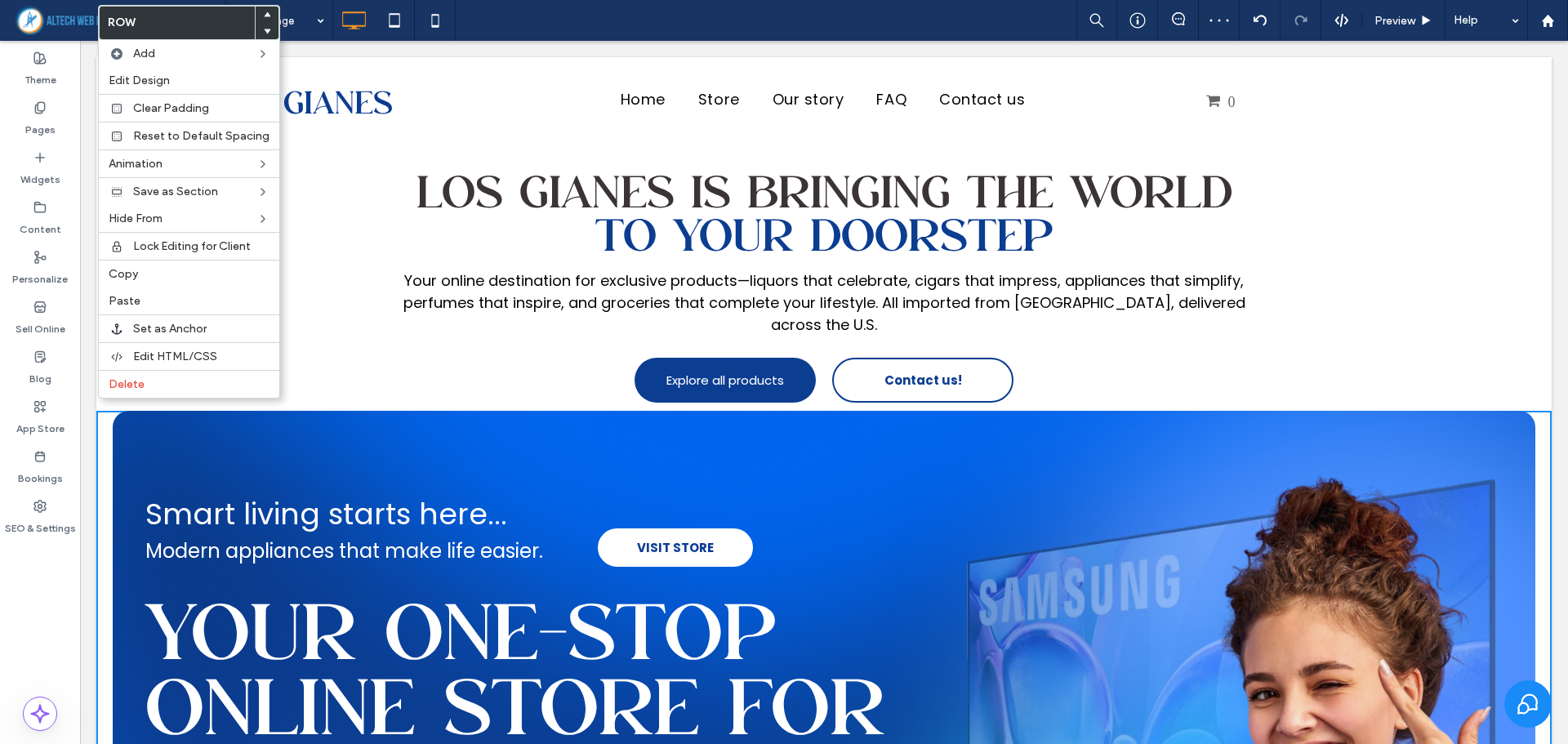
click at [264, 32] on icon at bounding box center [267, 30] width 6 height 6
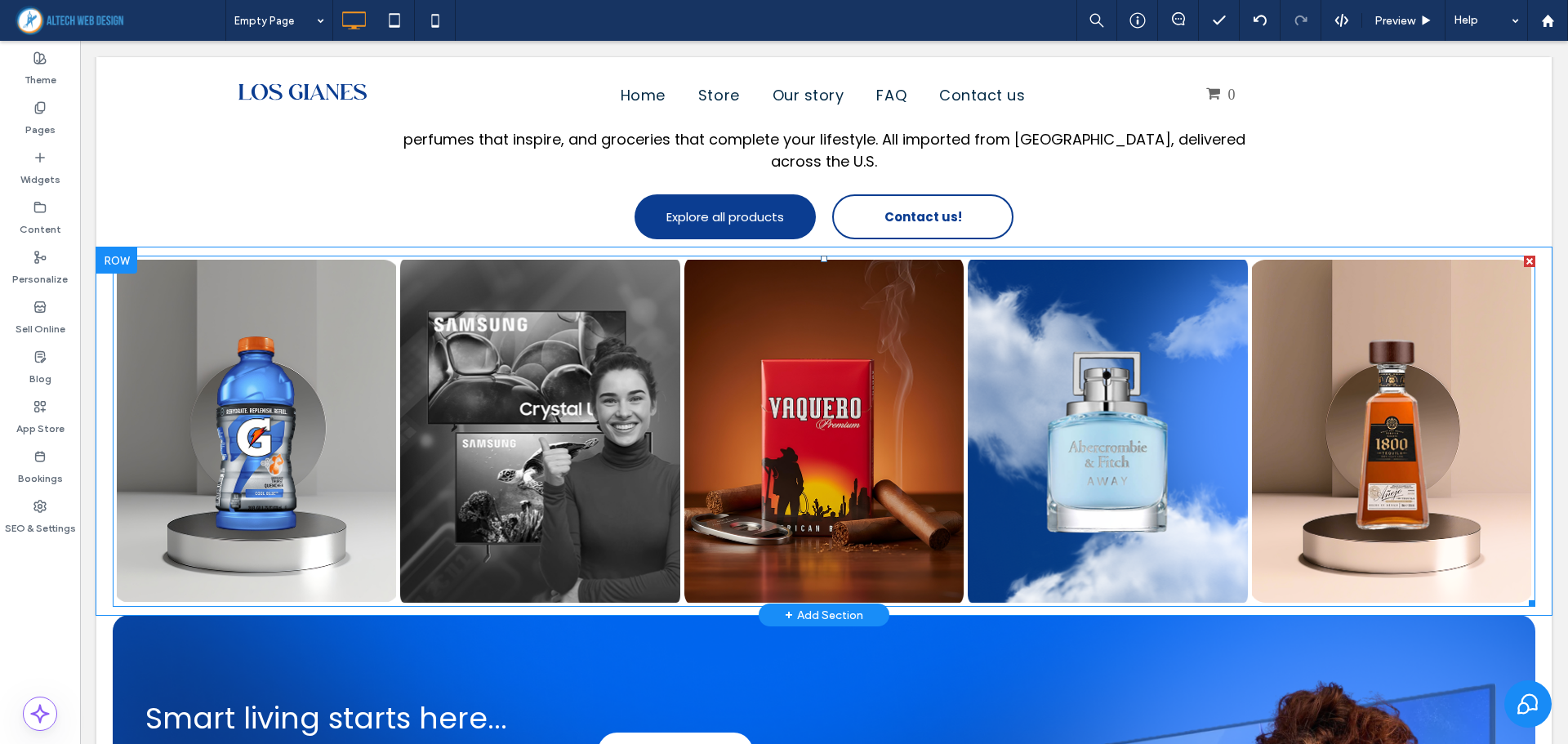
scroll to position [490, 0]
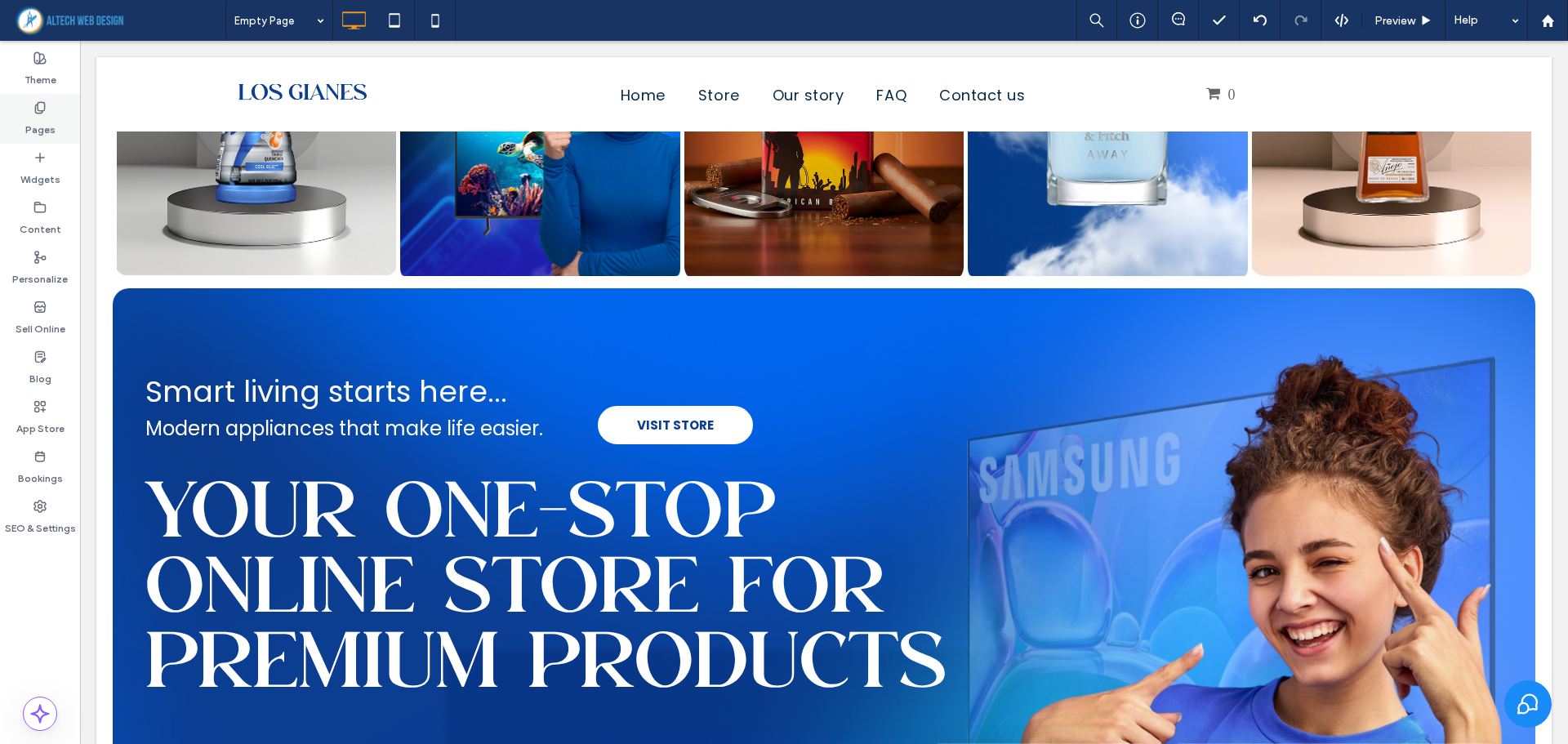
click at [45, 124] on label "Pages" at bounding box center [40, 126] width 30 height 23
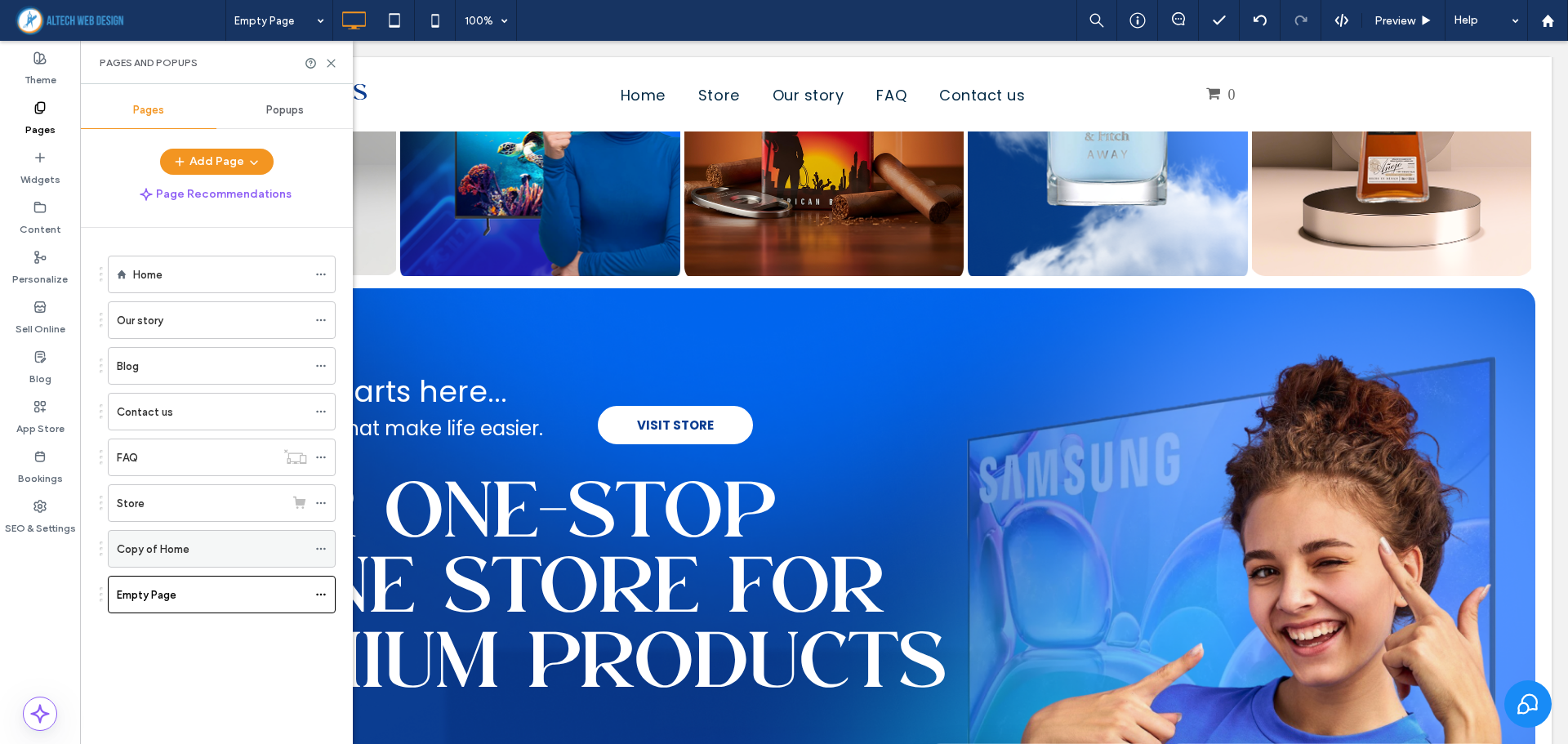
click at [183, 538] on div "Copy of Home" at bounding box center [211, 549] width 190 height 36
click at [326, 62] on icon at bounding box center [330, 62] width 12 height 12
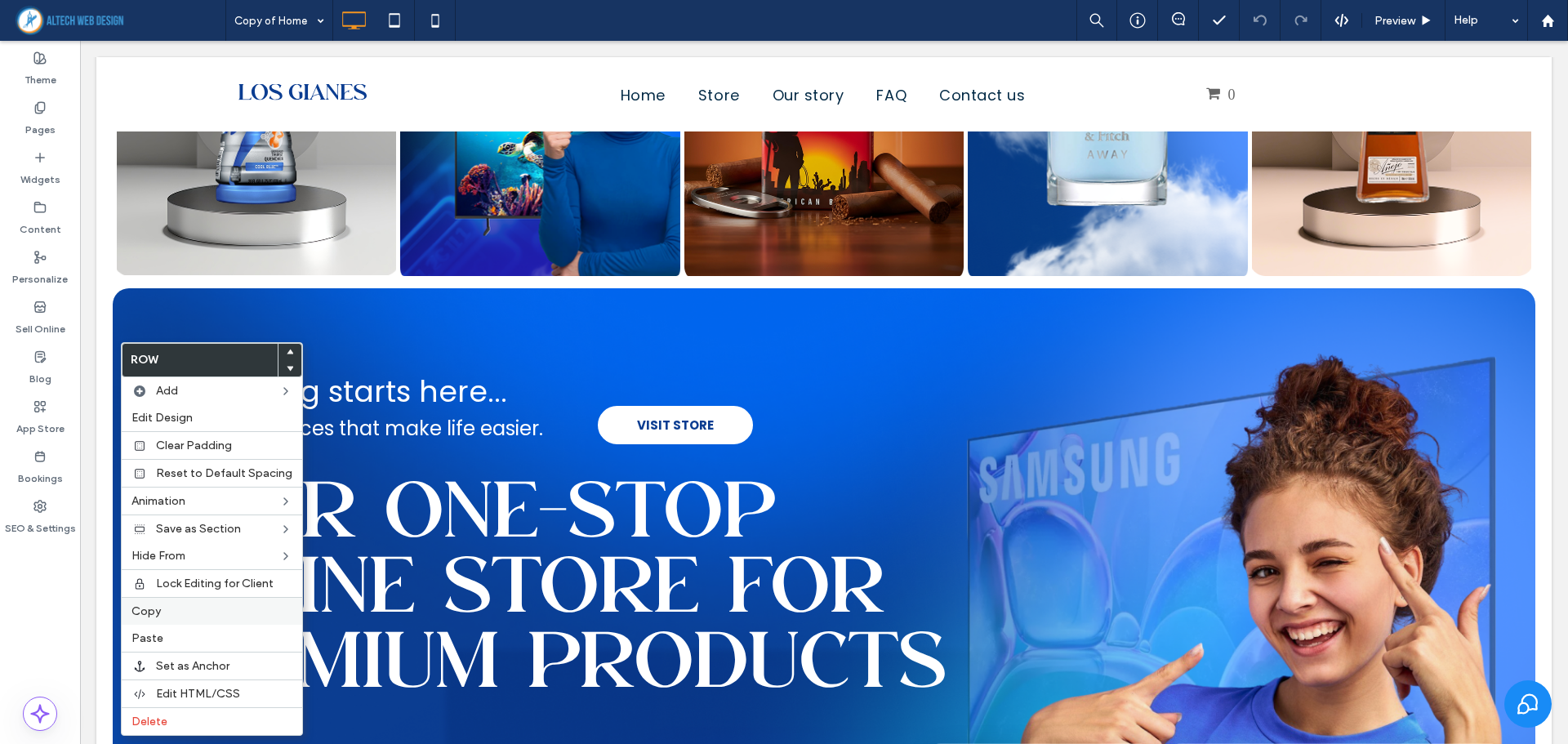
click at [165, 616] on label "Copy" at bounding box center [211, 611] width 161 height 14
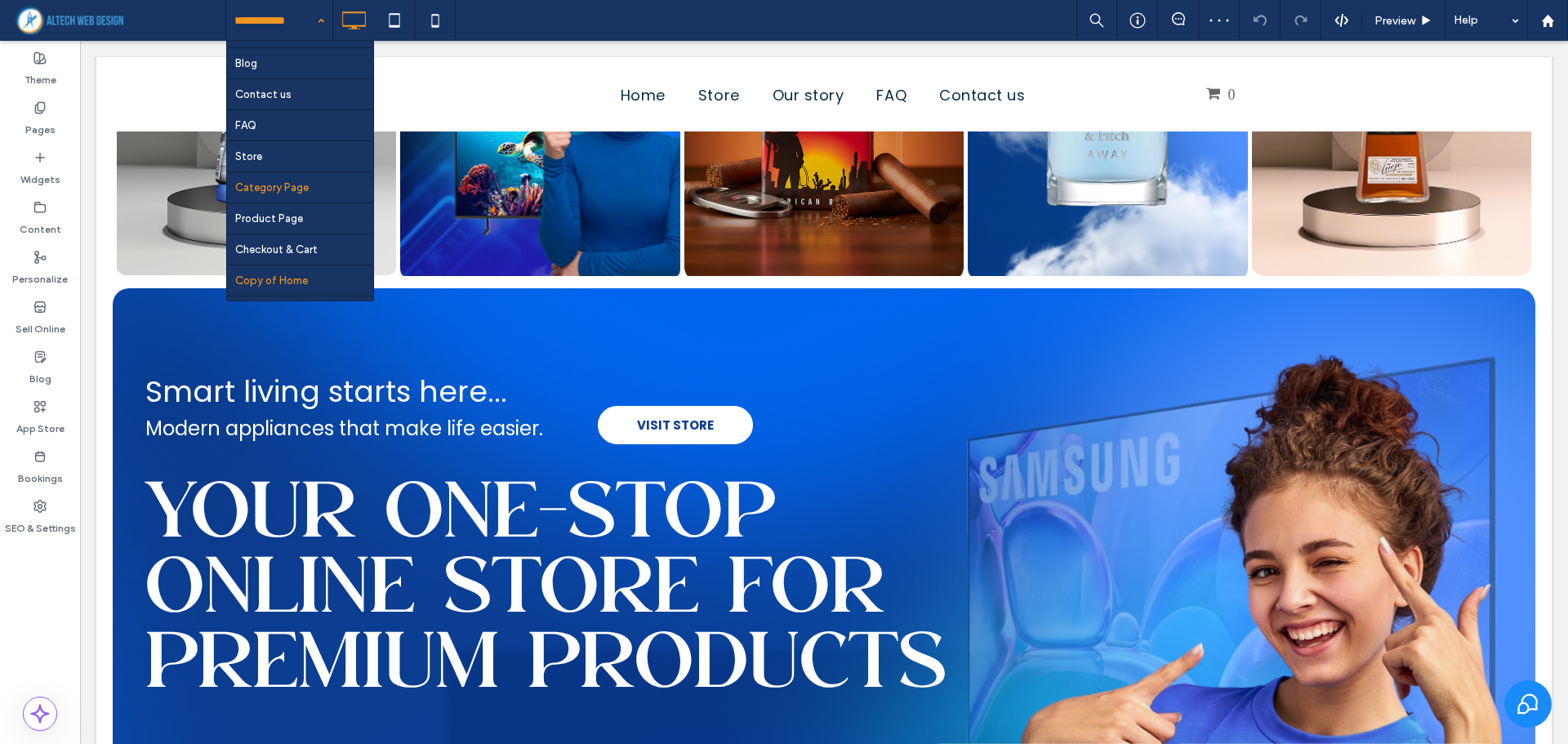
scroll to position [79, 0]
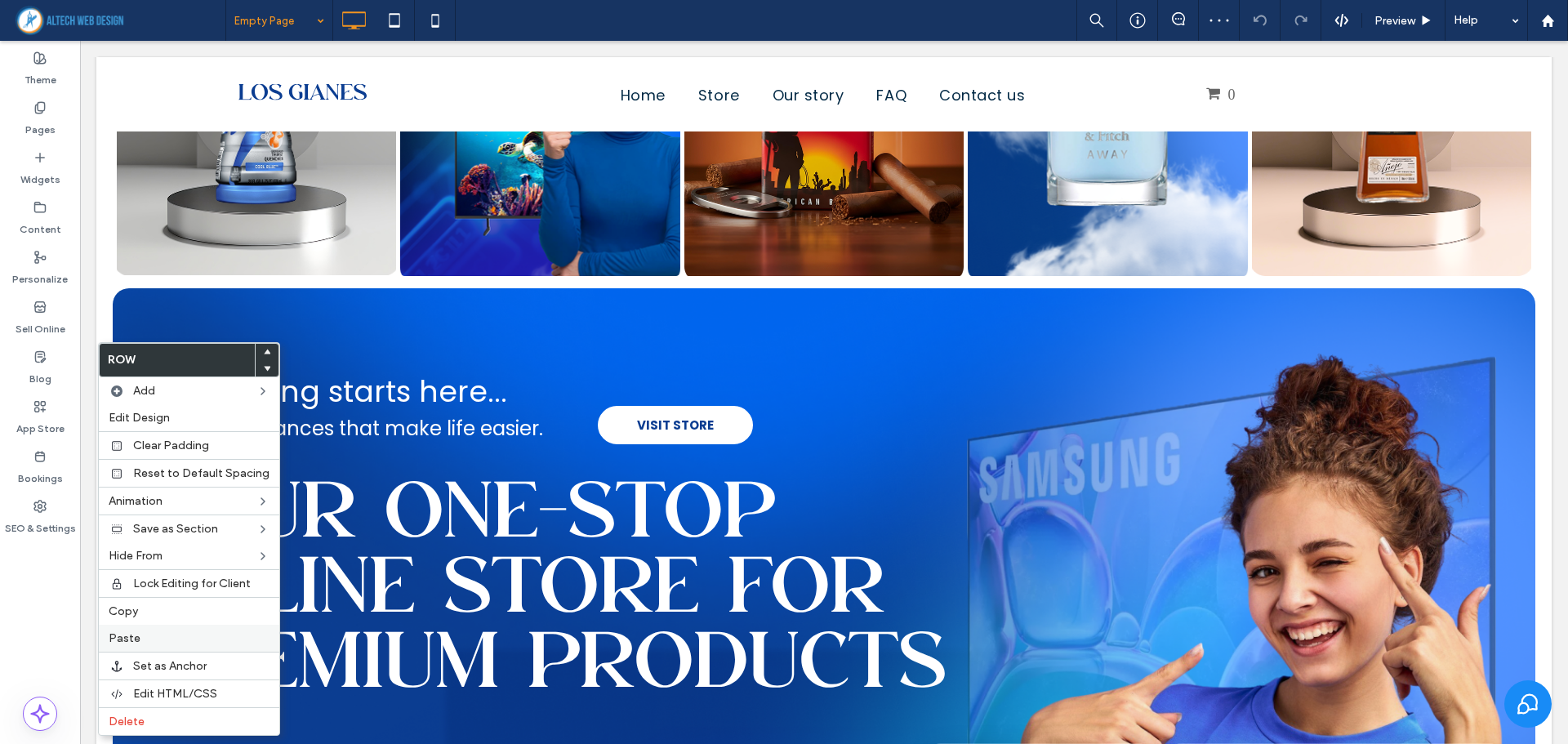
click at [146, 633] on label "Paste" at bounding box center [188, 638] width 161 height 14
click at [264, 368] on use at bounding box center [268, 368] width 7 height 5
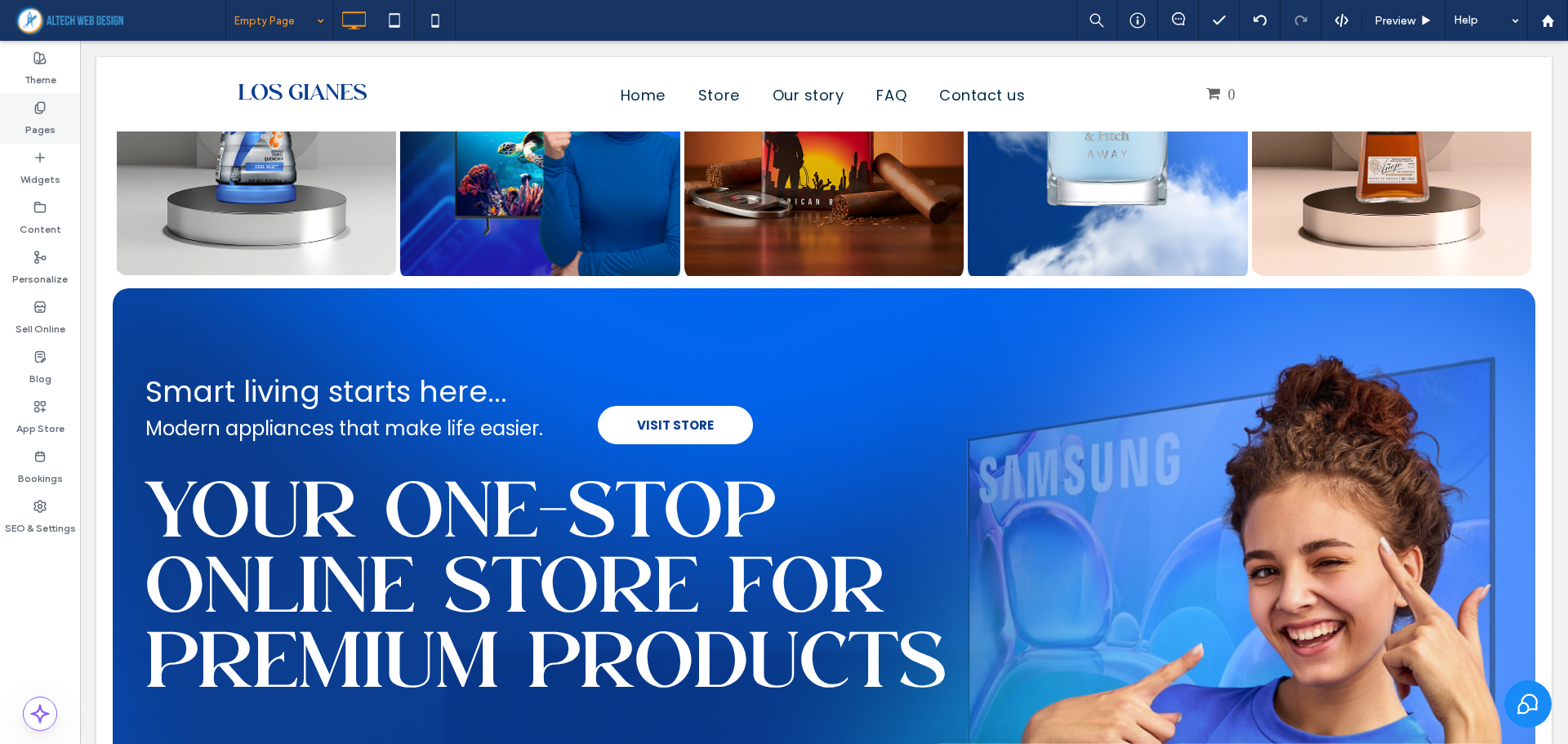
click at [46, 119] on label "Pages" at bounding box center [40, 126] width 30 height 23
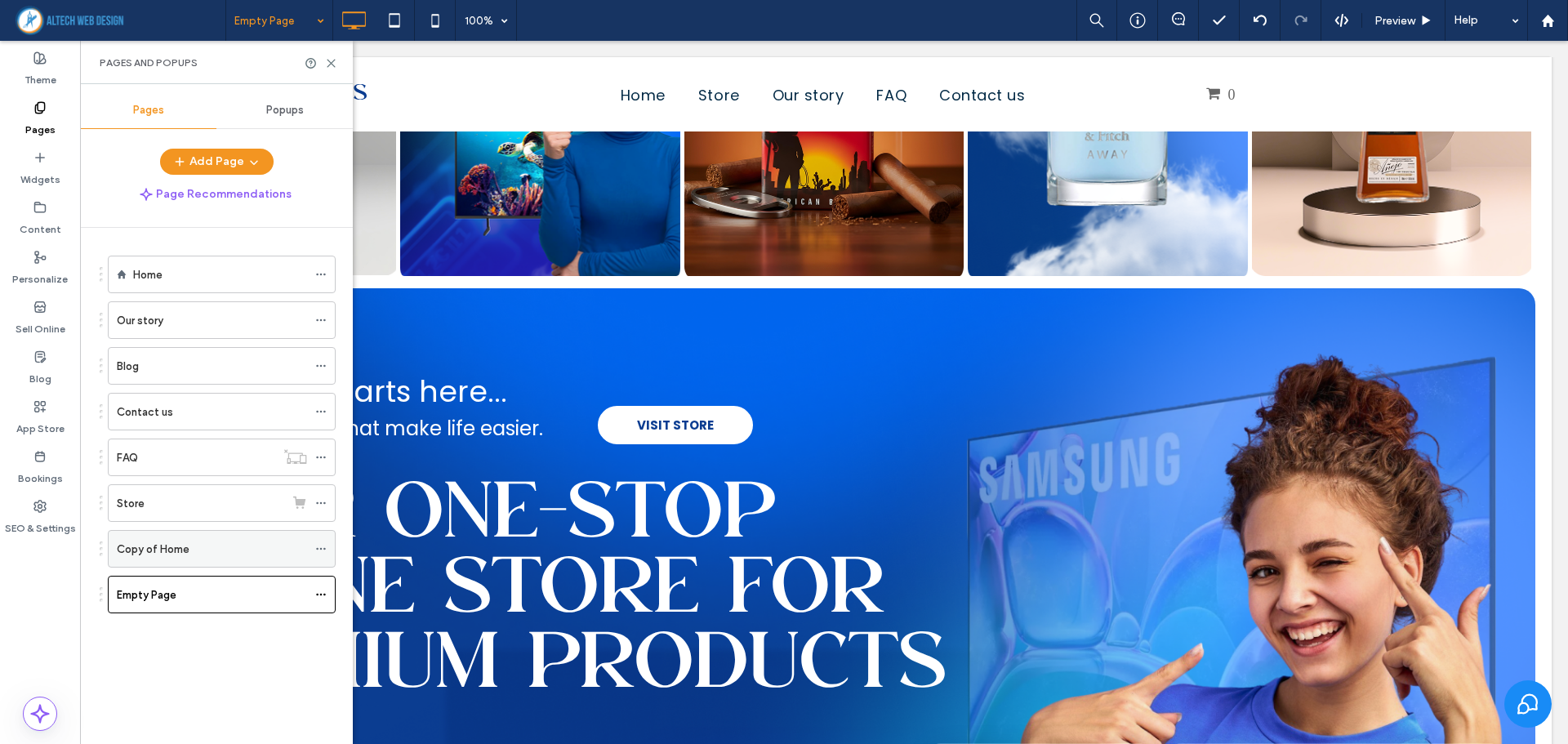
click at [175, 553] on label "Copy of Home" at bounding box center [152, 549] width 72 height 28
click at [332, 64] on use at bounding box center [331, 63] width 7 height 7
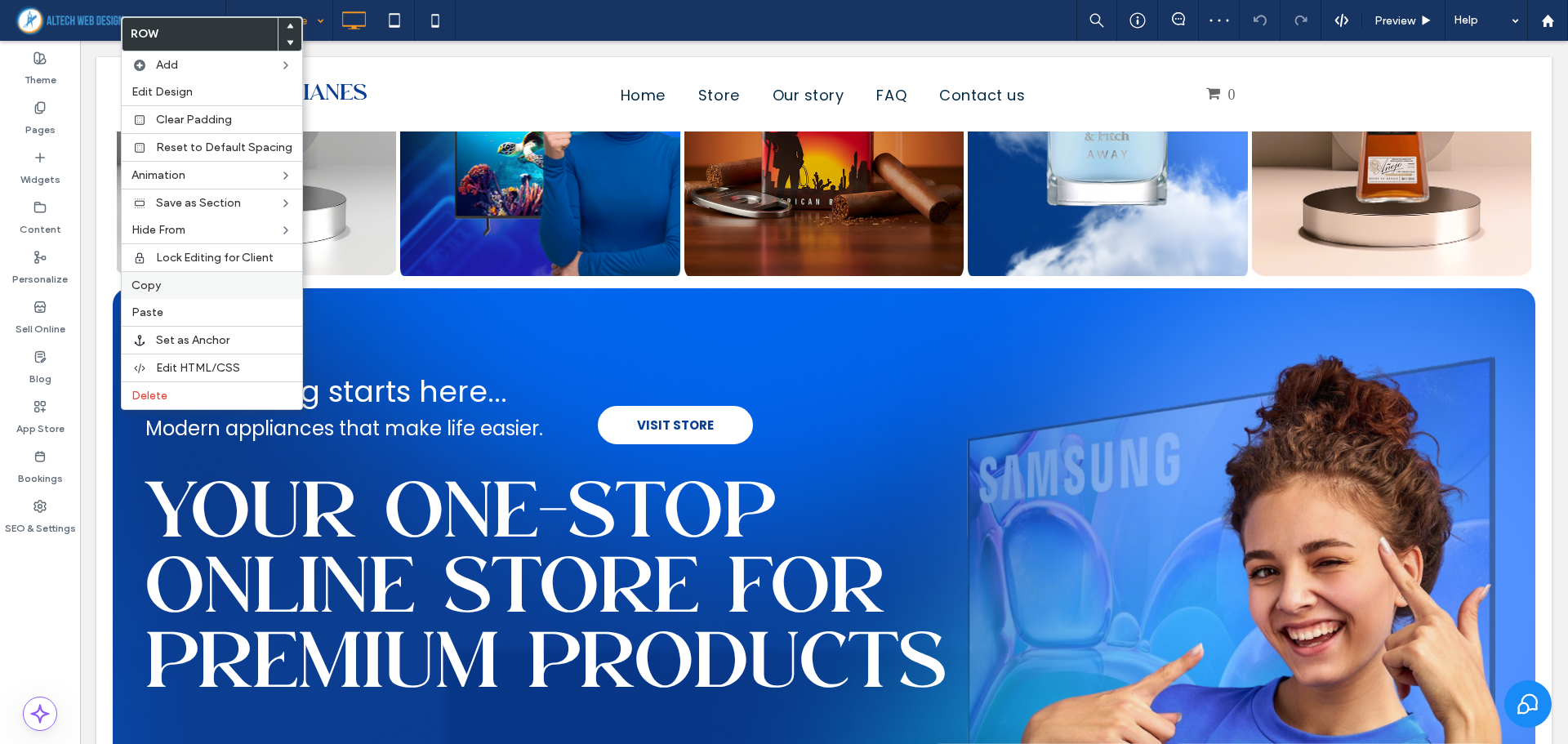
click at [161, 295] on div "Copy" at bounding box center [212, 285] width 181 height 28
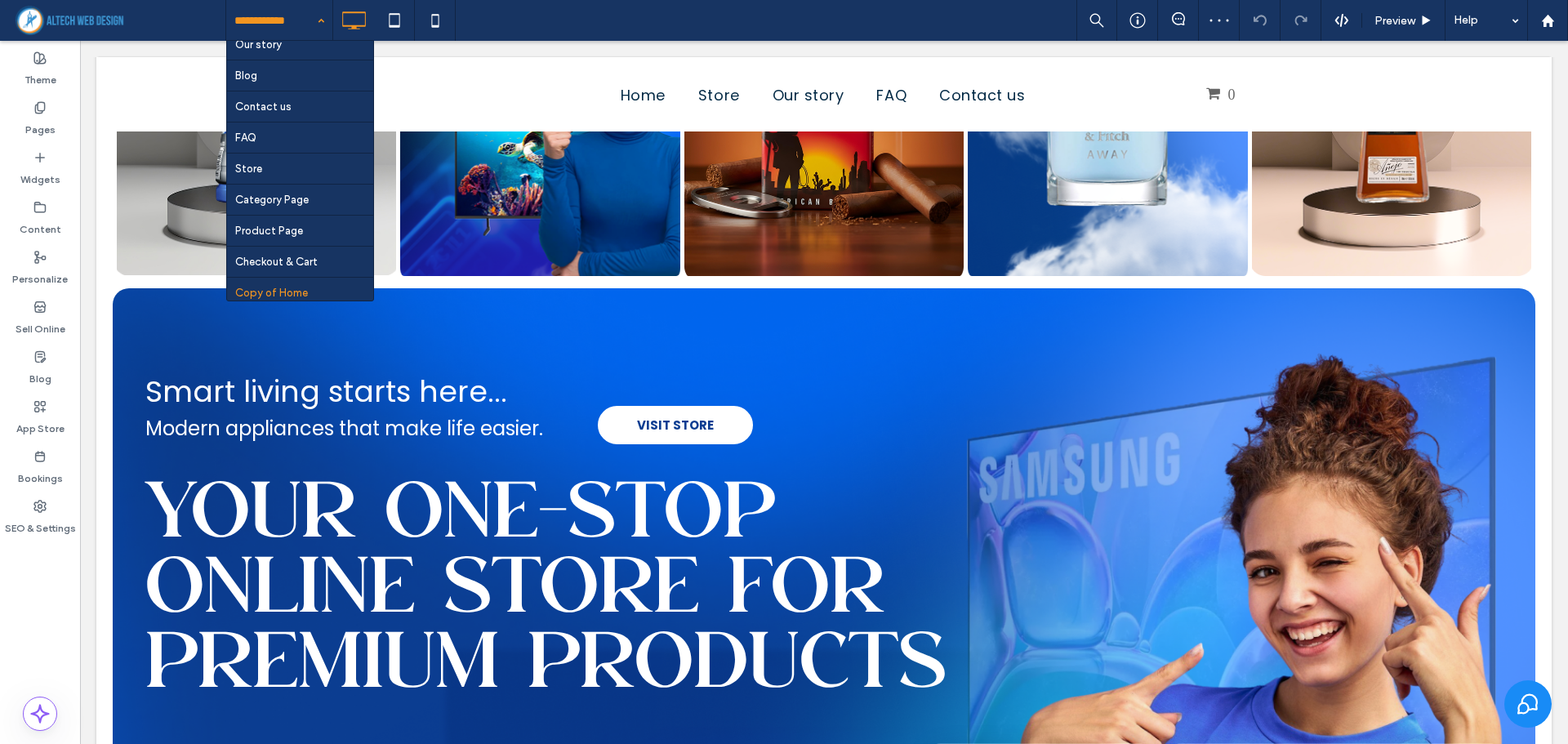
scroll to position [79, 0]
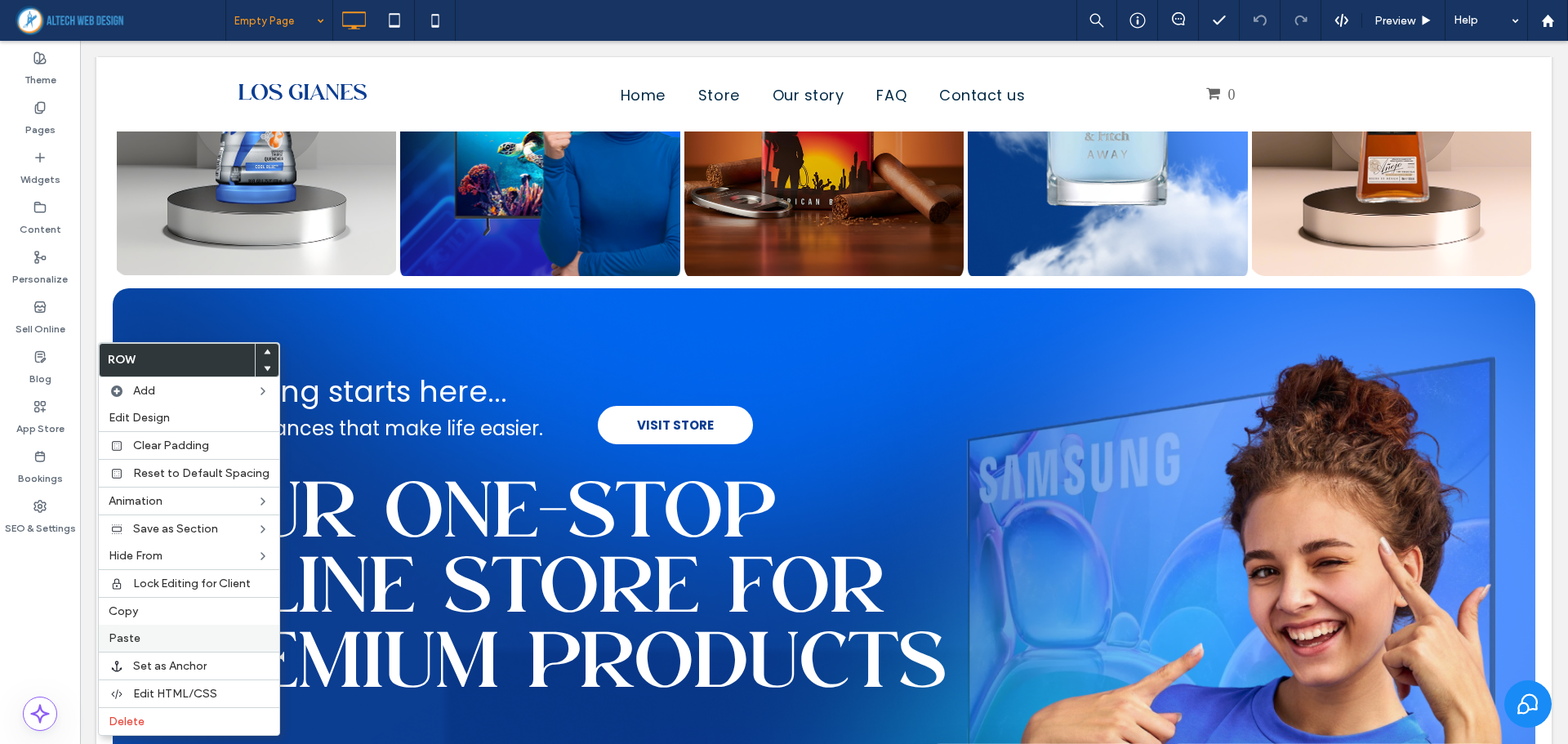
click at [137, 639] on span "Paste" at bounding box center [124, 638] width 32 height 14
click at [264, 367] on use at bounding box center [268, 368] width 7 height 5
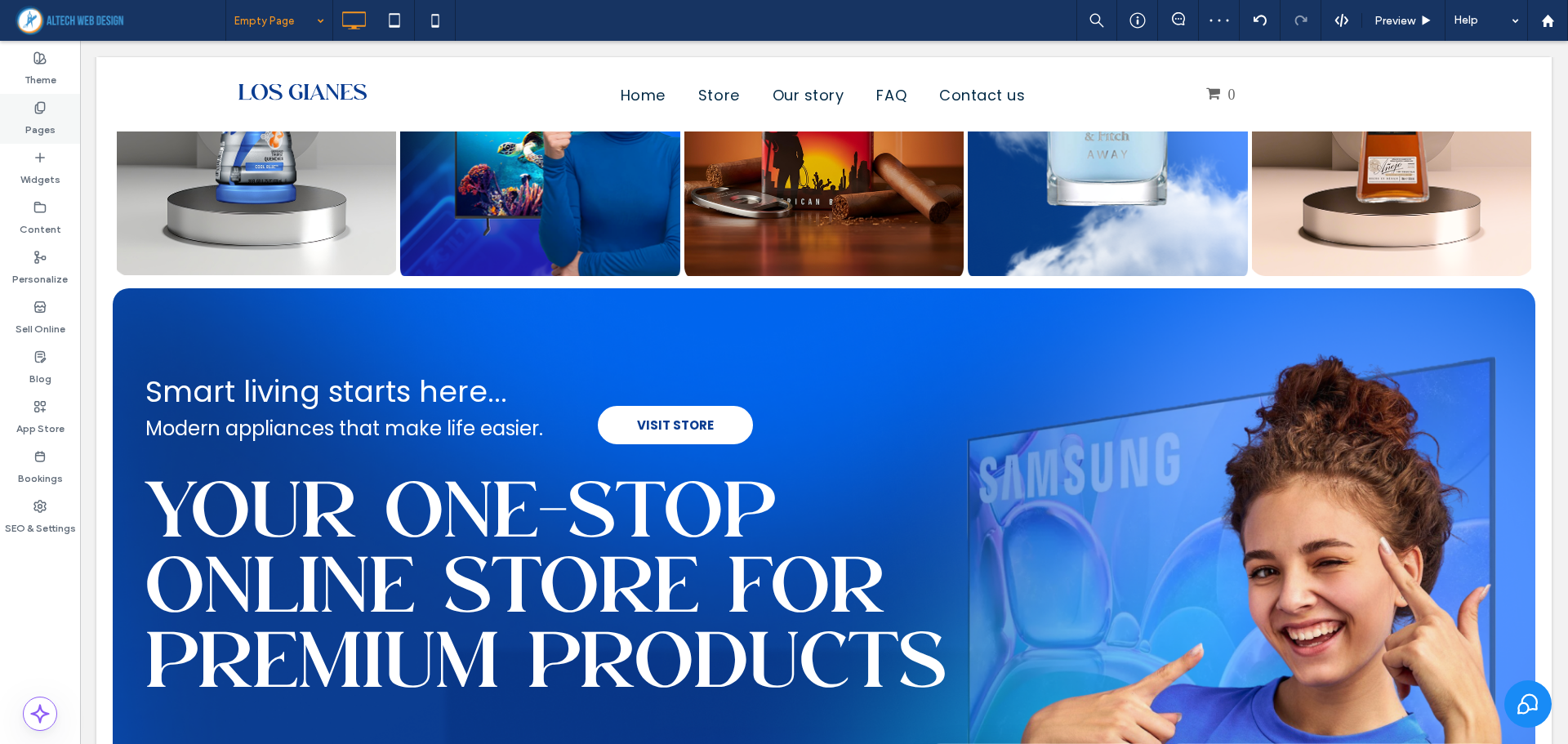
click at [51, 123] on label "Pages" at bounding box center [40, 126] width 30 height 23
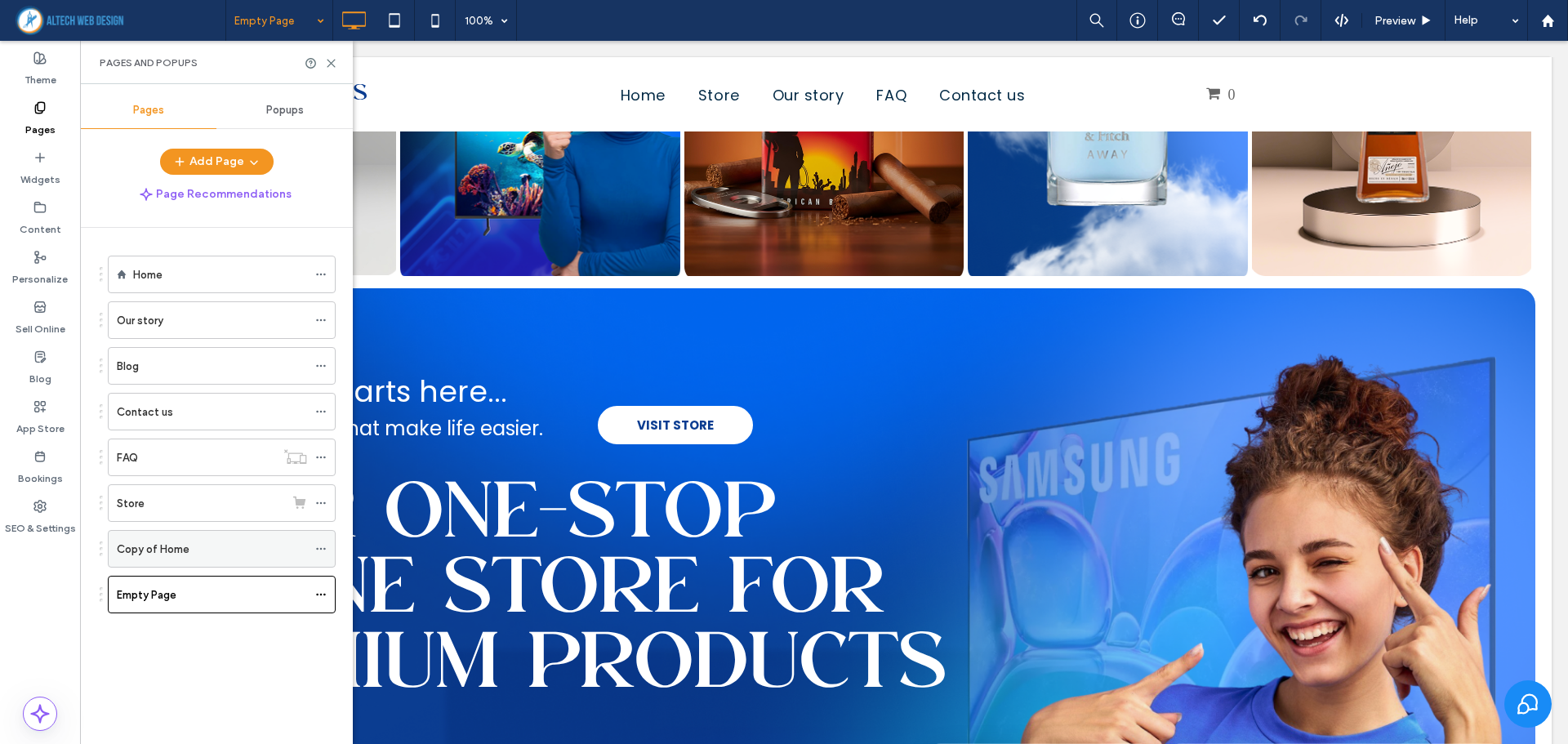
click at [196, 555] on div "Copy of Home" at bounding box center [211, 549] width 190 height 17
click at [327, 67] on icon at bounding box center [330, 62] width 12 height 12
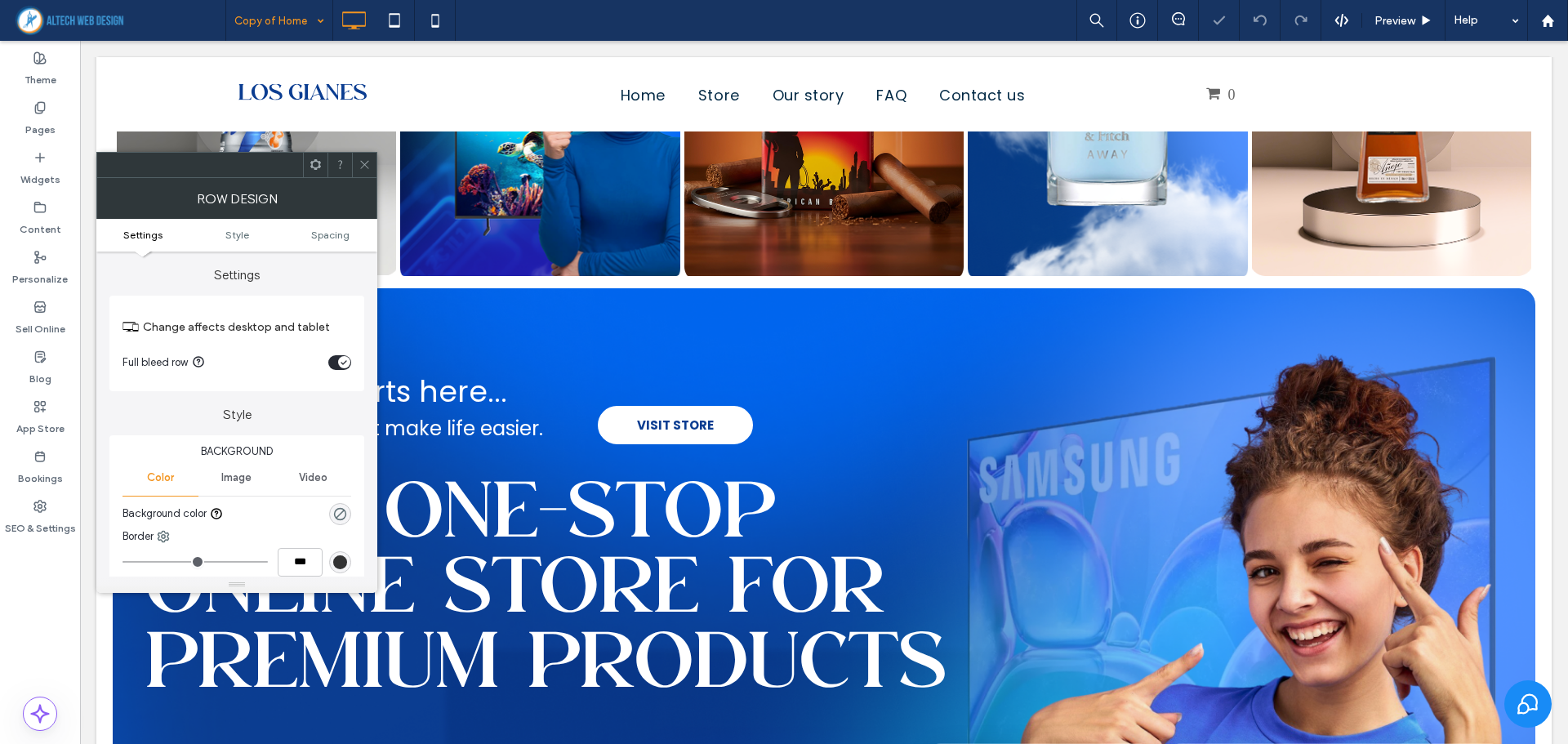
click at [361, 161] on icon at bounding box center [364, 164] width 12 height 12
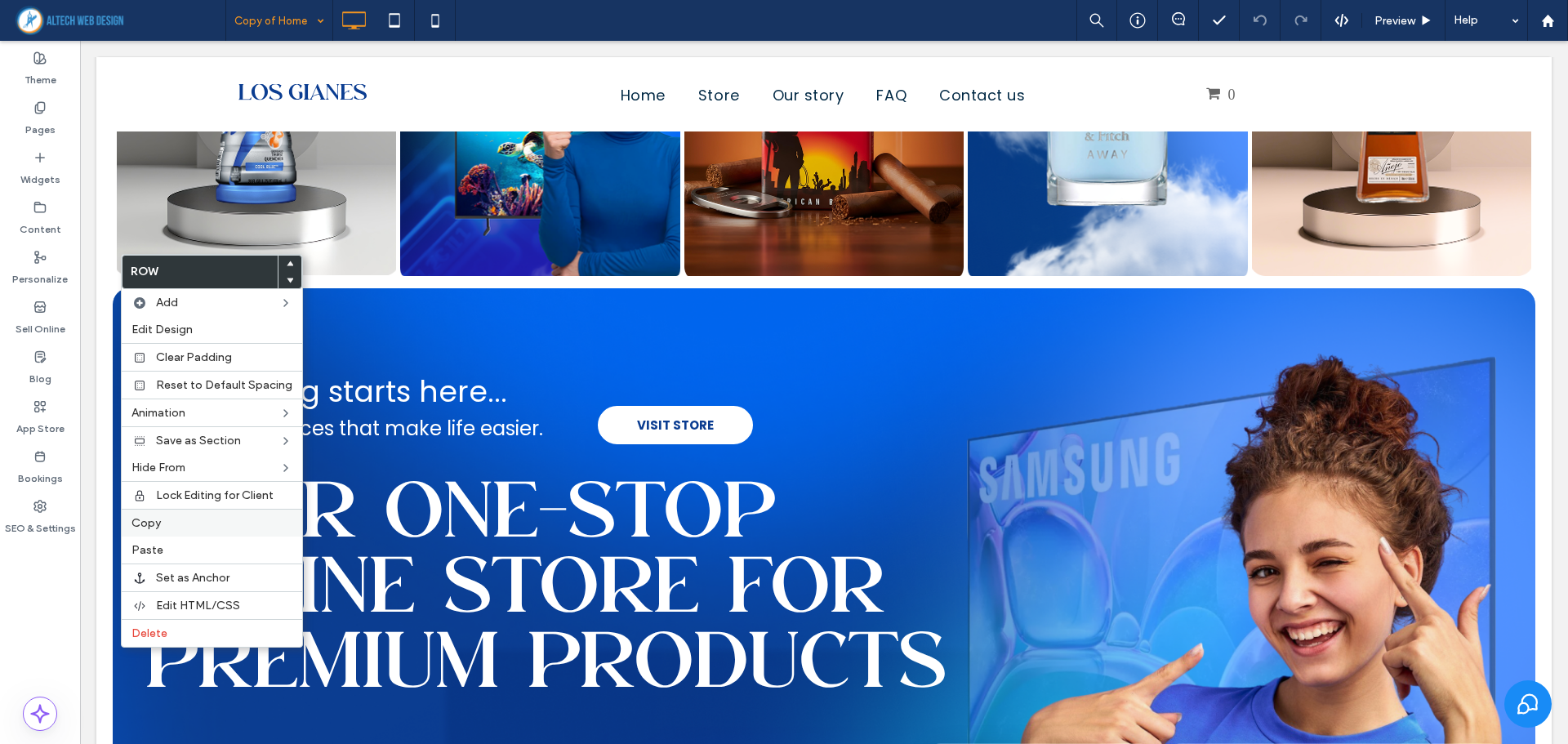
click at [163, 520] on label "Copy" at bounding box center [211, 523] width 161 height 14
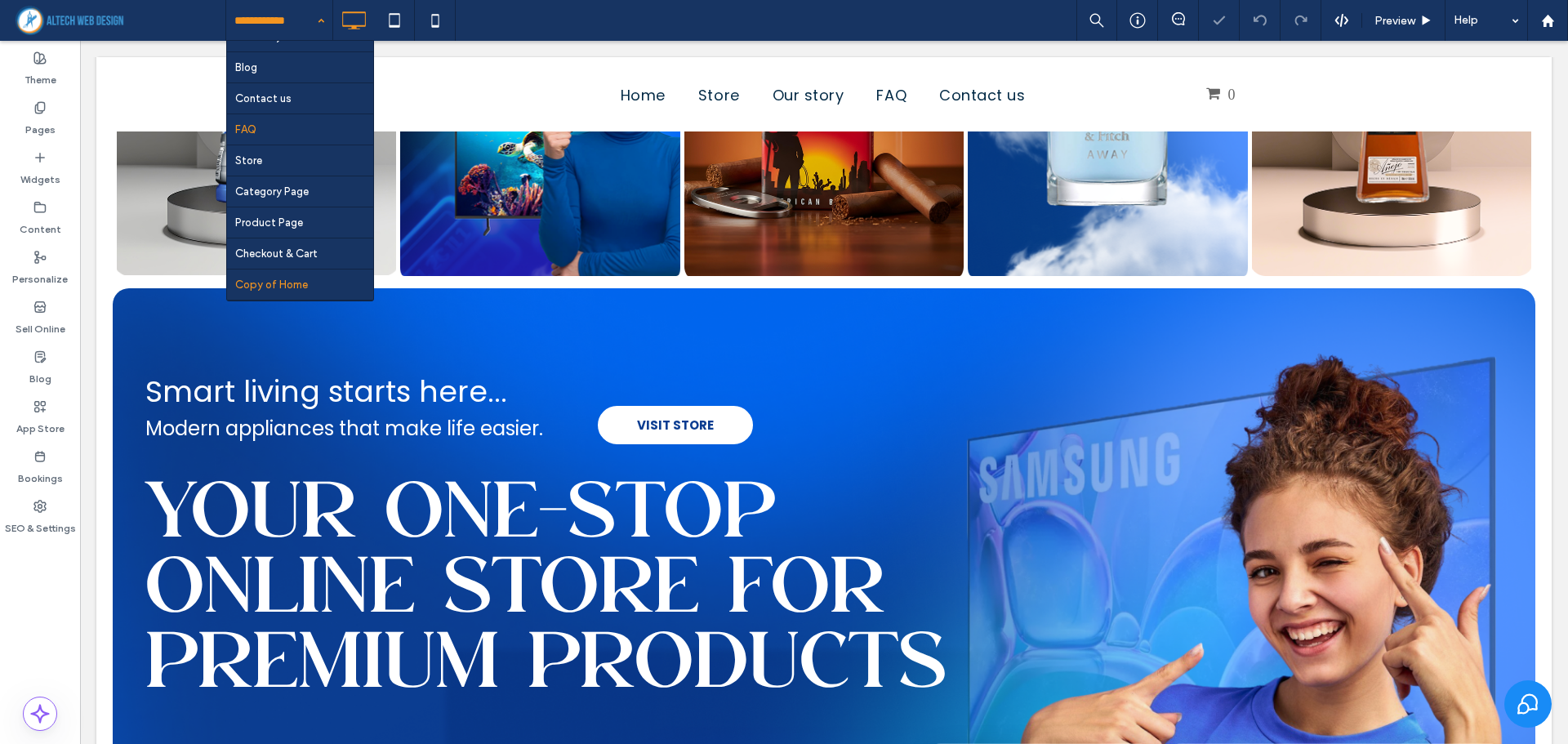
scroll to position [79, 0]
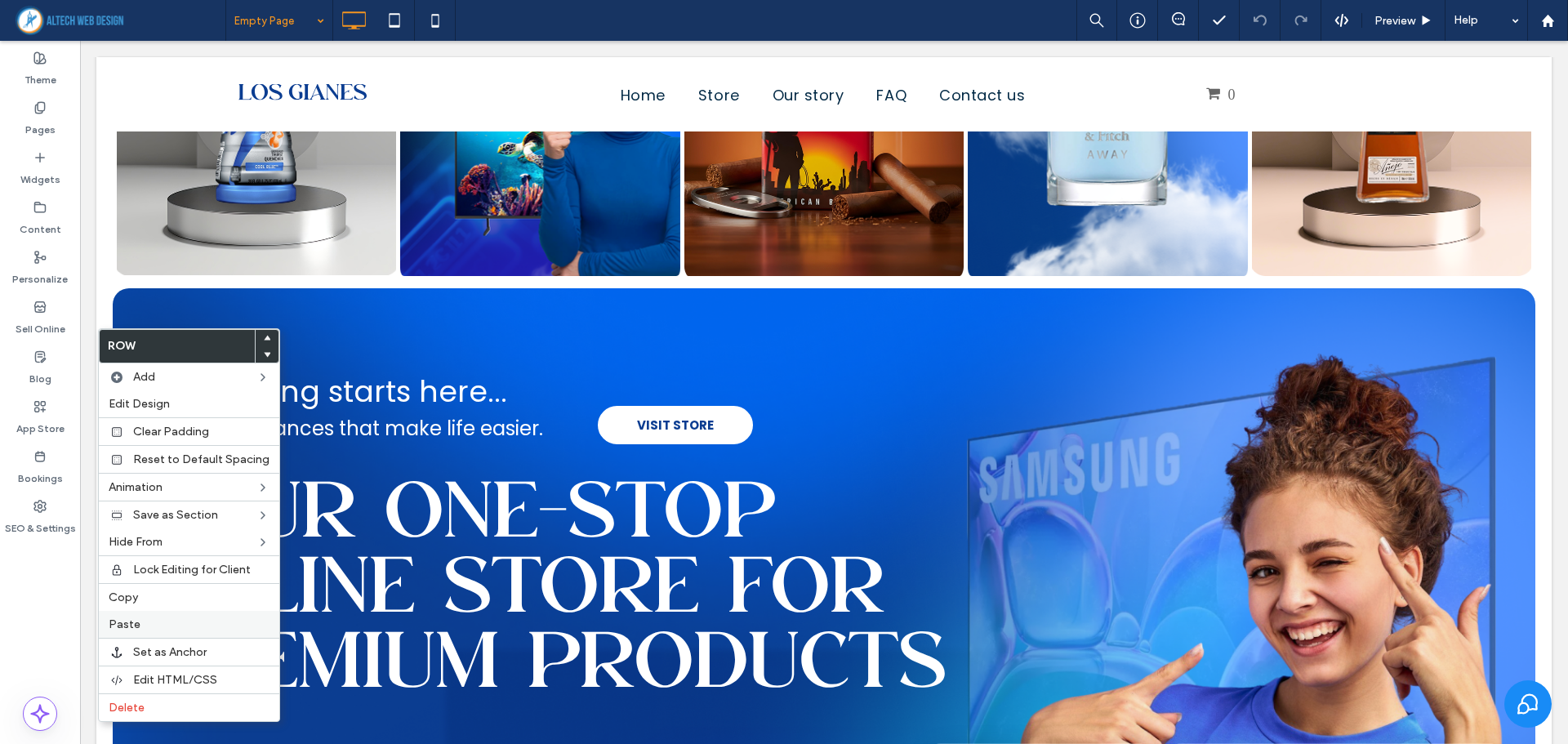
click at [130, 618] on span "Paste" at bounding box center [124, 624] width 32 height 14
click at [264, 354] on use at bounding box center [268, 354] width 7 height 5
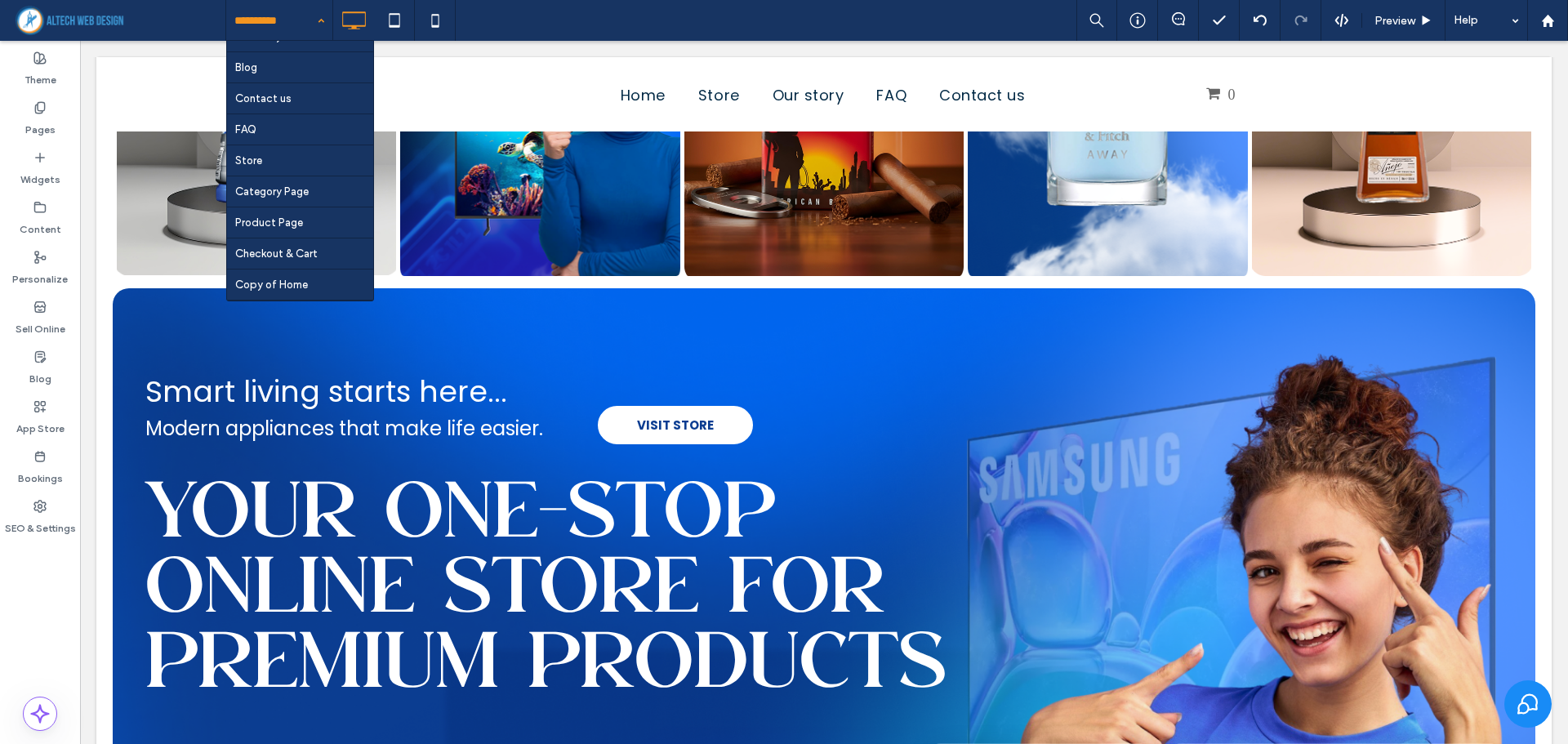
scroll to position [79, 0]
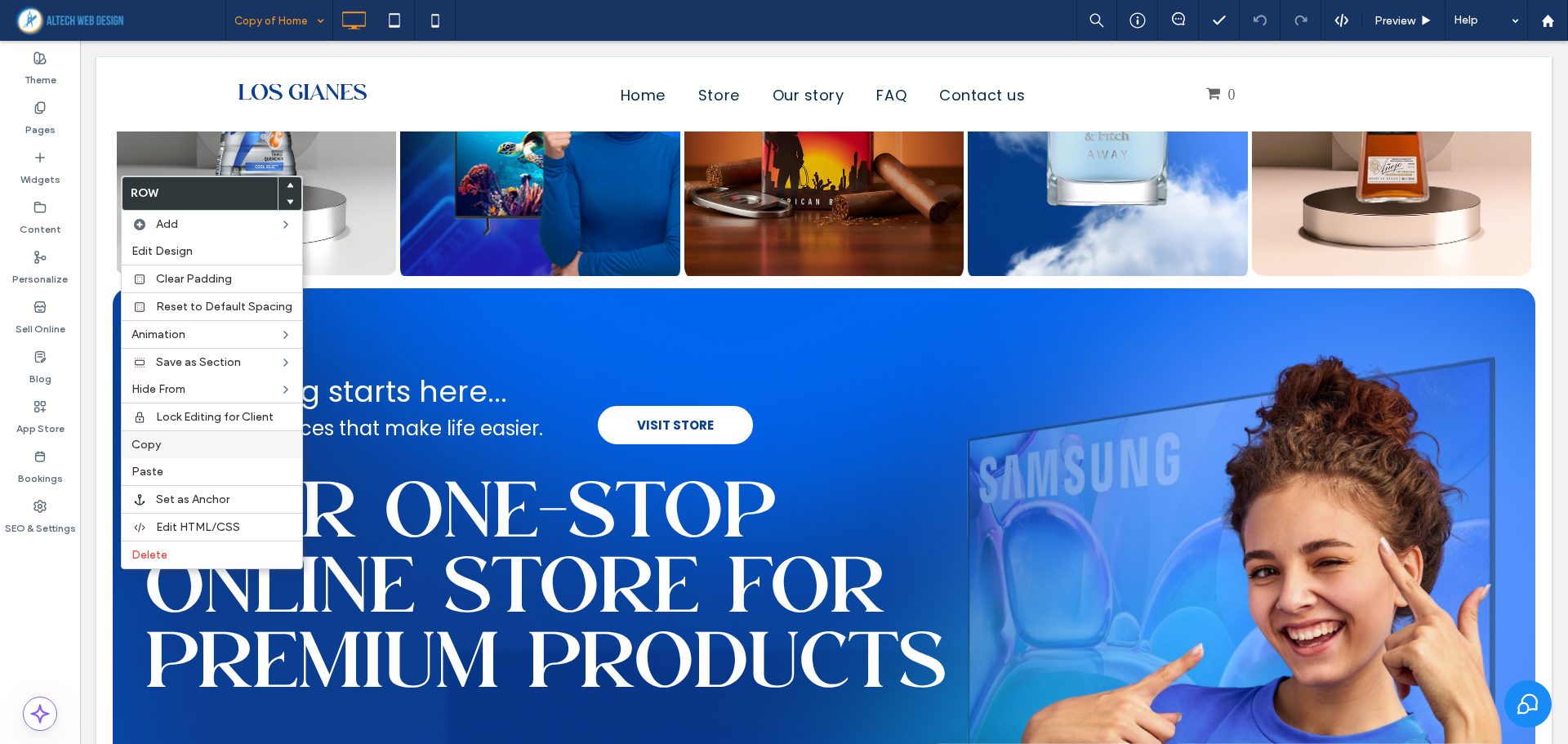
click at [165, 440] on label "Copy" at bounding box center [211, 444] width 161 height 14
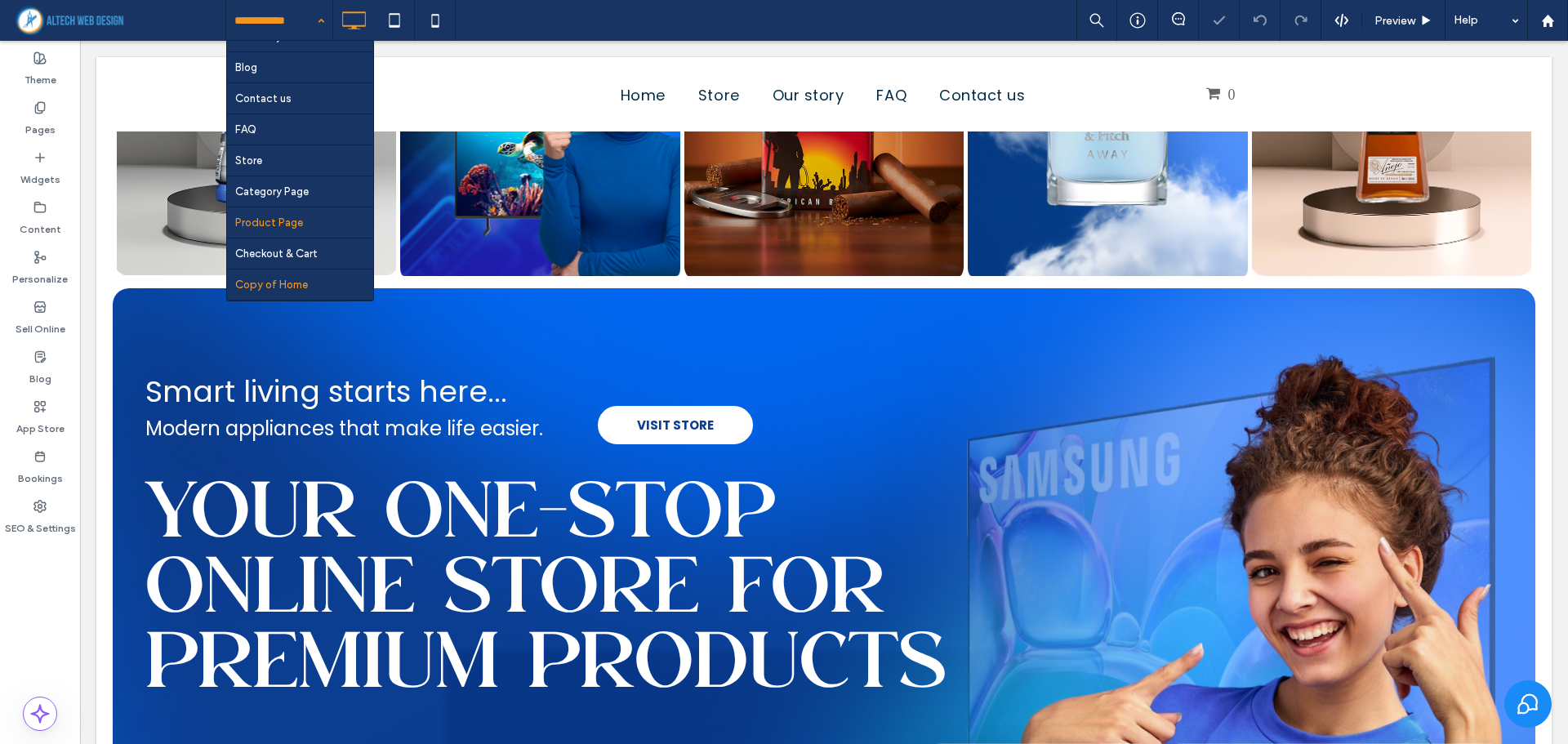
scroll to position [79, 0]
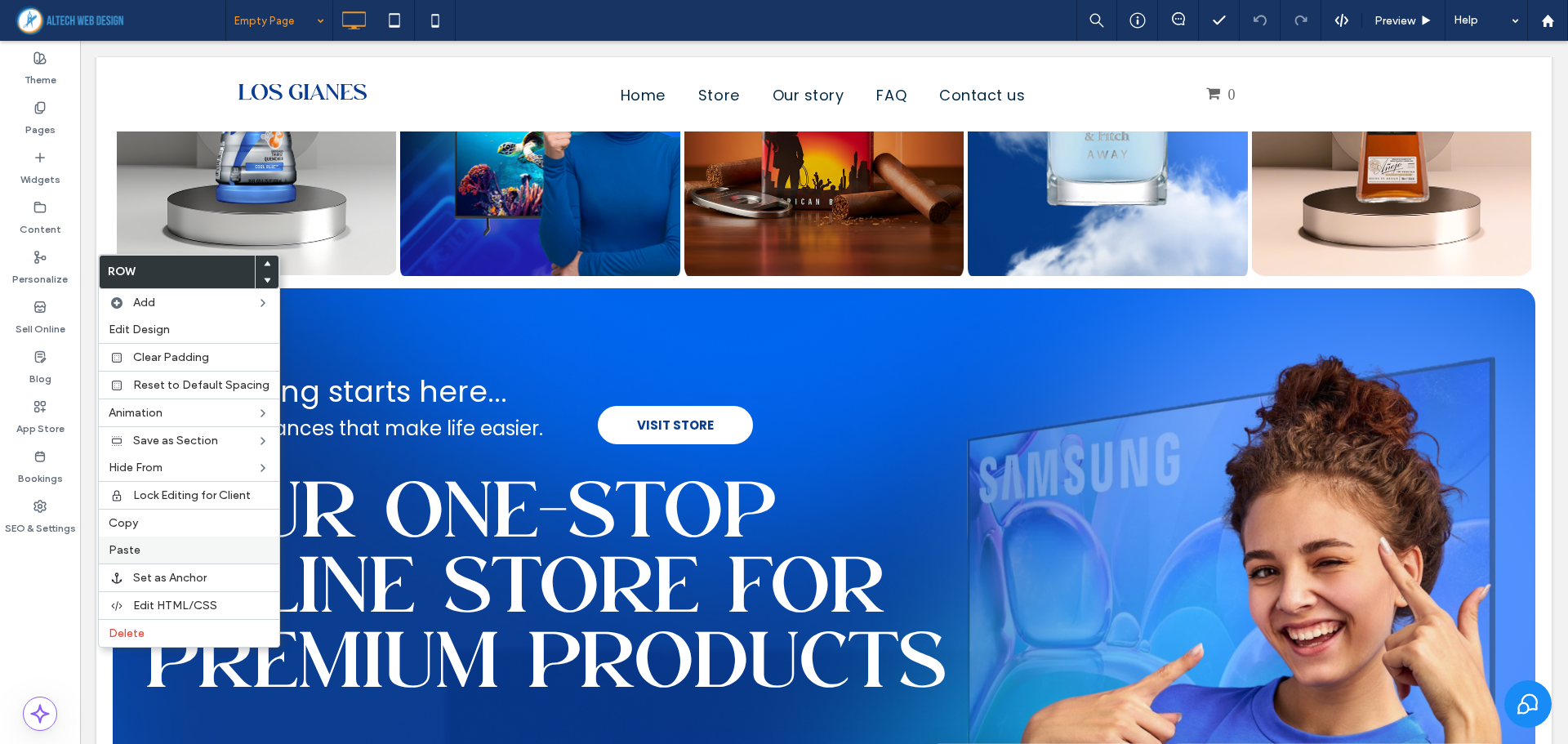
click at [144, 547] on label "Paste" at bounding box center [188, 550] width 161 height 14
click at [265, 278] on div at bounding box center [267, 280] width 23 height 17
click at [264, 281] on icon at bounding box center [267, 280] width 6 height 6
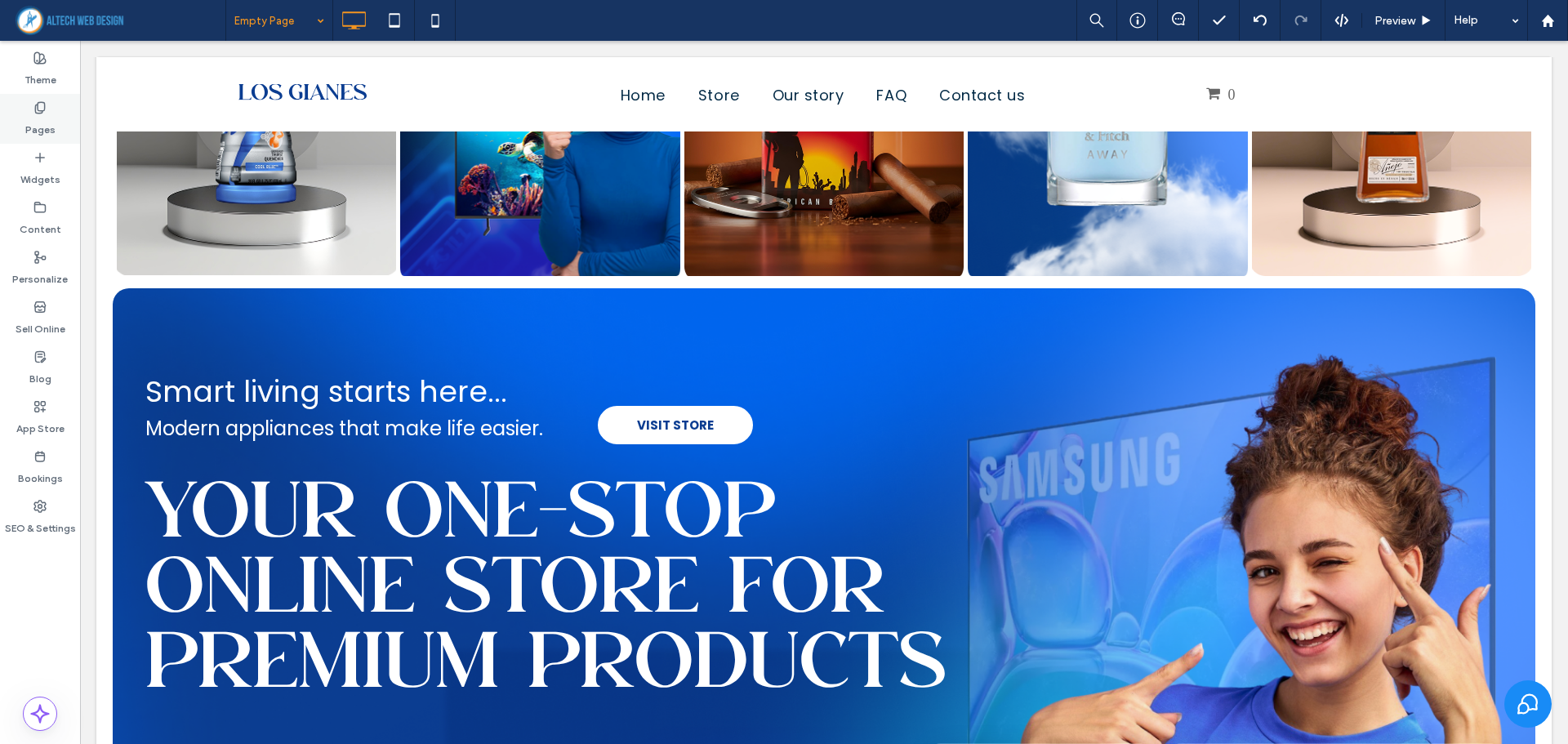
click at [41, 134] on label "Pages" at bounding box center [40, 126] width 30 height 23
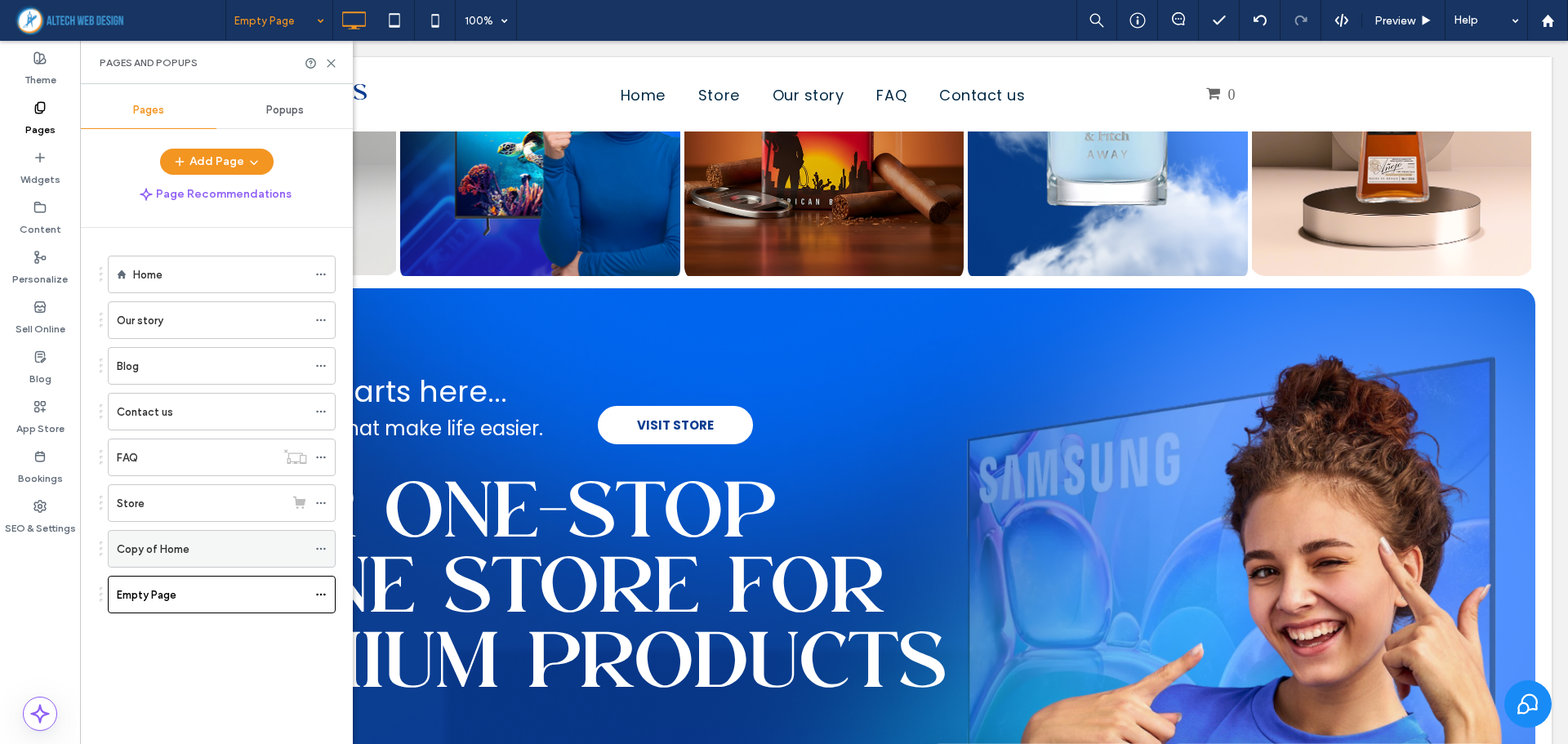
click at [149, 558] on div "Copy of Home" at bounding box center [211, 549] width 190 height 36
click at [330, 63] on use at bounding box center [331, 63] width 7 height 7
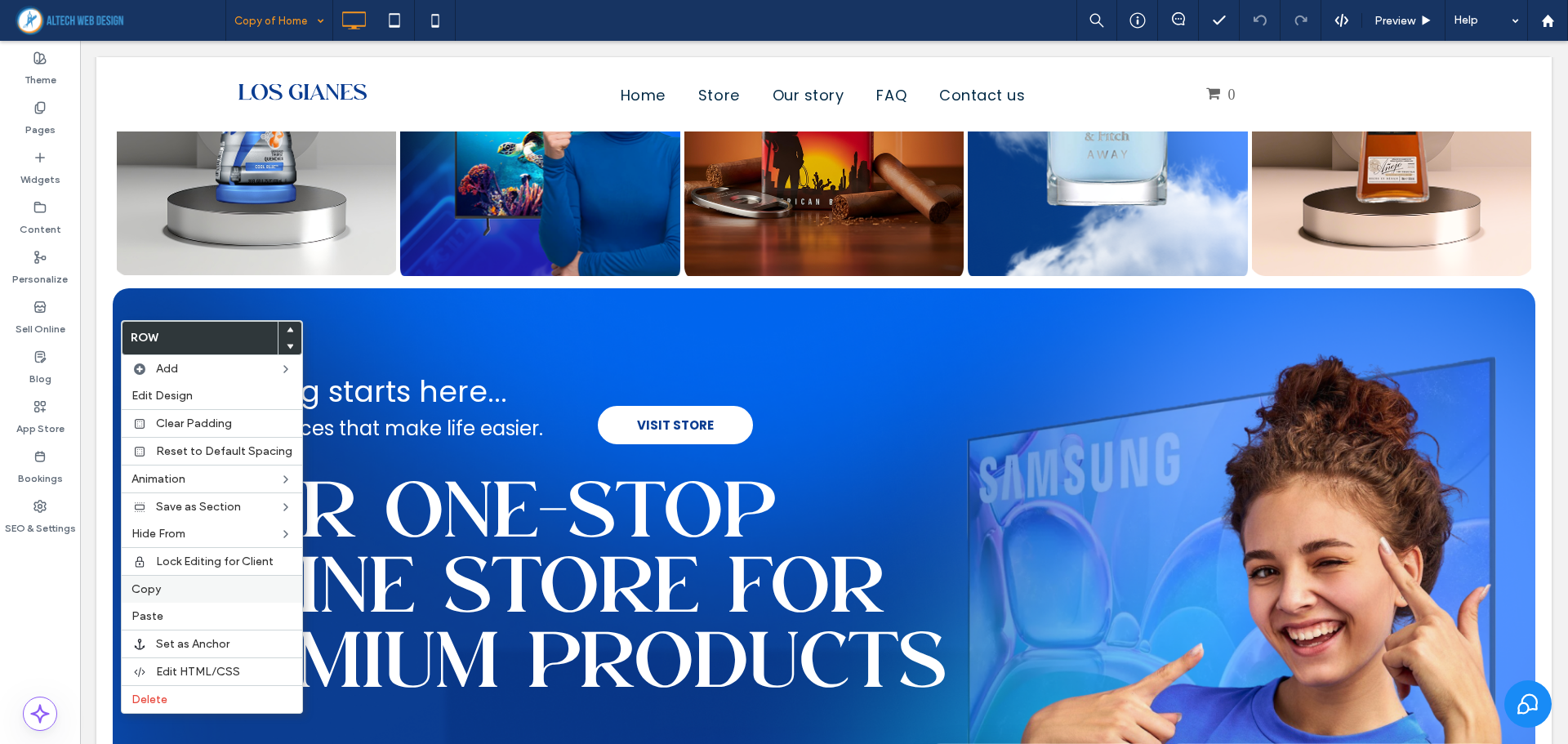
click at [168, 591] on label "Copy" at bounding box center [211, 589] width 161 height 14
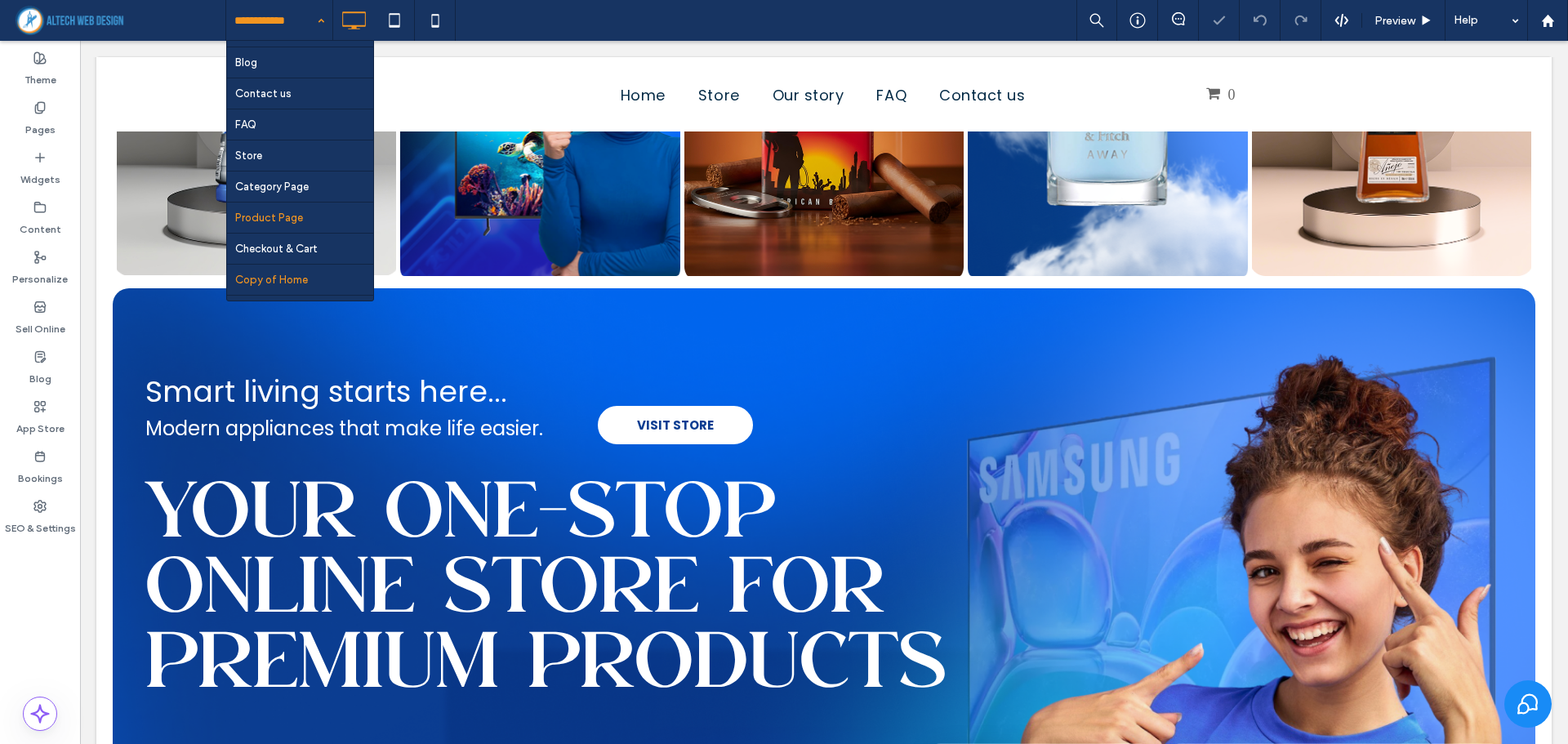
scroll to position [79, 0]
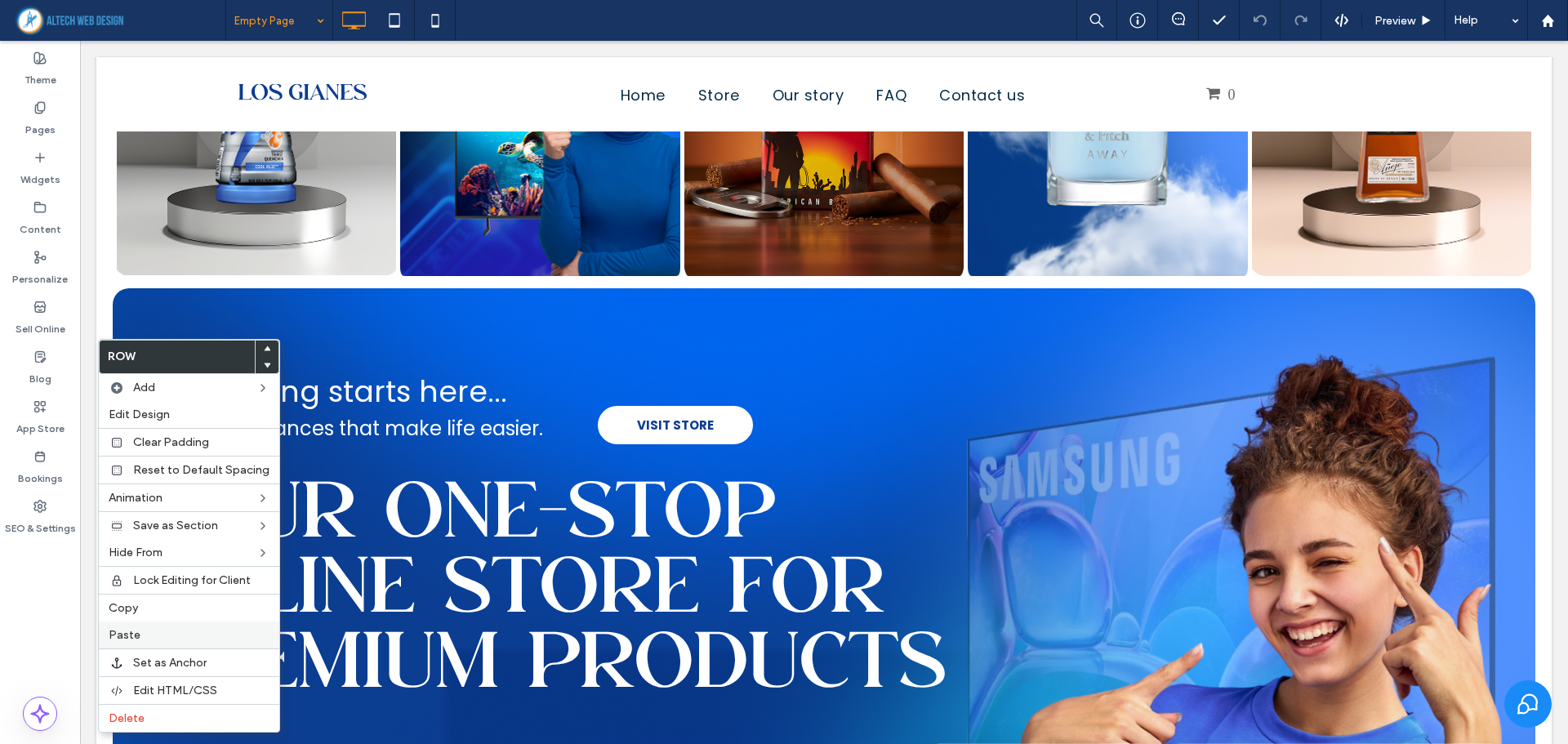
click at [137, 629] on span "Paste" at bounding box center [124, 635] width 32 height 14
click at [265, 363] on div at bounding box center [267, 365] width 23 height 17
click at [264, 364] on icon at bounding box center [267, 364] width 6 height 6
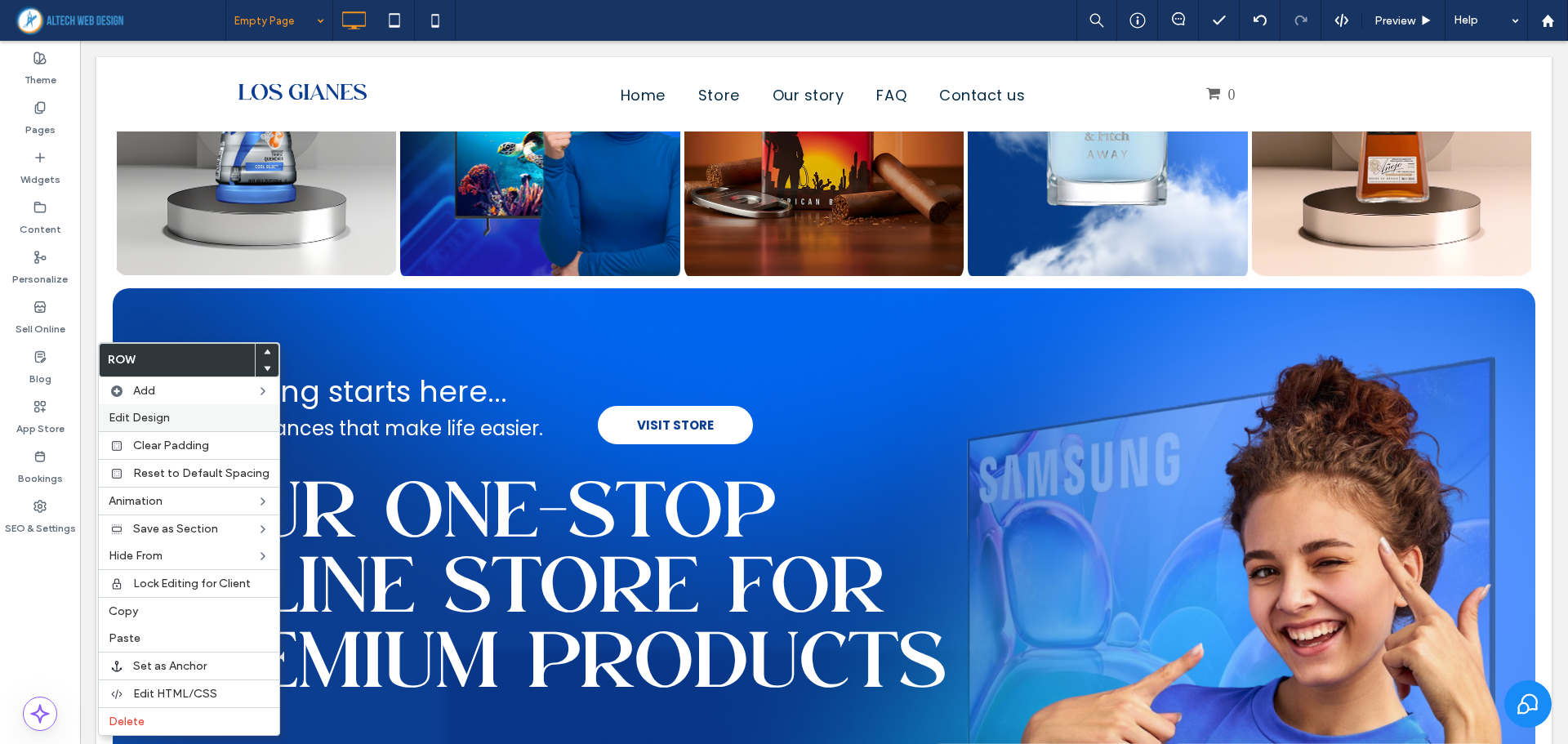
click at [183, 419] on label "Edit Design" at bounding box center [188, 417] width 161 height 14
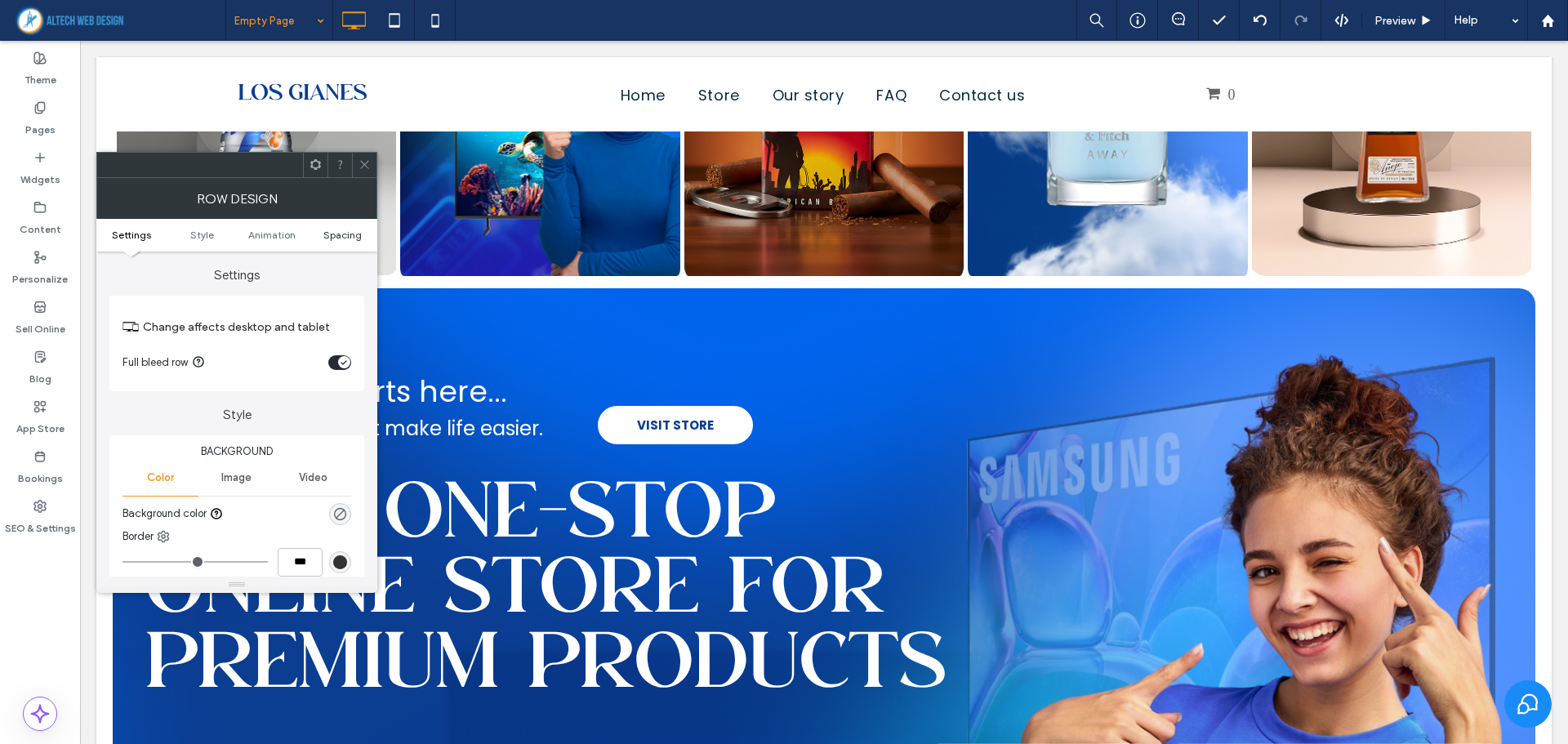
click at [333, 233] on span "Spacing" at bounding box center [343, 234] width 39 height 12
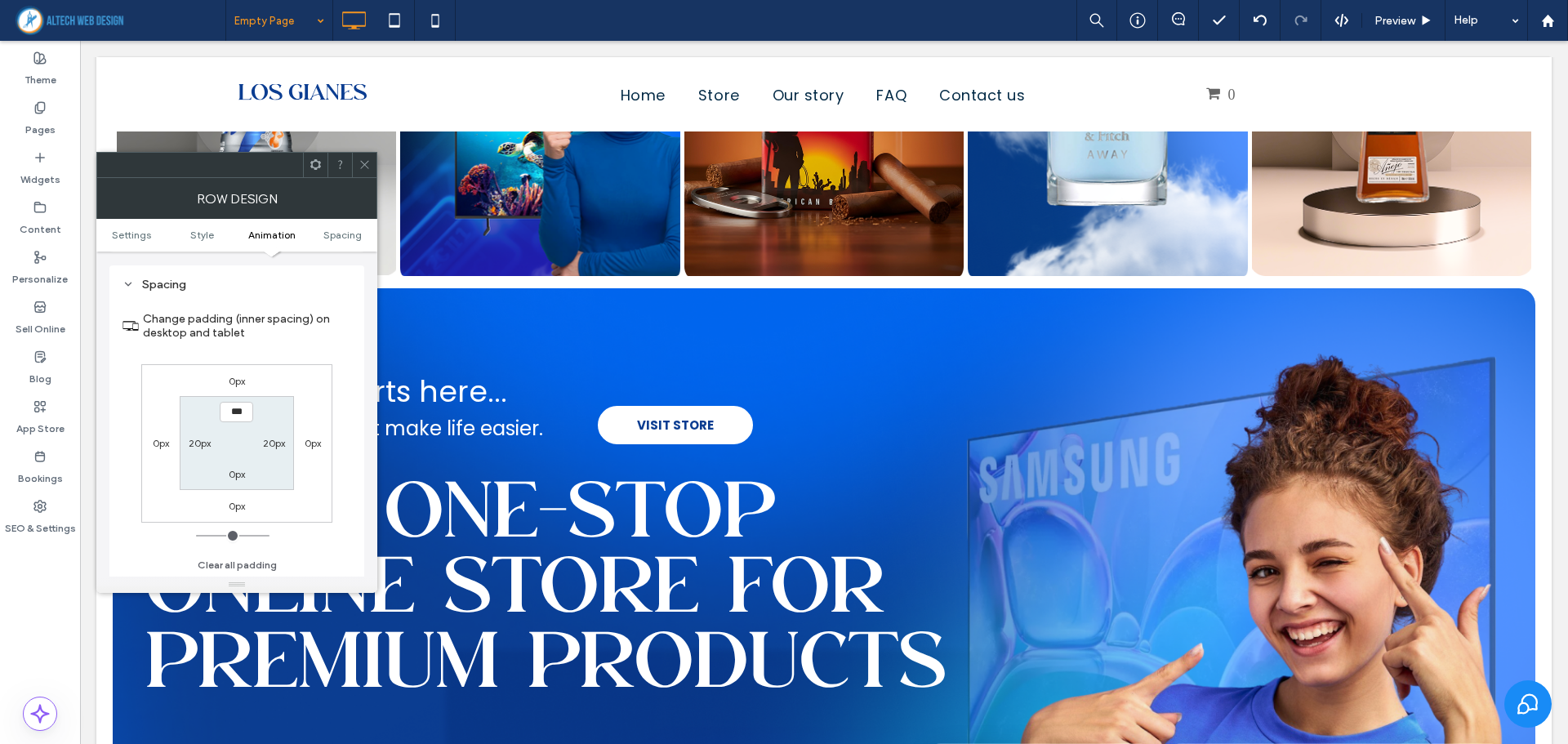
scroll to position [450, 0]
click at [249, 377] on div "0px" at bounding box center [237, 380] width 38 height 17
click at [242, 381] on label "0px" at bounding box center [237, 380] width 17 height 12
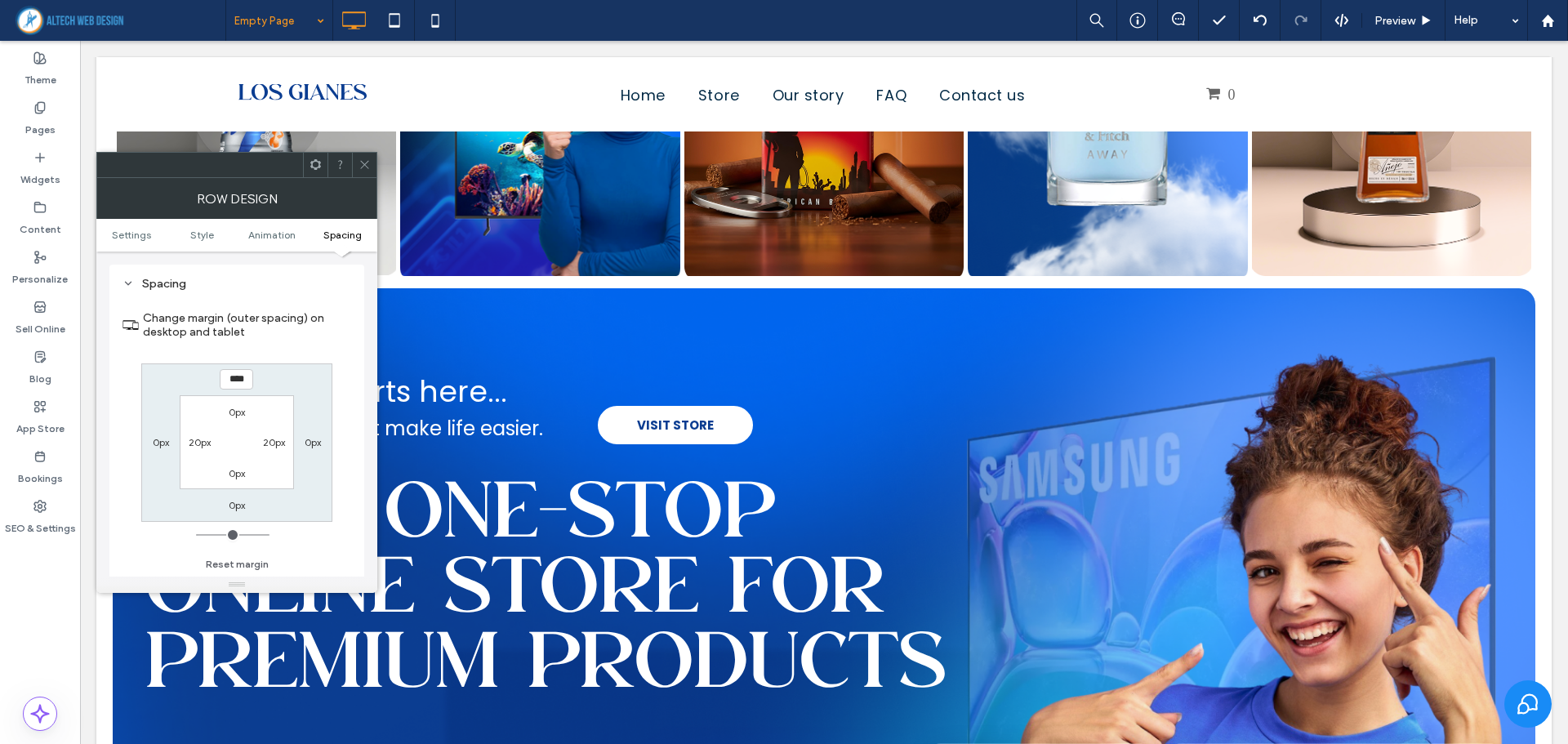
type input "****"
type input "**"
type input "****"
click at [370, 170] on icon at bounding box center [364, 164] width 12 height 12
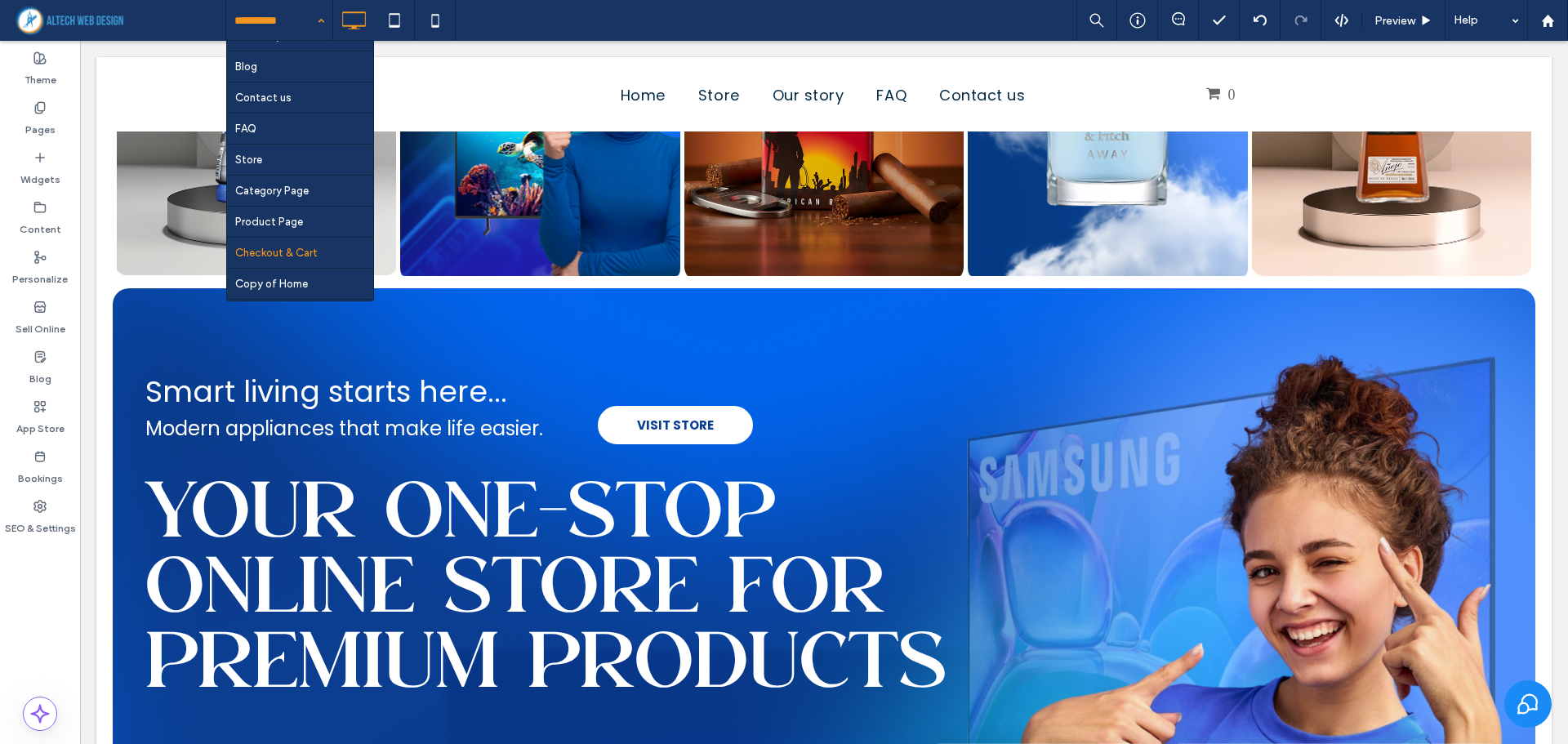
scroll to position [79, 0]
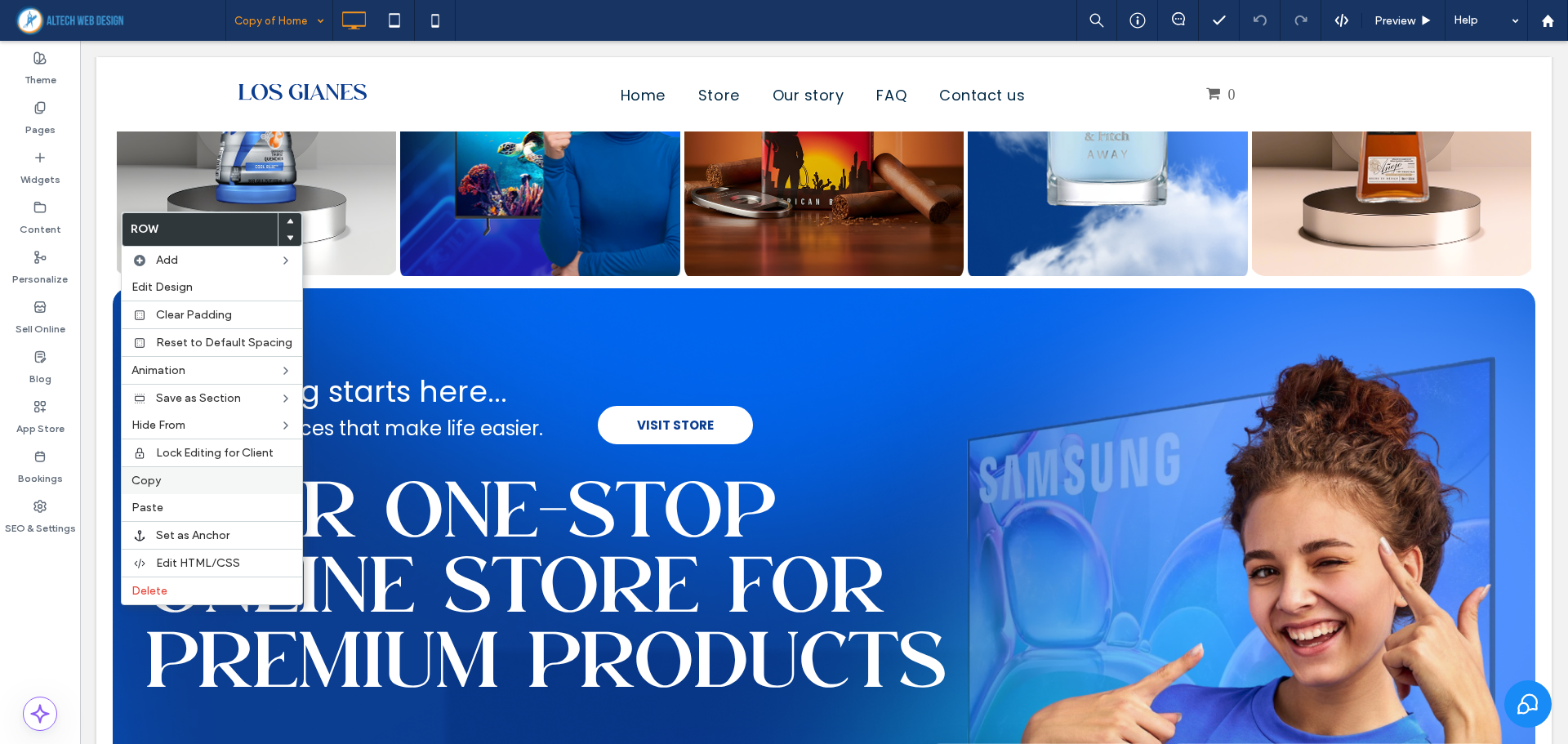
click at [174, 474] on label "Copy" at bounding box center [211, 480] width 161 height 14
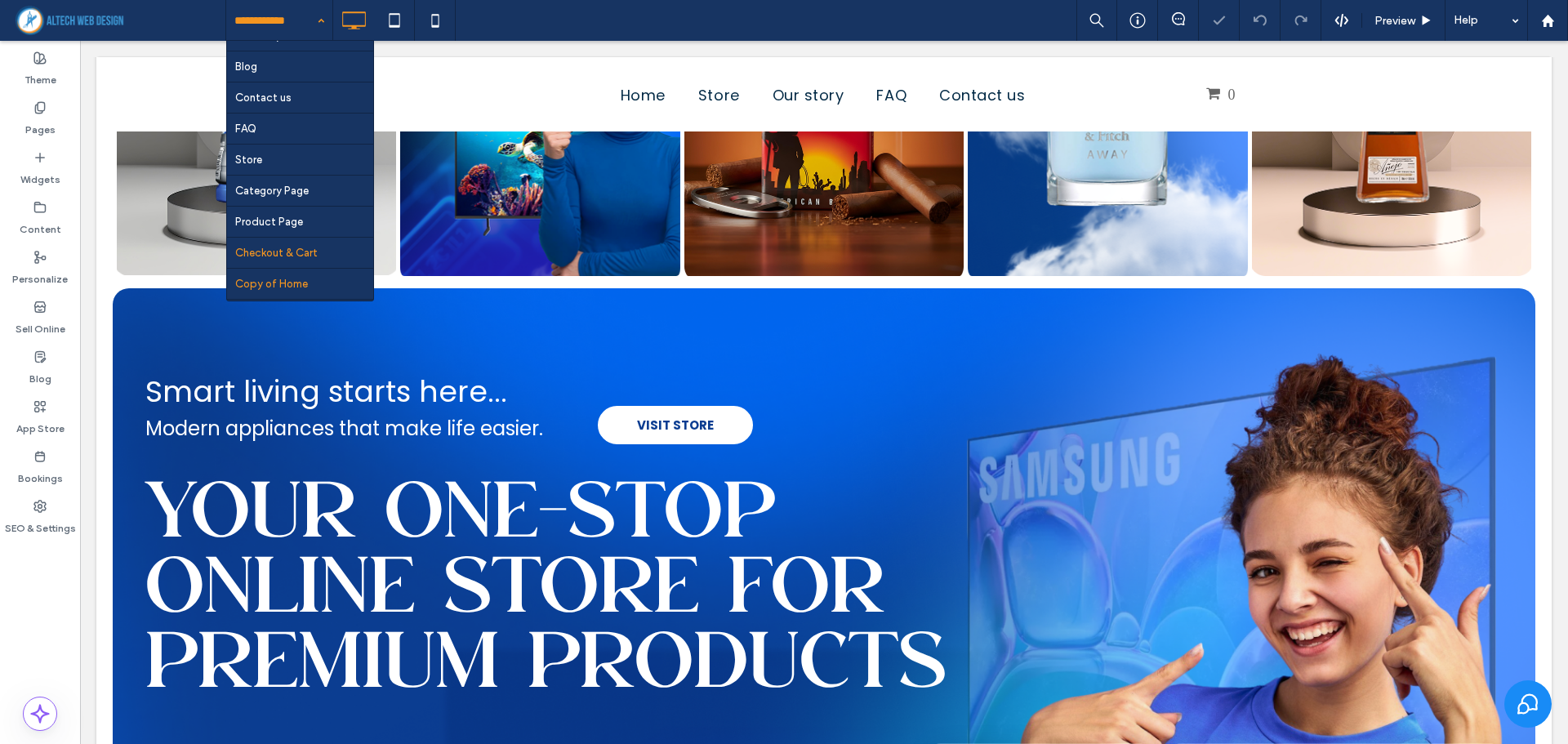
scroll to position [79, 0]
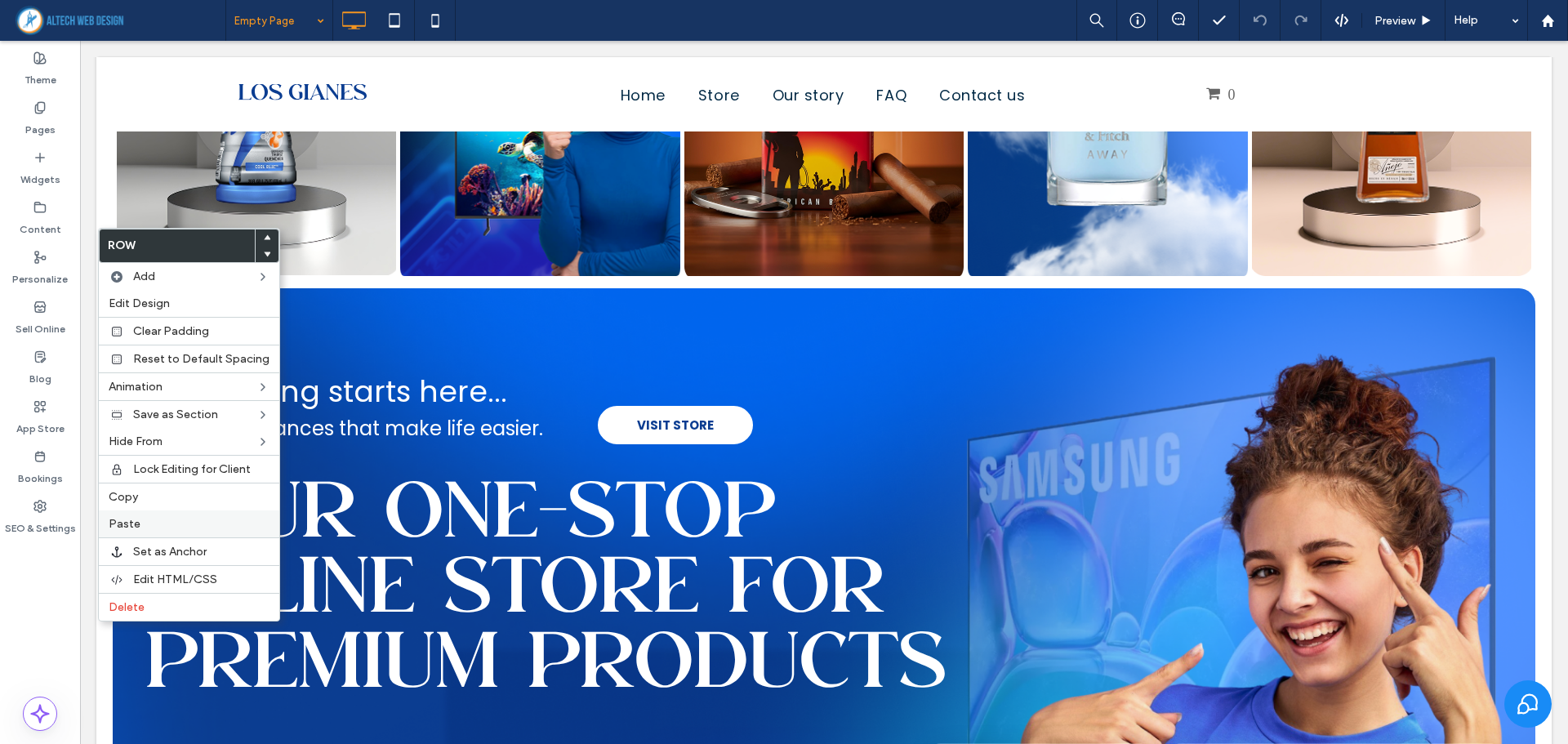
click at [150, 516] on div "Paste" at bounding box center [189, 523] width 181 height 27
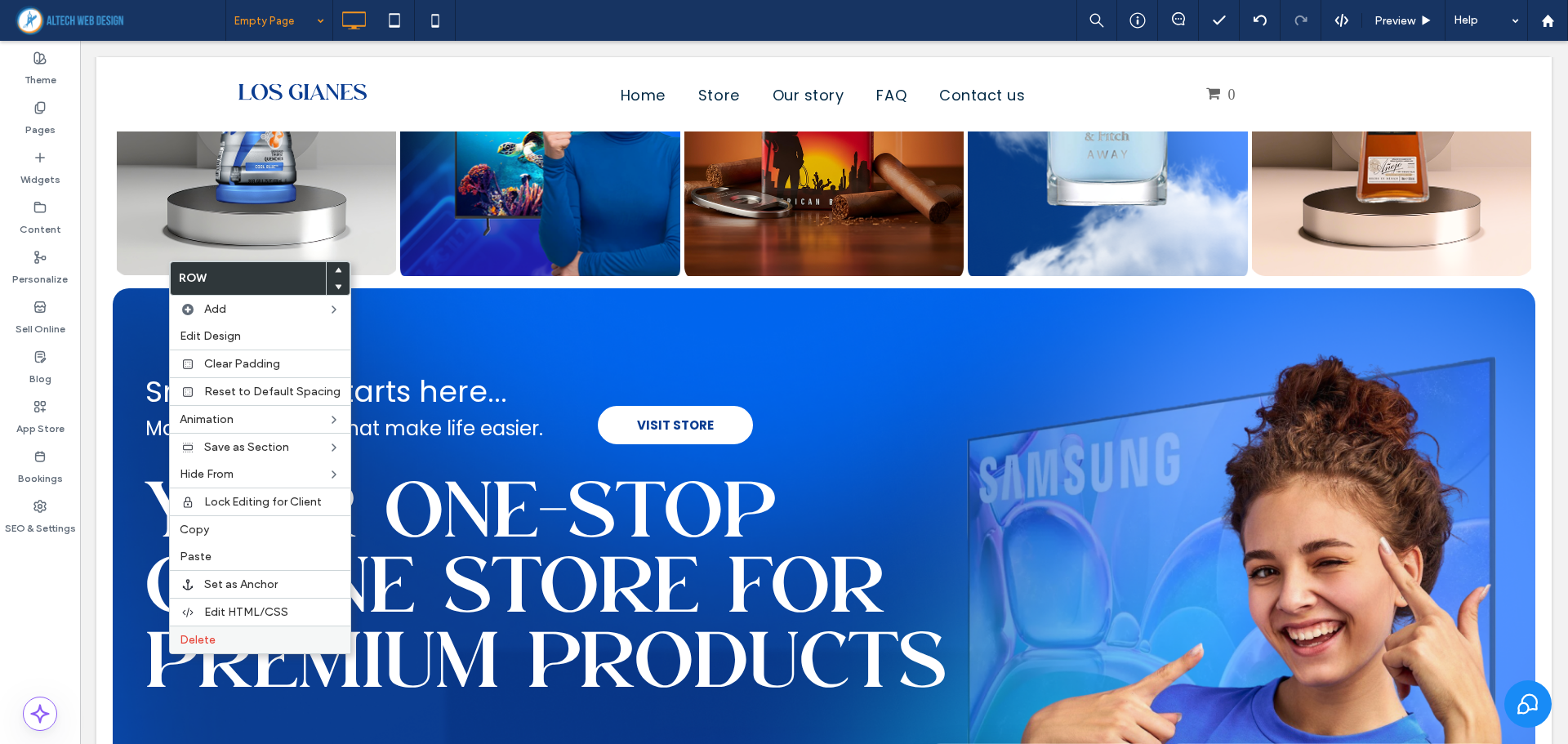
click at [231, 634] on label "Delete" at bounding box center [260, 639] width 161 height 14
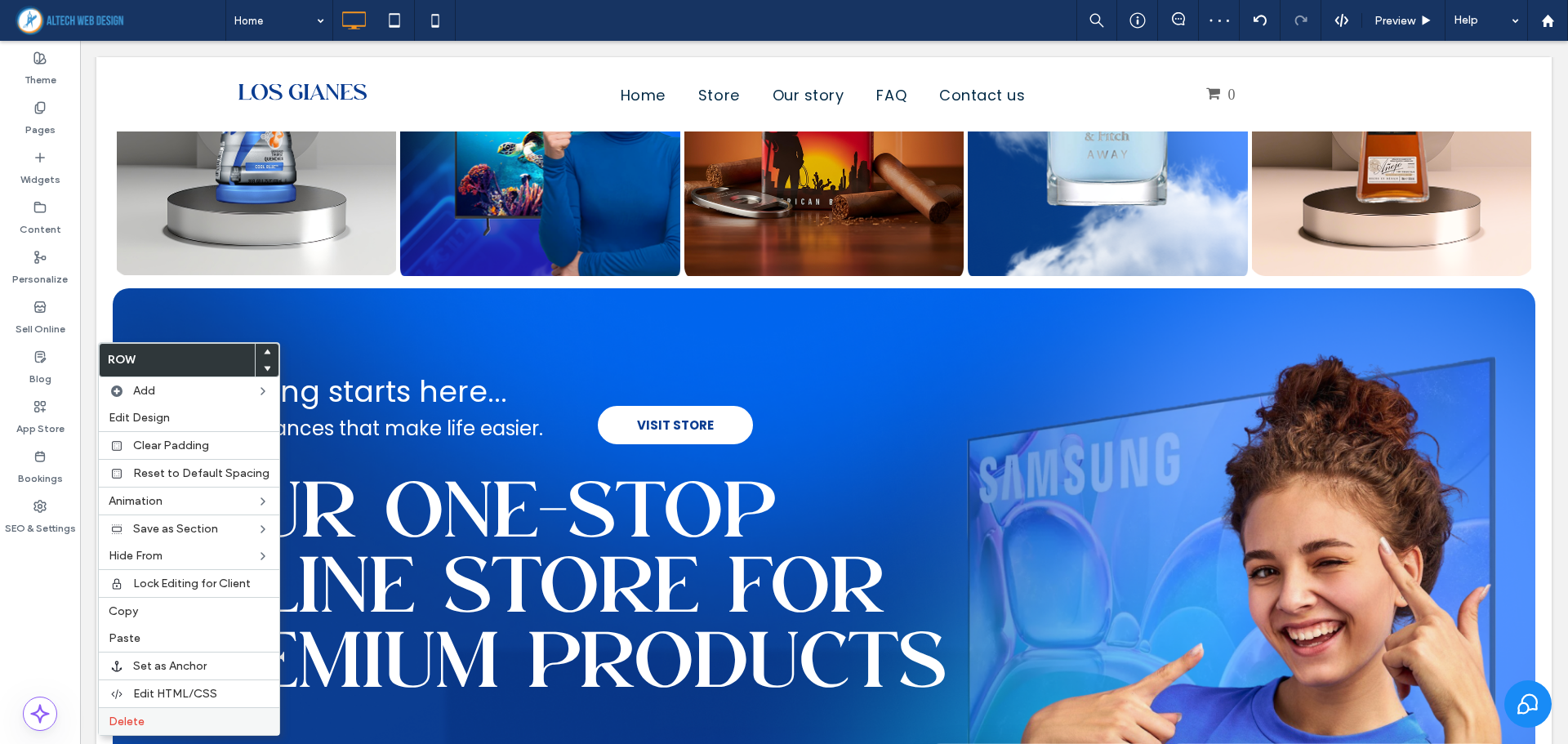
click at [130, 716] on span "Delete" at bounding box center [126, 721] width 36 height 14
click at [151, 424] on span "Edit Design" at bounding box center [139, 417] width 61 height 14
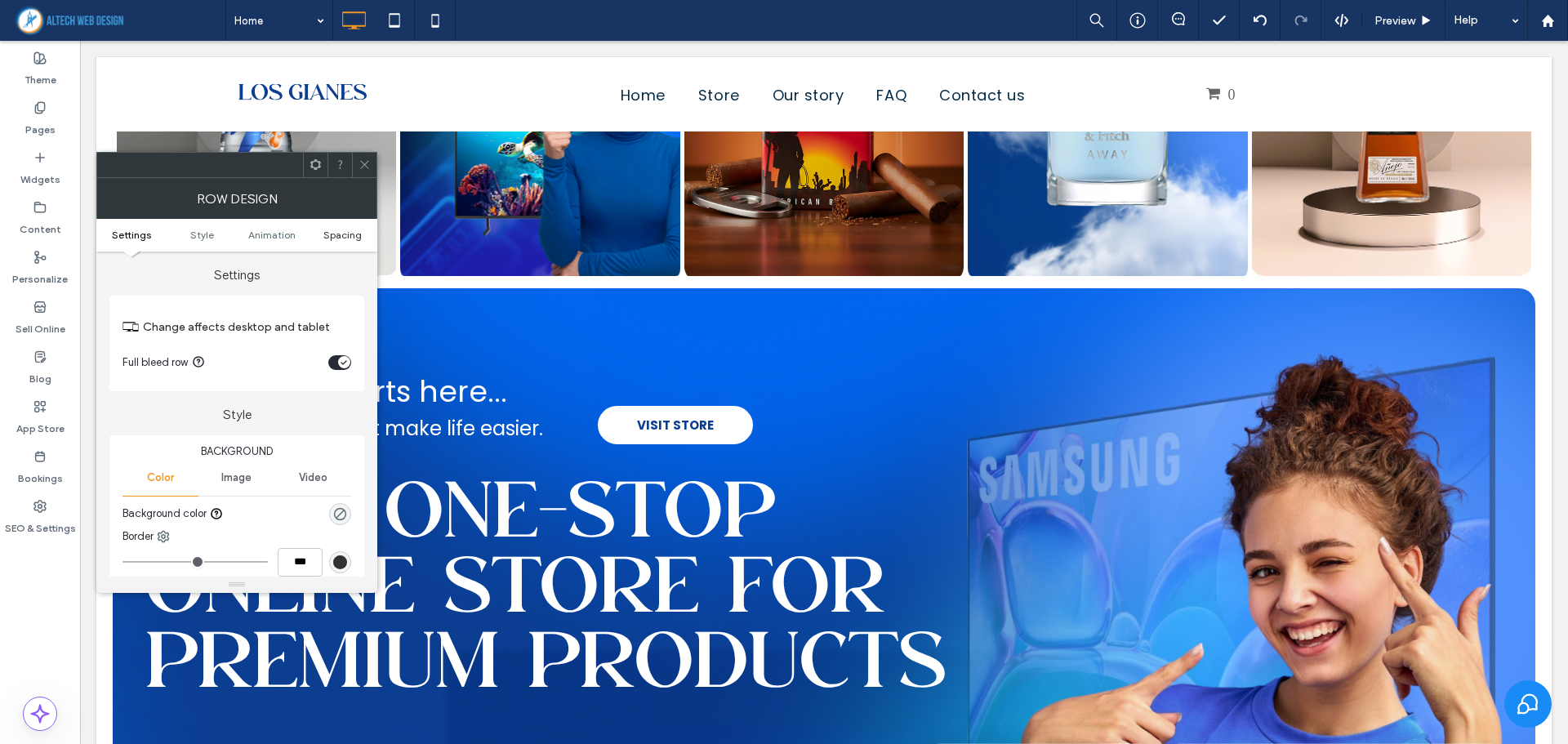
click at [350, 238] on span "Spacing" at bounding box center [343, 234] width 39 height 12
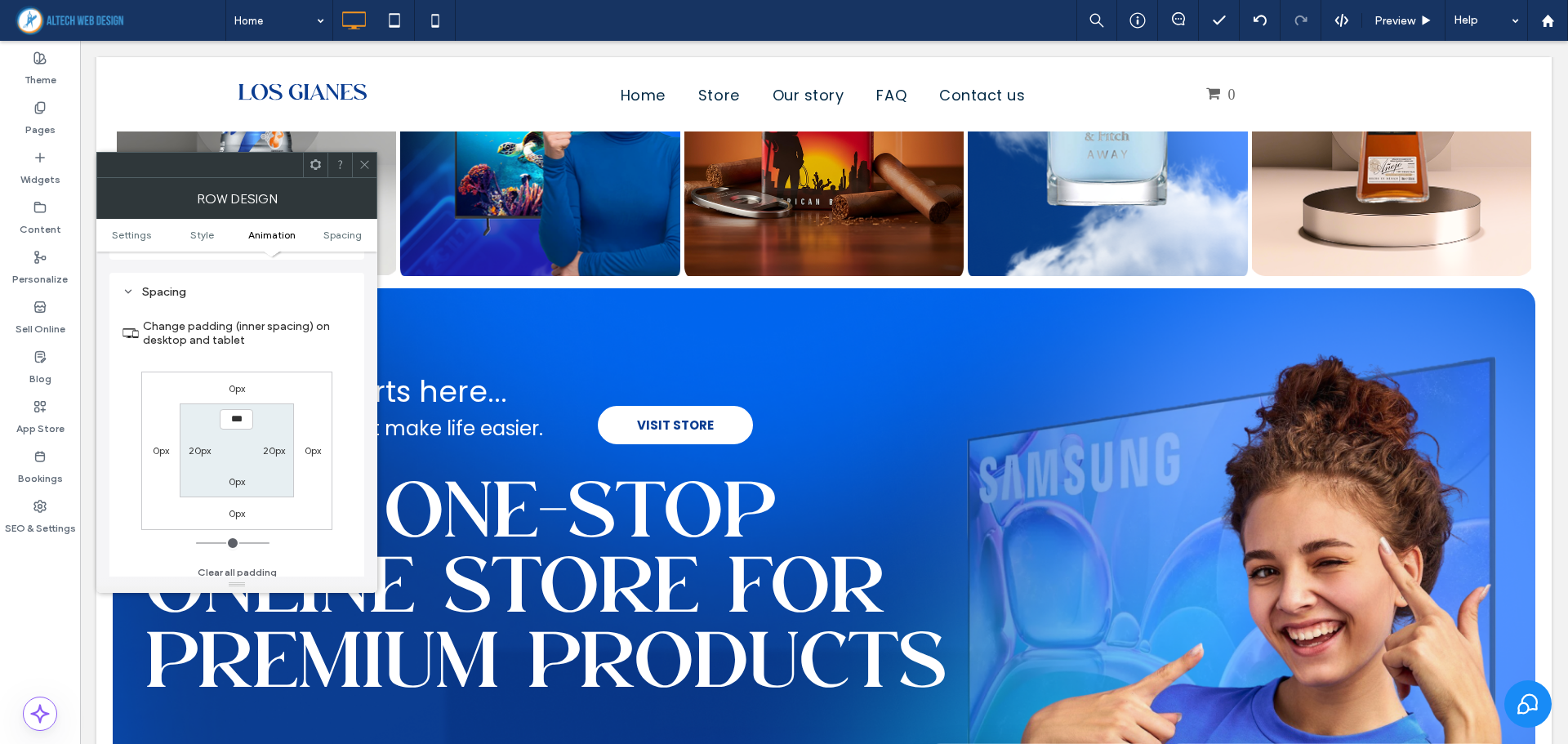
scroll to position [450, 0]
click at [236, 381] on label "0px" at bounding box center [237, 380] width 17 height 12
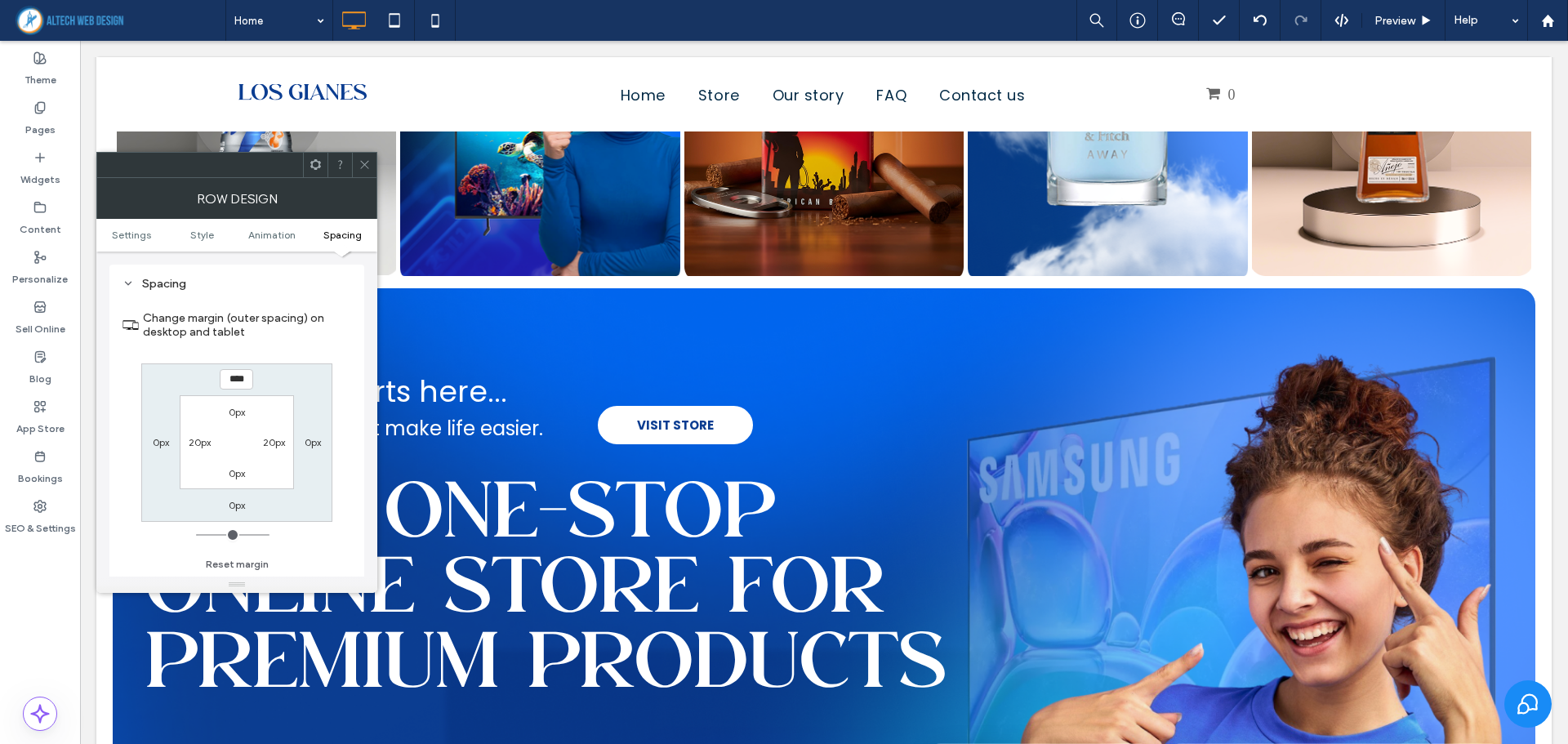
type input "***"
type input "**"
type input "****"
type input "**"
type input "****"
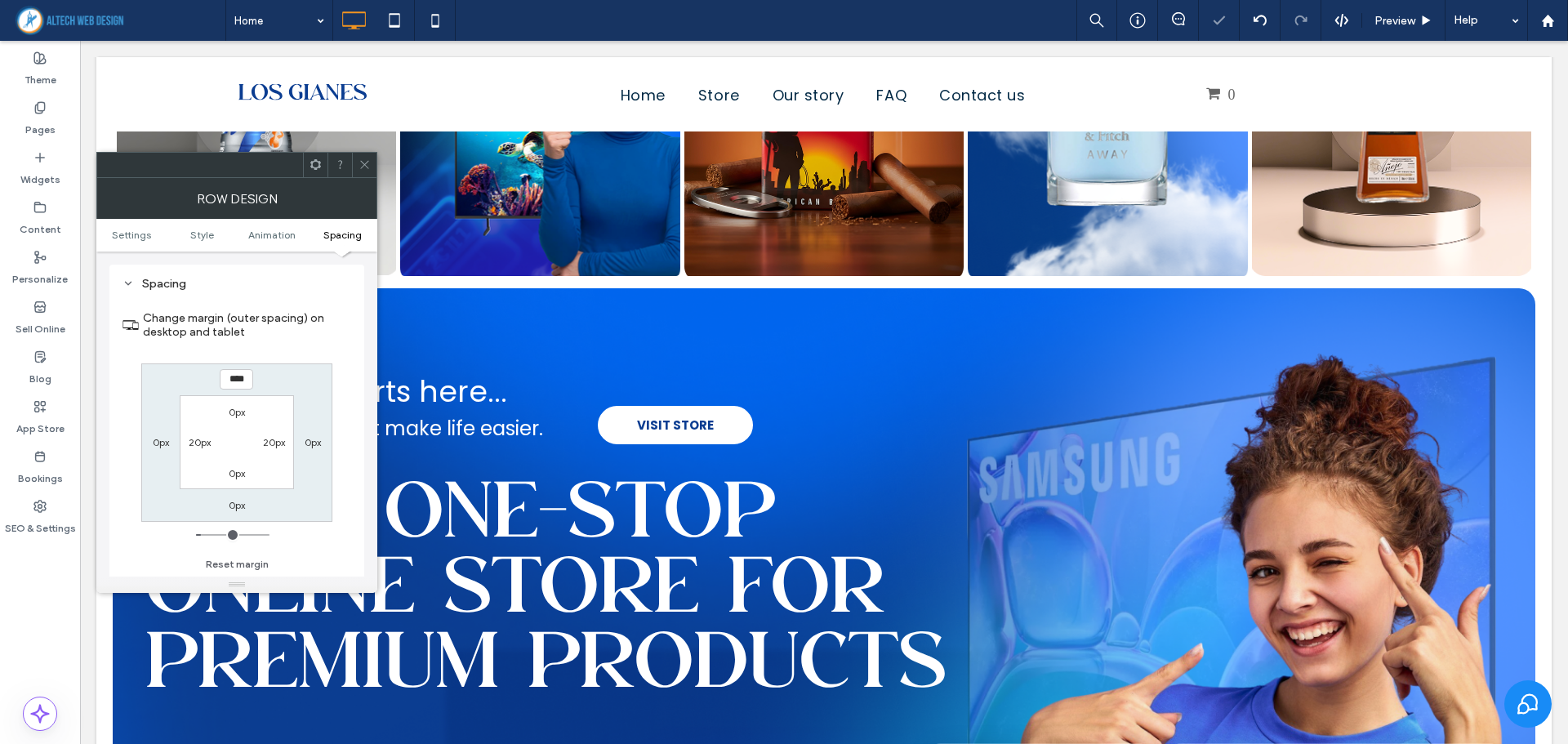
drag, startPoint x: 363, startPoint y: 168, endPoint x: 367, endPoint y: 157, distance: 11.7
click at [363, 169] on icon at bounding box center [364, 164] width 12 height 12
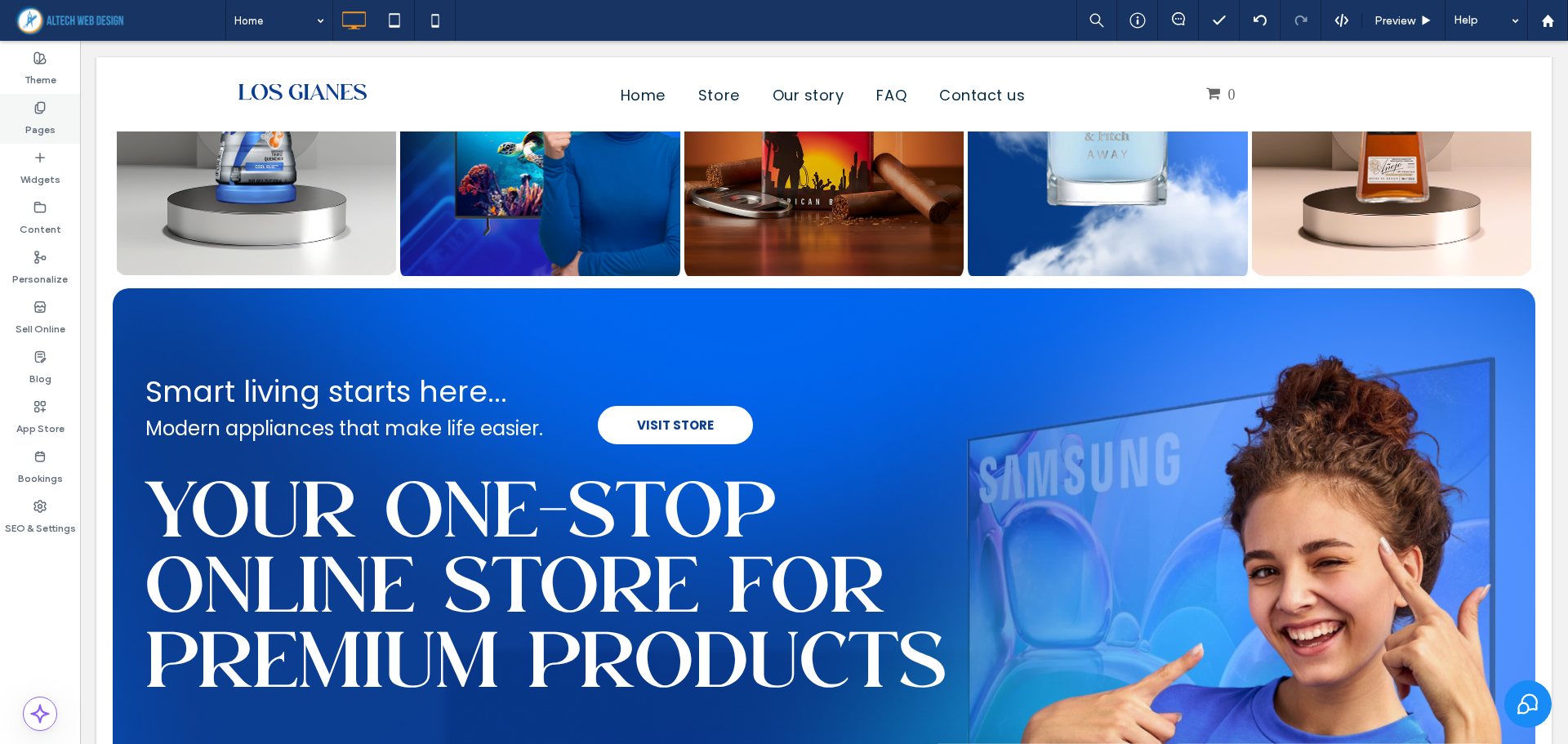
click at [52, 106] on div "Pages" at bounding box center [39, 118] width 80 height 50
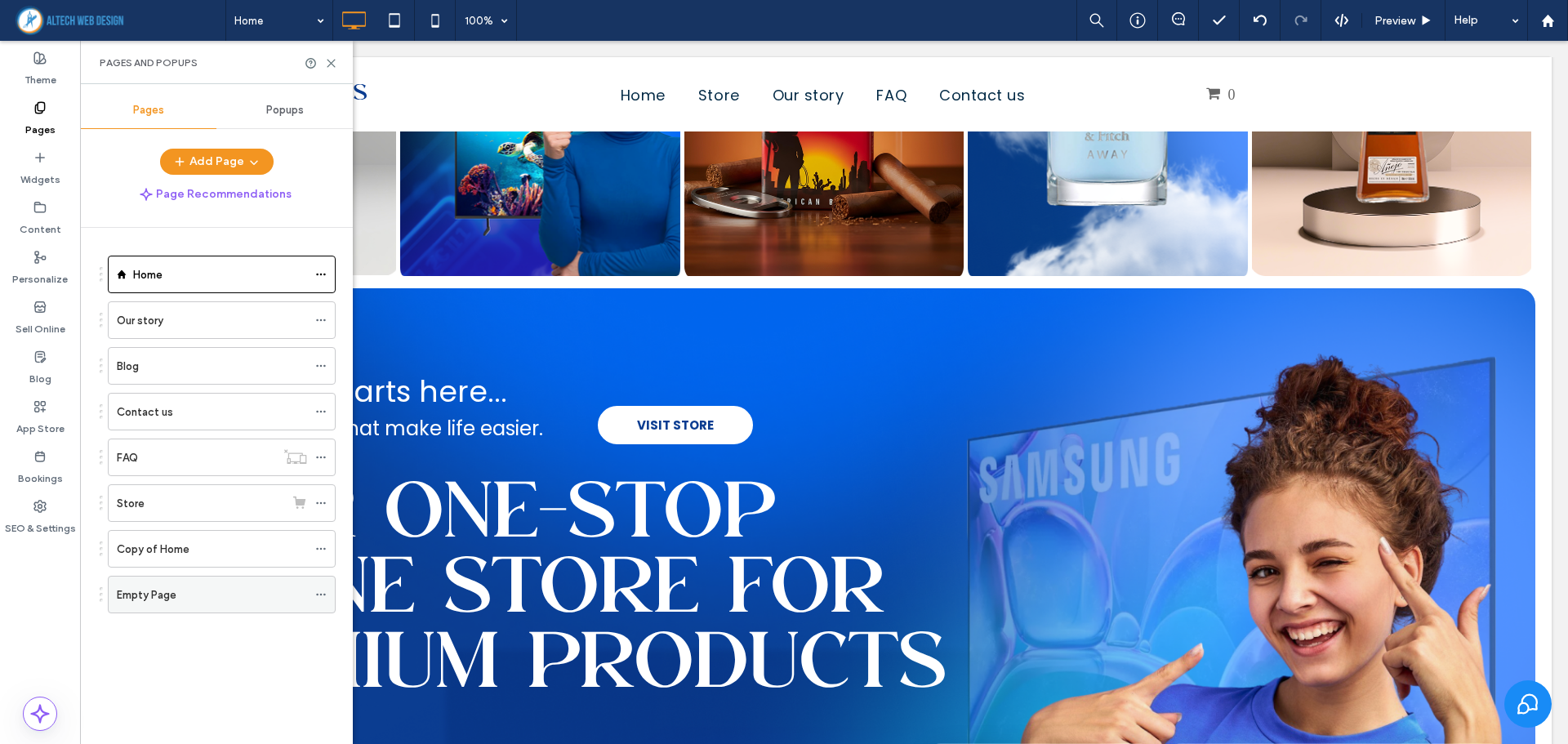
click at [320, 593] on icon at bounding box center [321, 594] width 11 height 11
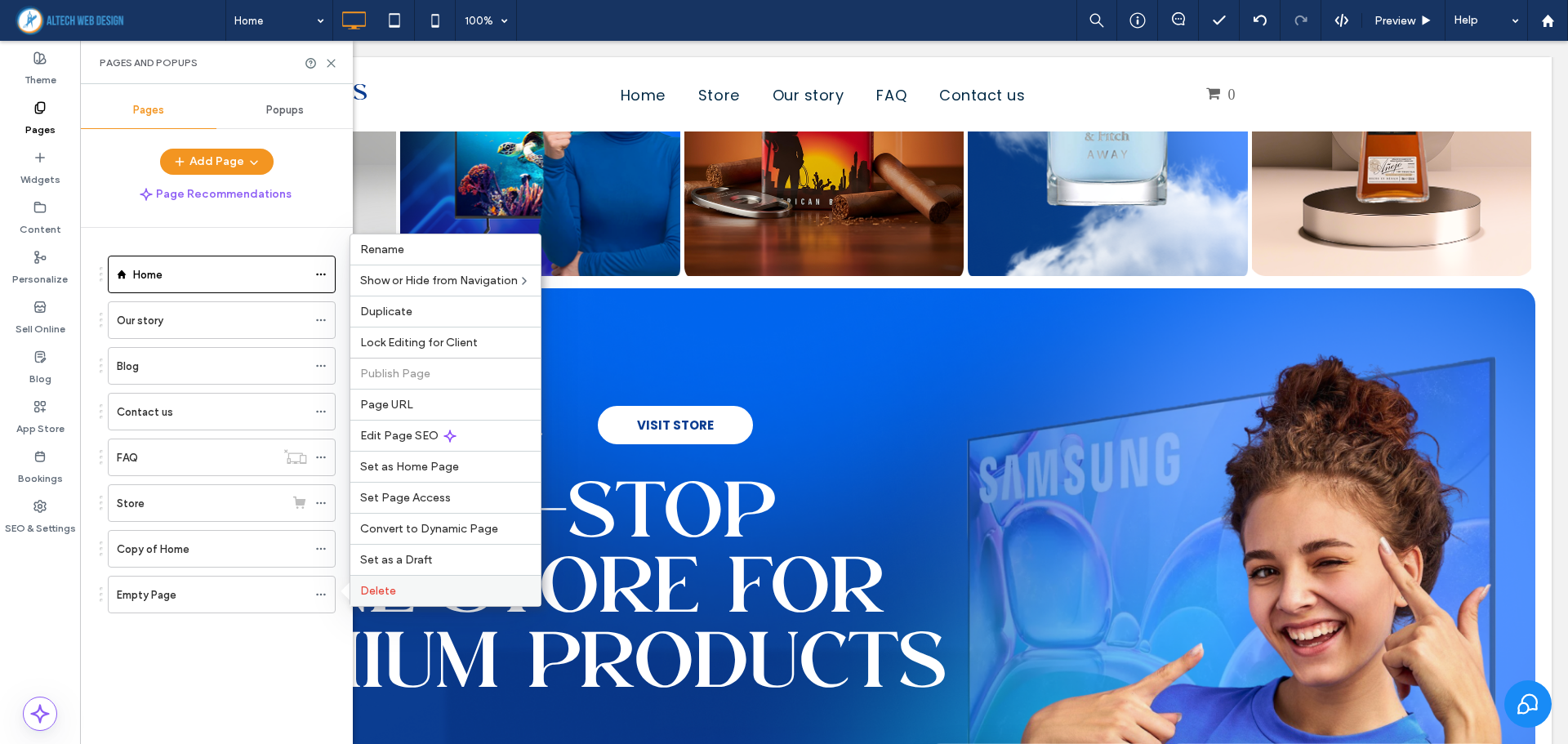
click at [364, 589] on span "Delete" at bounding box center [378, 591] width 36 height 14
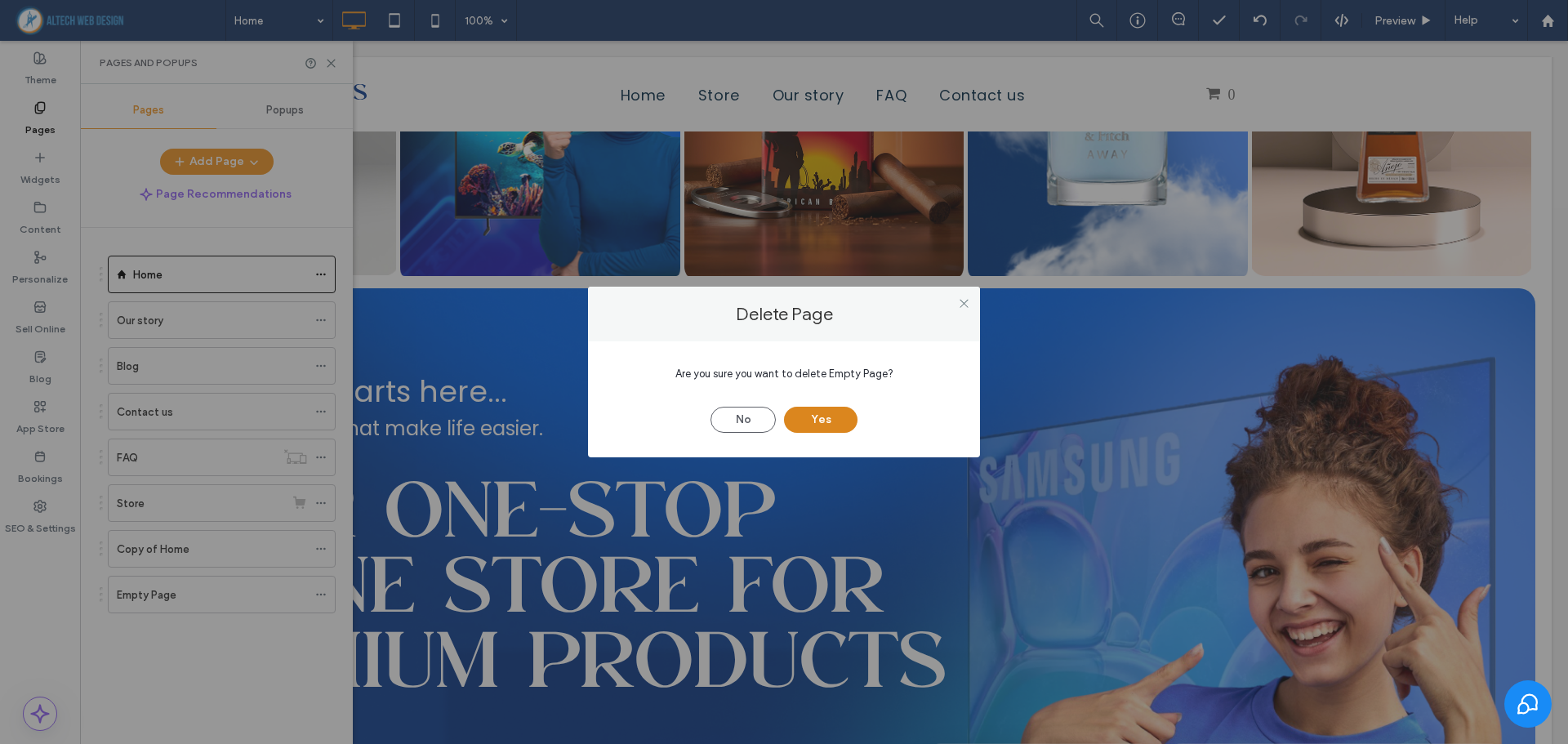
click at [825, 428] on button "Yes" at bounding box center [821, 419] width 73 height 26
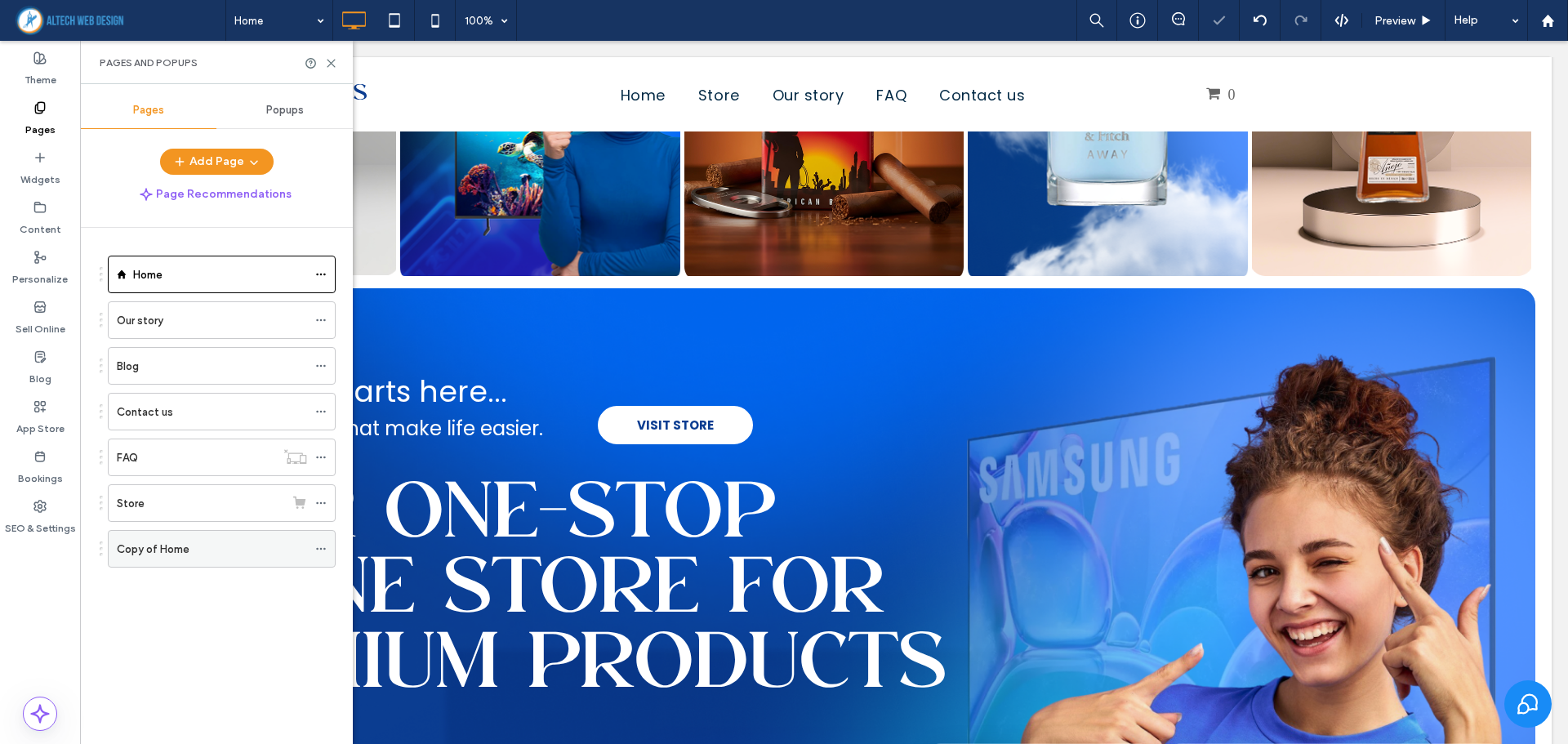
click at [317, 550] on use at bounding box center [321, 549] width 9 height 3
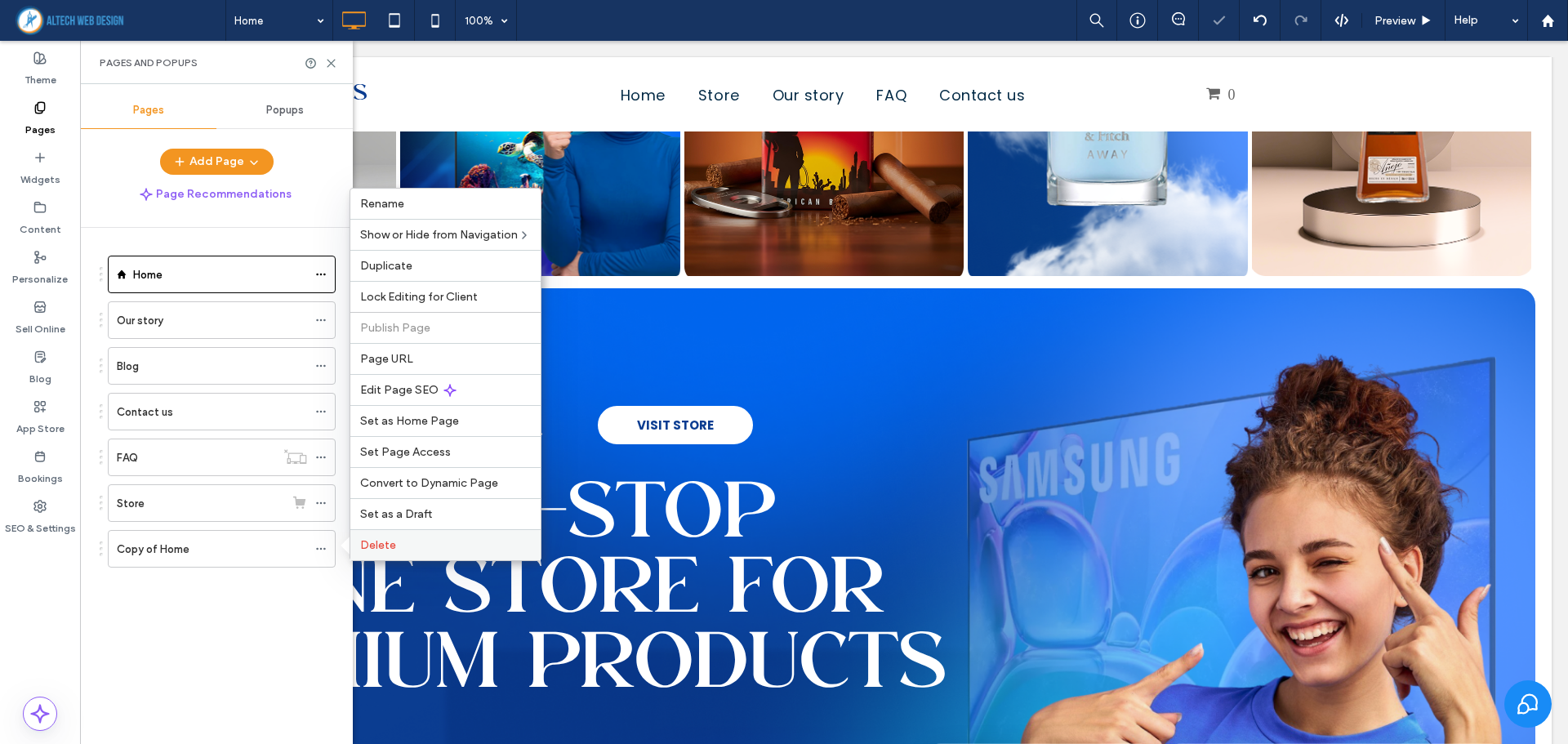
click at [374, 541] on span "Delete" at bounding box center [378, 545] width 36 height 14
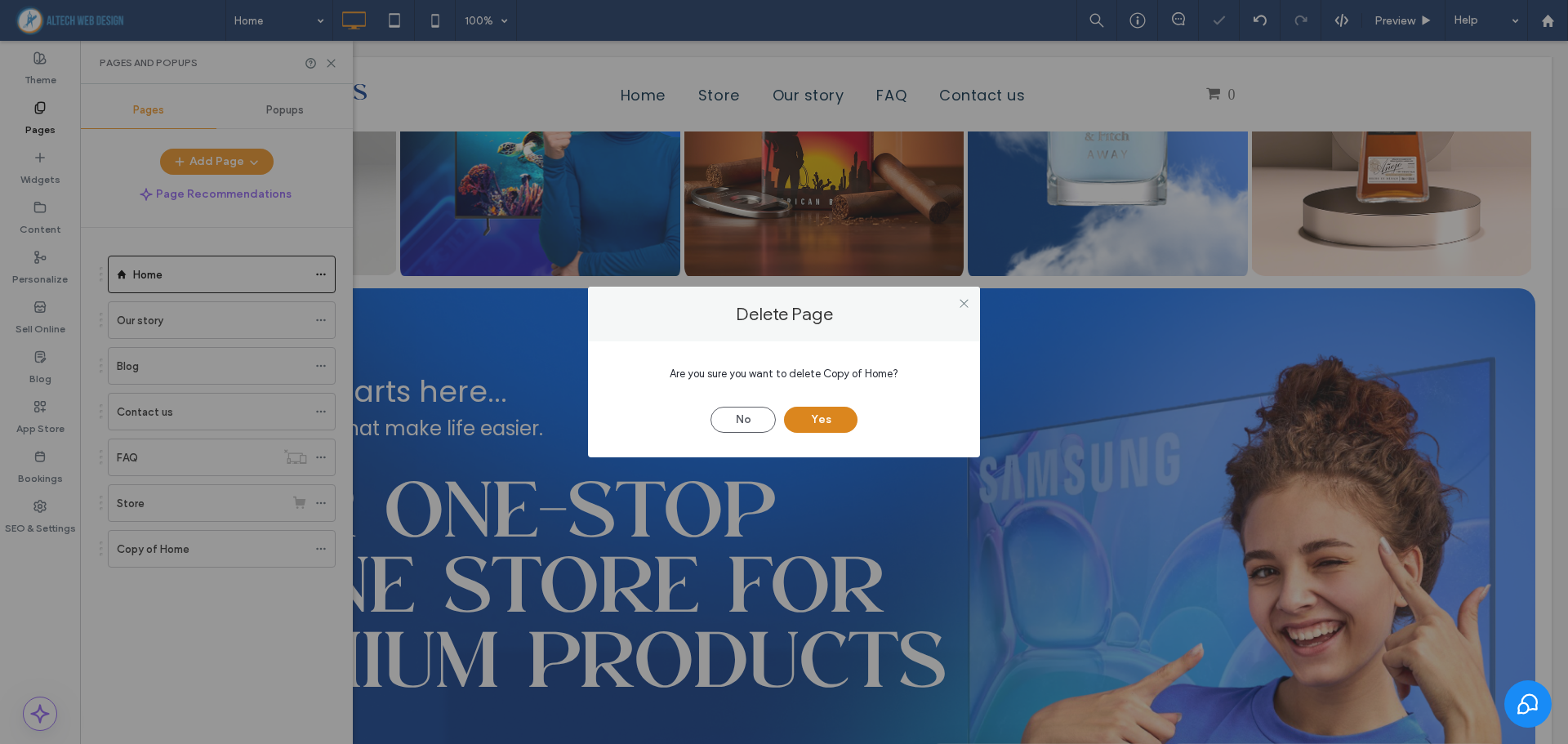
click at [809, 423] on button "Yes" at bounding box center [821, 419] width 73 height 26
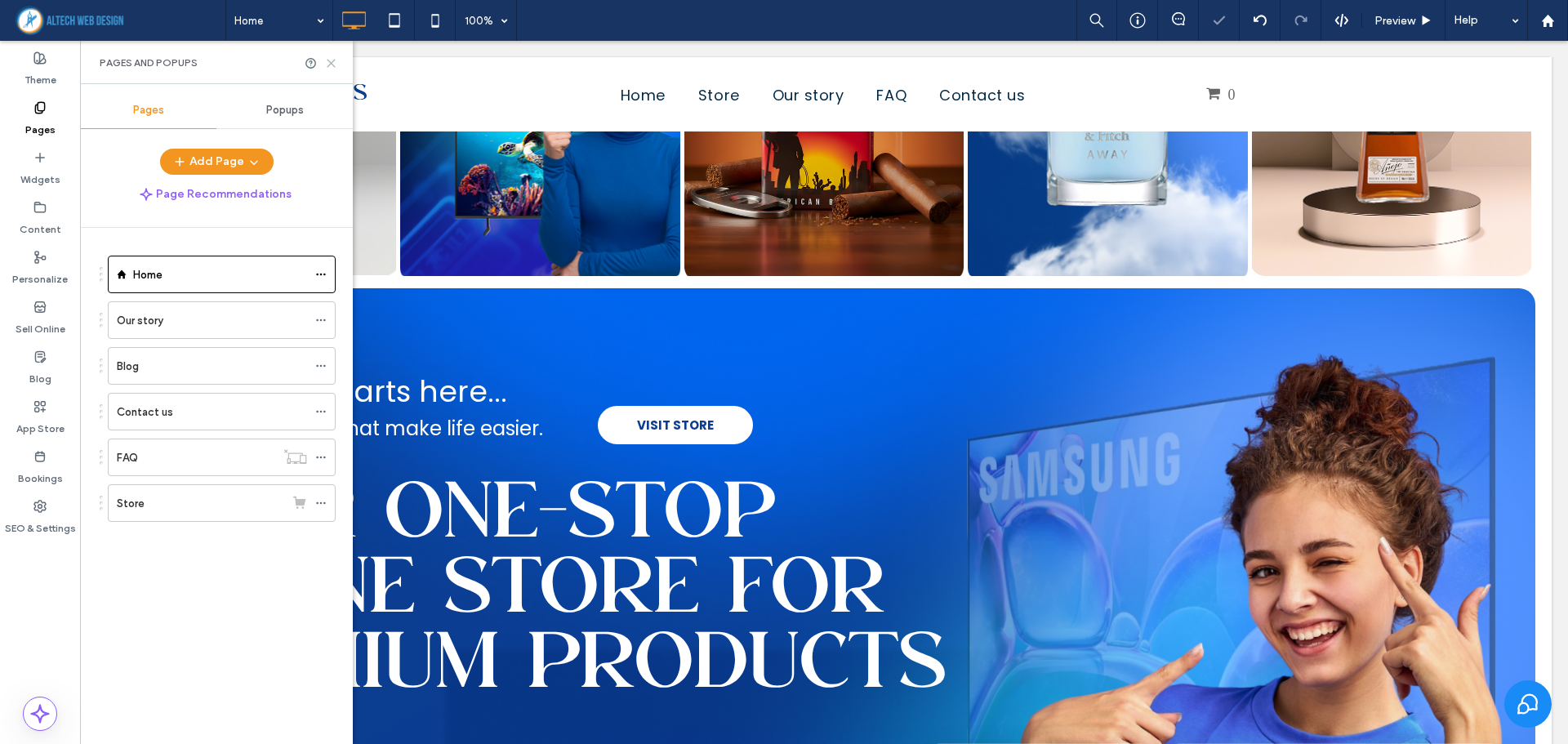
click at [332, 60] on icon at bounding box center [330, 62] width 12 height 12
